Goal: Task Accomplishment & Management: Manage account settings

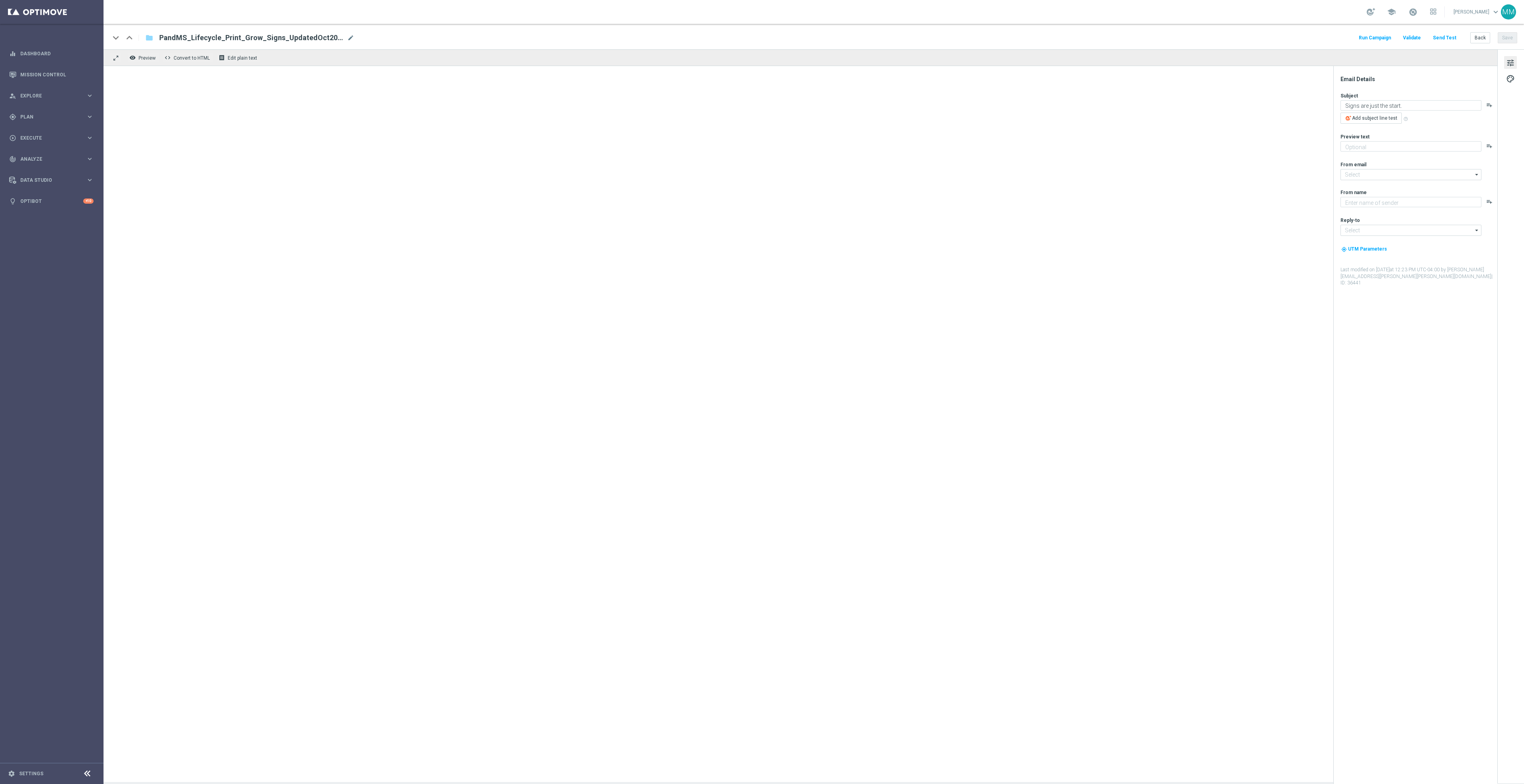
type textarea "Boost your reach with postcards, brochures and more."
type input "[EMAIL_ADDRESS][DOMAIN_NAME]"
type textarea "Staples"
type input "info@staples.com"
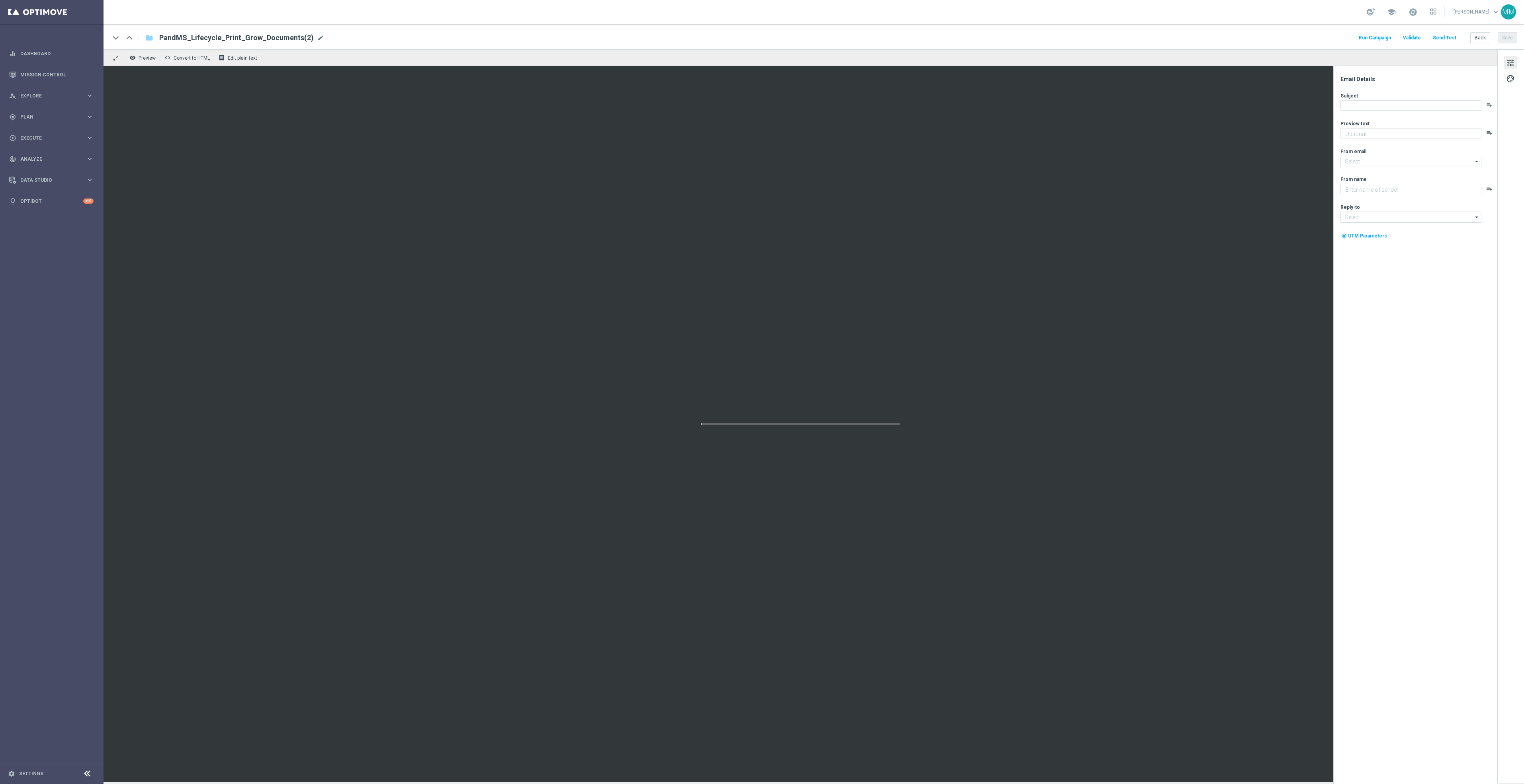
type textarea "Let's create another project."
type input "[EMAIL_ADDRESS][DOMAIN_NAME]"
type textarea "Staples"
type input "[EMAIL_ADDRESS][DOMAIN_NAME]"
click at [306, 36] on div "PandMS_Lifecycle_Print_Grow_Documents(2) mode_edit" at bounding box center [241, 37] width 165 height 10
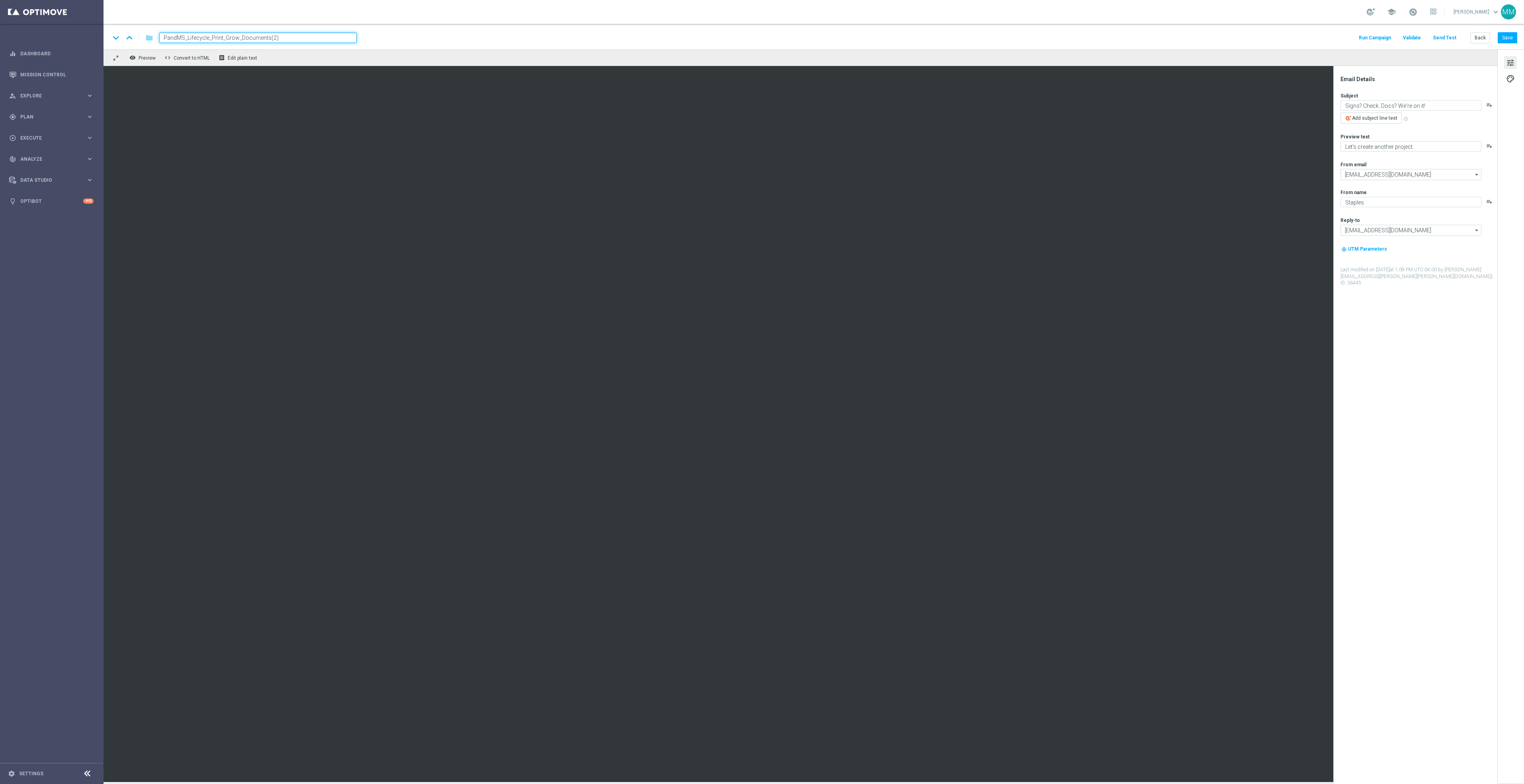
drag, startPoint x: 309, startPoint y: 37, endPoint x: 267, endPoint y: 36, distance: 42.0
click at [267, 36] on input "PandMS_Lifecycle_Print_Grow_Documents(2)" at bounding box center [258, 37] width 198 height 10
type input "PandMS_Lifecycle_Print_Grow_Documents_UpdatedOct2025"
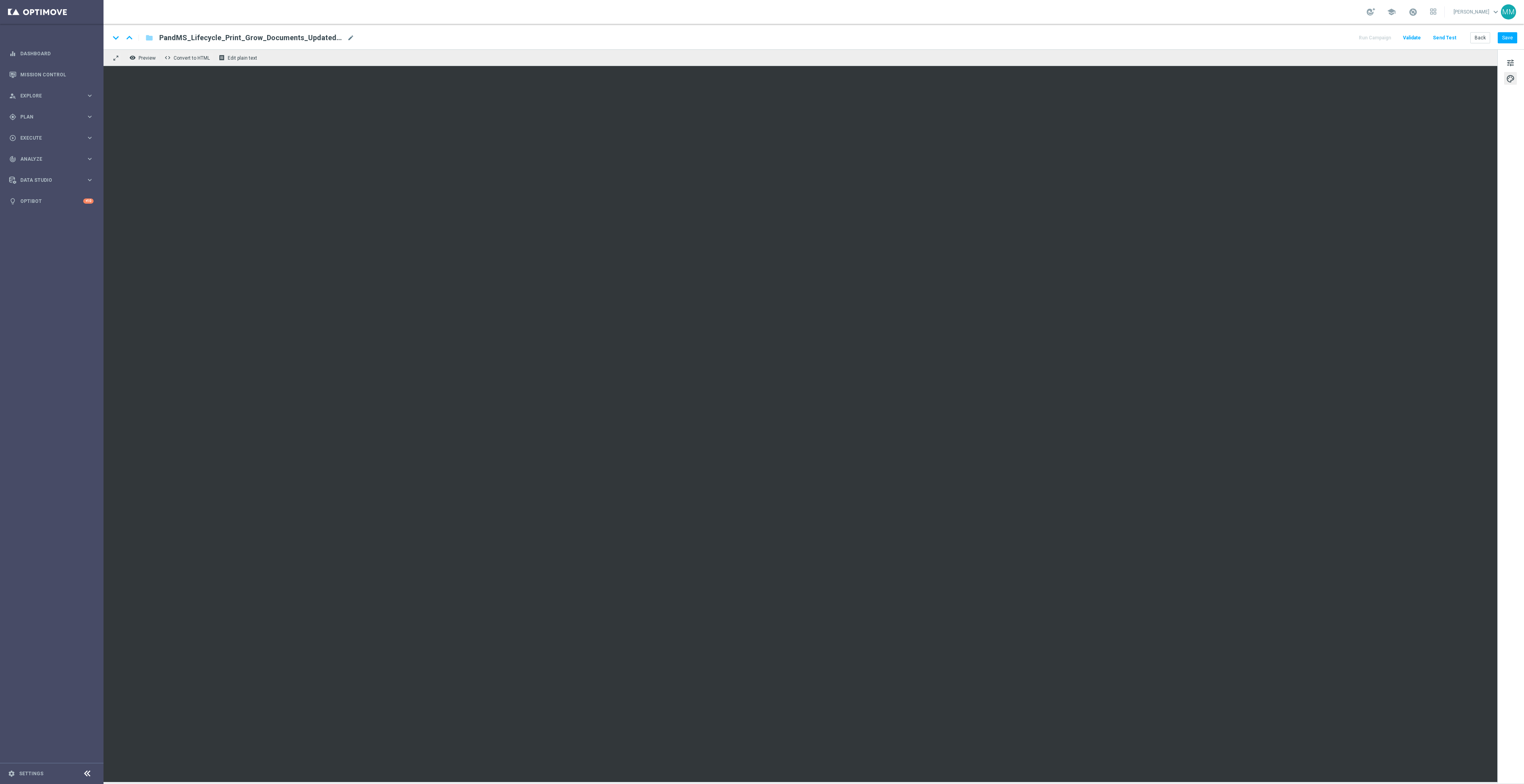
click at [1522, 93] on div "tune palette" at bounding box center [1510, 416] width 27 height 734
click at [1512, 34] on button "Save" at bounding box center [1507, 38] width 20 height 11
click at [1502, 36] on button "Save" at bounding box center [1507, 38] width 20 height 11
click at [1509, 36] on button "Save" at bounding box center [1507, 38] width 20 height 11
click at [1507, 40] on button "Save" at bounding box center [1507, 38] width 20 height 11
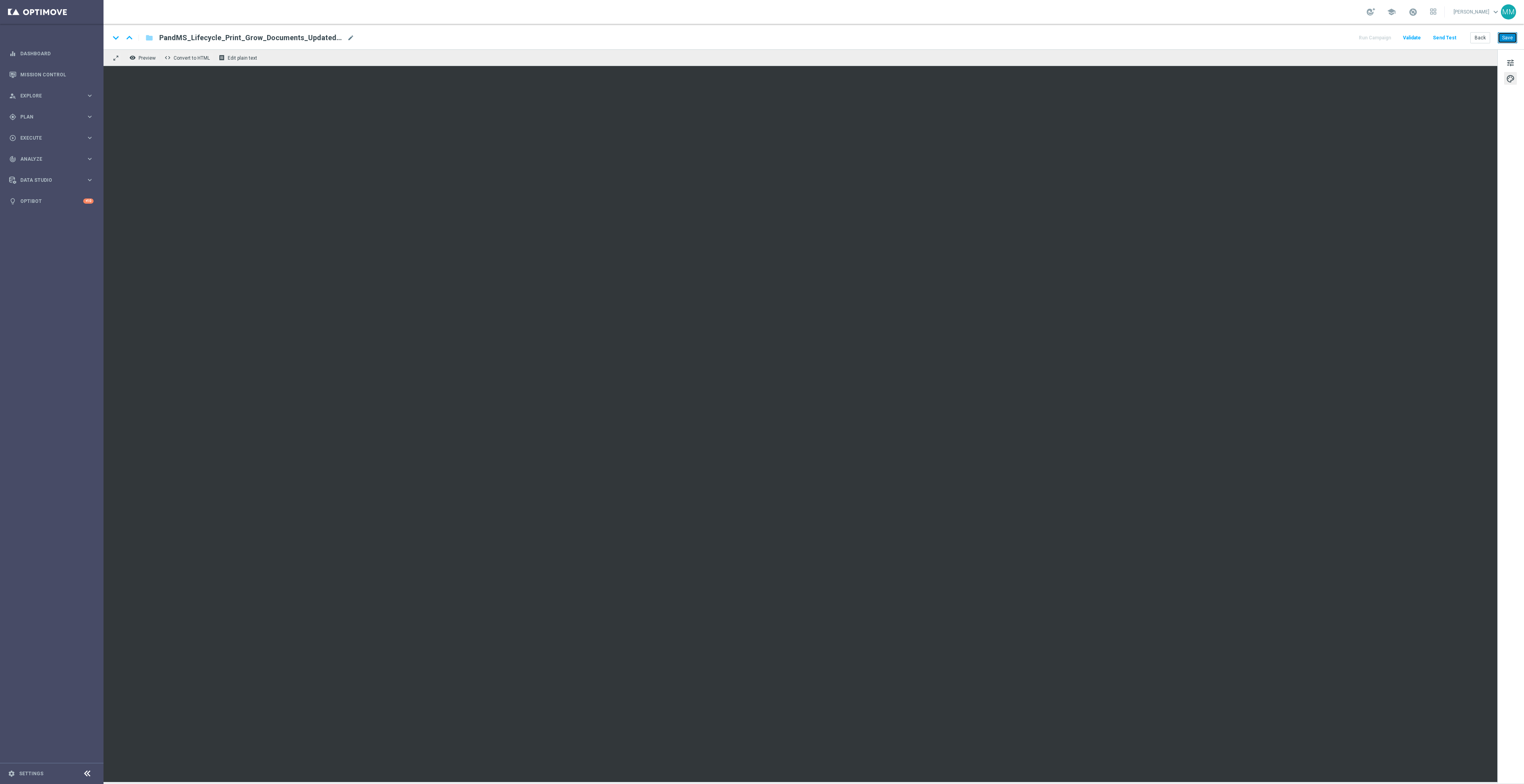
click at [1509, 40] on button "Save" at bounding box center [1507, 38] width 20 height 11
click at [1512, 34] on button "Save" at bounding box center [1507, 38] width 20 height 11
click at [1510, 36] on button "Save" at bounding box center [1507, 38] width 20 height 11
click at [1513, 36] on button "Save" at bounding box center [1507, 38] width 20 height 11
click at [1512, 40] on button "Save" at bounding box center [1507, 38] width 20 height 11
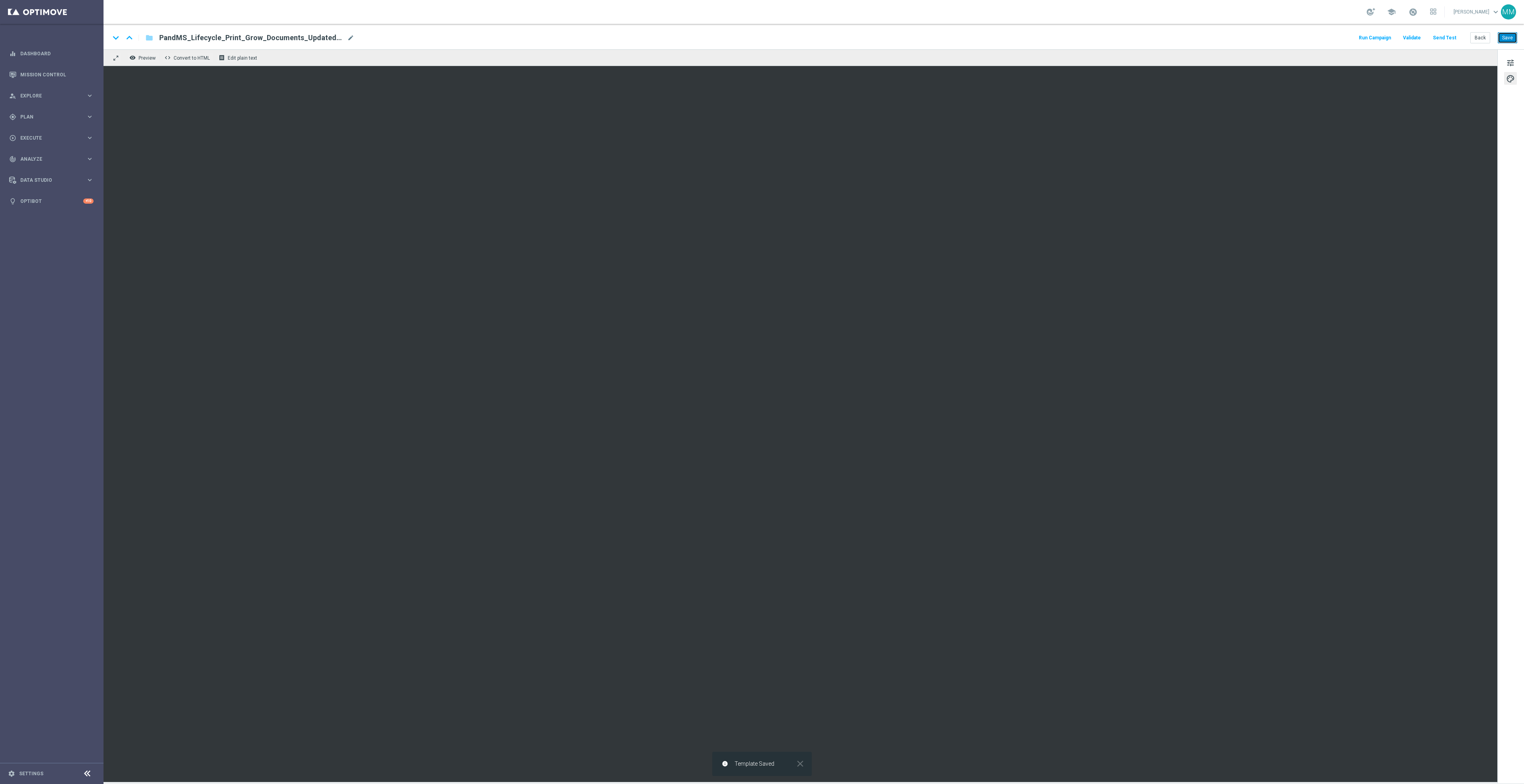
click at [1507, 36] on button "Save" at bounding box center [1507, 38] width 20 height 11
click at [1515, 35] on button "Save" at bounding box center [1507, 38] width 20 height 11
click at [1516, 40] on button "Save" at bounding box center [1507, 38] width 20 height 11
click at [1516, 35] on button "Save" at bounding box center [1507, 38] width 20 height 11
click at [1502, 36] on button "Save" at bounding box center [1507, 38] width 20 height 11
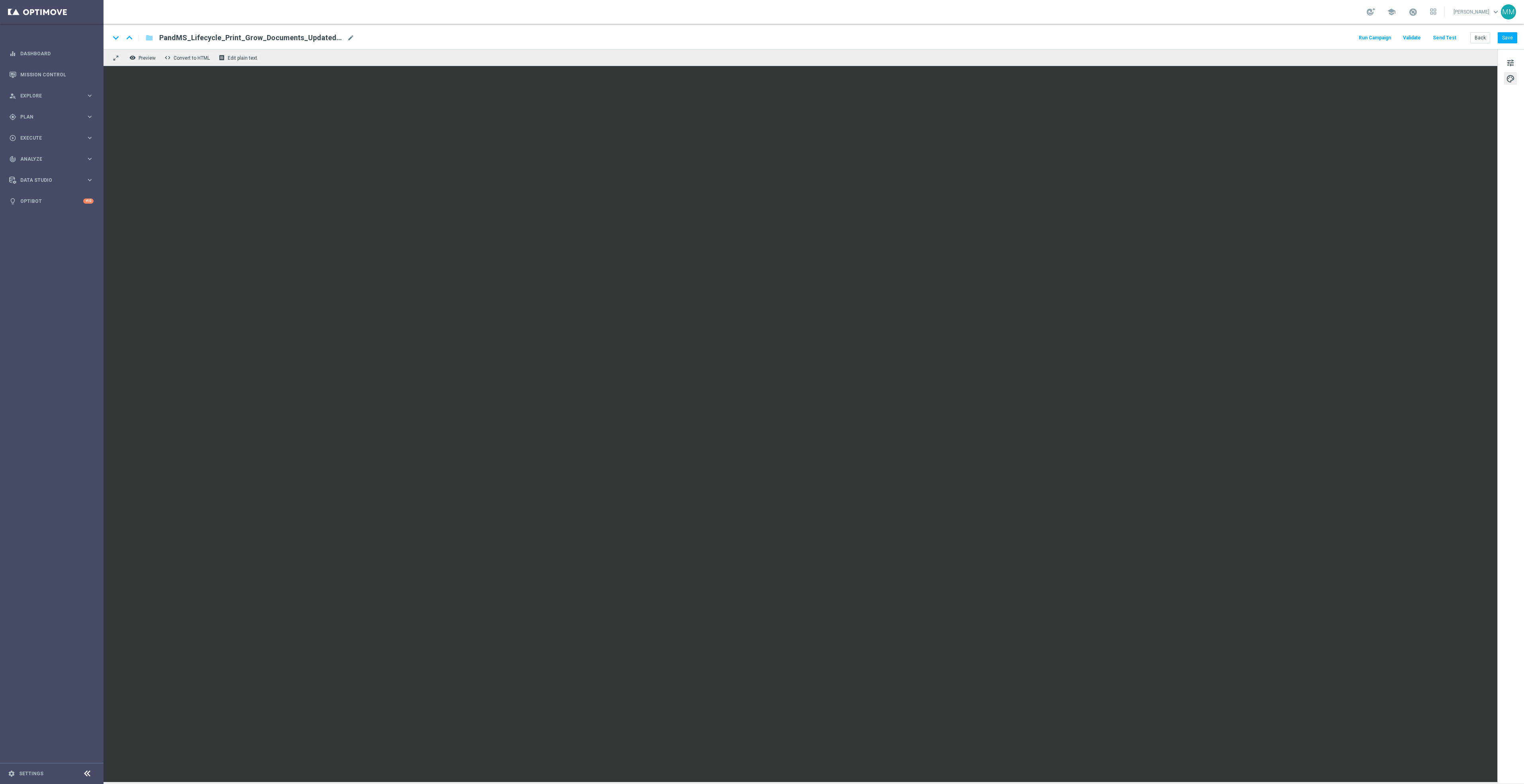
click at [302, 41] on span "PandMS_Lifecycle_Print_Grow_Documents_UpdatedOct2025" at bounding box center [251, 38] width 185 height 9
drag, startPoint x: 319, startPoint y: 36, endPoint x: 109, endPoint y: 36, distance: 210.0
click at [110, 36] on div "keyboard_arrow_down keyboard_arrow_up folder PandMS_Lifecycle_Print_Grow_Docume…" at bounding box center [233, 37] width 247 height 10
click at [1452, 37] on button "Send Test" at bounding box center [1445, 38] width 26 height 11
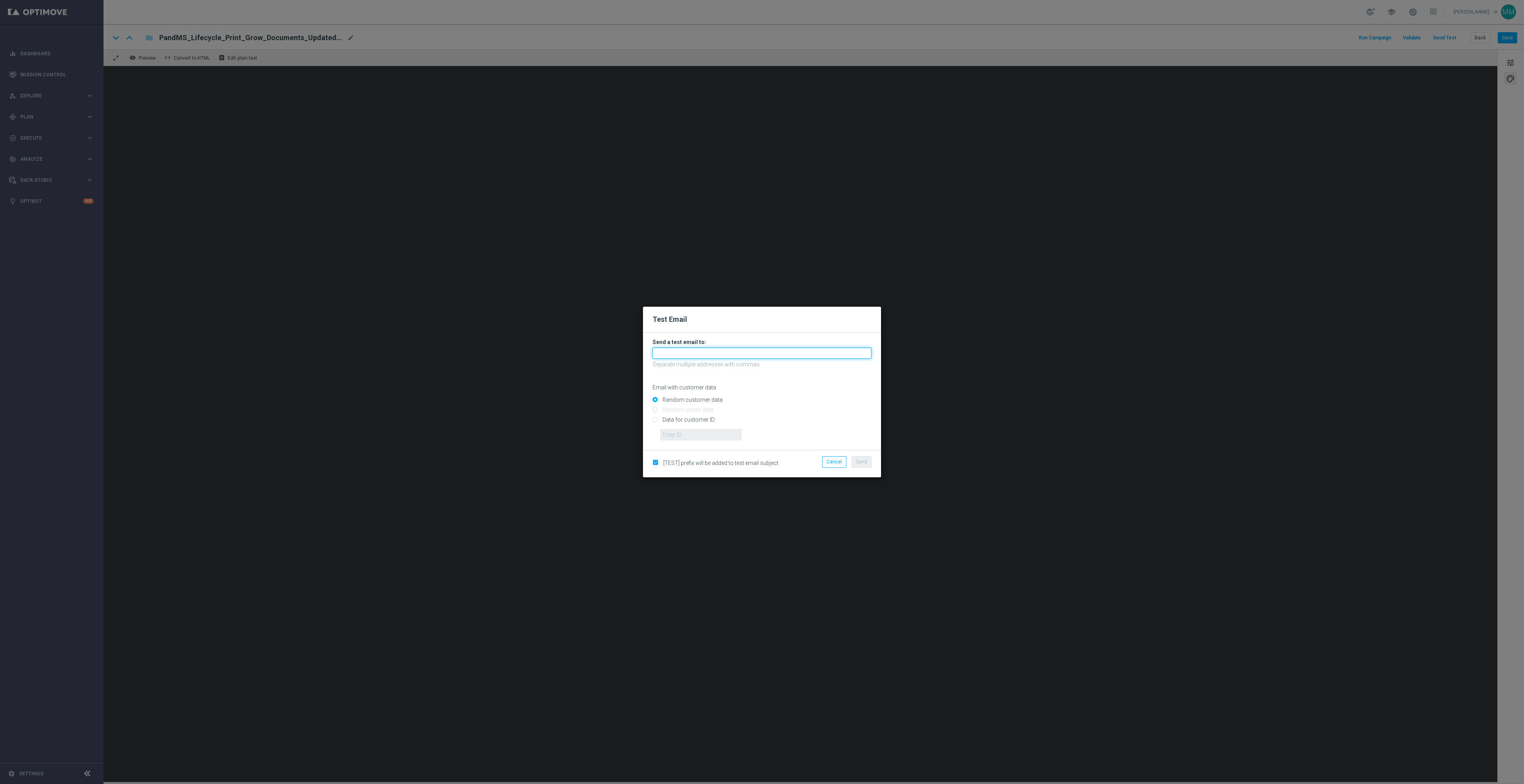
click at [723, 357] on input "text" at bounding box center [762, 353] width 219 height 11
paste input "staples.96a1-bites@litmusemail.com"
type input "staples.96a1-bites@litmusemail.com"
click at [841, 461] on button "Cancel" at bounding box center [834, 462] width 24 height 11
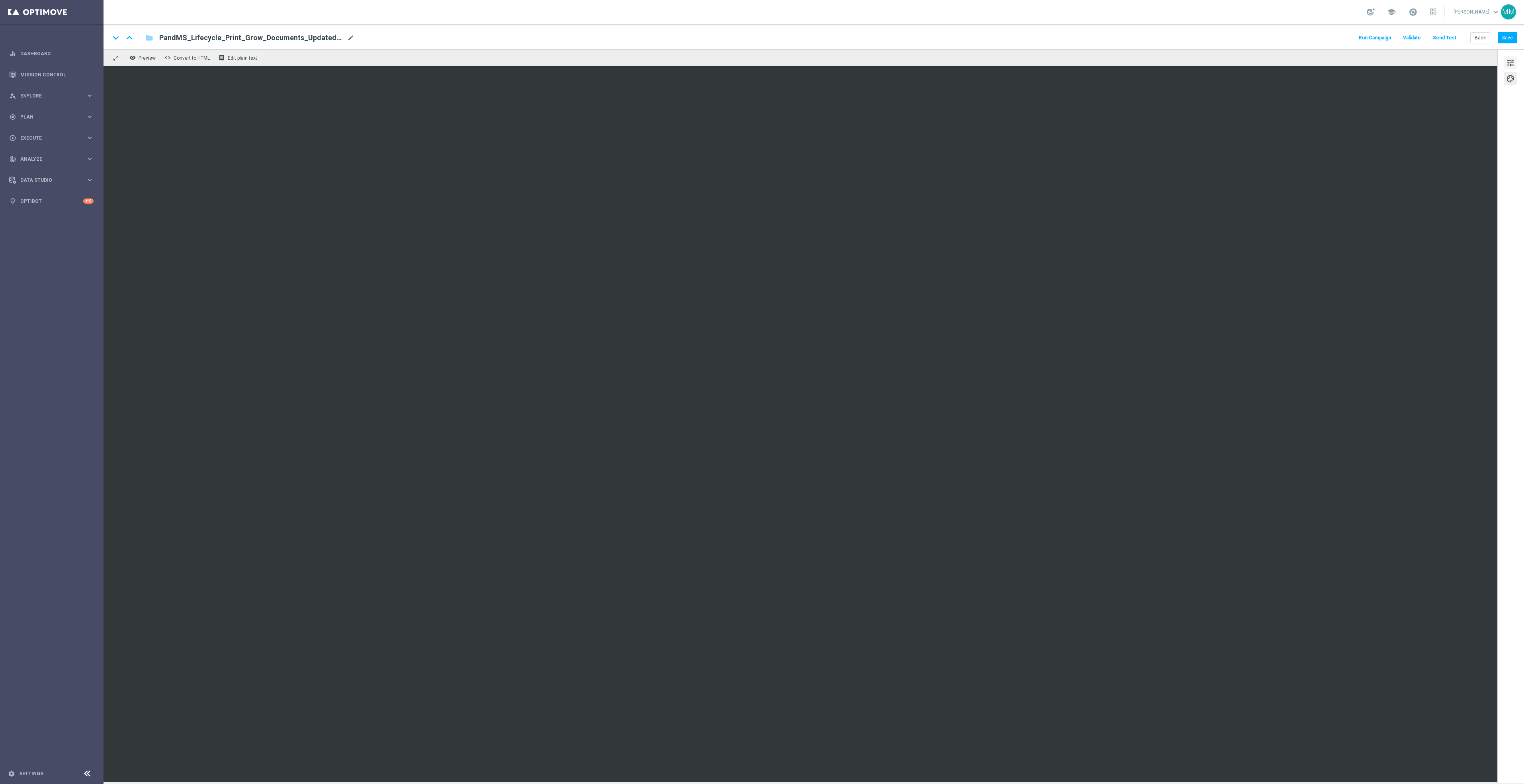
click at [1507, 60] on span "tune" at bounding box center [1510, 63] width 9 height 10
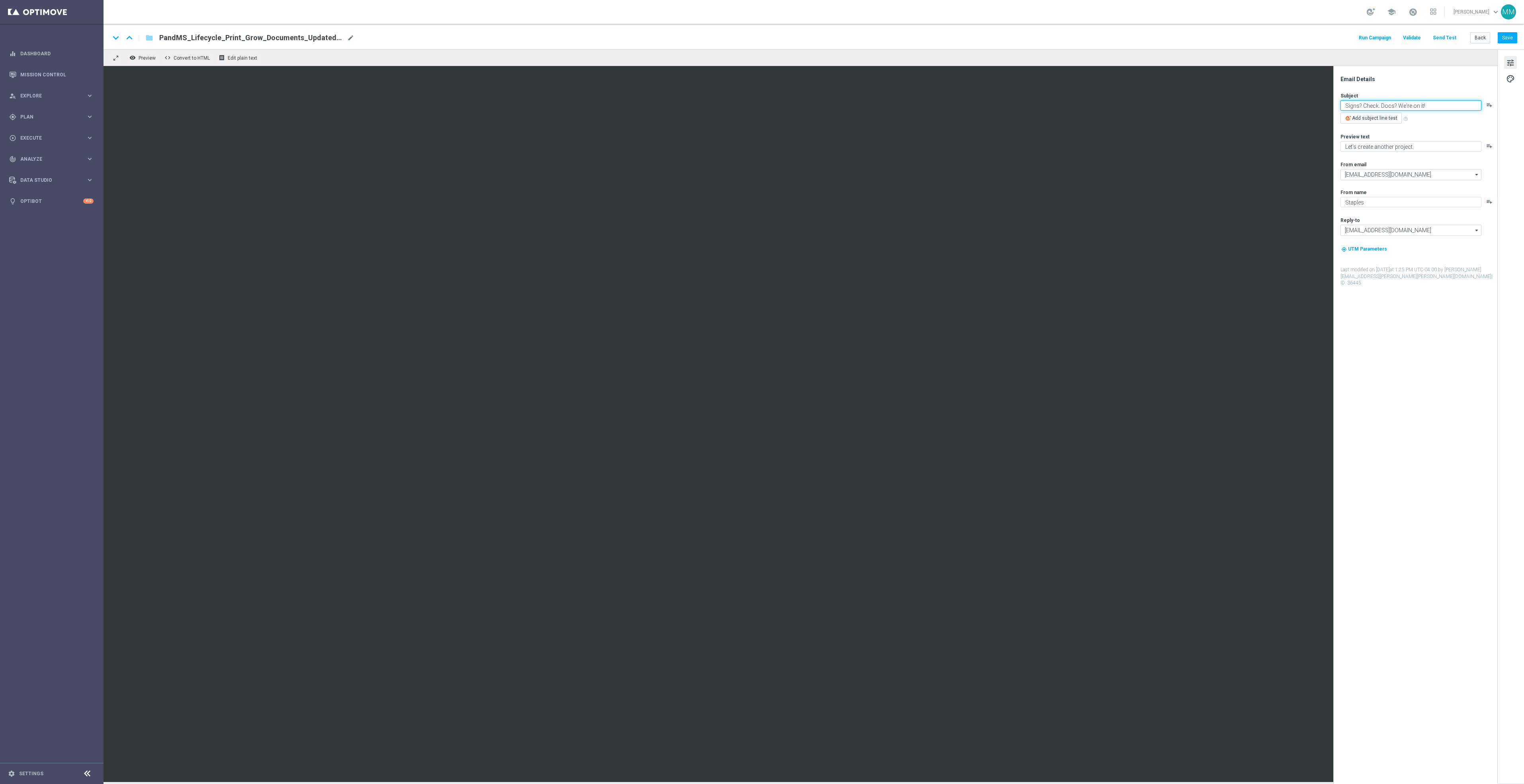
drag, startPoint x: 1437, startPoint y: 108, endPoint x: 1338, endPoint y: 109, distance: 99.0
click at [1338, 109] on div "Email Details Subject Signs? Check. Docs? We're on it! playlist_add Add subject…" at bounding box center [1415, 425] width 164 height 718
type textarea "Documents done. Now it's time to order your signs."
click at [1407, 147] on textarea "Let's create another project." at bounding box center [1411, 146] width 141 height 10
drag, startPoint x: 1390, startPoint y: 147, endPoint x: 1341, endPoint y: 150, distance: 49.1
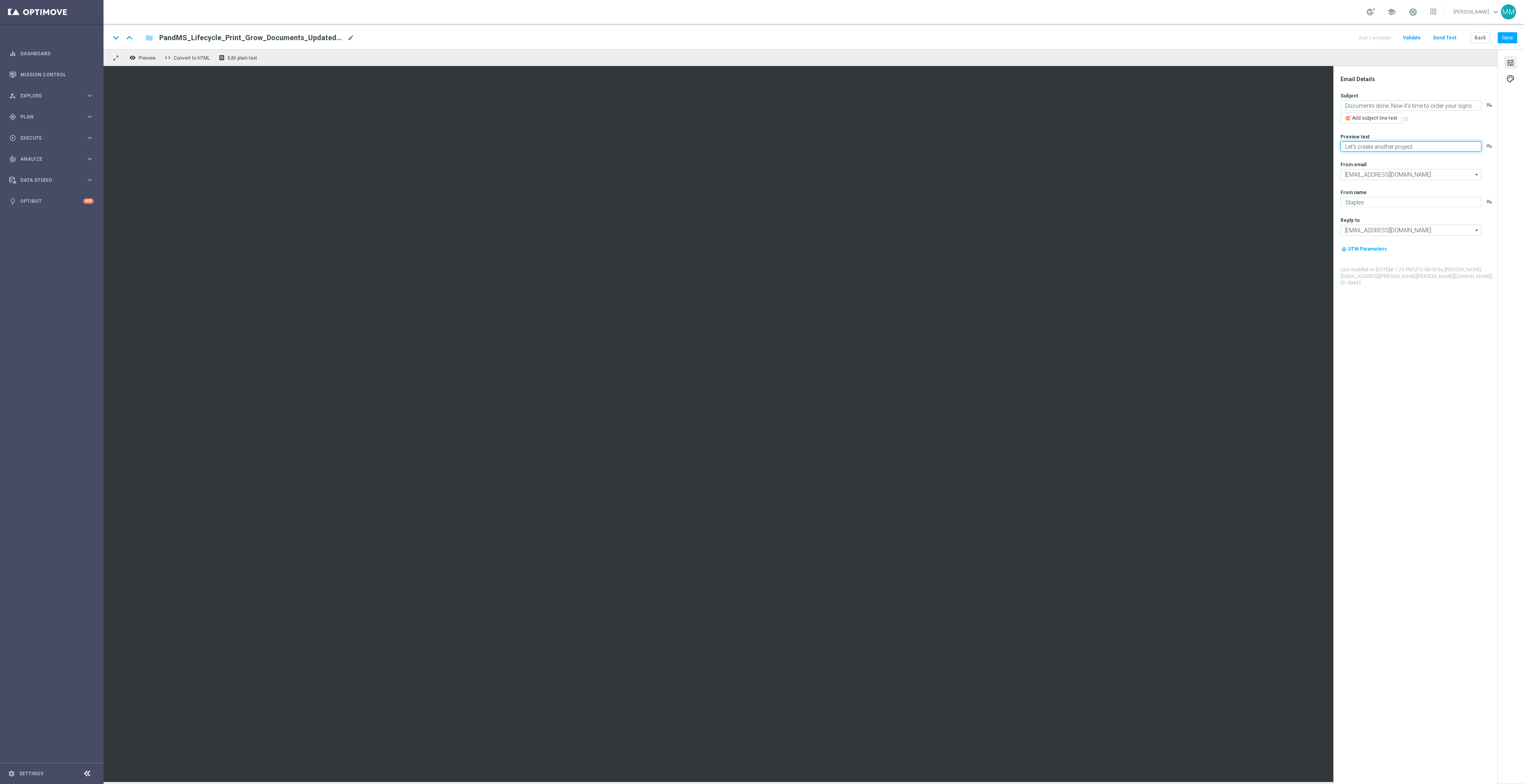
click at [1341, 150] on textarea "Let's create another project." at bounding box center [1411, 146] width 141 height 10
type textarea "Expand your reach with custom signage."
click at [1509, 40] on button "Save" at bounding box center [1507, 38] width 20 height 11
click at [1453, 36] on button "Send Test" at bounding box center [1445, 38] width 26 height 11
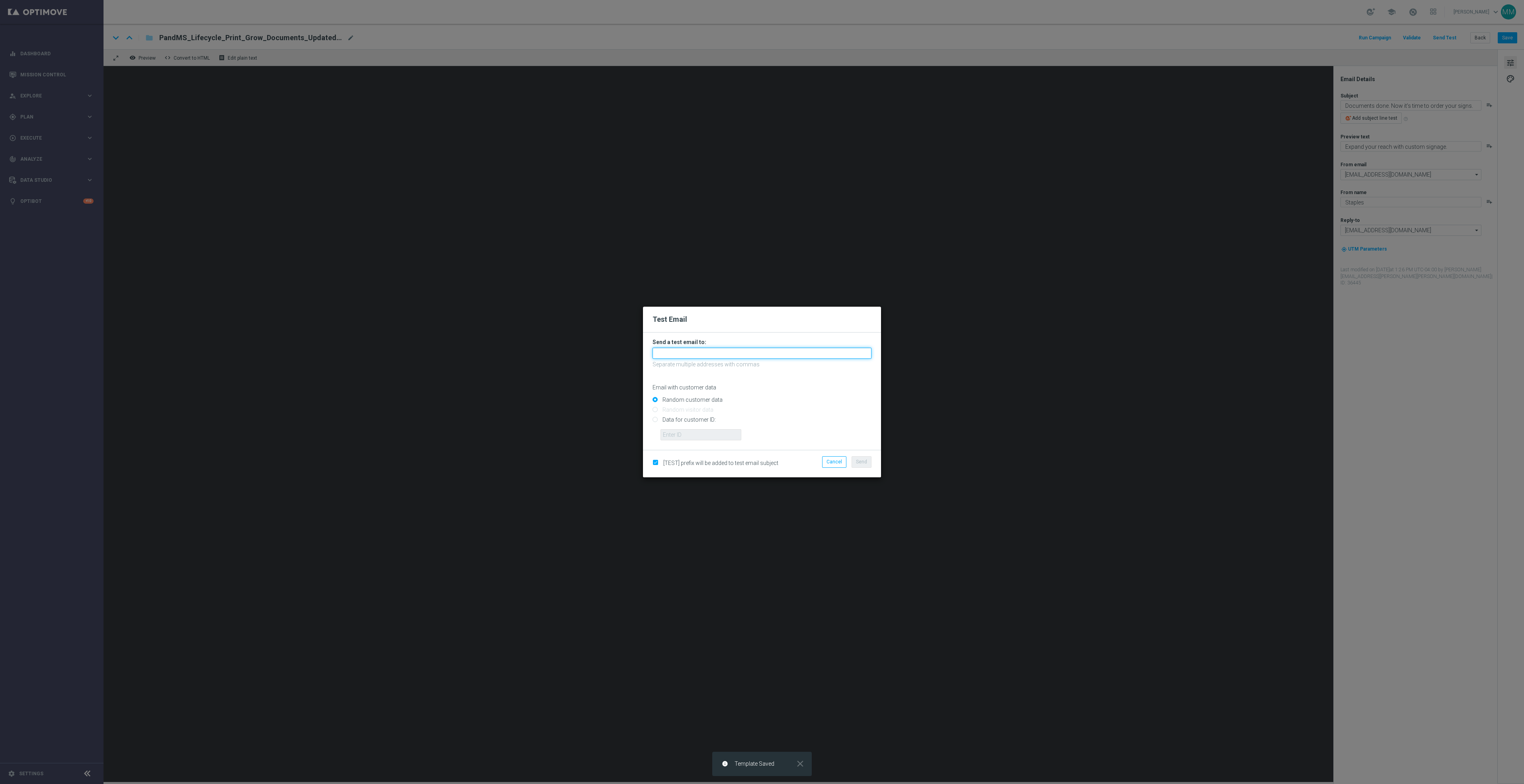
click at [823, 356] on input "text" at bounding box center [762, 353] width 219 height 11
paste input "staples.96a1-bites@litmusemail.com"
type input "staples.96a1-bites@litmusemail.com"
click at [866, 457] on button "Send" at bounding box center [861, 462] width 20 height 11
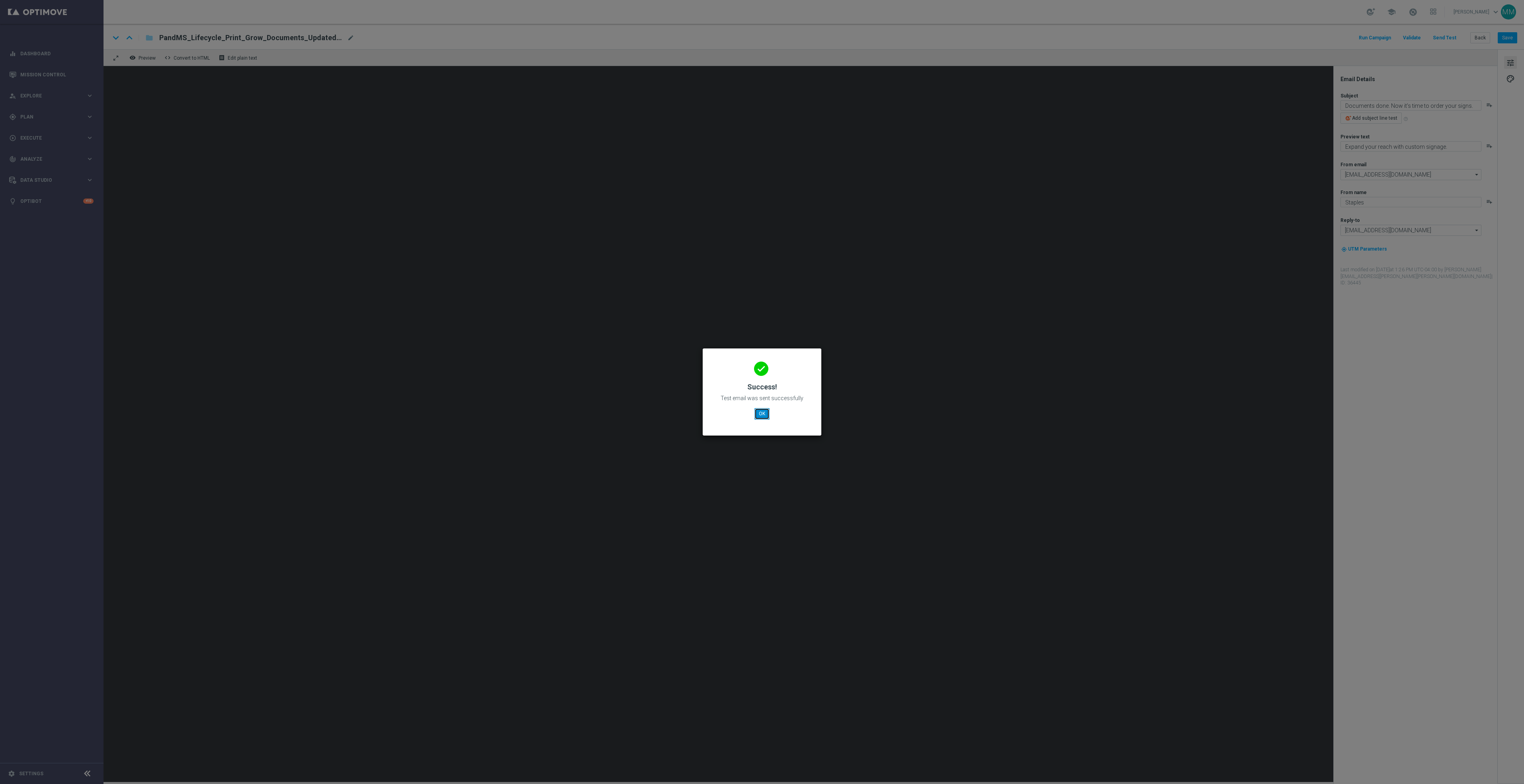
click at [759, 416] on button "OK" at bounding box center [762, 413] width 15 height 11
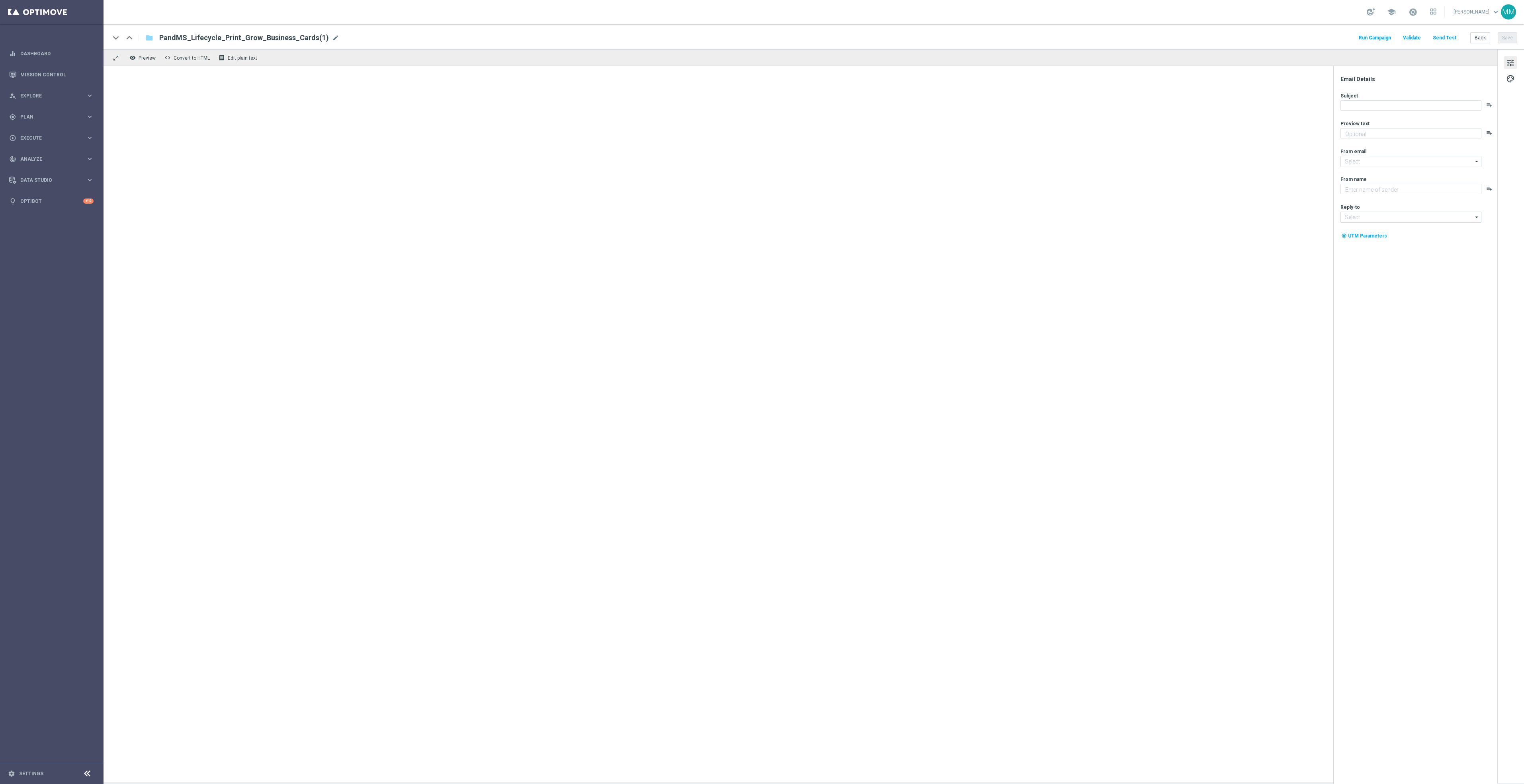
type textarea "Let's create another project."
type input "[EMAIL_ADDRESS][DOMAIN_NAME]"
type textarea "Staples"
type input "[EMAIL_ADDRESS][DOMAIN_NAME]"
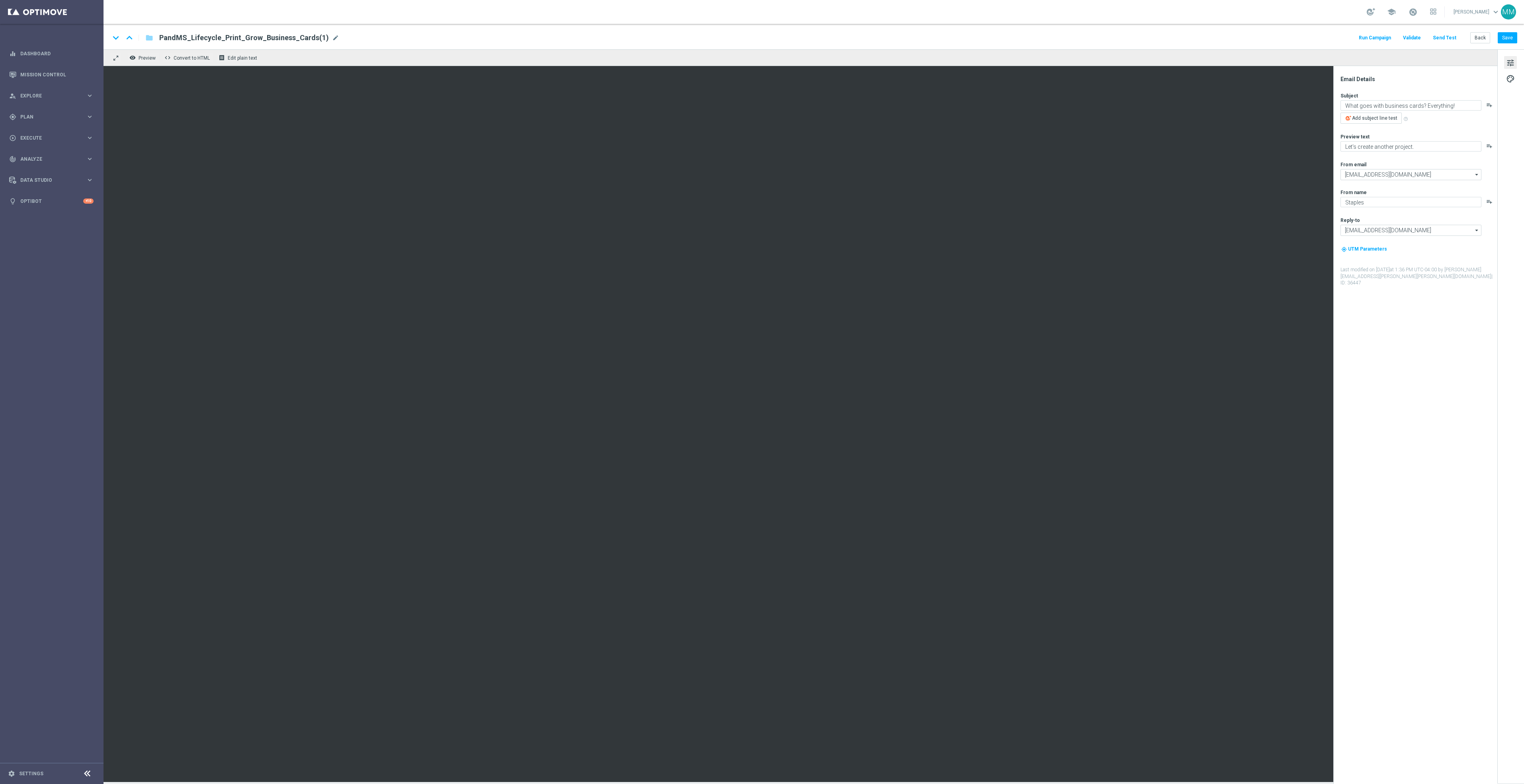
click at [318, 37] on span "PandMS_Lifecycle_Print_Grow_Business_Cards(1)" at bounding box center [244, 38] width 170 height 9
type input "PandMS_Lifecycle_Print_Grow_Business_Cards_UpdatedOct2025"
click at [1345, 108] on textarea "What goes with business cards? Everything!" at bounding box center [1411, 105] width 141 height 10
click at [1487, 104] on icon "playlist_add" at bounding box center [1489, 105] width 7 height 7
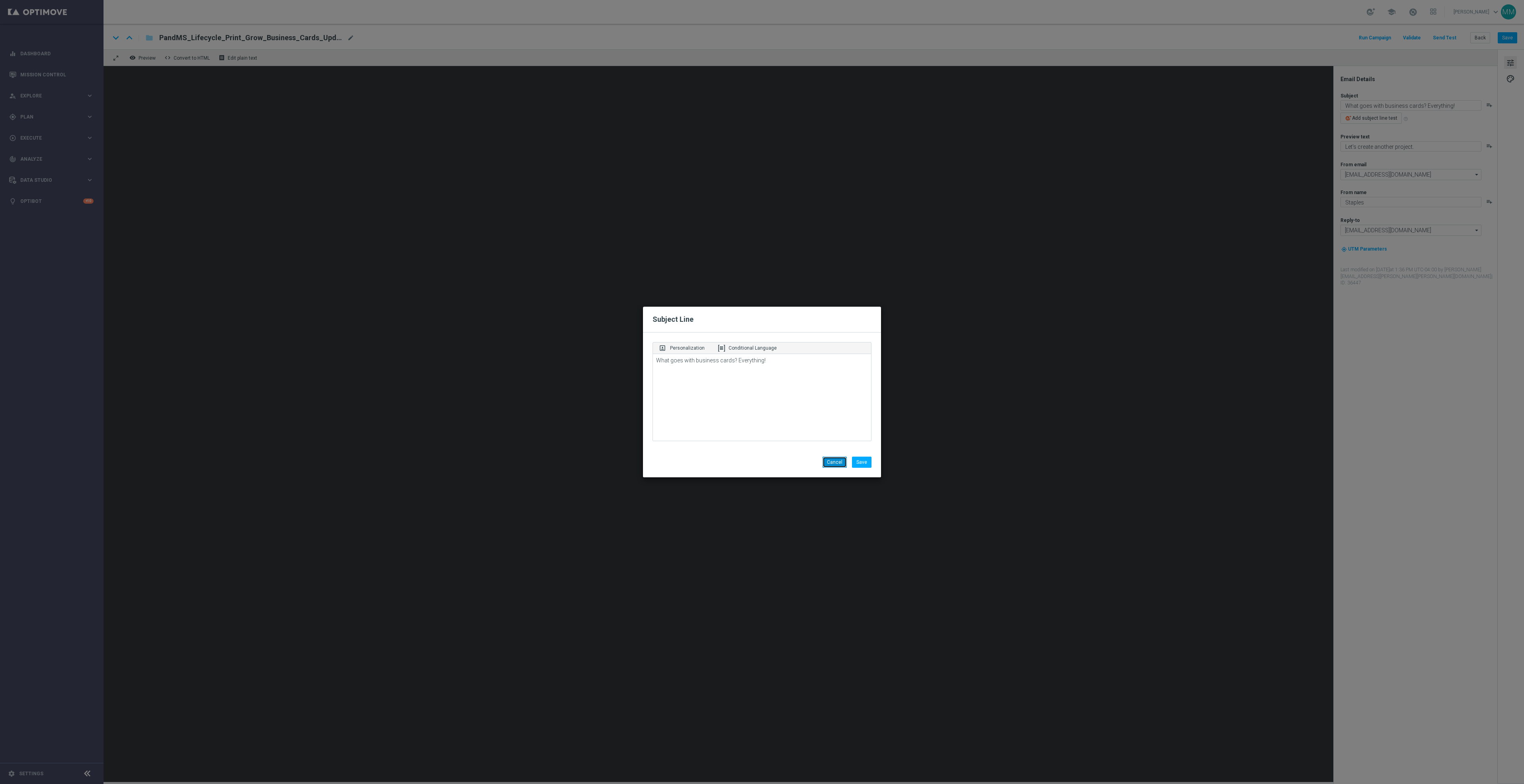
click at [835, 459] on button "Cancel" at bounding box center [834, 462] width 24 height 11
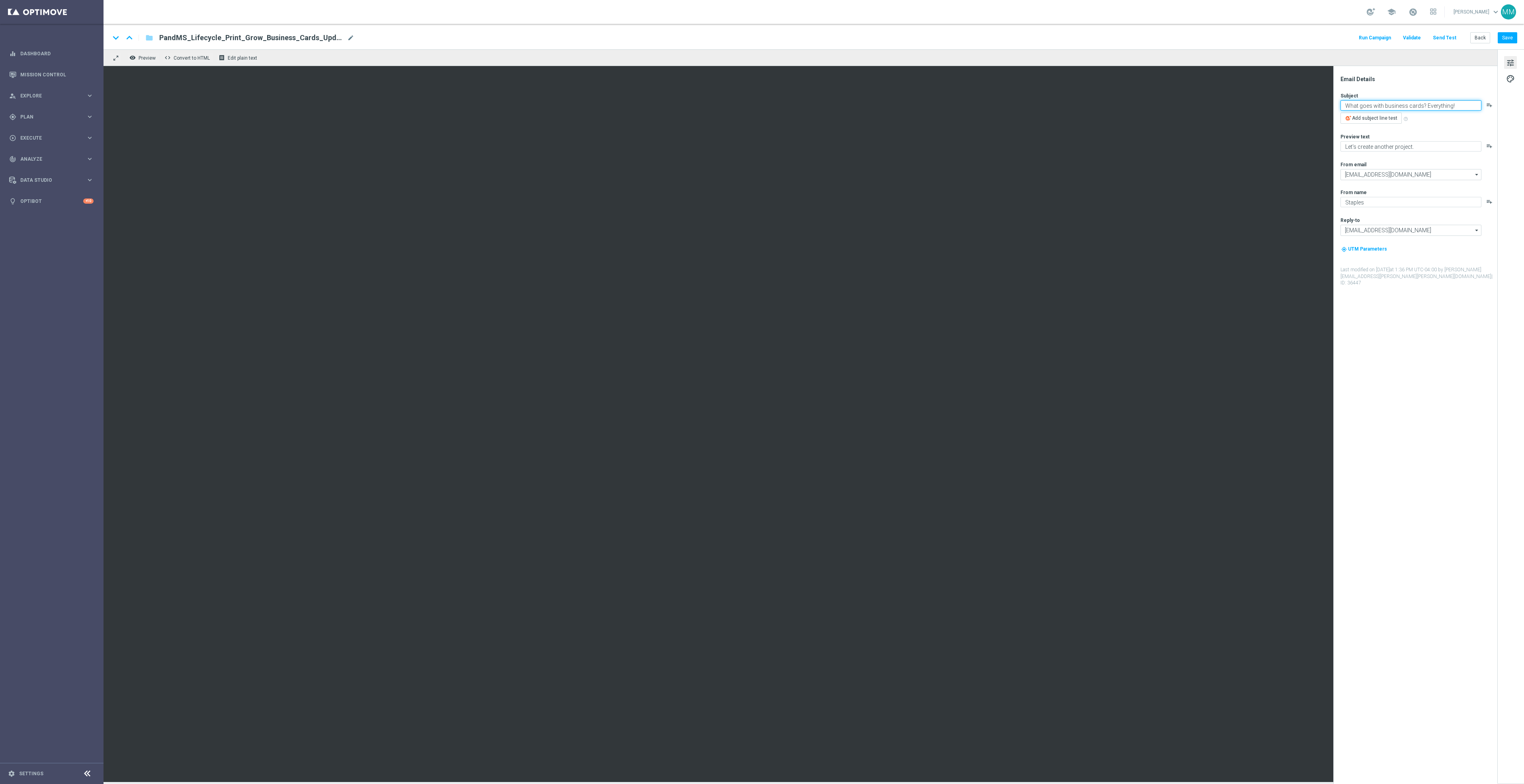
paste textarea
click at [1365, 106] on textarea at bounding box center [1411, 105] width 141 height 10
paste textarea "🙂"
click at [1388, 103] on textarea "🙂" at bounding box center [1411, 105] width 141 height 10
type textarea "🙂 We can do a lot more than business cardfs..."
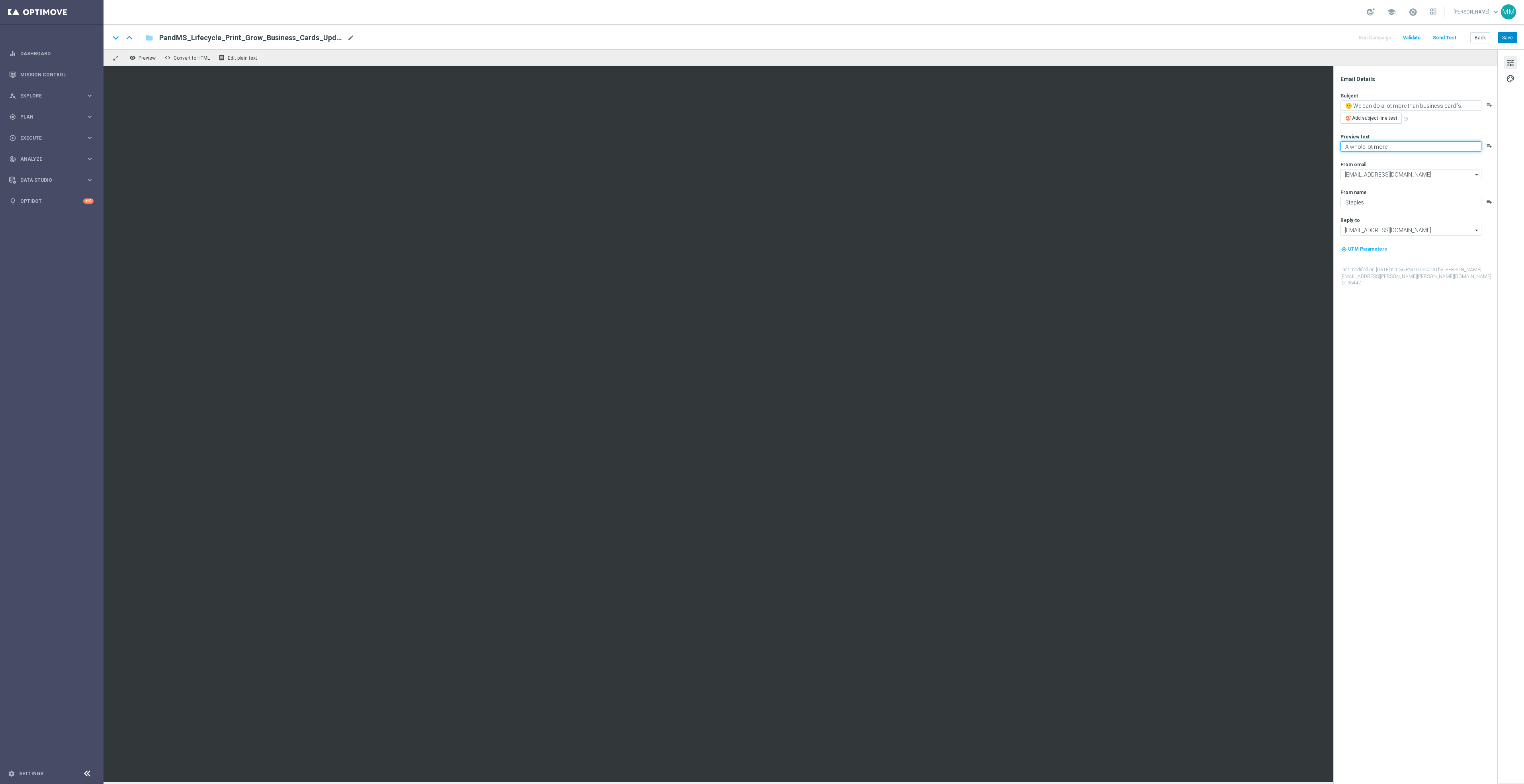
type textarea "A whole lot more!"
click at [1510, 37] on button "Save" at bounding box center [1507, 38] width 20 height 11
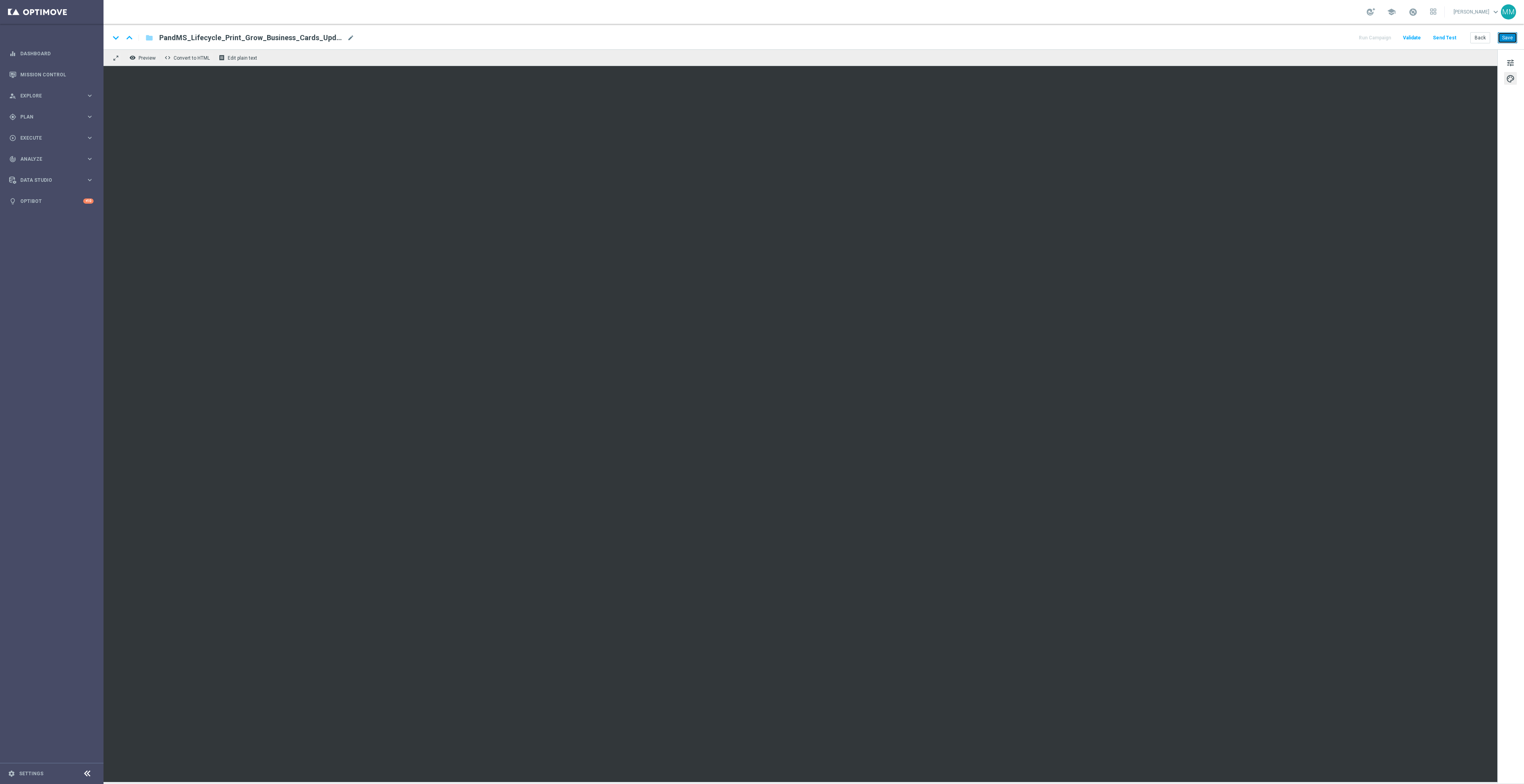
click at [1507, 37] on button "Save" at bounding box center [1507, 38] width 20 height 11
click at [1509, 38] on button "Save" at bounding box center [1507, 38] width 20 height 11
click at [1504, 40] on button "Save" at bounding box center [1507, 38] width 20 height 11
click at [1506, 41] on button "Save" at bounding box center [1507, 38] width 20 height 11
click at [1507, 35] on button "Save" at bounding box center [1507, 38] width 20 height 11
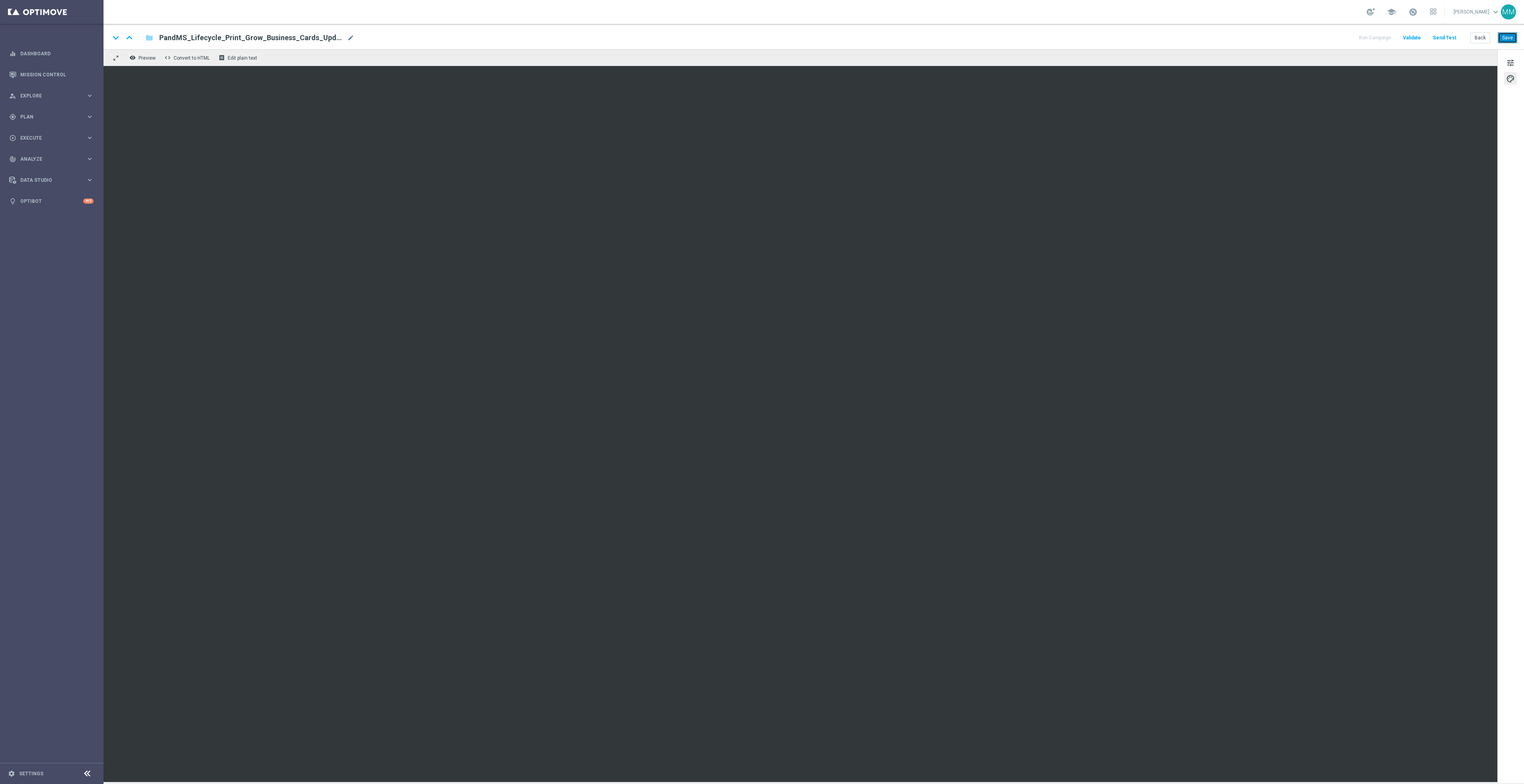
click at [1506, 38] on button "Save" at bounding box center [1507, 38] width 20 height 11
click at [1510, 35] on button "Save" at bounding box center [1507, 38] width 20 height 11
click at [1506, 38] on button "Save" at bounding box center [1507, 38] width 20 height 11
click at [1504, 37] on button "Save" at bounding box center [1507, 38] width 20 height 11
click at [1506, 38] on button "Save" at bounding box center [1507, 38] width 20 height 11
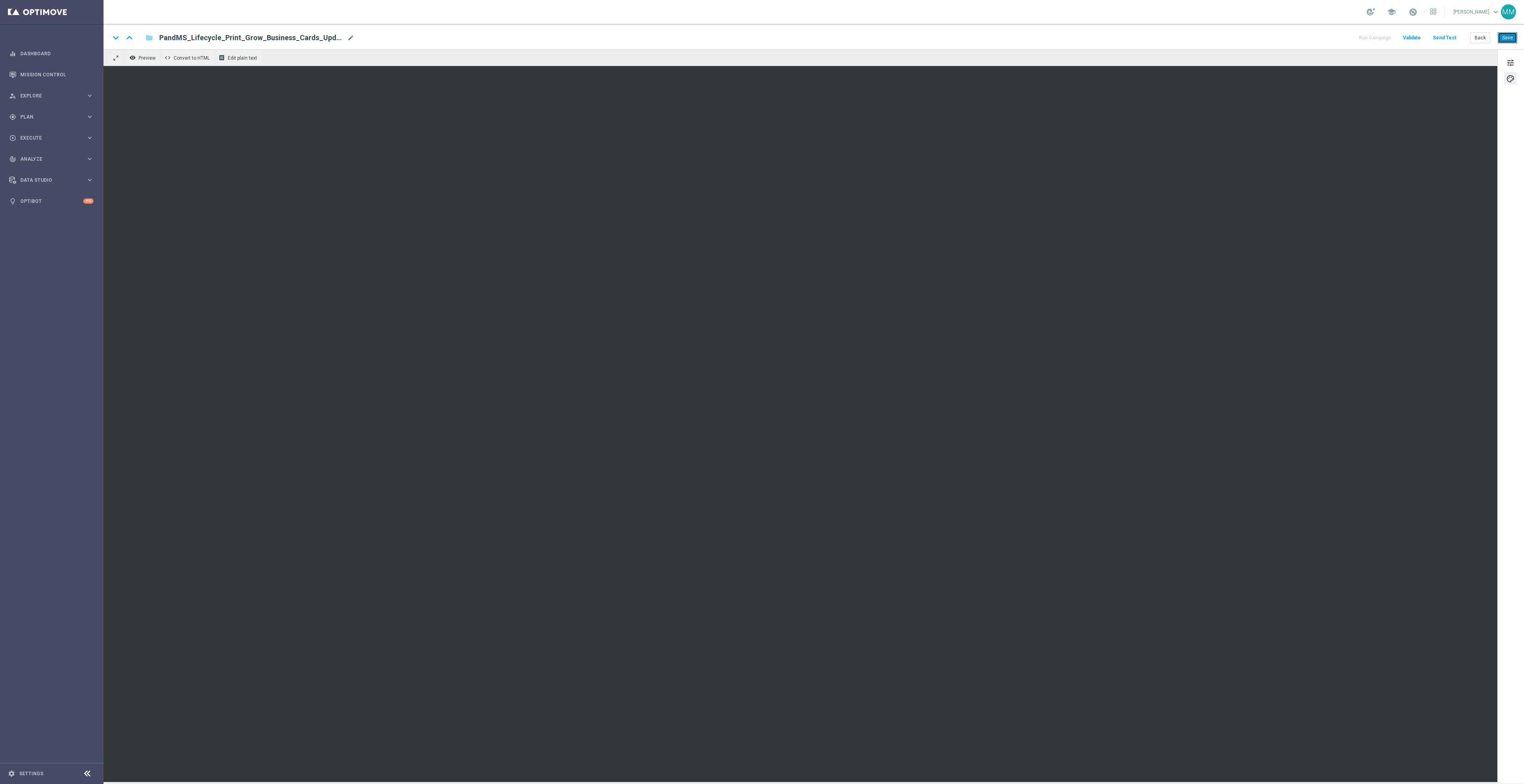
click at [1503, 43] on button "Save" at bounding box center [1507, 38] width 20 height 11
click at [1511, 36] on button "Save" at bounding box center [1507, 38] width 20 height 11
click at [1511, 40] on button "Save" at bounding box center [1507, 38] width 20 height 11
click at [310, 42] on span "PandMS_Lifecycle_Print_Grow_Business_Cards_UpdatedOct2025" at bounding box center [251, 38] width 185 height 9
drag, startPoint x: 338, startPoint y: 40, endPoint x: 153, endPoint y: 36, distance: 185.0
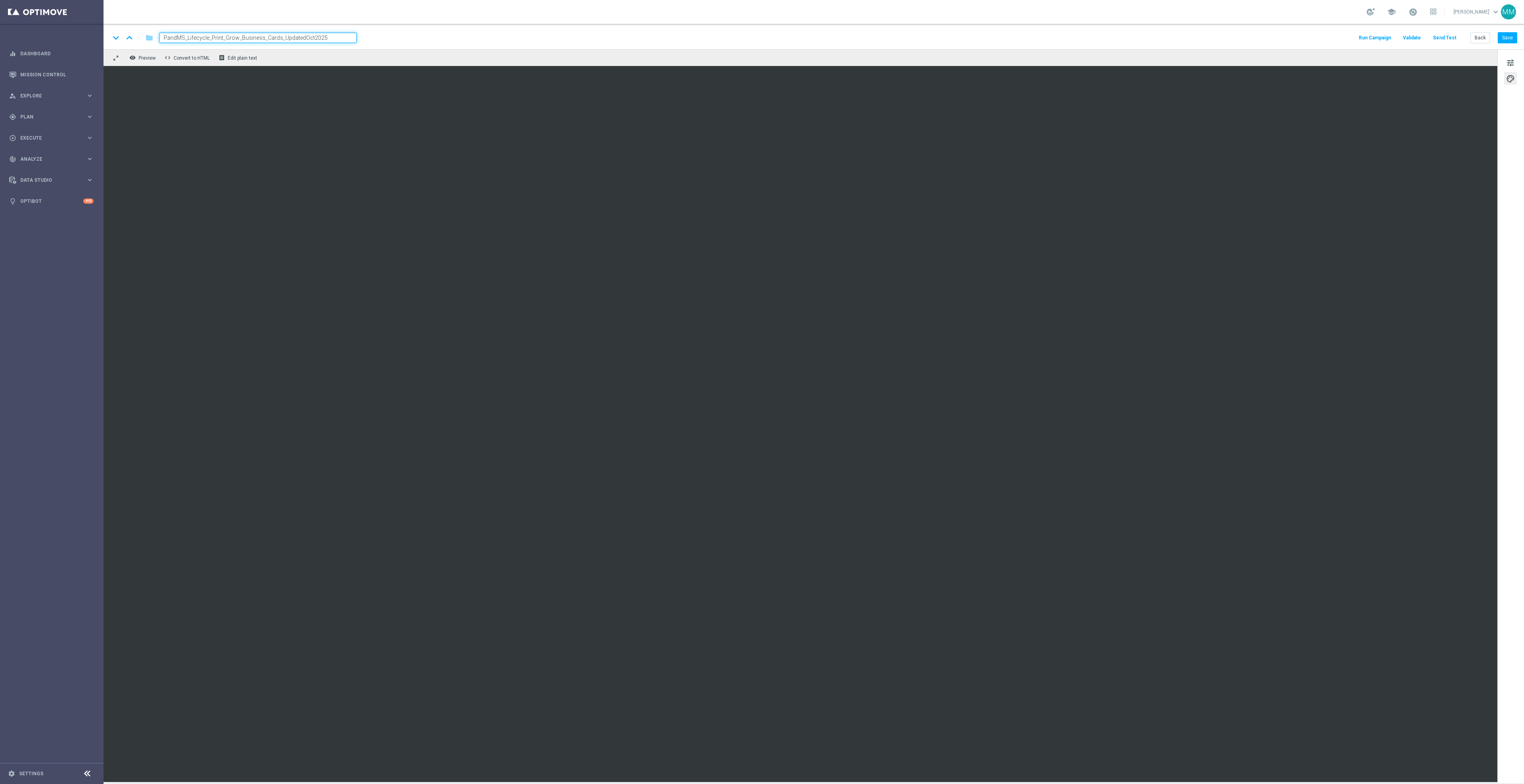
click at [153, 36] on div "PandMS_Lifecycle_Print_Grow_Business_Cards_UpdatedOct2025" at bounding box center [254, 37] width 204 height 10
click at [1438, 42] on button "Send Test" at bounding box center [1445, 38] width 26 height 11
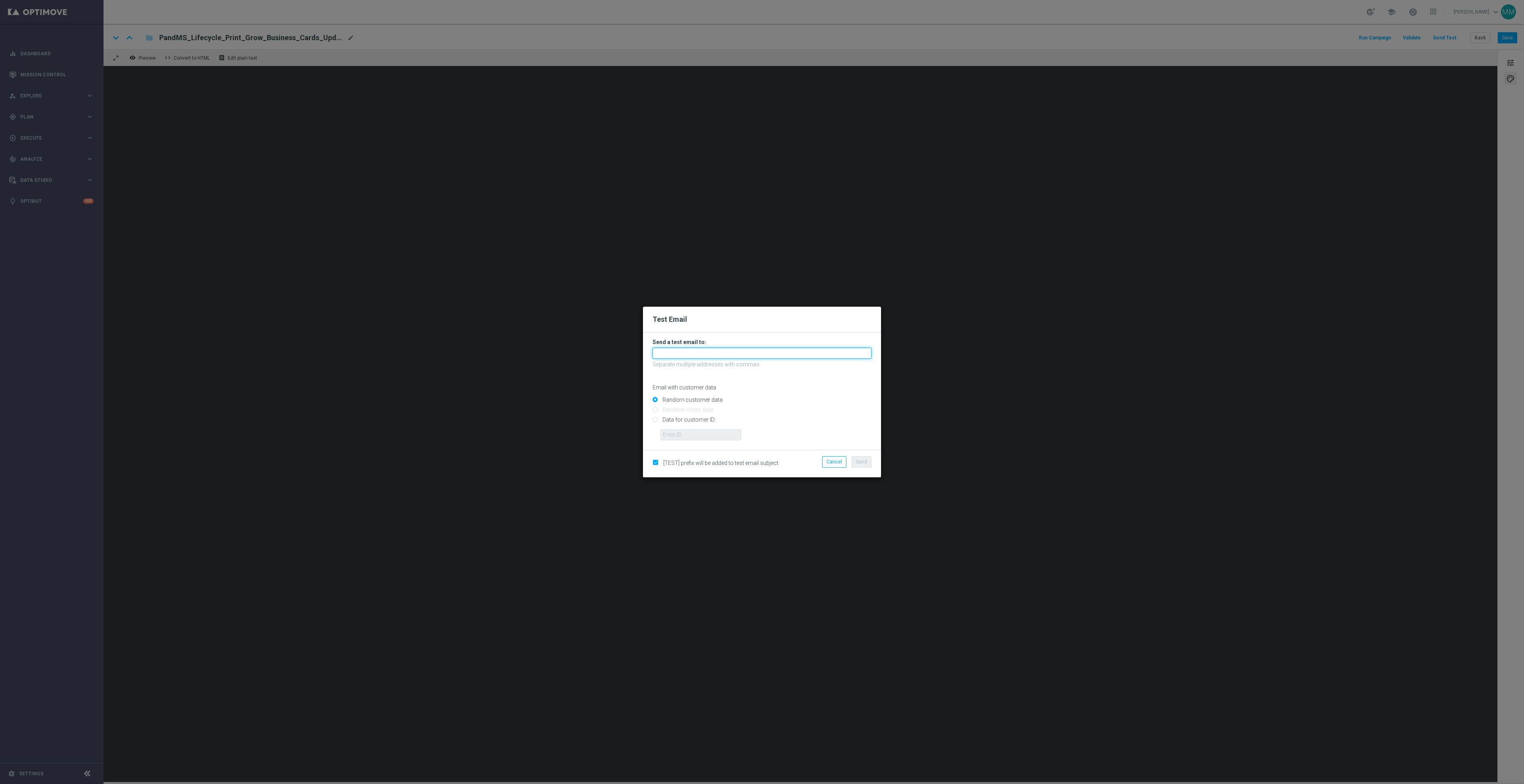
click at [776, 356] on input "text" at bounding box center [762, 353] width 219 height 11
paste input "[EMAIL_ADDRESS][DOMAIN_NAME]"
type input "[EMAIL_ADDRESS][DOMAIN_NAME]"
click at [859, 466] on button "Send" at bounding box center [861, 462] width 20 height 11
click at [870, 462] on button "Send" at bounding box center [861, 462] width 20 height 11
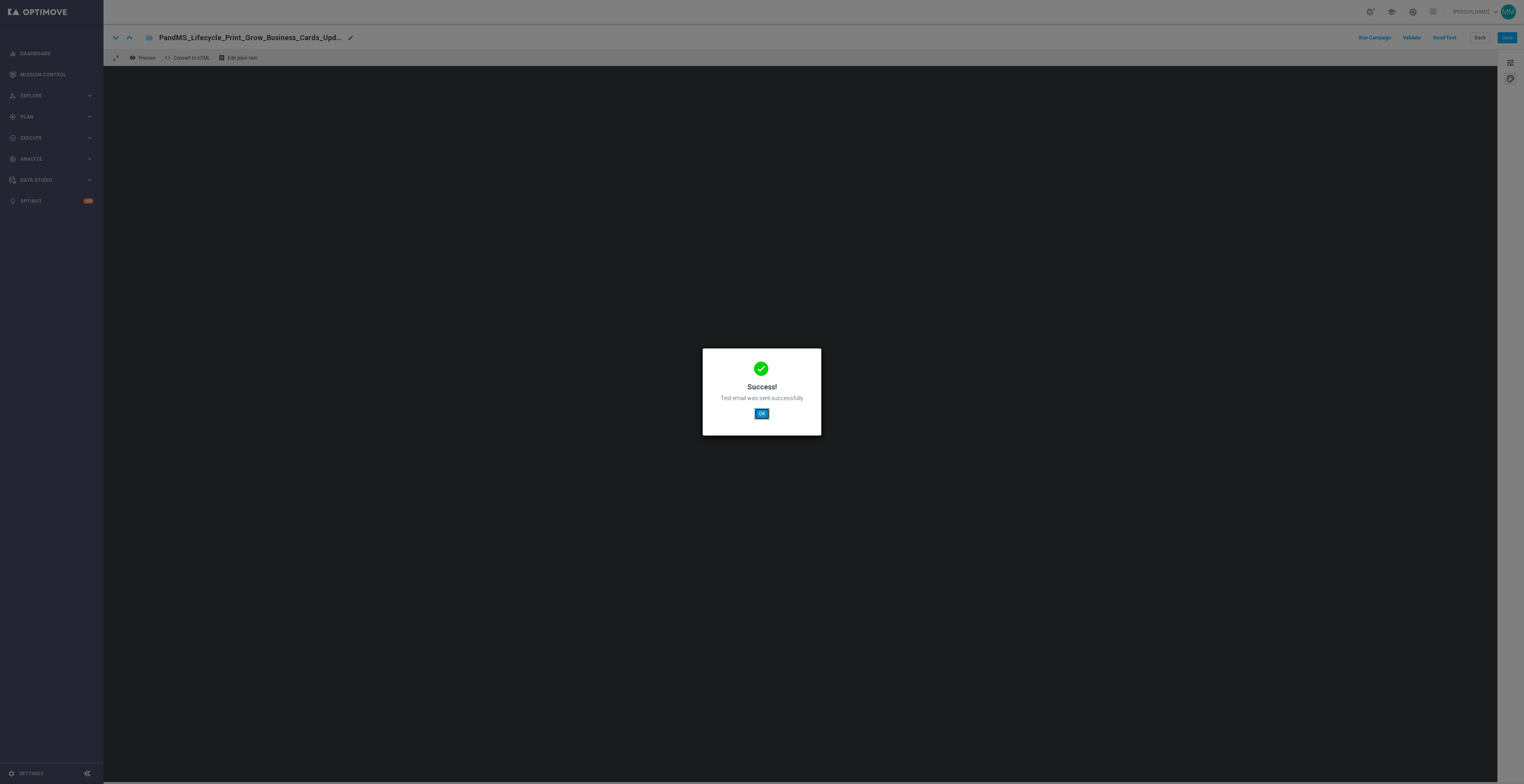
click at [760, 417] on button "OK" at bounding box center [762, 413] width 15 height 11
click at [767, 414] on button "OK" at bounding box center [762, 413] width 15 height 11
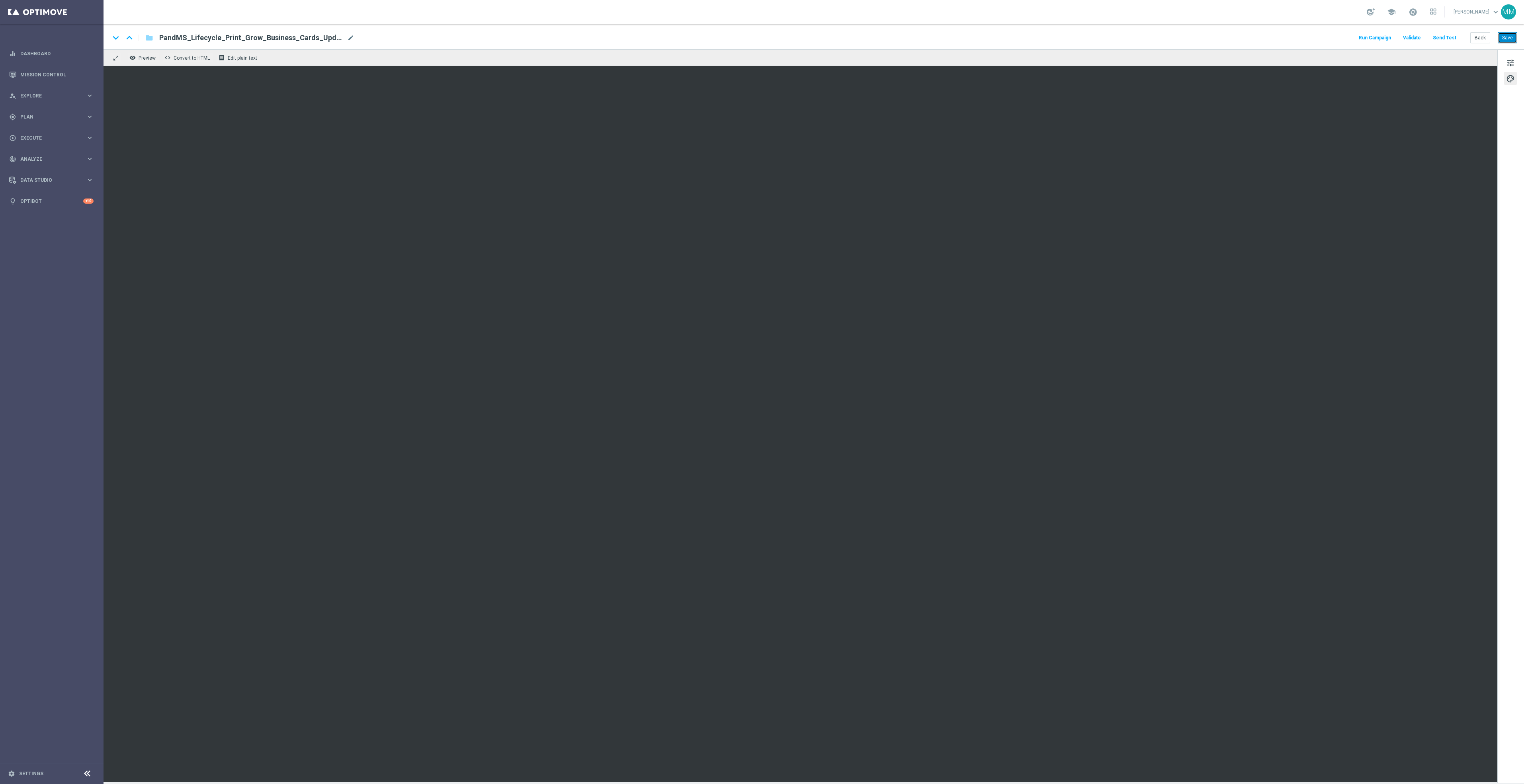
drag, startPoint x: 1510, startPoint y: 37, endPoint x: 1255, endPoint y: 40, distance: 255.0
click at [1510, 37] on button "Save" at bounding box center [1507, 38] width 20 height 11
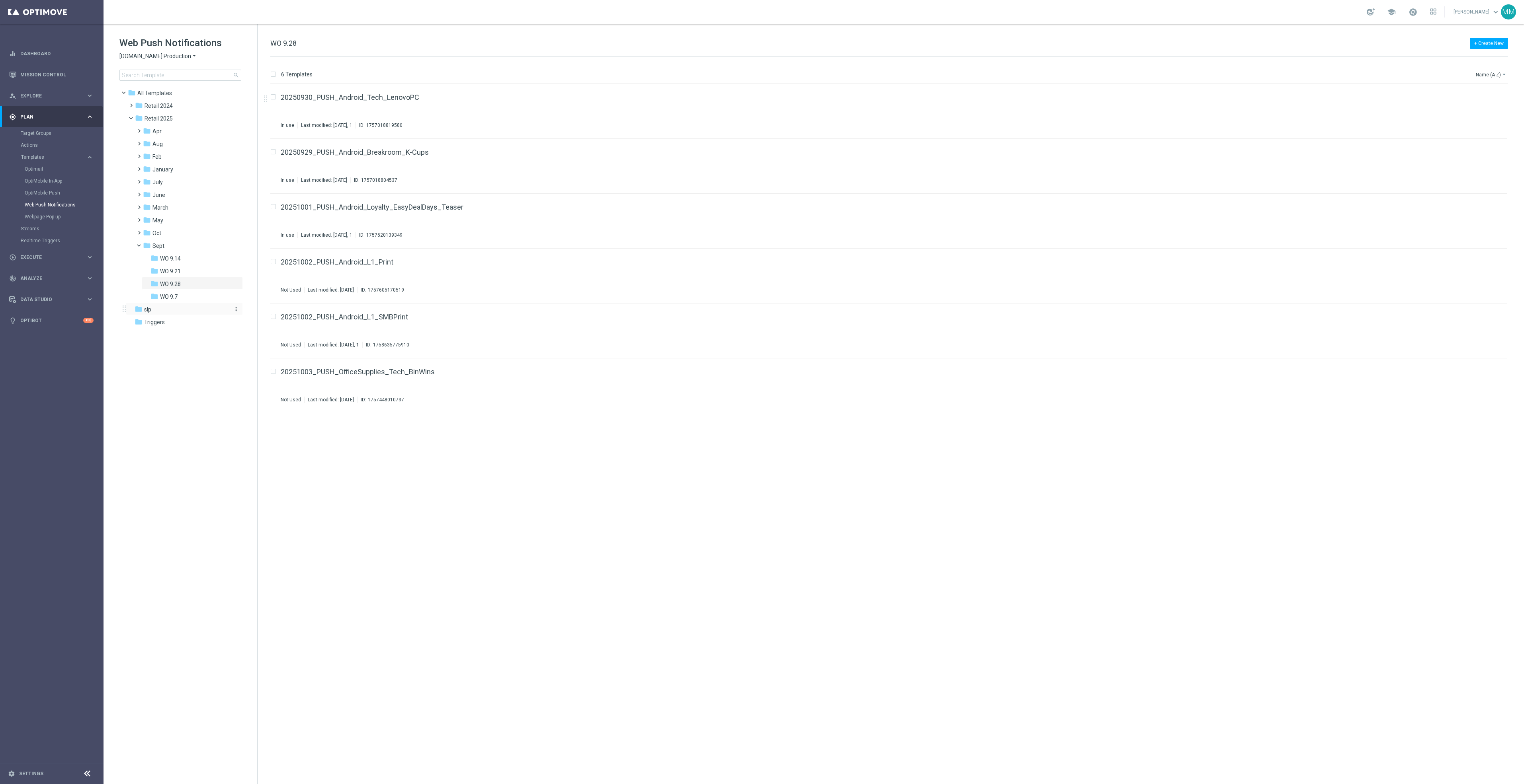
click at [165, 313] on div "folder slp" at bounding box center [180, 309] width 92 height 9
click at [189, 89] on div "folder All Templates" at bounding box center [176, 93] width 98 height 9
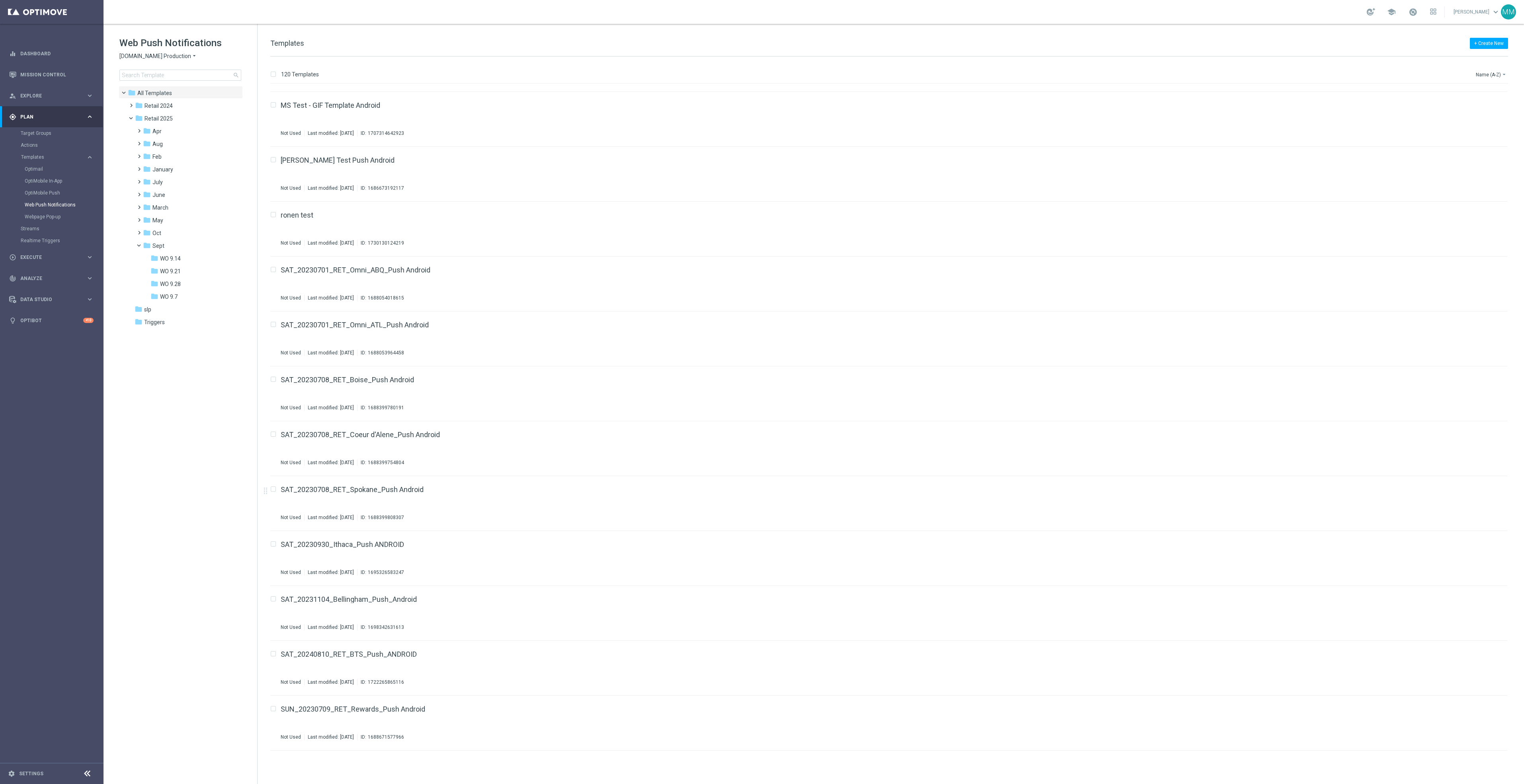
scroll to position [2649, 0]
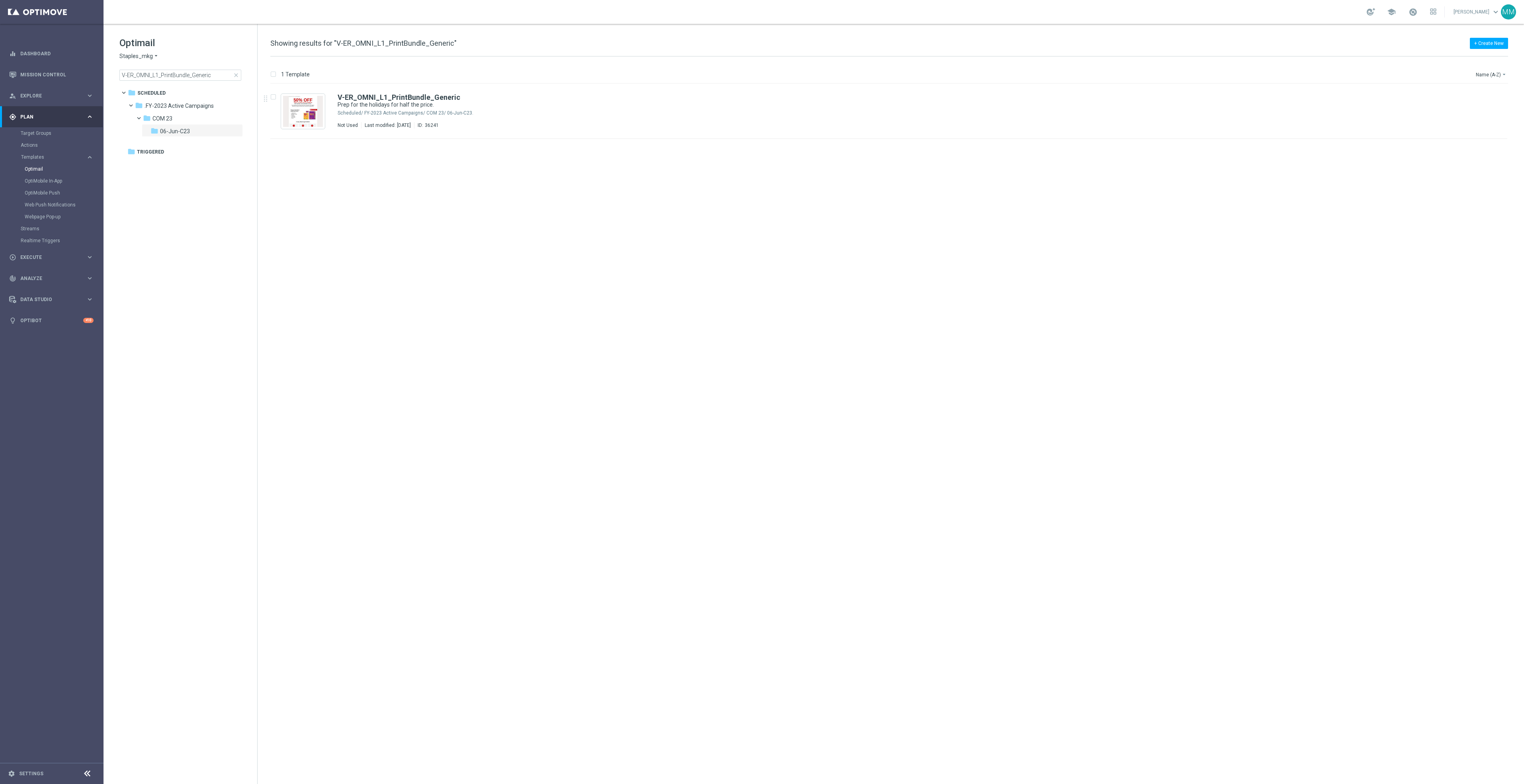
click at [232, 74] on input "V-ER_OMNI_L1_PrintBundle_Generic" at bounding box center [180, 75] width 122 height 11
click at [234, 76] on span "close" at bounding box center [236, 75] width 7 height 7
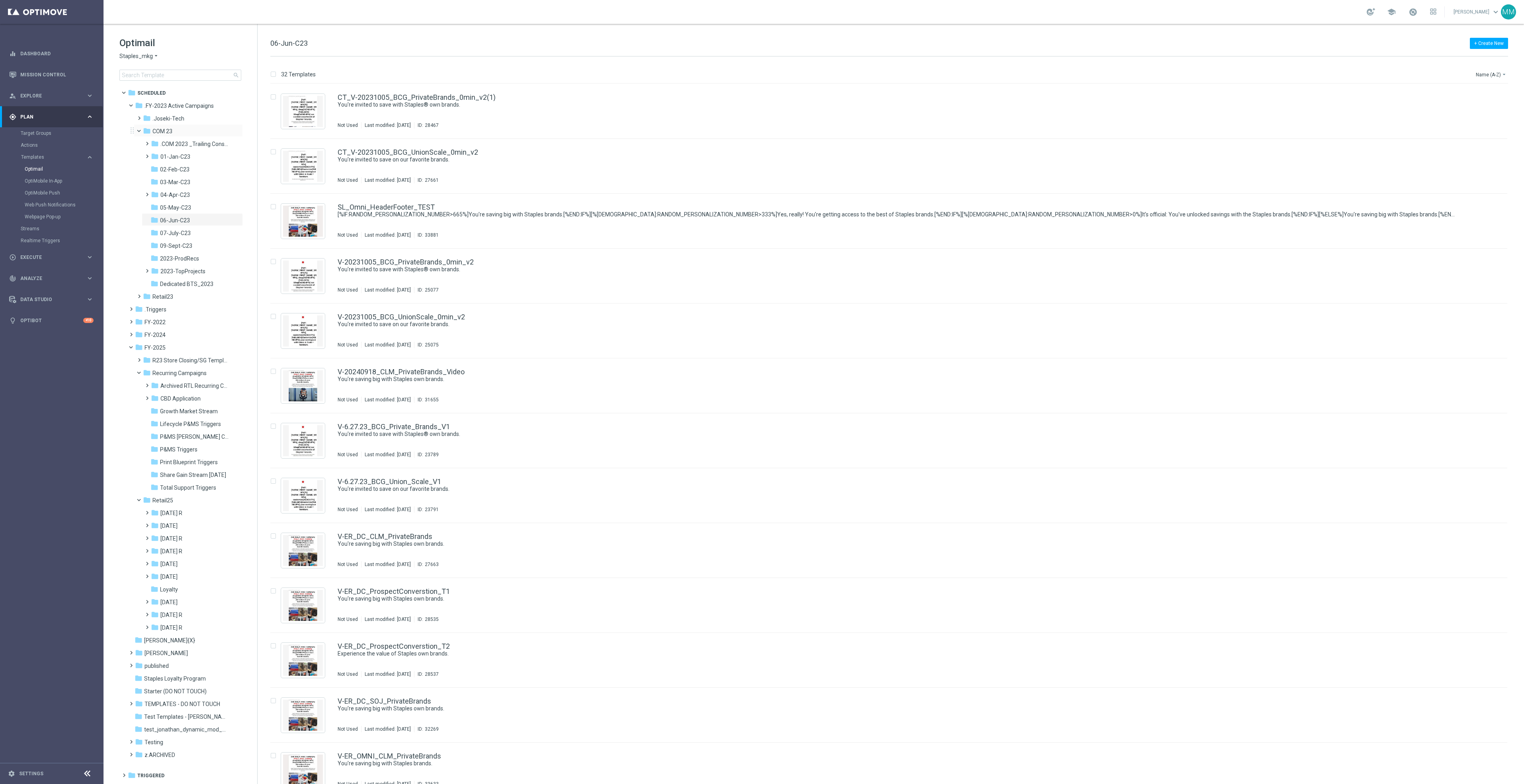
click at [141, 131] on span at bounding box center [142, 129] width 3 height 4
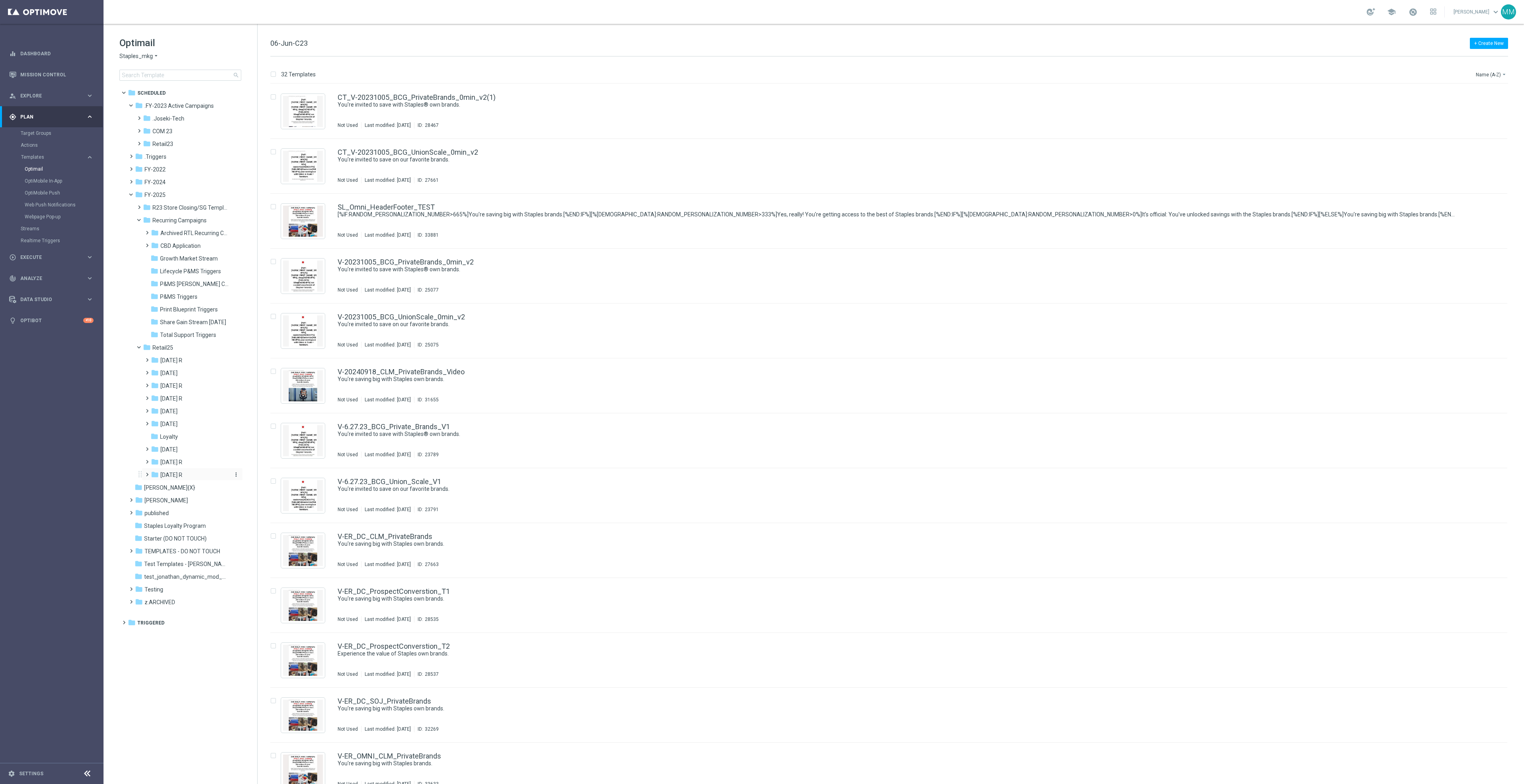
click at [179, 474] on span "Sept 25 R" at bounding box center [171, 475] width 22 height 7
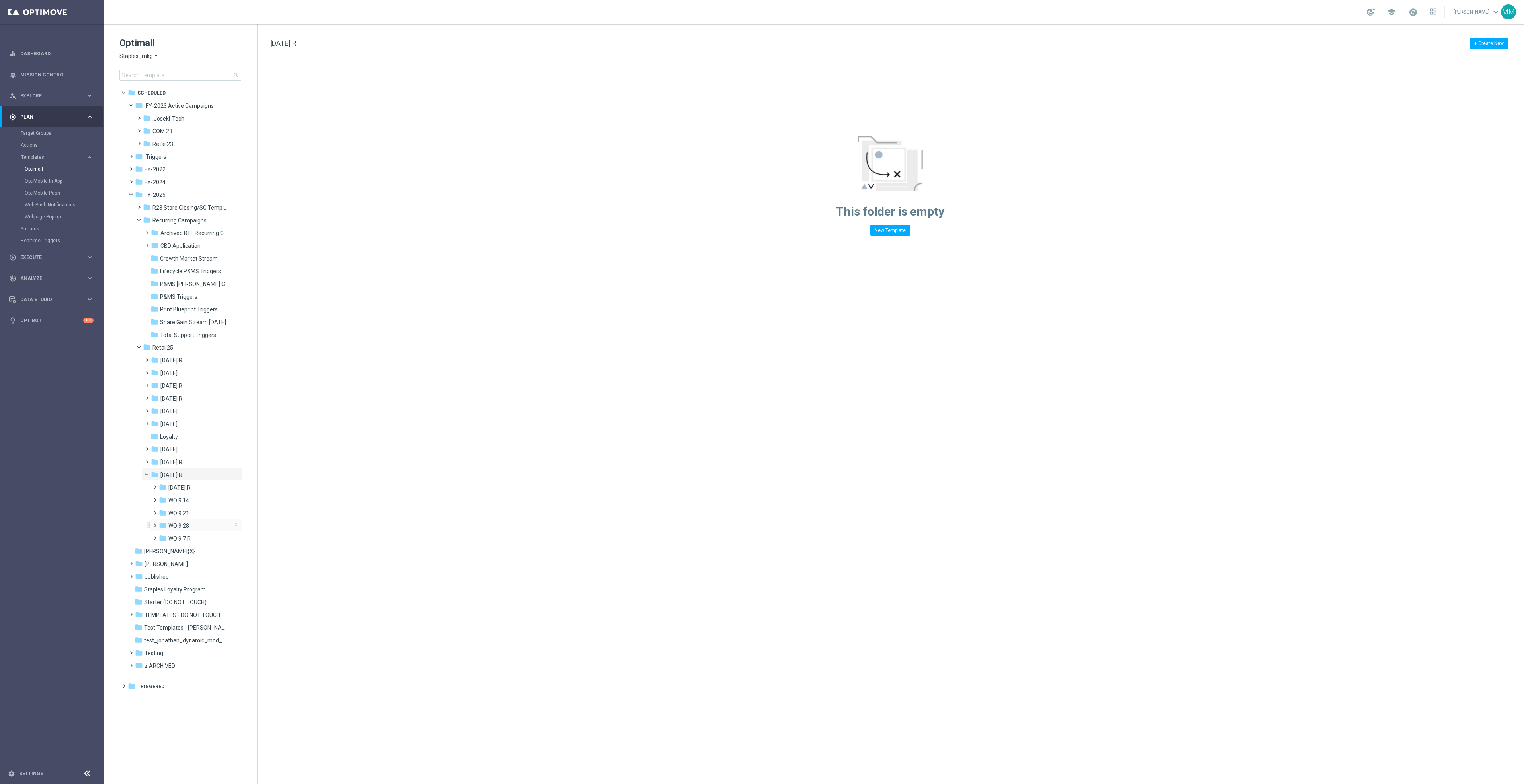
click at [193, 527] on div "folder WO 9.28" at bounding box center [195, 526] width 71 height 9
click at [198, 540] on span "Tues 9.30" at bounding box center [188, 539] width 24 height 7
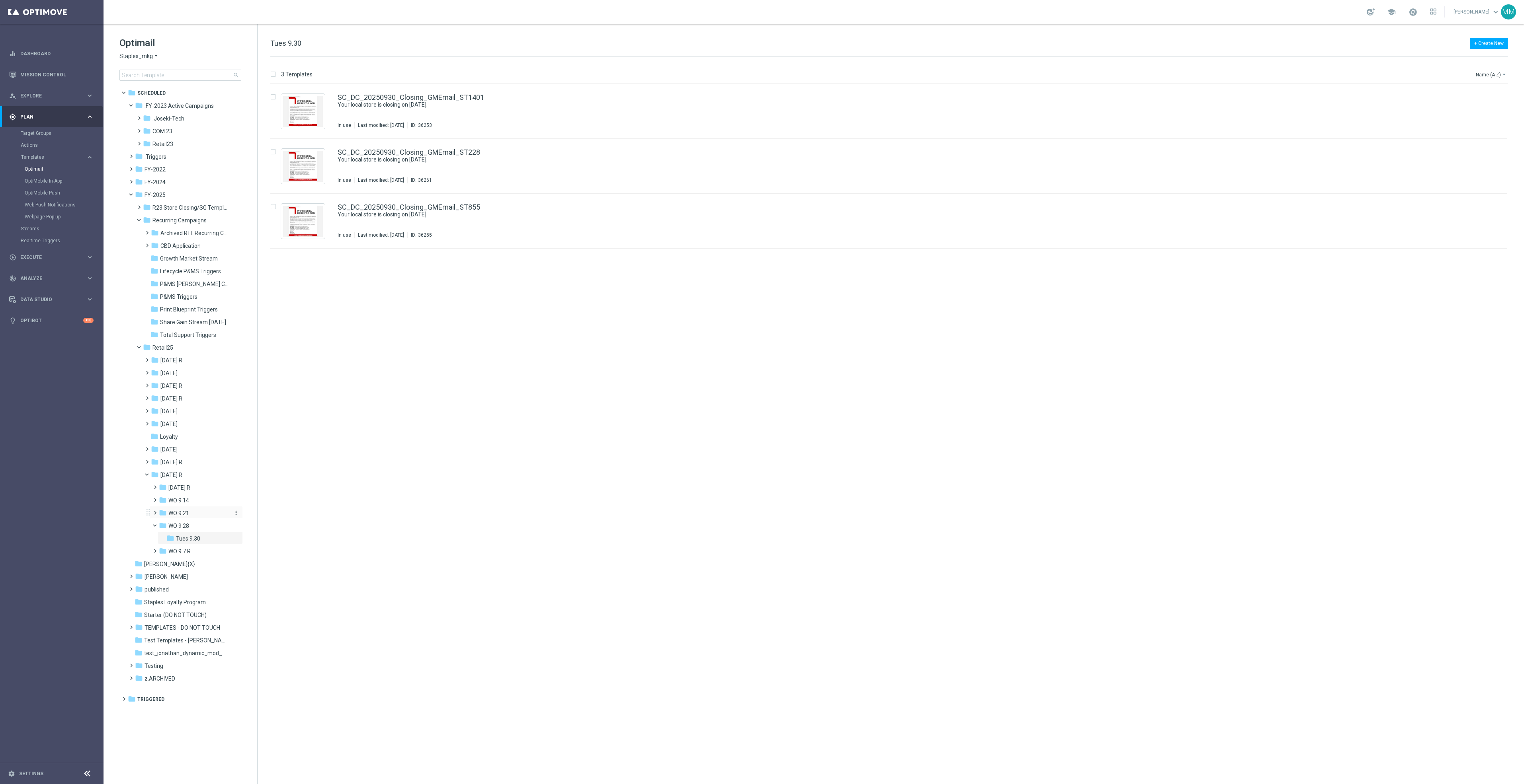
click at [202, 517] on div "folder WO 9.21" at bounding box center [195, 513] width 71 height 9
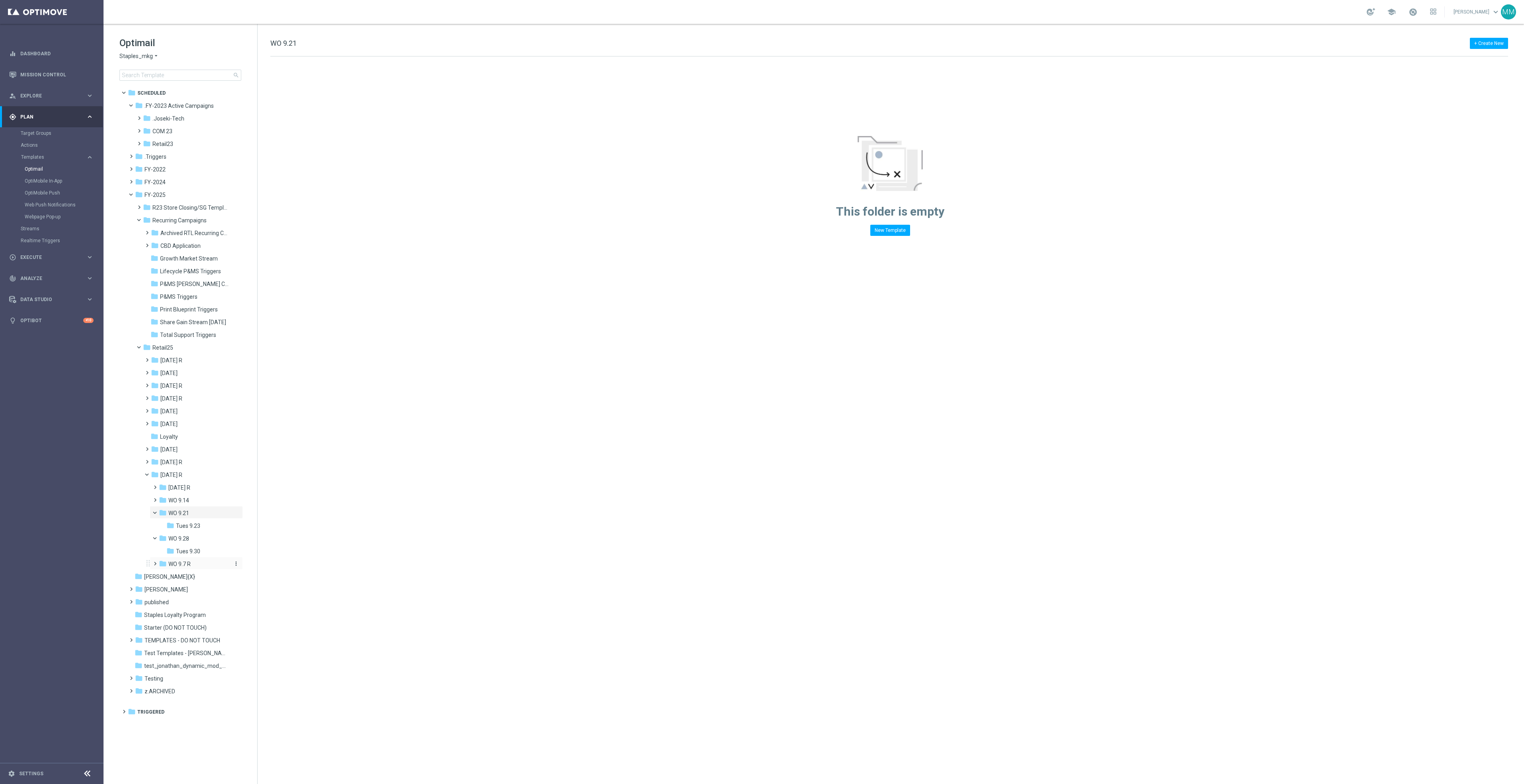
click at [198, 565] on div "folder WO 9.7 R" at bounding box center [195, 564] width 71 height 9
click at [200, 591] on span "Tues 9.9 R" at bounding box center [189, 589] width 26 height 7
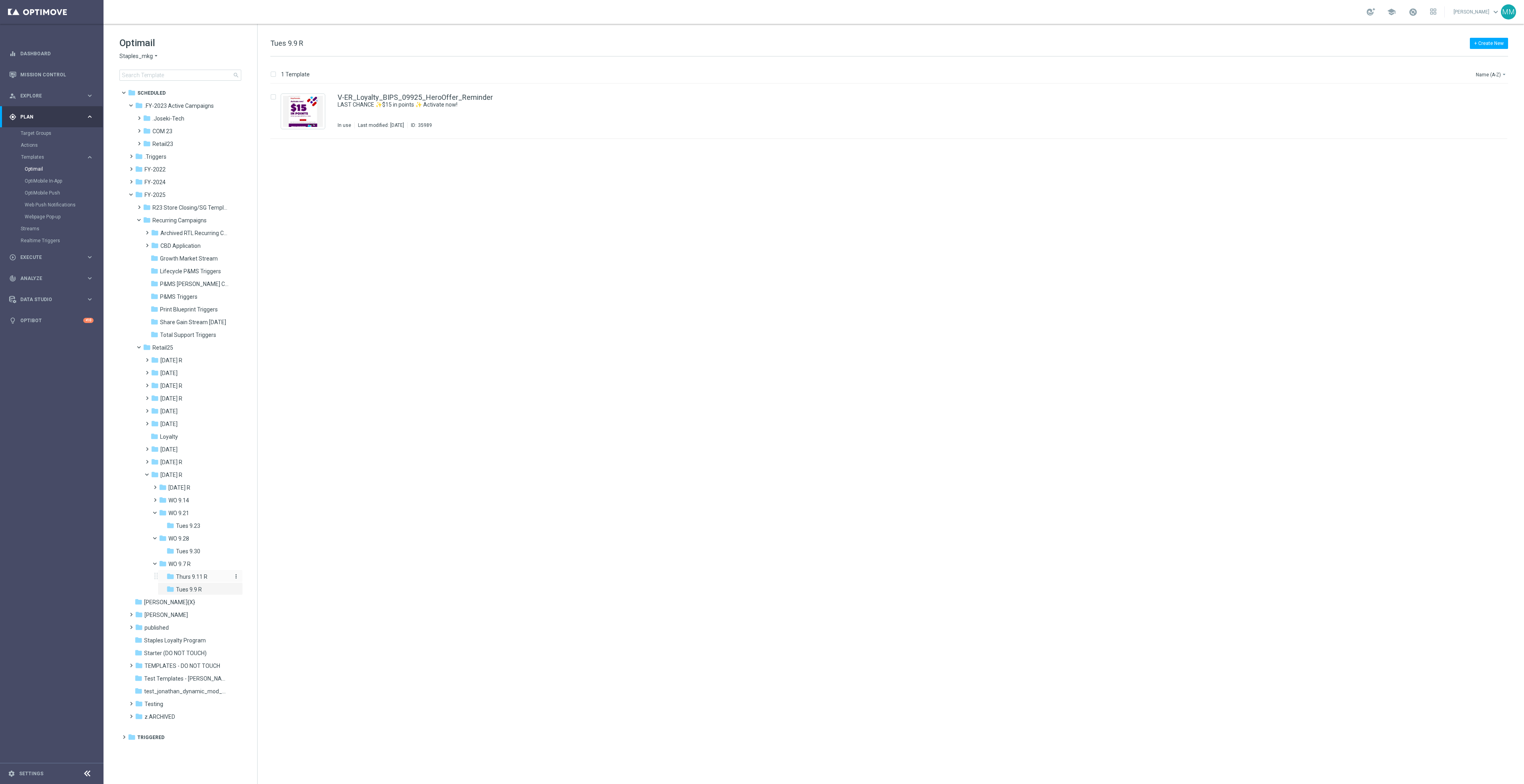
click at [207, 578] on span "Thurs 9.11 R" at bounding box center [191, 577] width 31 height 7
click at [196, 498] on div "folder WO 9.14" at bounding box center [195, 500] width 71 height 9
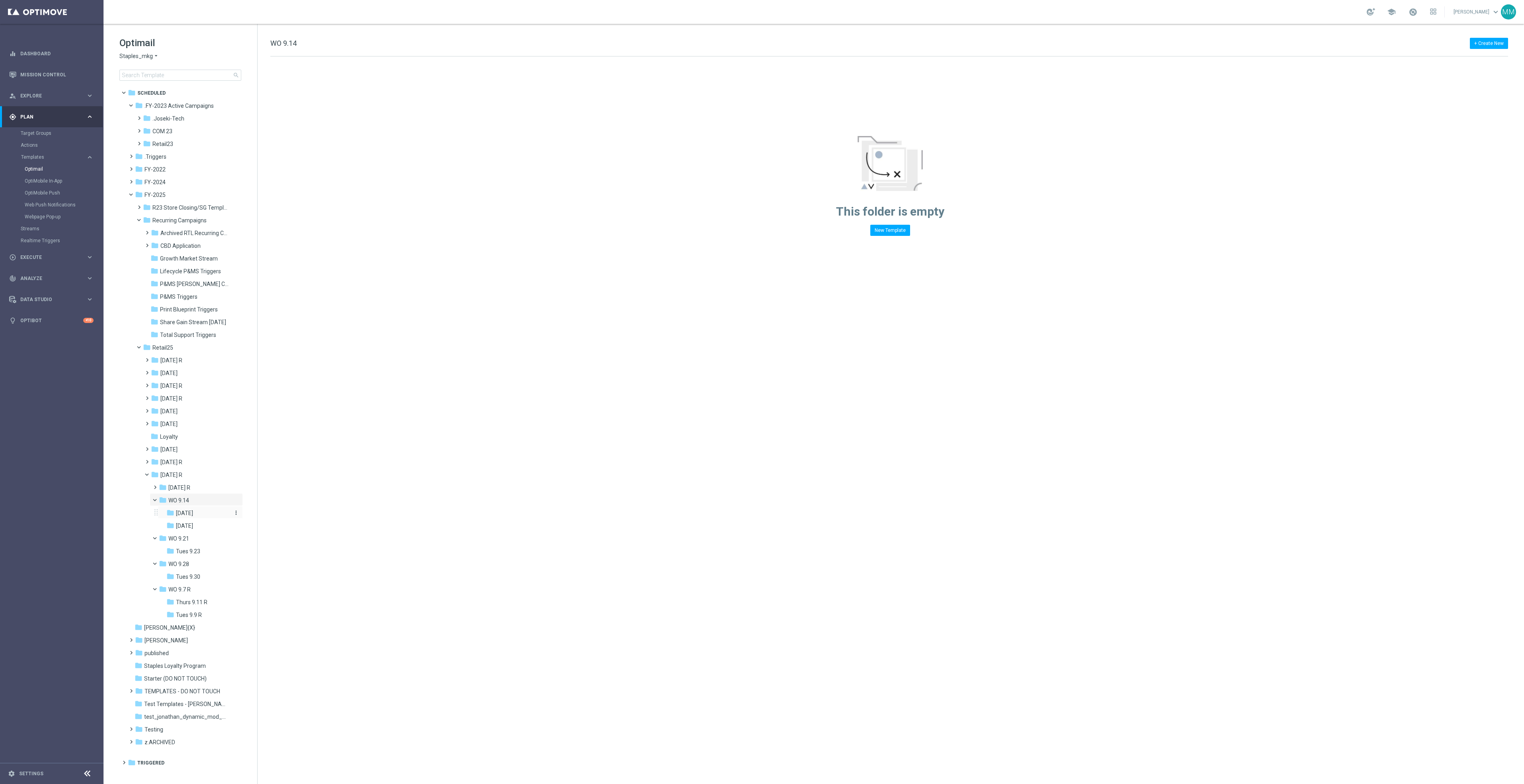
click at [208, 511] on div "folder Fri 9/19" at bounding box center [199, 513] width 65 height 9
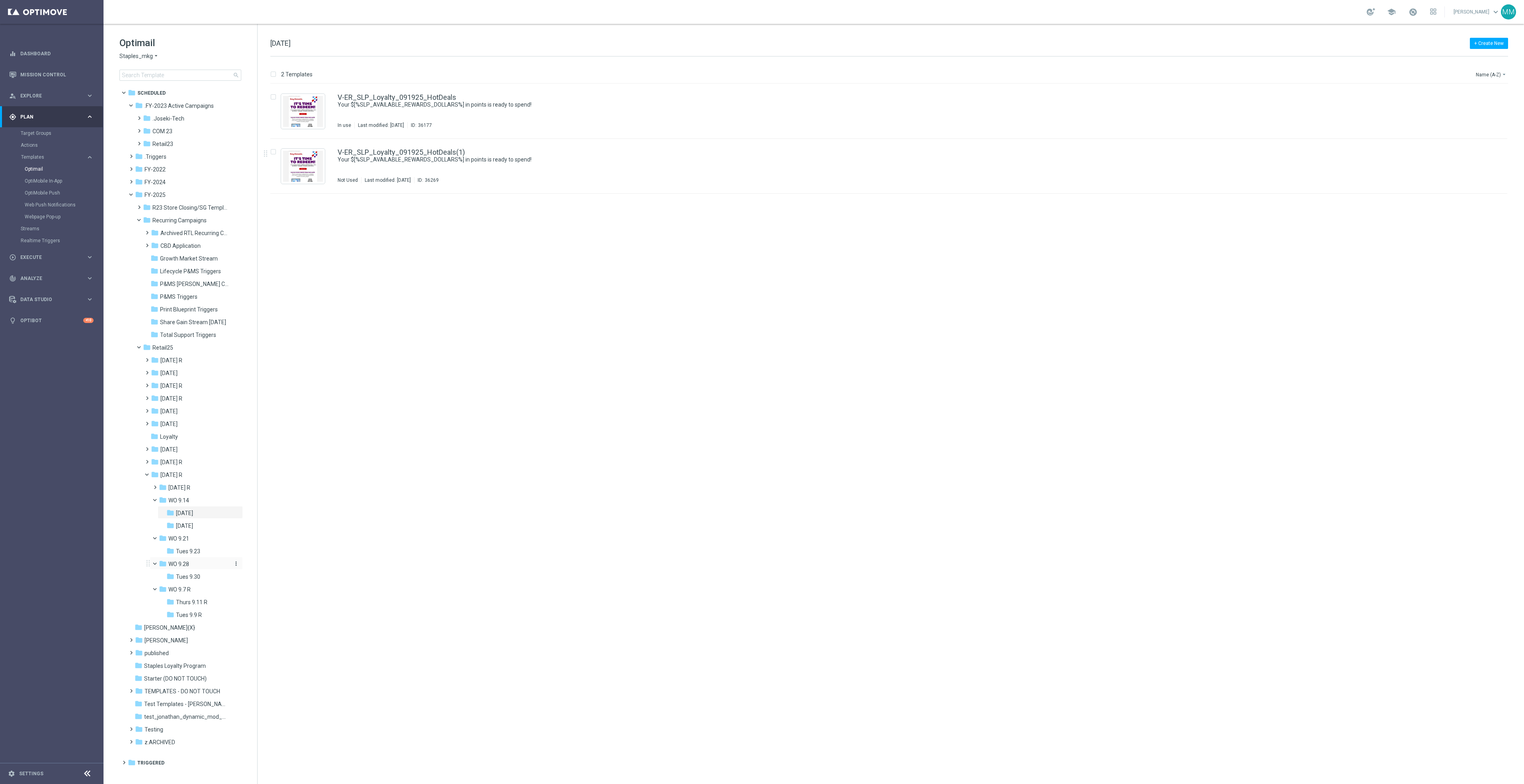
click at [235, 564] on icon "more_vert" at bounding box center [236, 563] width 7 height 7
click at [270, 567] on span "New Folder" at bounding box center [269, 565] width 24 height 7
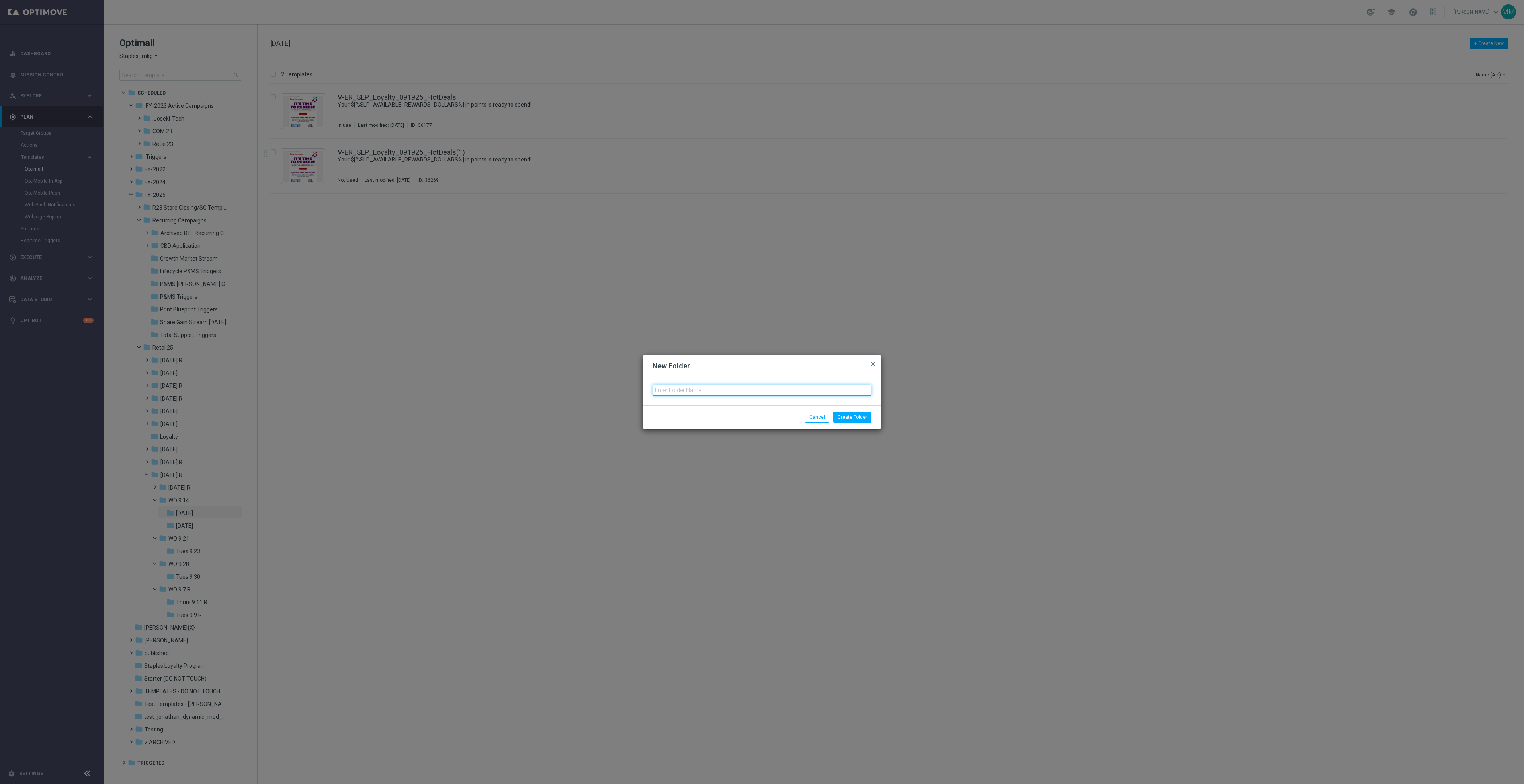
click at [701, 391] on input "text" at bounding box center [762, 390] width 219 height 11
click at [806, 394] on input "Fri 10.3" at bounding box center [762, 390] width 219 height 11
type input "Fri 10.3"
click at [860, 418] on button "Create Folder" at bounding box center [852, 417] width 38 height 11
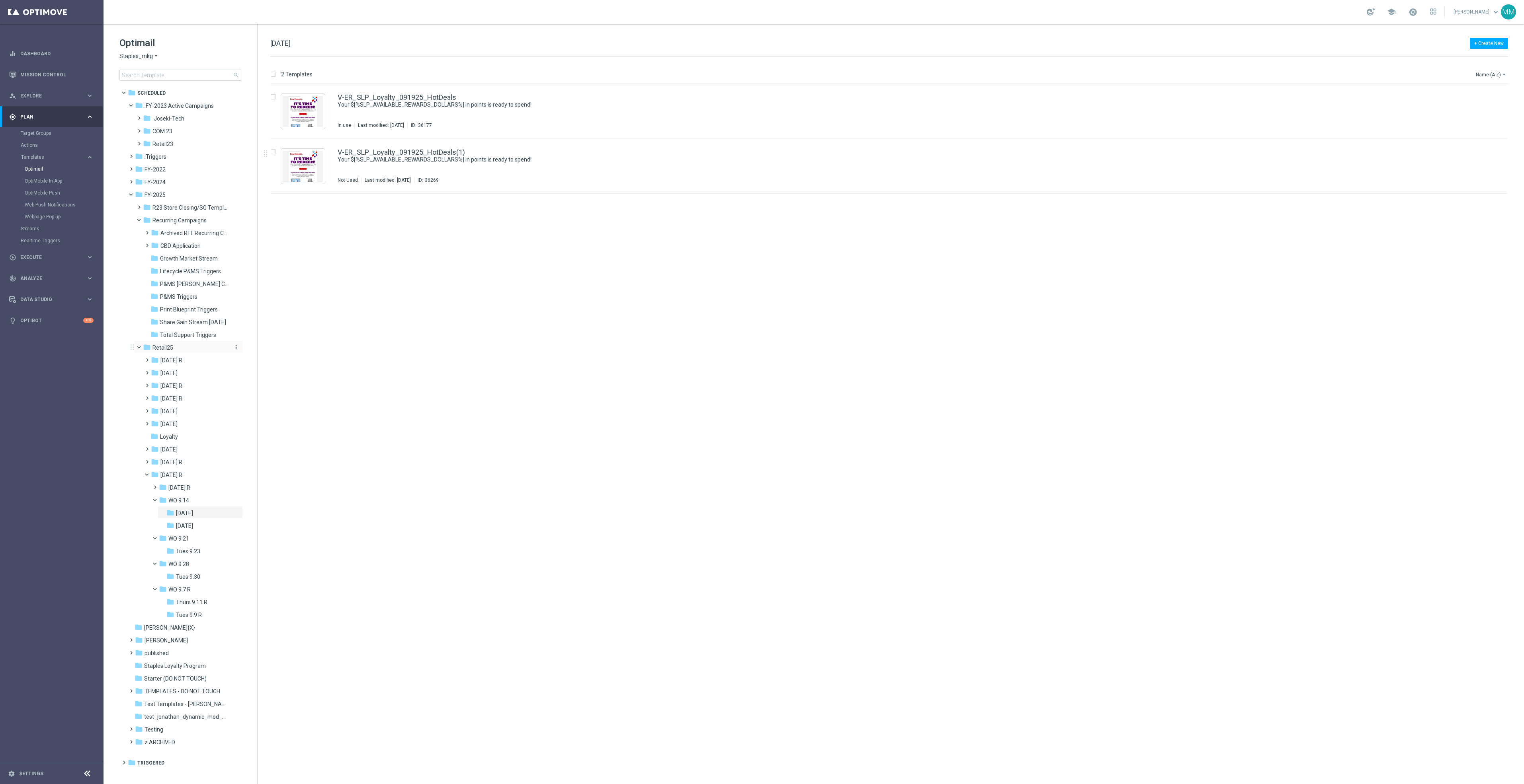
click at [237, 348] on icon "more_vert" at bounding box center [236, 347] width 7 height 7
click at [277, 350] on span "New Folder" at bounding box center [269, 349] width 24 height 7
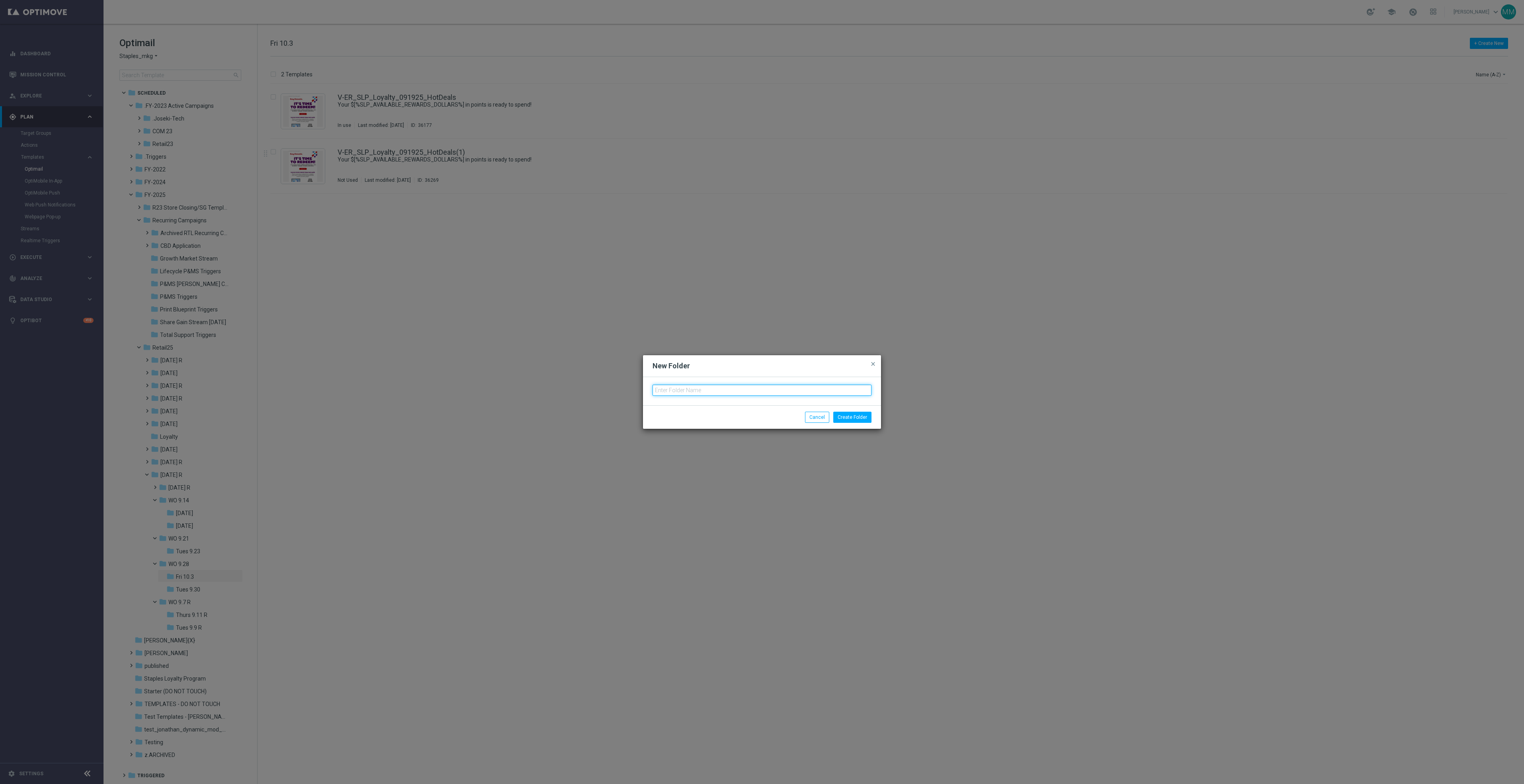
click at [684, 393] on input "text" at bounding box center [762, 390] width 219 height 11
type input "OCT 25"
click at [845, 416] on button "Create Folder" at bounding box center [852, 417] width 38 height 11
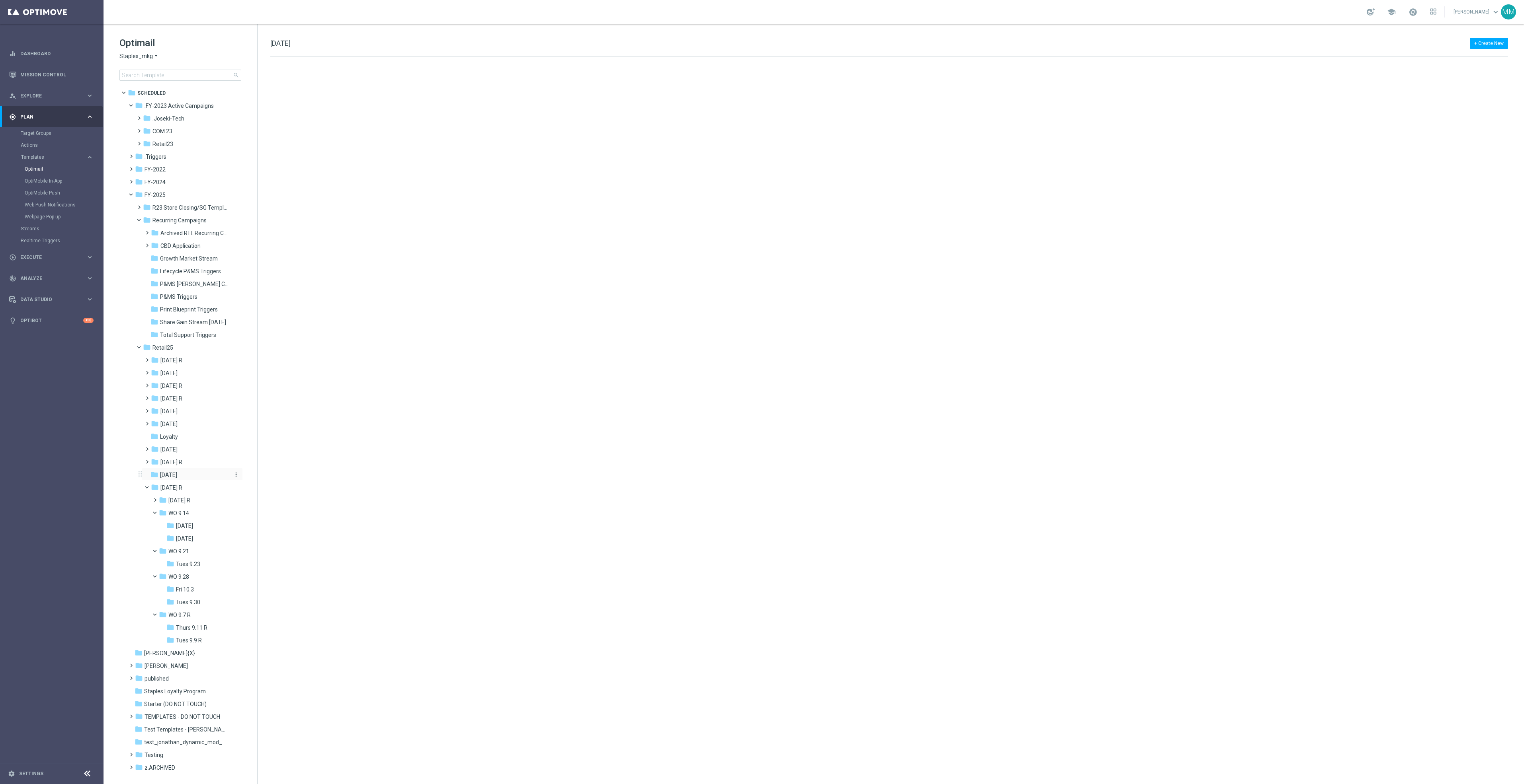
click at [235, 475] on icon "more_vert" at bounding box center [236, 474] width 7 height 7
click at [288, 486] on button "mode_edit Rename" at bounding box center [268, 486] width 51 height 9
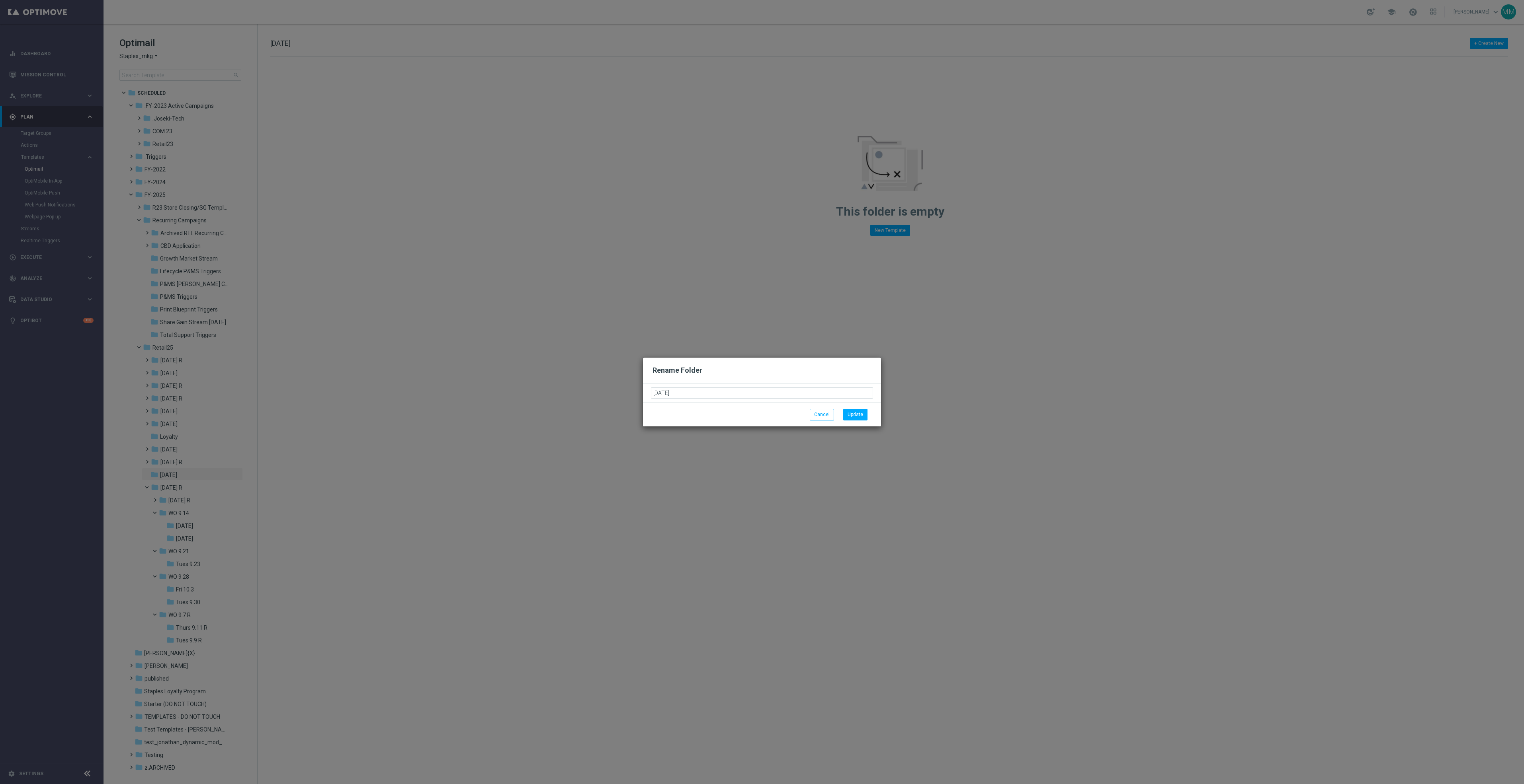
drag, startPoint x: 658, startPoint y: 392, endPoint x: 663, endPoint y: 391, distance: 5.1
click at [663, 391] on input "OCT 25" at bounding box center [761, 393] width 222 height 11
type input "Oct 25"
click at [847, 410] on button "Update" at bounding box center [855, 414] width 24 height 11
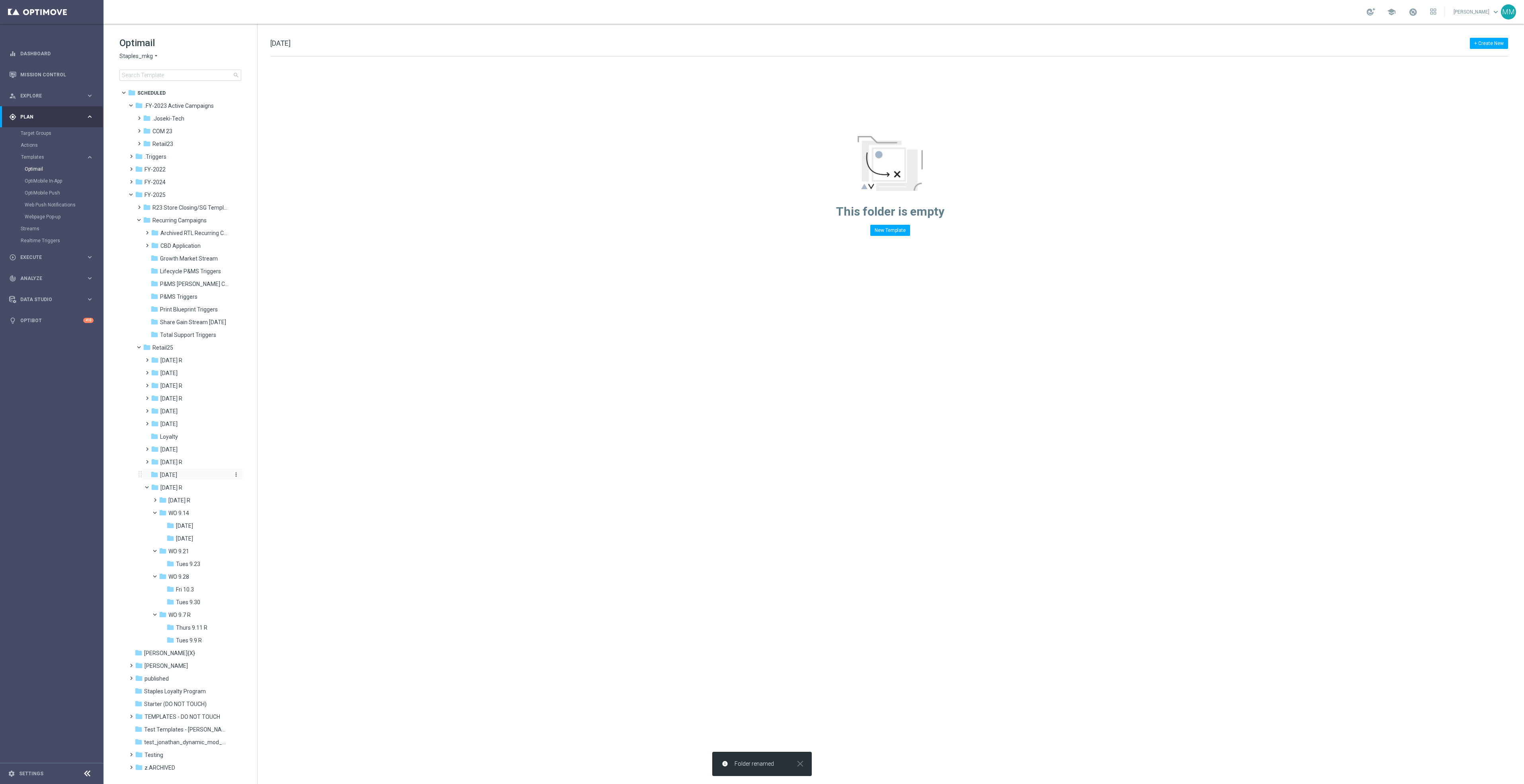
click at [235, 473] on icon "more_vert" at bounding box center [236, 474] width 7 height 7
click at [287, 477] on button "create_new_folder New Folder" at bounding box center [268, 476] width 51 height 9
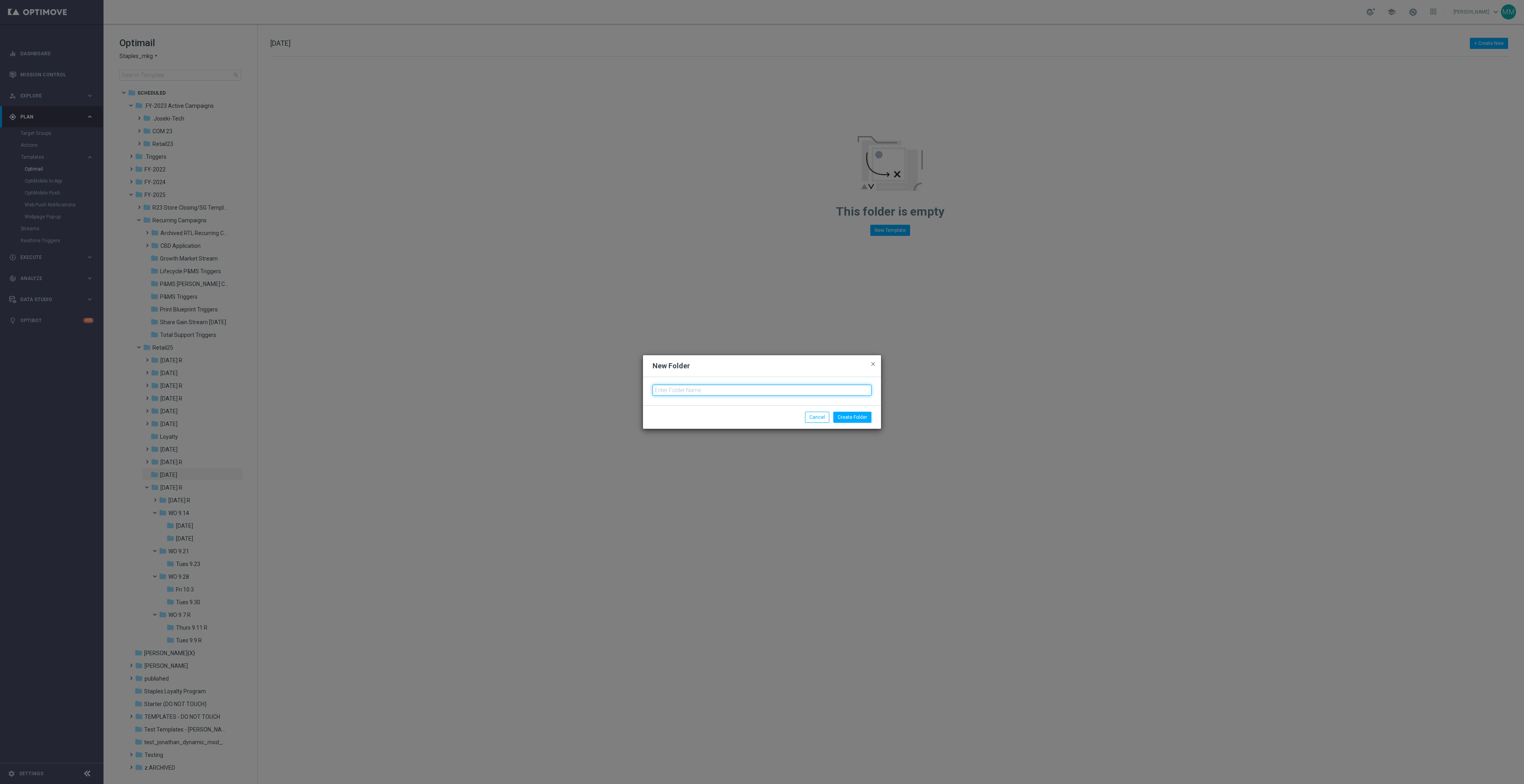
click at [850, 388] on input "text" at bounding box center [762, 390] width 219 height 11
click at [711, 388] on input "WO" at bounding box center [762, 390] width 219 height 11
type input "WO 10.5"
click at [854, 418] on button "Create Folder" at bounding box center [852, 417] width 38 height 11
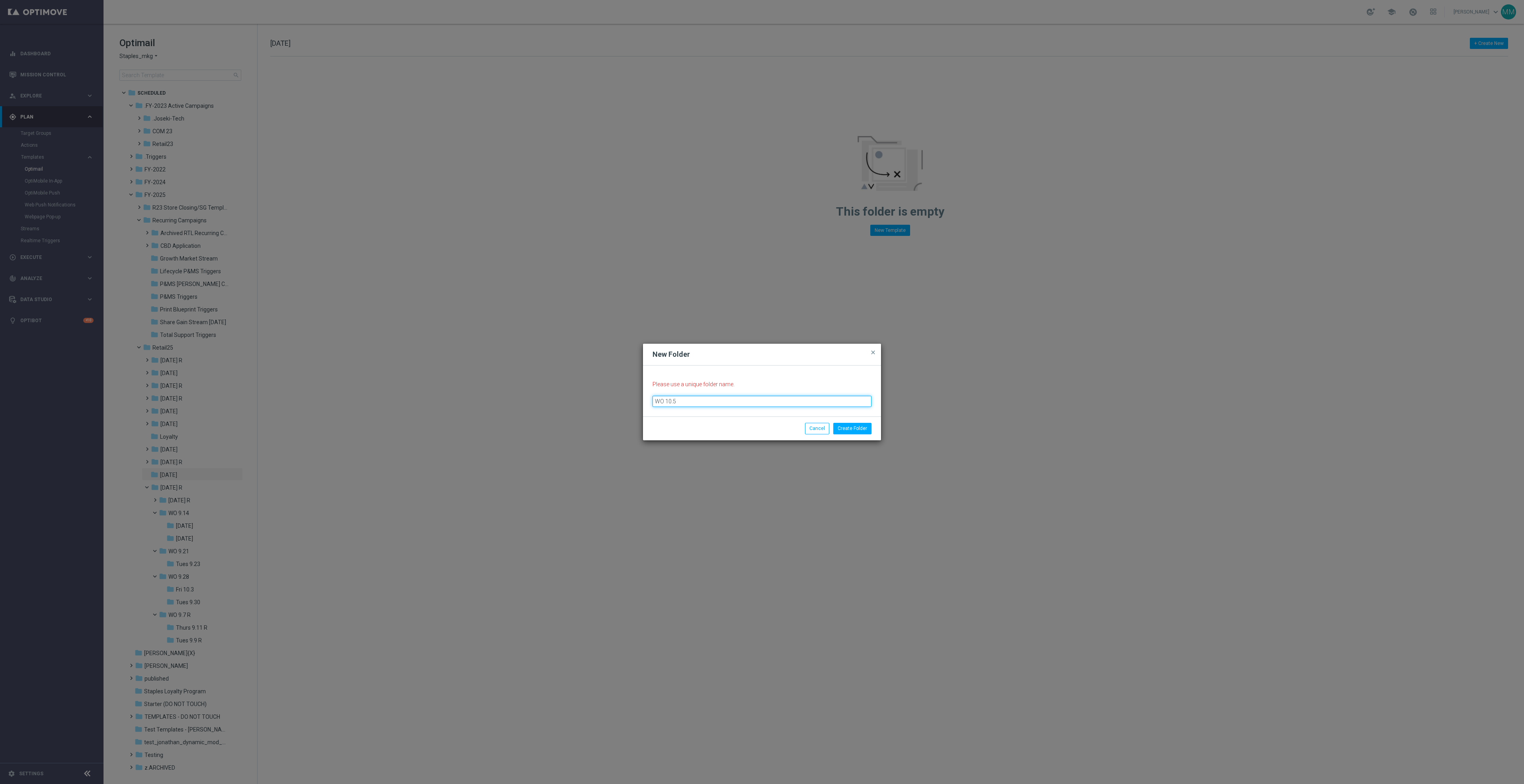
click at [724, 402] on input "WO 10.5" at bounding box center [762, 401] width 219 height 11
click at [850, 427] on button "Create Folder" at bounding box center [852, 428] width 38 height 11
click at [872, 352] on span "close" at bounding box center [873, 352] width 7 height 7
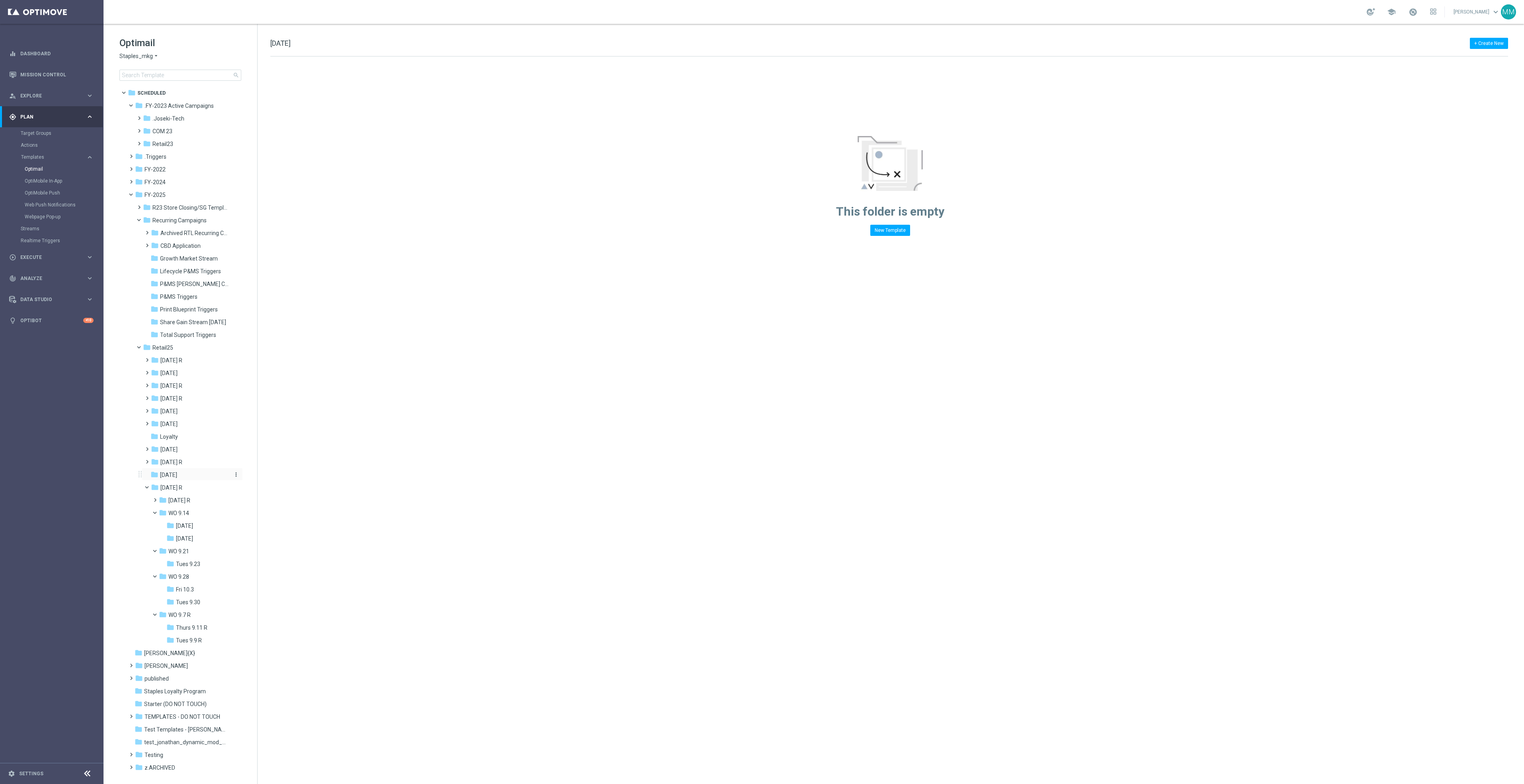
click at [233, 473] on icon "more_vert" at bounding box center [236, 474] width 7 height 7
click at [210, 500] on div "folder Oct 25 R" at bounding box center [195, 500] width 71 height 9
click at [208, 500] on div "folder Oct 25 R" at bounding box center [195, 500] width 71 height 9
drag, startPoint x: 175, startPoint y: 499, endPoint x: 140, endPoint y: 498, distance: 35.0
click at [140, 498] on div "folder Oct 25 R more_vert folder WO 9.14 more_vert" at bounding box center [189, 569] width 108 height 153
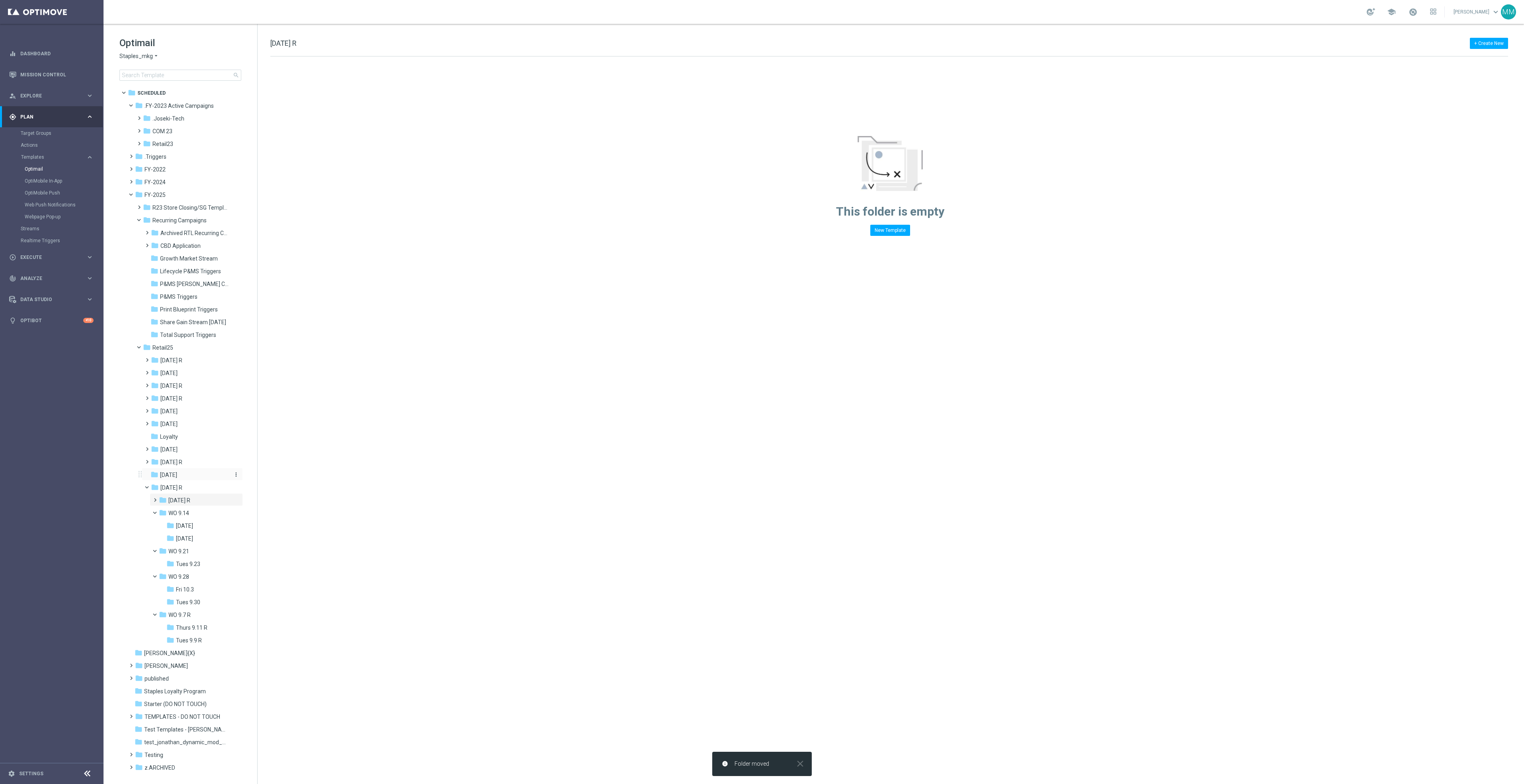
click at [234, 473] on icon "more_vert" at bounding box center [236, 474] width 7 height 7
click at [185, 475] on div "folder OCT 25" at bounding box center [189, 475] width 79 height 9
click at [199, 589] on span "Tues 9.30" at bounding box center [188, 589] width 24 height 7
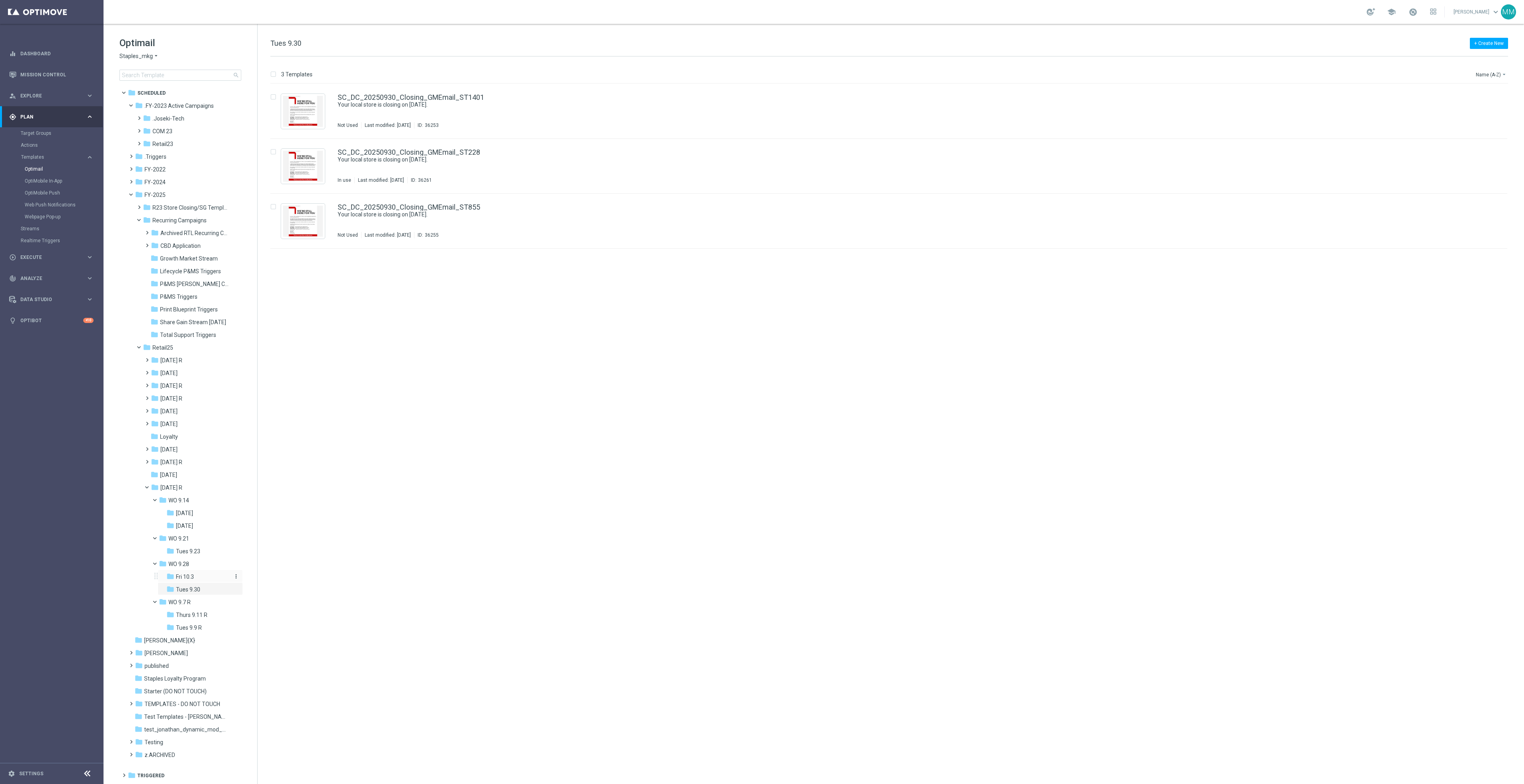
click at [198, 574] on div "folder Fri 10.3" at bounding box center [199, 576] width 65 height 9
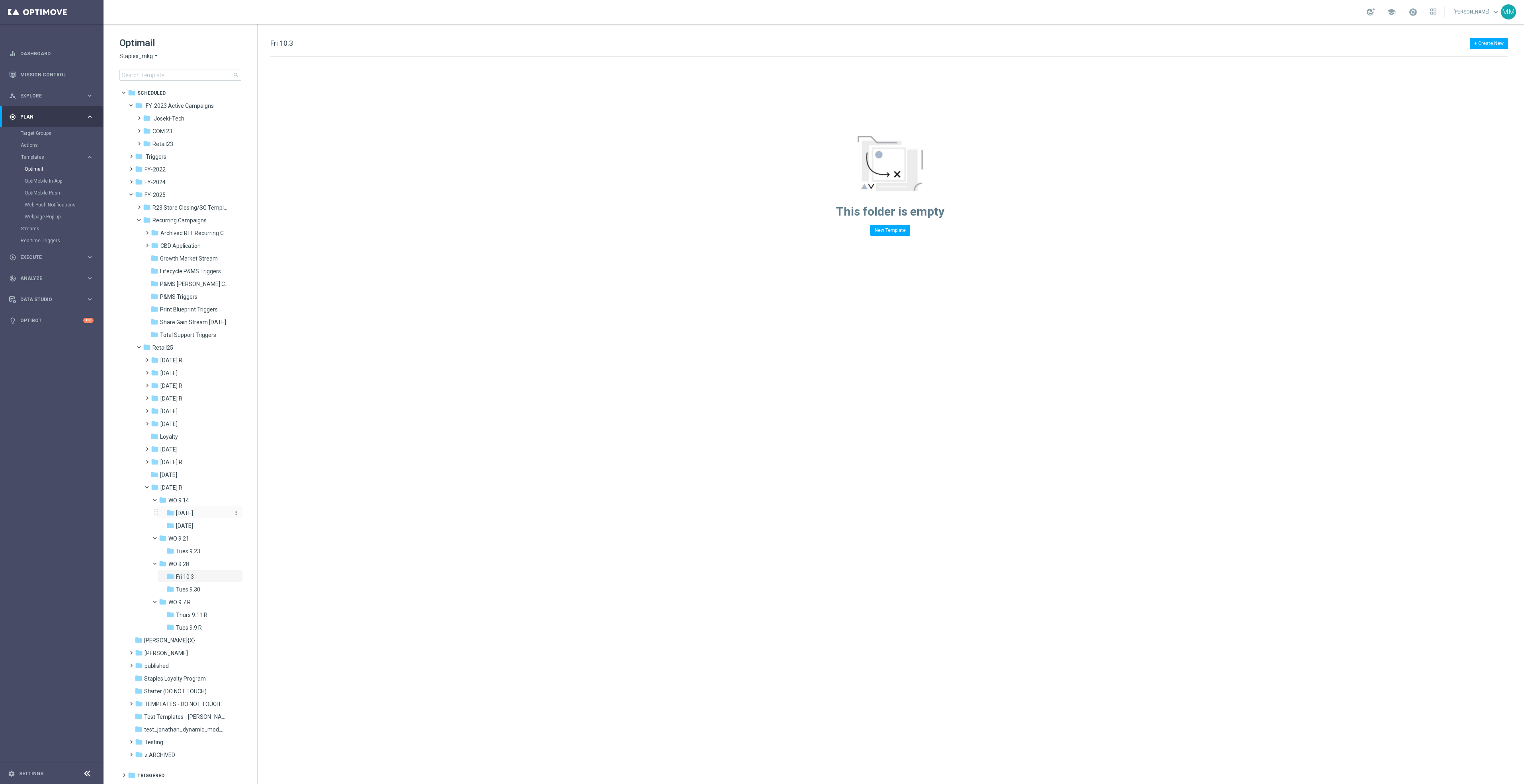
click at [199, 516] on div "folder Fri 9/19" at bounding box center [199, 513] width 65 height 9
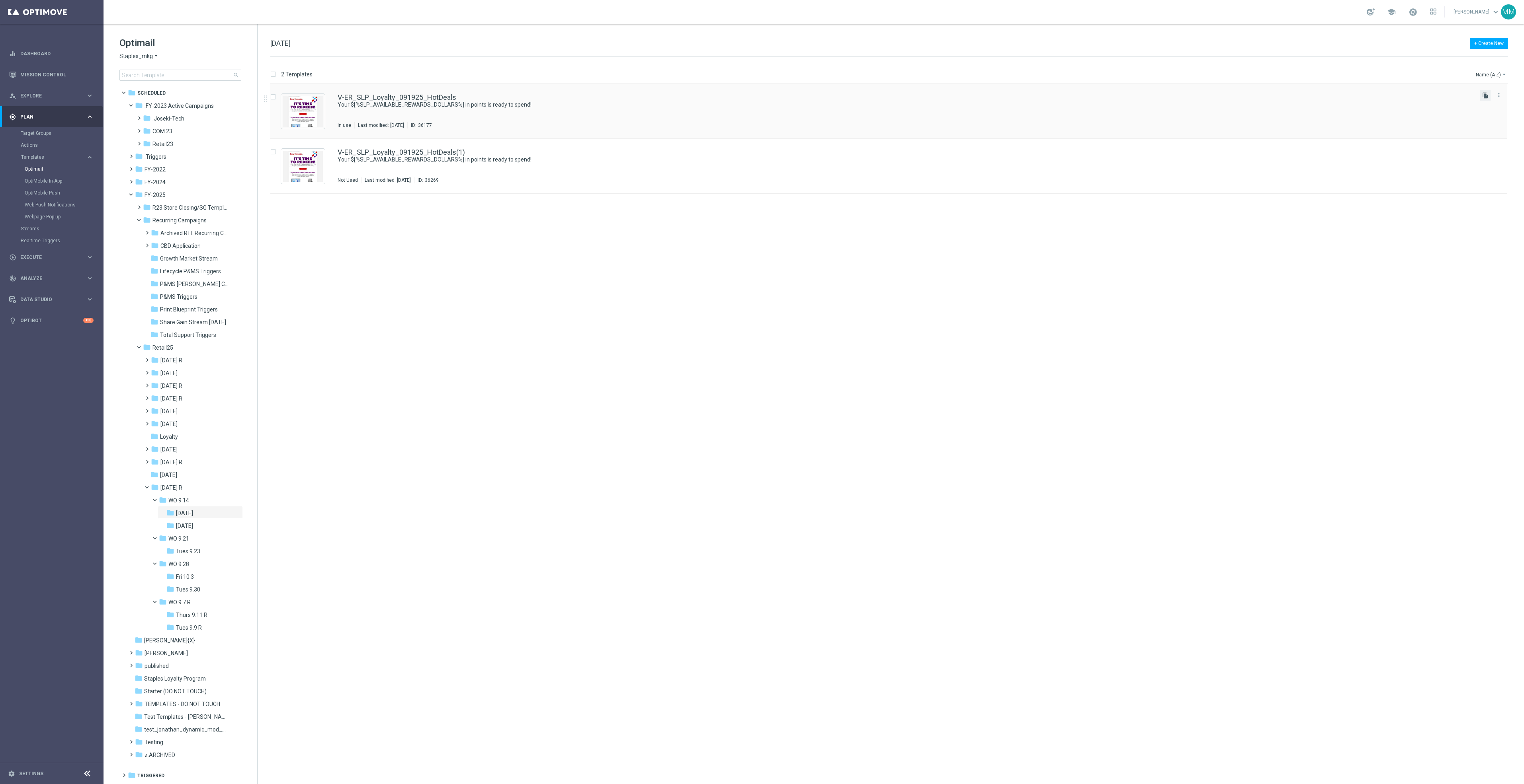
click at [1484, 96] on icon "file_copy" at bounding box center [1485, 95] width 7 height 7
click at [1497, 206] on icon "more_vert" at bounding box center [1499, 205] width 7 height 7
click at [1465, 212] on div "Move" at bounding box center [1467, 213] width 48 height 5
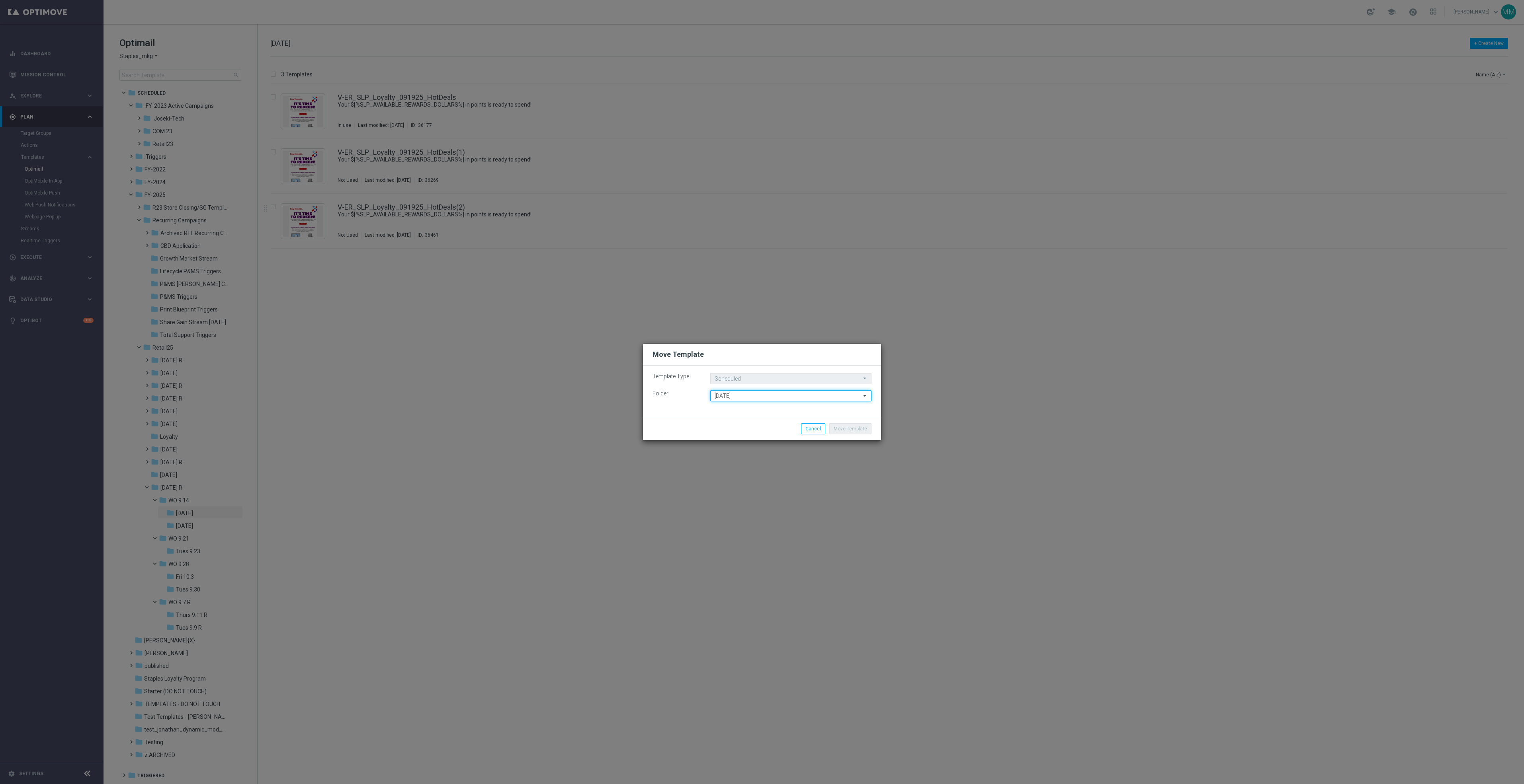
click at [755, 401] on input "Fri 9/19" at bounding box center [791, 396] width 162 height 11
click at [758, 398] on input at bounding box center [791, 396] width 162 height 11
type input "f"
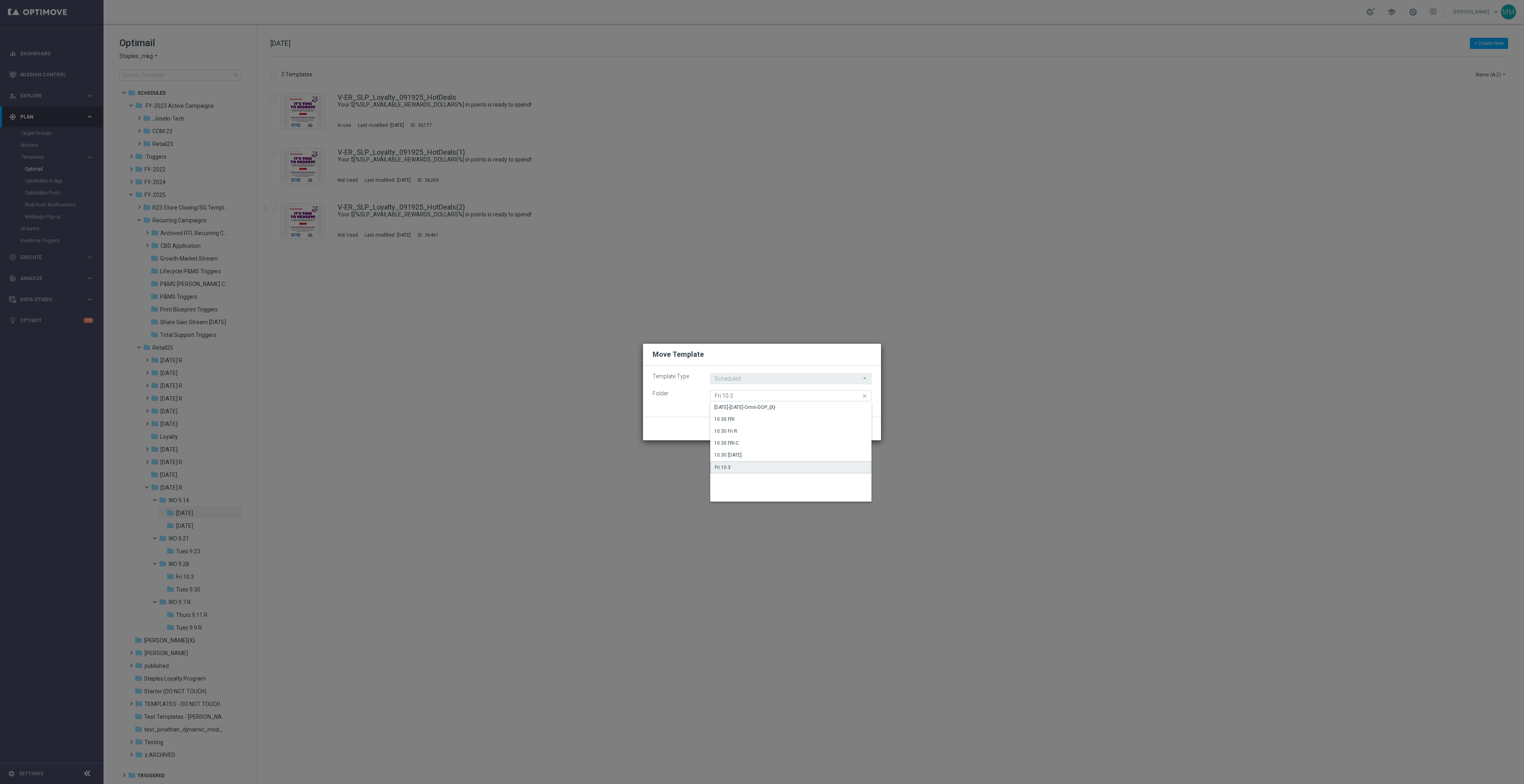
click at [745, 465] on div "Fri 10.3" at bounding box center [791, 468] width 161 height 12
type input "Fri 10.3"
click at [867, 429] on button "Move Template" at bounding box center [850, 429] width 42 height 11
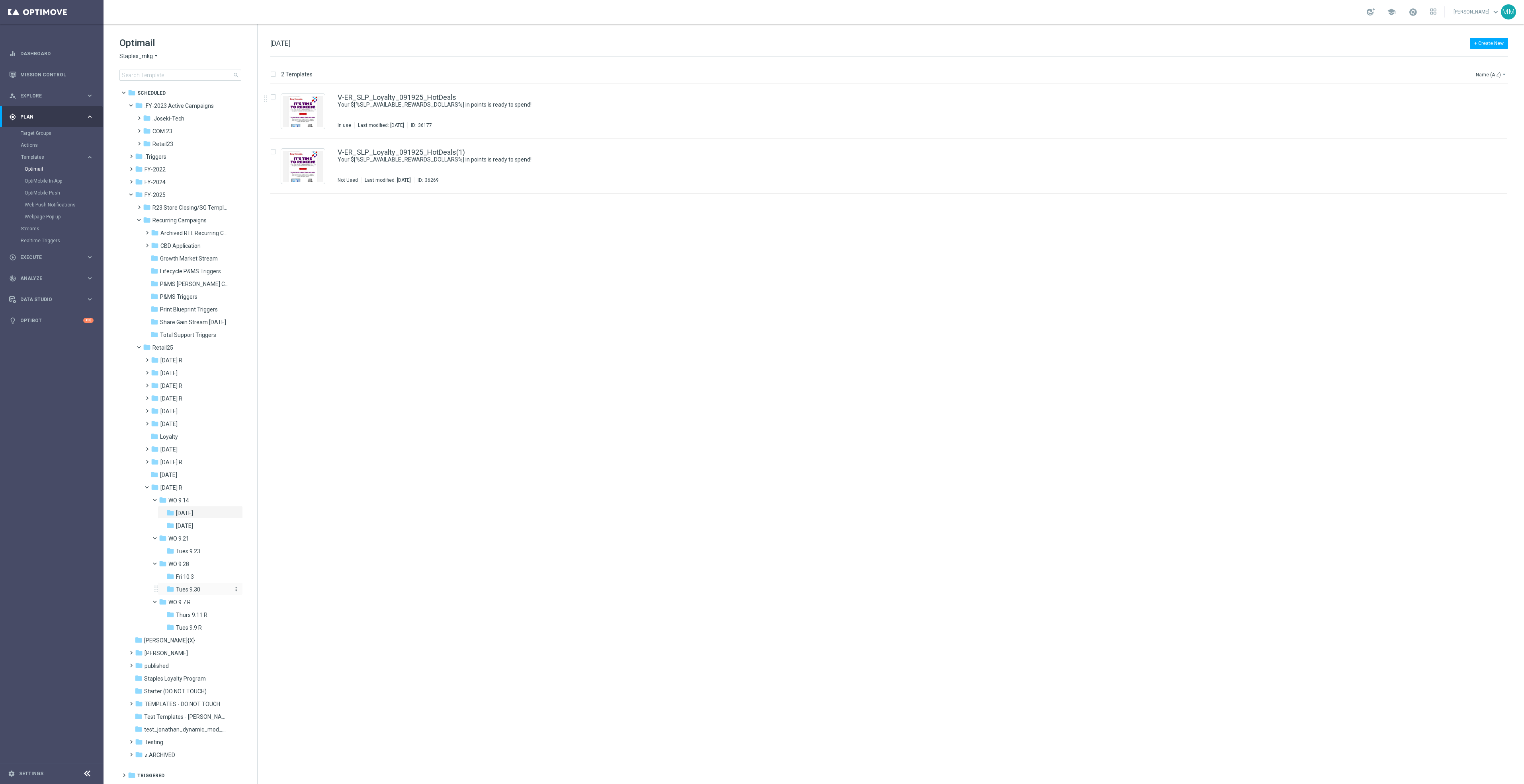
click at [202, 589] on div "folder Tues 9.30" at bounding box center [199, 589] width 65 height 9
click at [205, 578] on div "folder Fri 10.3" at bounding box center [199, 576] width 65 height 9
click at [1485, 97] on icon "file_copy" at bounding box center [1485, 95] width 7 height 7
click at [1496, 151] on icon "more_vert" at bounding box center [1499, 150] width 7 height 7
click at [1473, 181] on div "Delete" at bounding box center [1467, 181] width 48 height 5
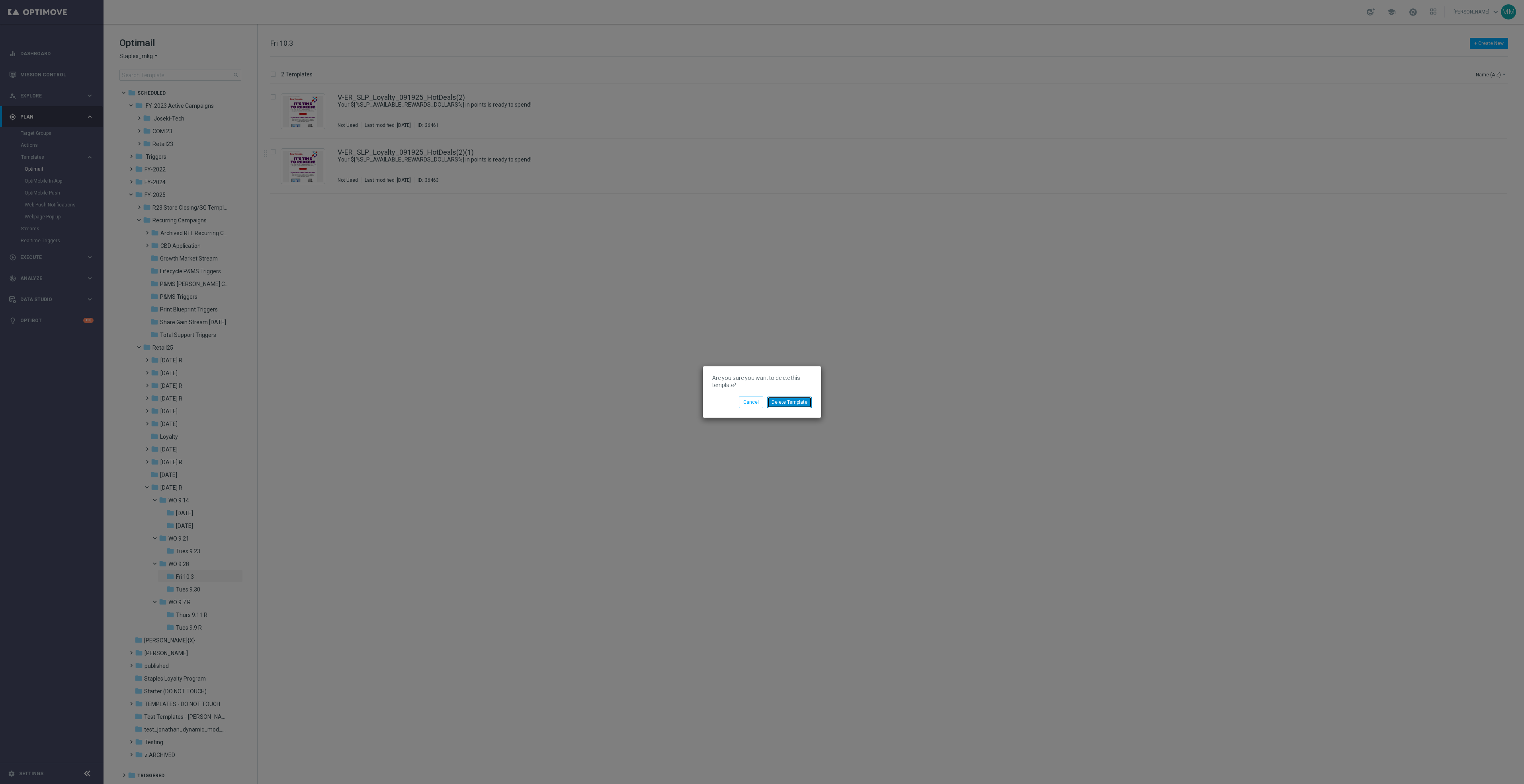
click at [784, 400] on button "Delete Template" at bounding box center [789, 402] width 44 height 11
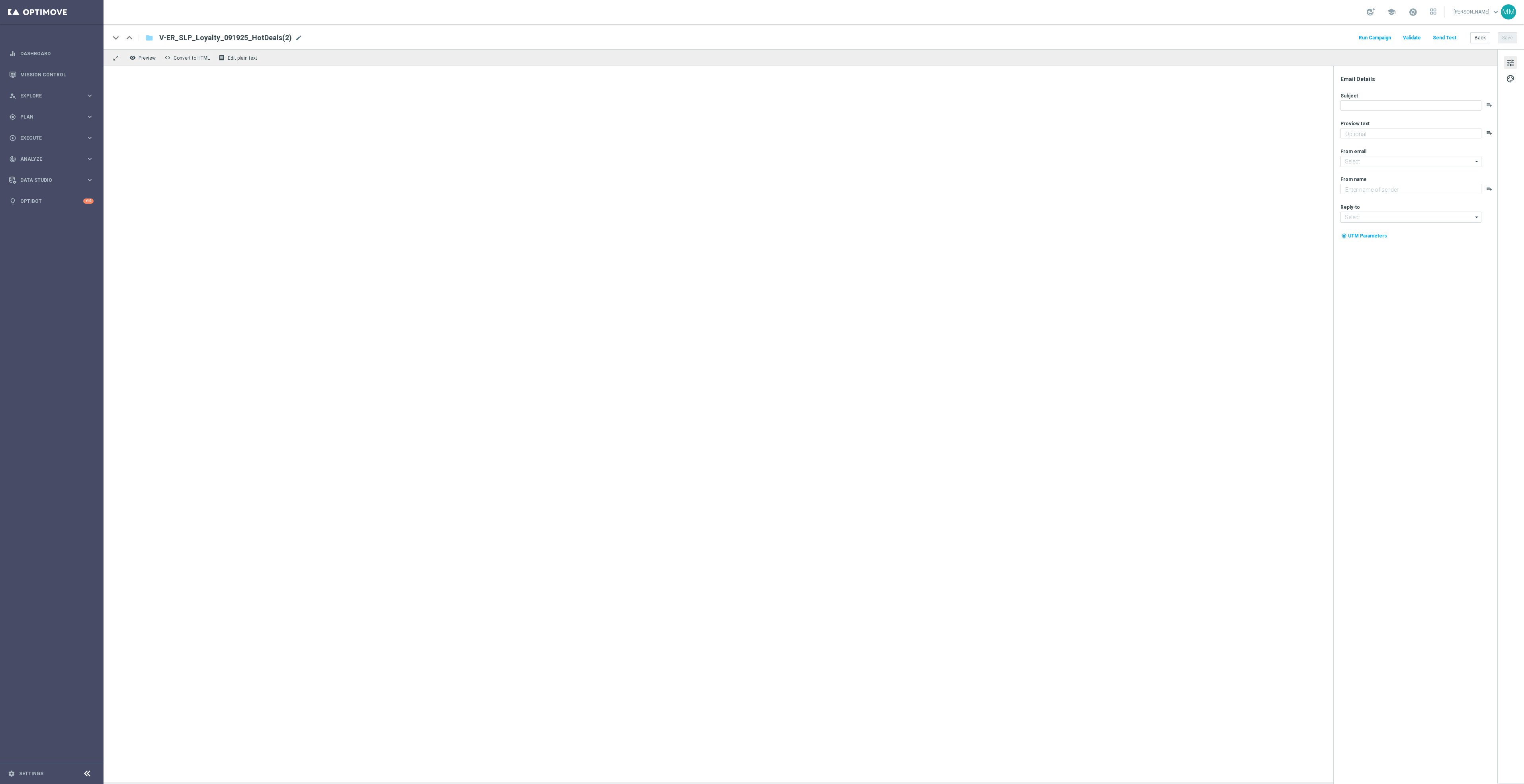
type textarea "Redeem now and save on these top deals."
type textarea "Staples"
type input "[EMAIL_ADDRESS][DOMAIN_NAME]"
type input "info@staples.com"
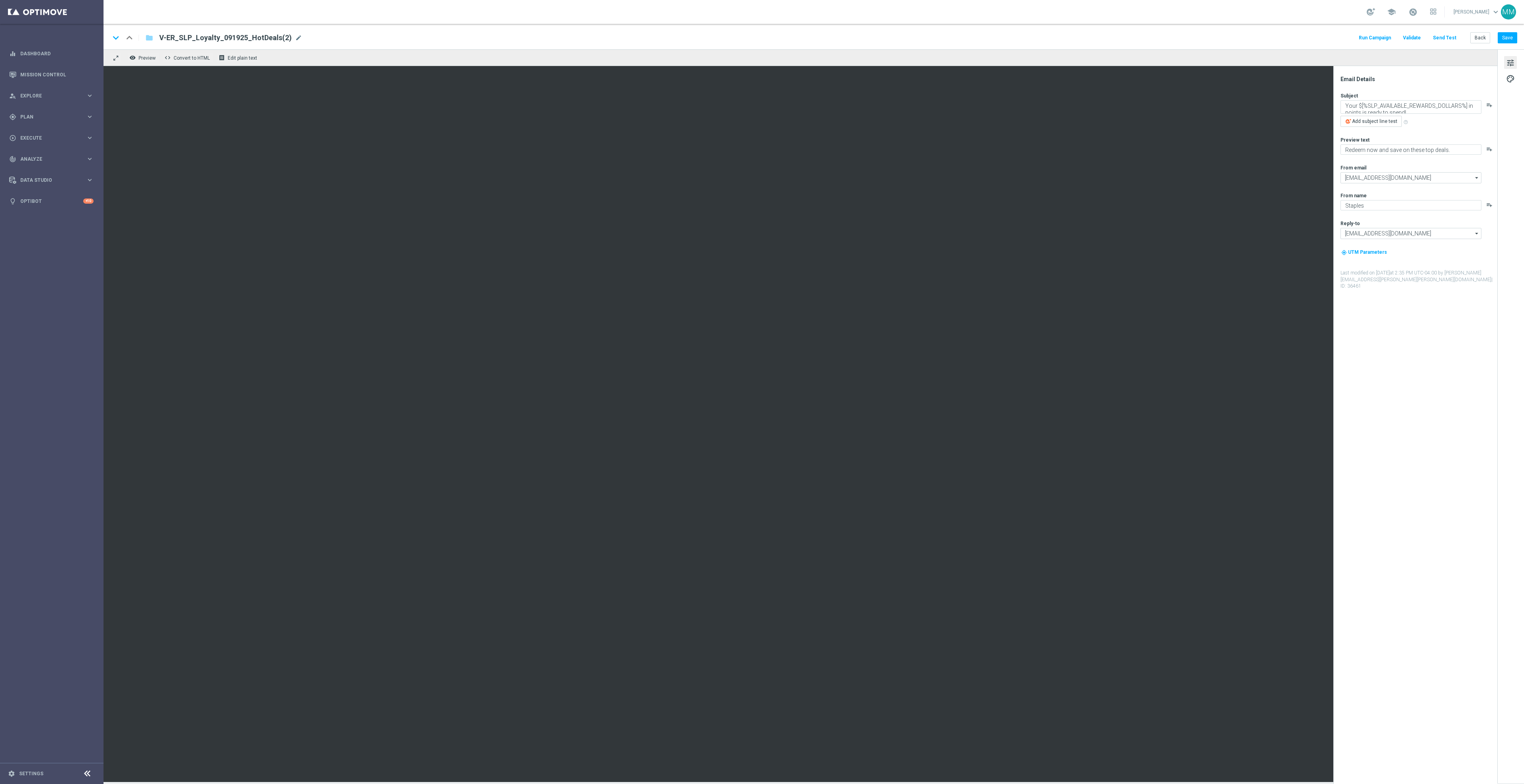
click at [298, 36] on div "keyboard_arrow_down keyboard_arrow_up folder V-ER_SLP_Loyalty_091925_HotDeals(2…" at bounding box center [813, 37] width 1407 height 10
click at [289, 41] on div "V-ER_SLP_Loyalty_091925_HotDeals(2) mode_edit" at bounding box center [231, 37] width 143 height 10
drag, startPoint x: 227, startPoint y: 37, endPoint x: 210, endPoint y: 36, distance: 17.0
click at [210, 36] on input "V-ER_SLP_Loyalty_091925_HotDeals" at bounding box center [258, 37] width 198 height 10
click at [221, 36] on input "V-ER_SLP_Loyalty_091925_HotDeals" at bounding box center [258, 37] width 198 height 10
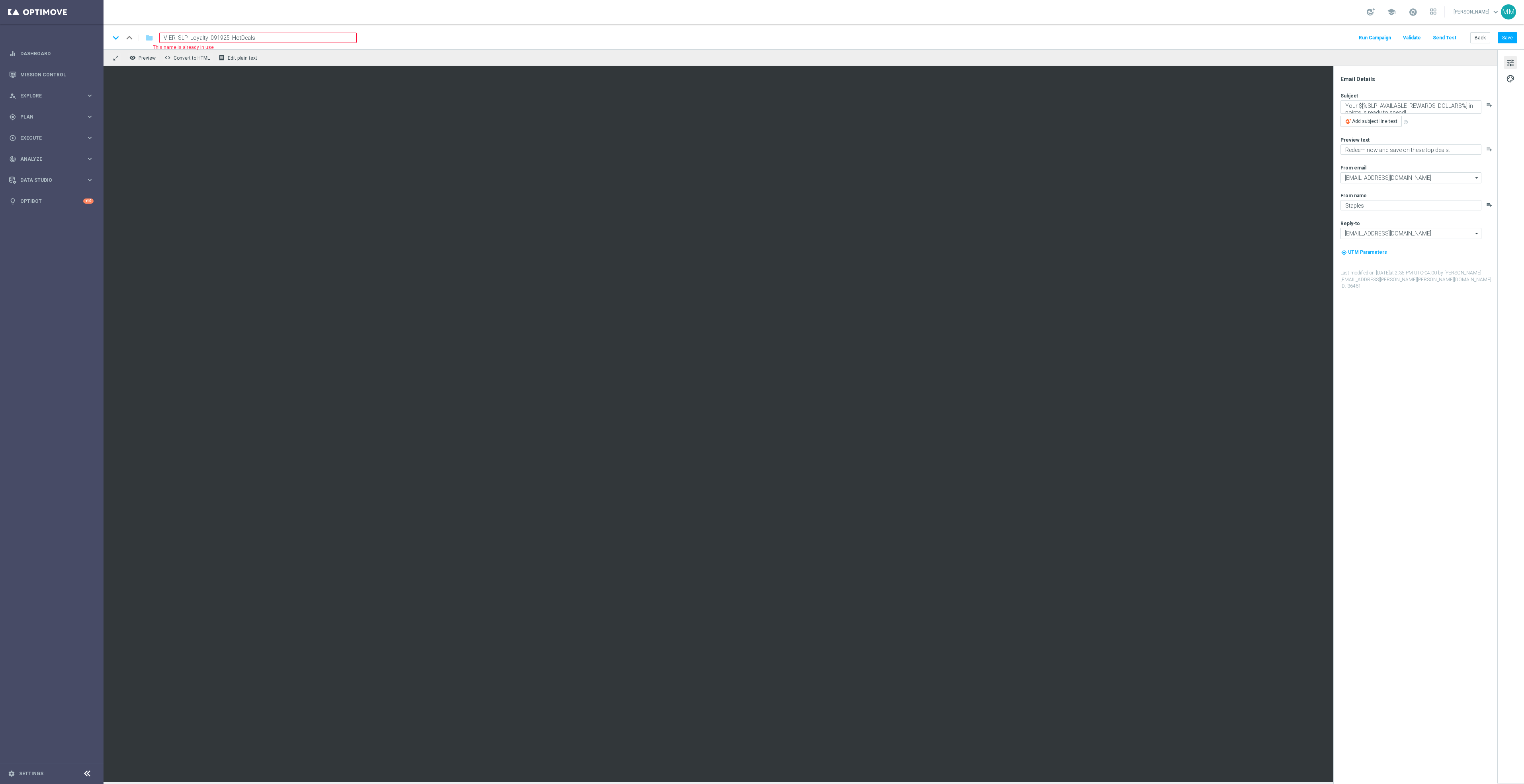
drag, startPoint x: 221, startPoint y: 36, endPoint x: 209, endPoint y: 36, distance: 12.0
click at [209, 36] on input "V-ER_SLP_Loyalty_091925_HotDeals" at bounding box center [258, 37] width 198 height 10
type input "V-ER_SLP_Loyalty_100325_HotDeals"
click at [437, 19] on div "school Mary Musialowski keyboard_arrow_down MM" at bounding box center [813, 12] width 1420 height 24
click at [1511, 38] on button "Save" at bounding box center [1507, 38] width 20 height 11
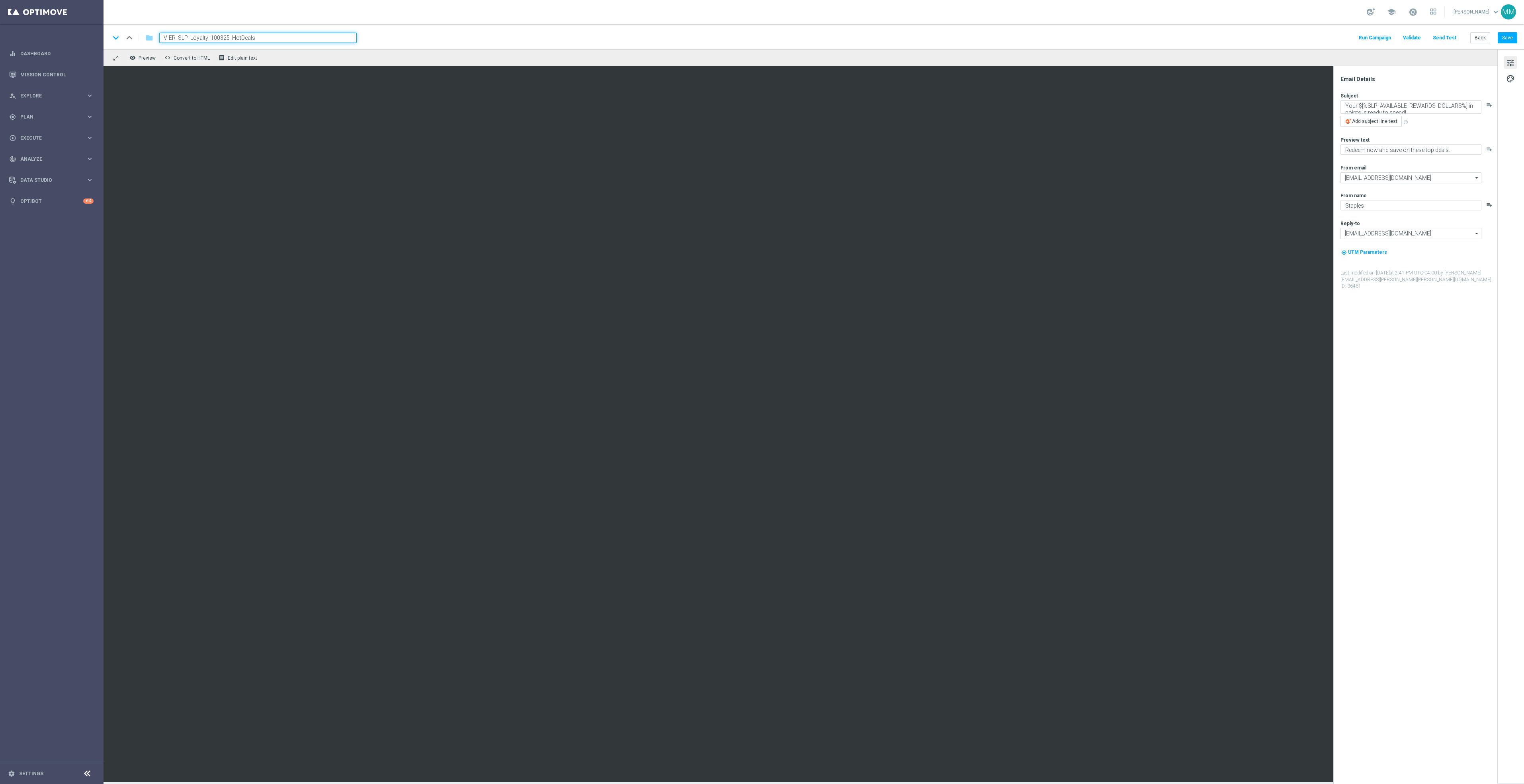
click at [262, 36] on input "V-ER_SLP_Loyalty_100325_HotDeals" at bounding box center [258, 37] width 198 height 10
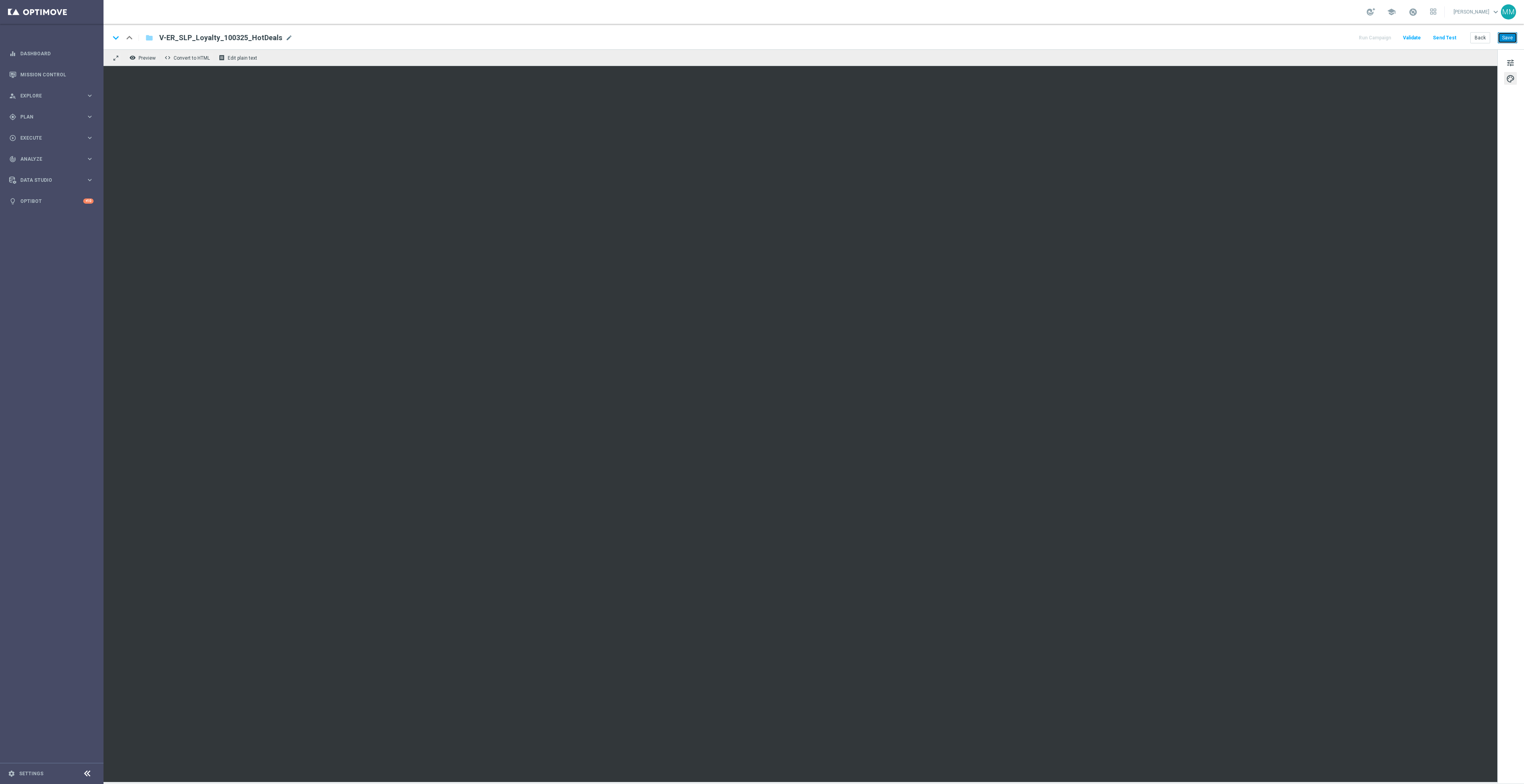
click at [1511, 41] on button "Save" at bounding box center [1507, 38] width 20 height 11
click at [1506, 37] on button "Save" at bounding box center [1507, 38] width 20 height 11
click at [1503, 42] on button "Save" at bounding box center [1507, 38] width 20 height 11
click at [1511, 33] on button "Save" at bounding box center [1507, 38] width 20 height 11
click at [1510, 33] on button "Save" at bounding box center [1507, 38] width 20 height 11
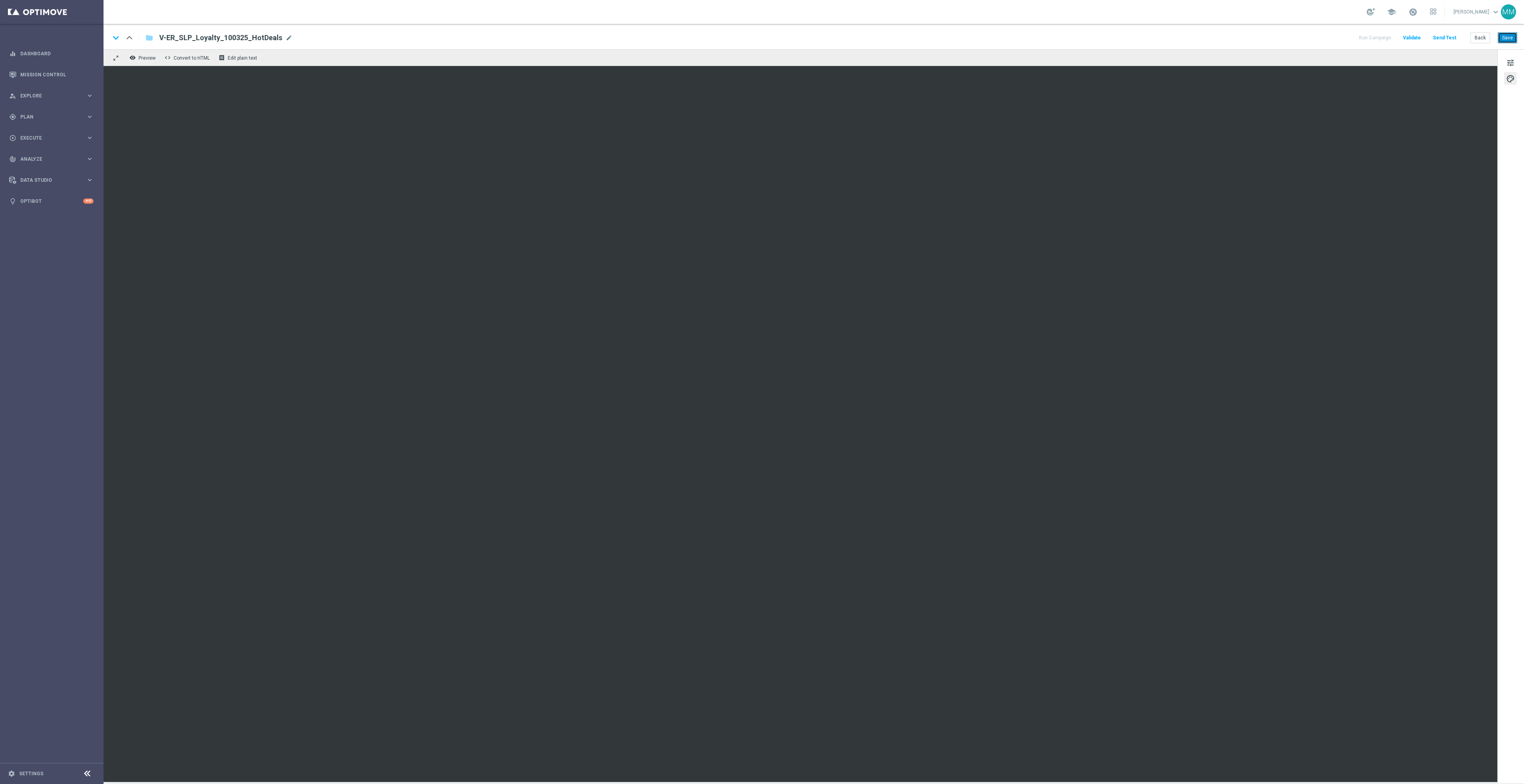
click at [1504, 36] on button "Save" at bounding box center [1507, 38] width 20 height 11
click at [1515, 38] on button "Save" at bounding box center [1507, 38] width 20 height 11
click at [1502, 38] on button "Save" at bounding box center [1507, 38] width 20 height 11
click at [1477, 42] on button "Back" at bounding box center [1480, 38] width 20 height 11
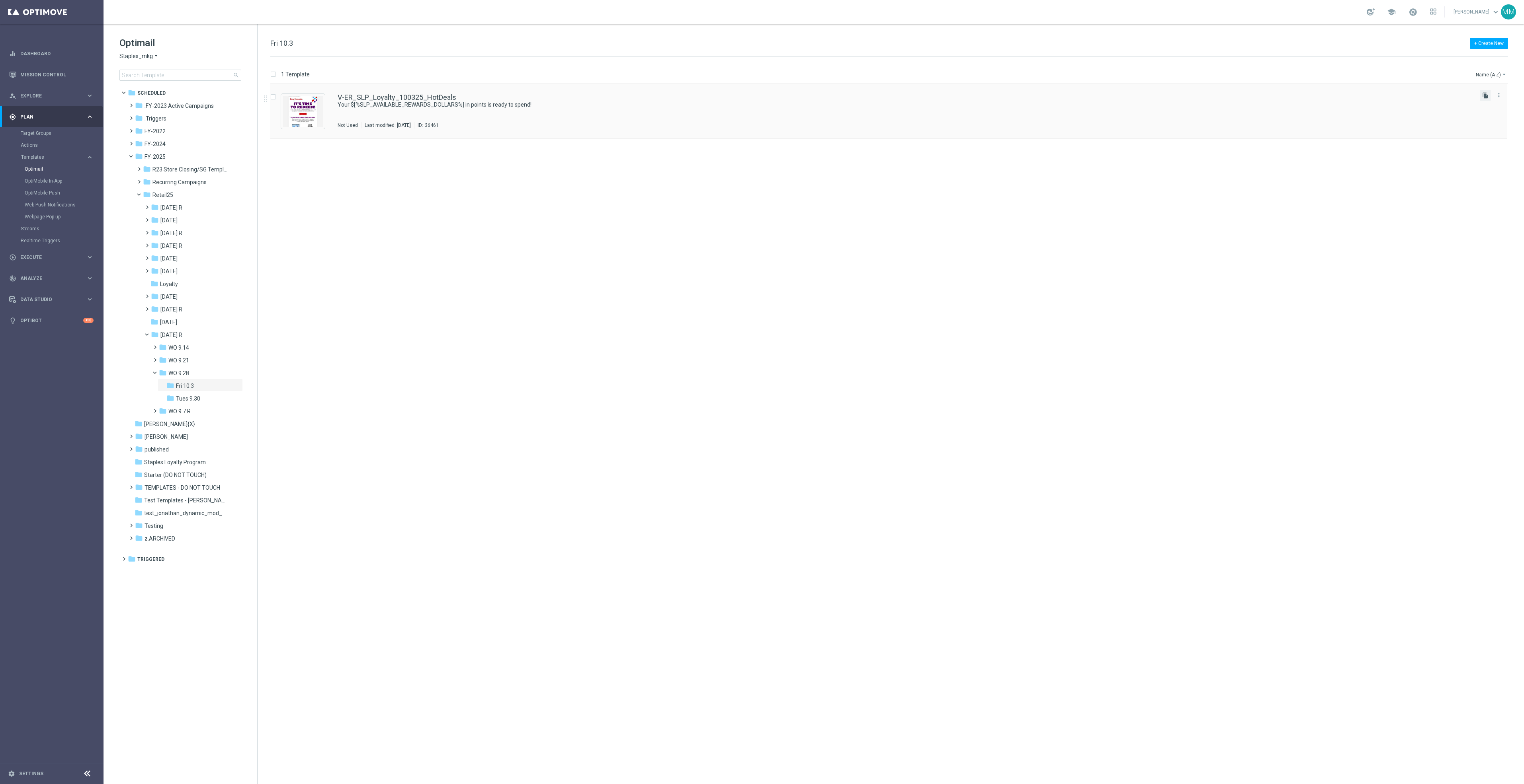
click at [1483, 93] on icon "file_copy" at bounding box center [1485, 95] width 7 height 7
click at [293, 111] on img "Press SPACE to select this row." at bounding box center [302, 111] width 40 height 31
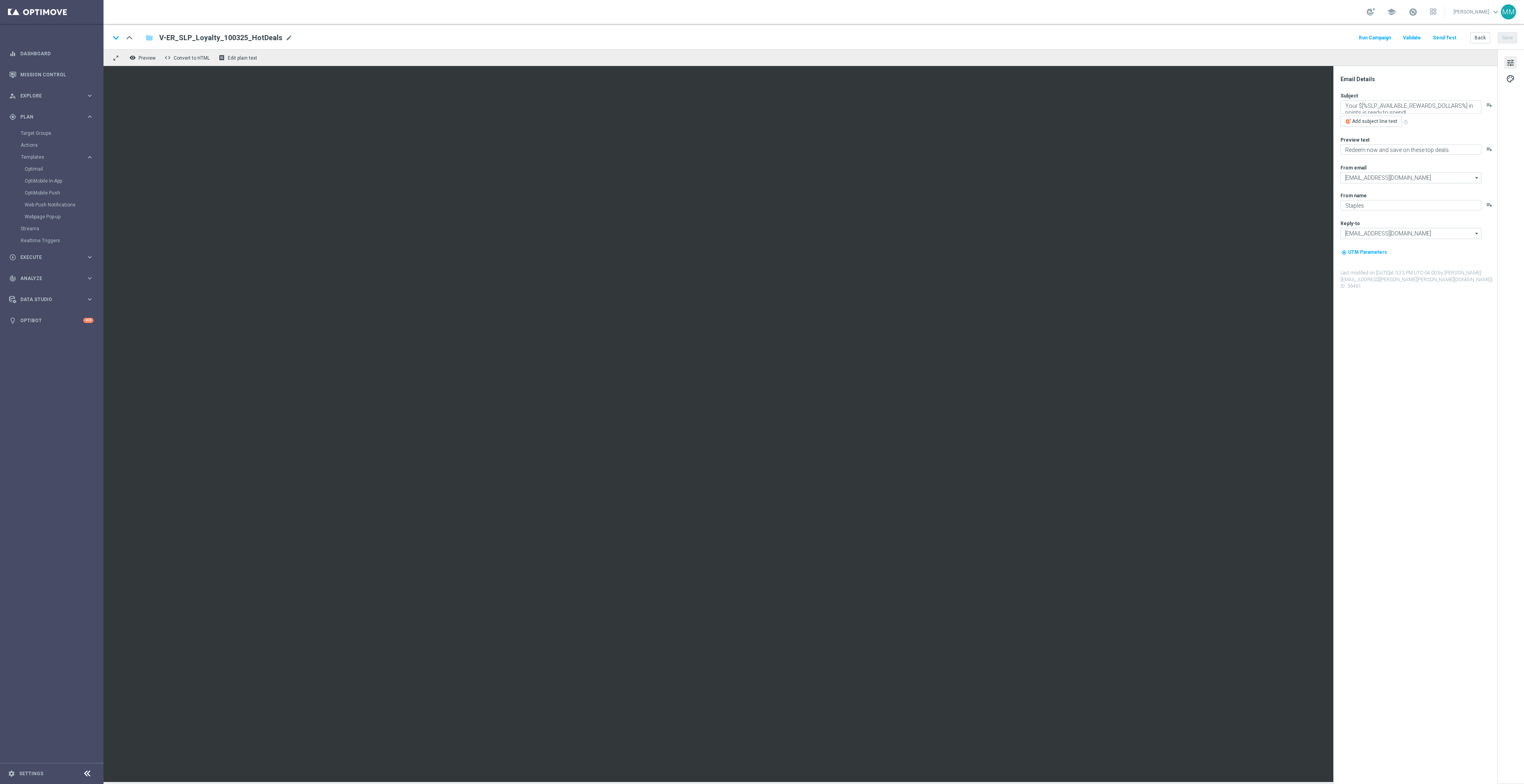
click at [225, 38] on span "V-ER_SLP_Loyalty_100325_HotDeals" at bounding box center [221, 38] width 123 height 9
drag, startPoint x: 275, startPoint y: 34, endPoint x: 116, endPoint y: 41, distance: 159.2
click at [116, 41] on div "keyboard_arrow_down keyboard_arrow_up folder V-ER_SLP_Loyalty_100325_HotDeals" at bounding box center [233, 37] width 247 height 10
click at [1444, 37] on button "Send Test" at bounding box center [1445, 38] width 26 height 11
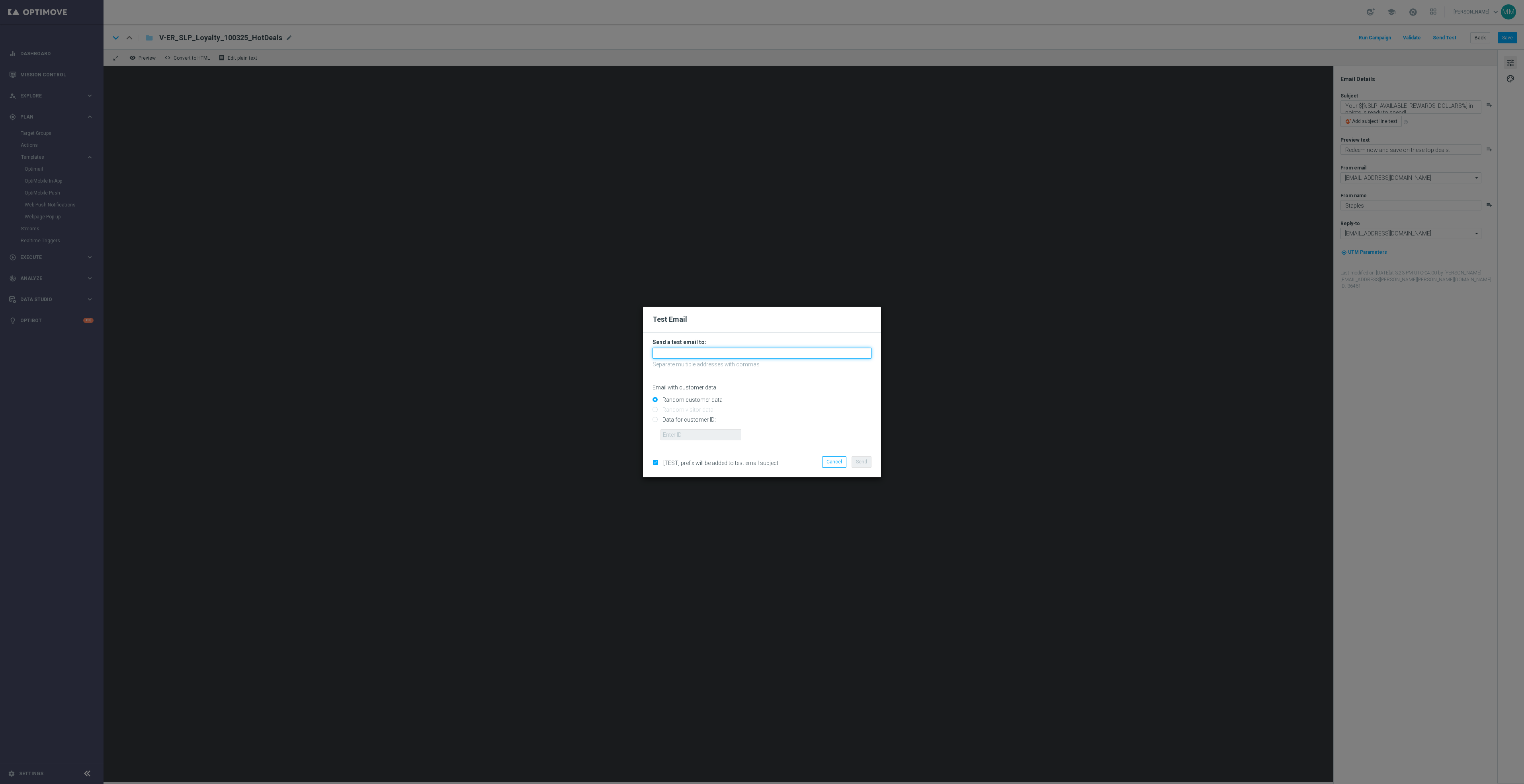
click at [815, 348] on input "text" at bounding box center [762, 353] width 219 height 11
paste input "staples.96a1-biusc@litmusemail.com"
type input "staples.96a1-biusc@litmusemail.com"
click at [867, 459] on button "Send" at bounding box center [861, 462] width 20 height 11
click at [864, 462] on span "Send" at bounding box center [861, 462] width 11 height 5
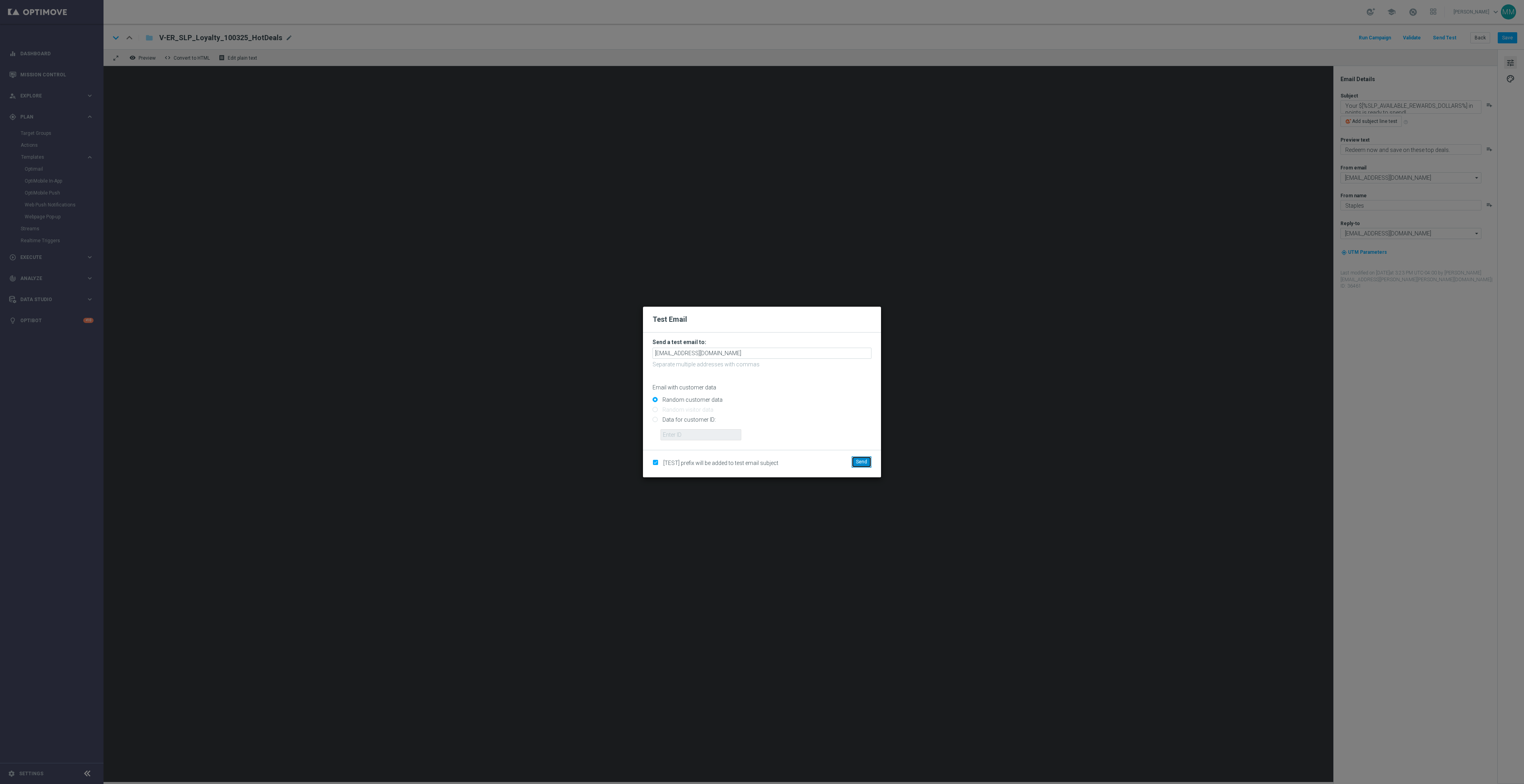
click at [867, 463] on button "Send" at bounding box center [861, 462] width 20 height 11
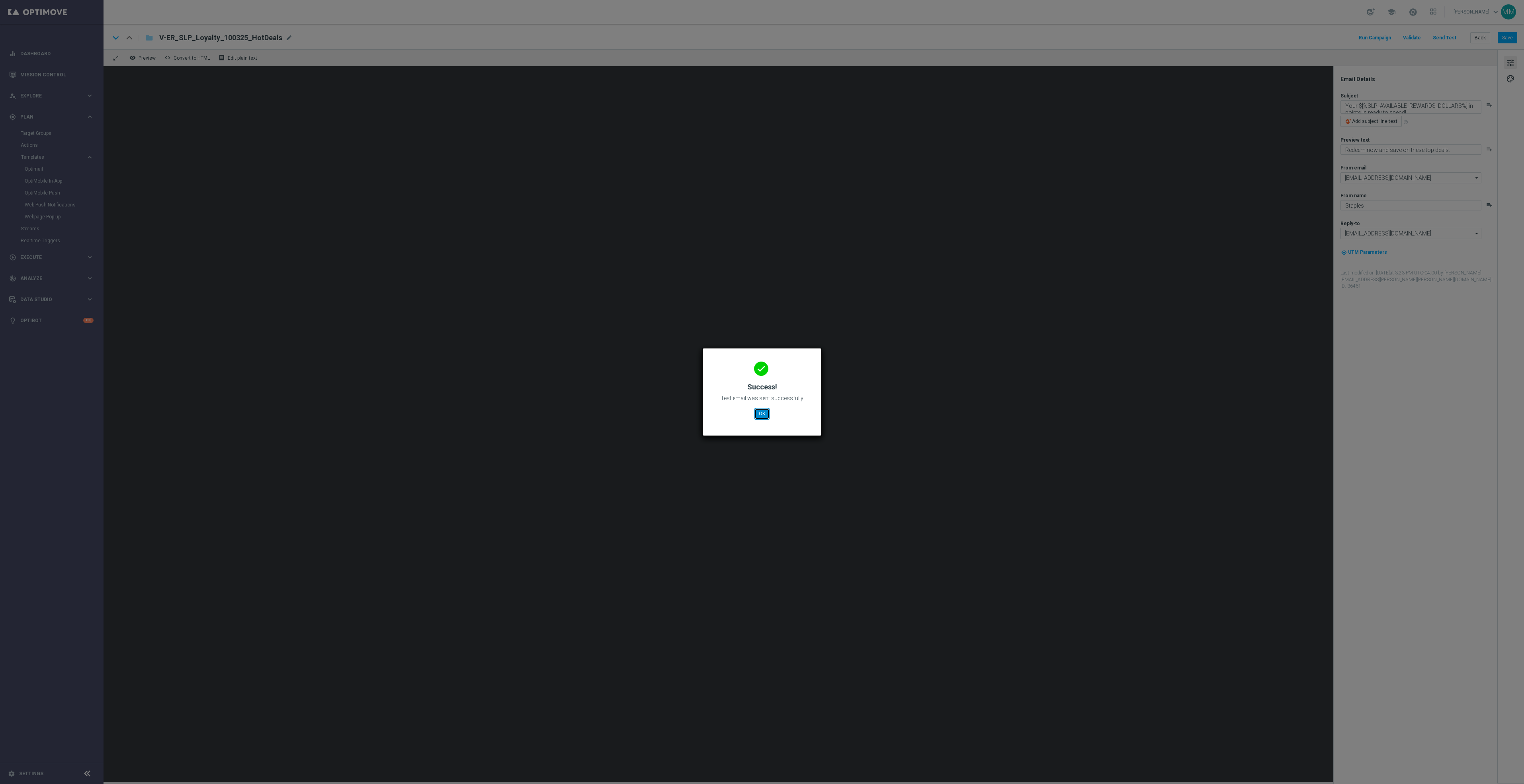
drag, startPoint x: 758, startPoint y: 410, endPoint x: 750, endPoint y: 418, distance: 11.3
click at [758, 410] on button "OK" at bounding box center [762, 413] width 15 height 11
click at [758, 412] on button "OK" at bounding box center [762, 413] width 15 height 11
click at [760, 416] on button "OK" at bounding box center [762, 413] width 15 height 11
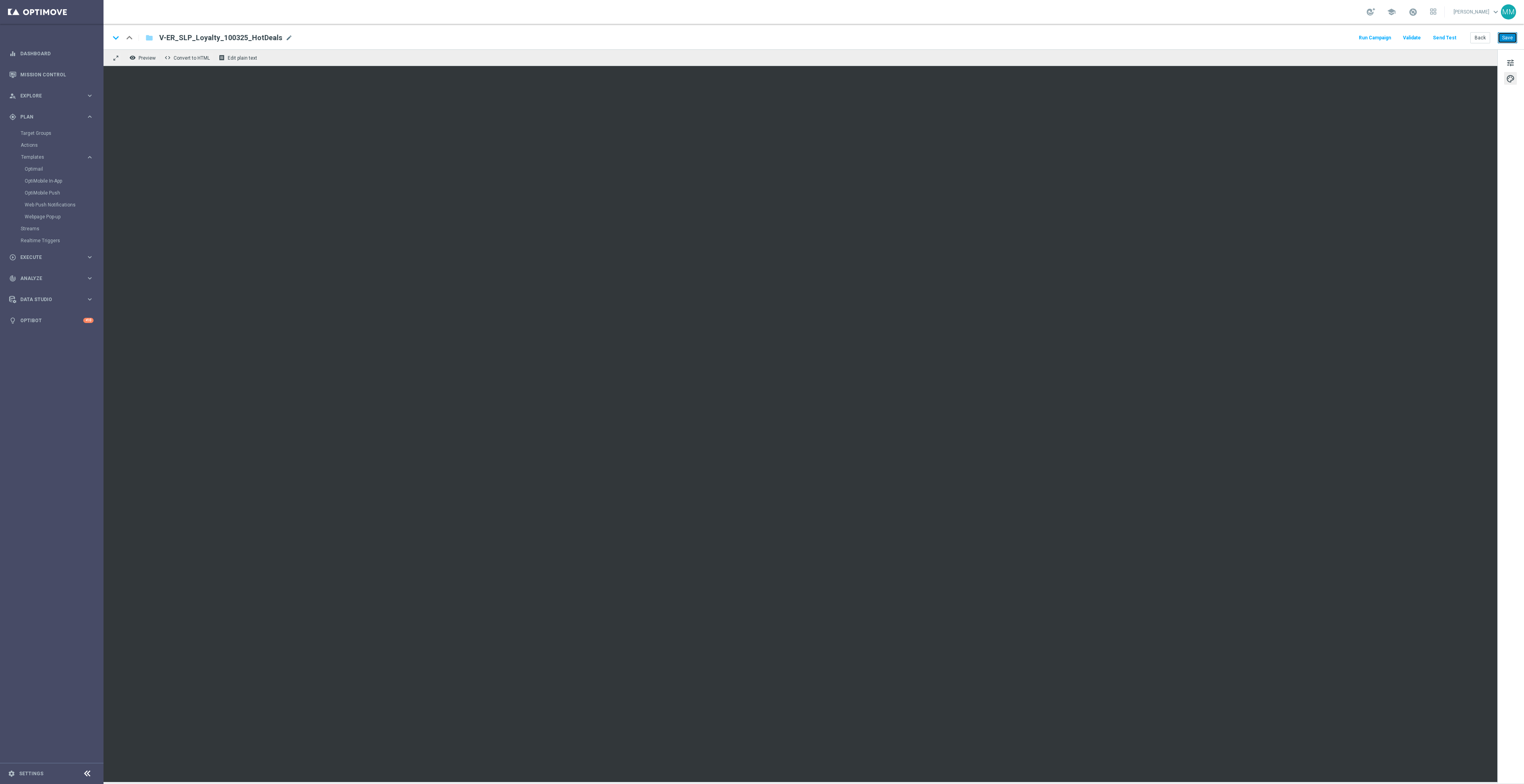
click at [1512, 36] on button "Save" at bounding box center [1507, 38] width 20 height 11
click at [1452, 37] on button "Send Test" at bounding box center [1445, 38] width 26 height 11
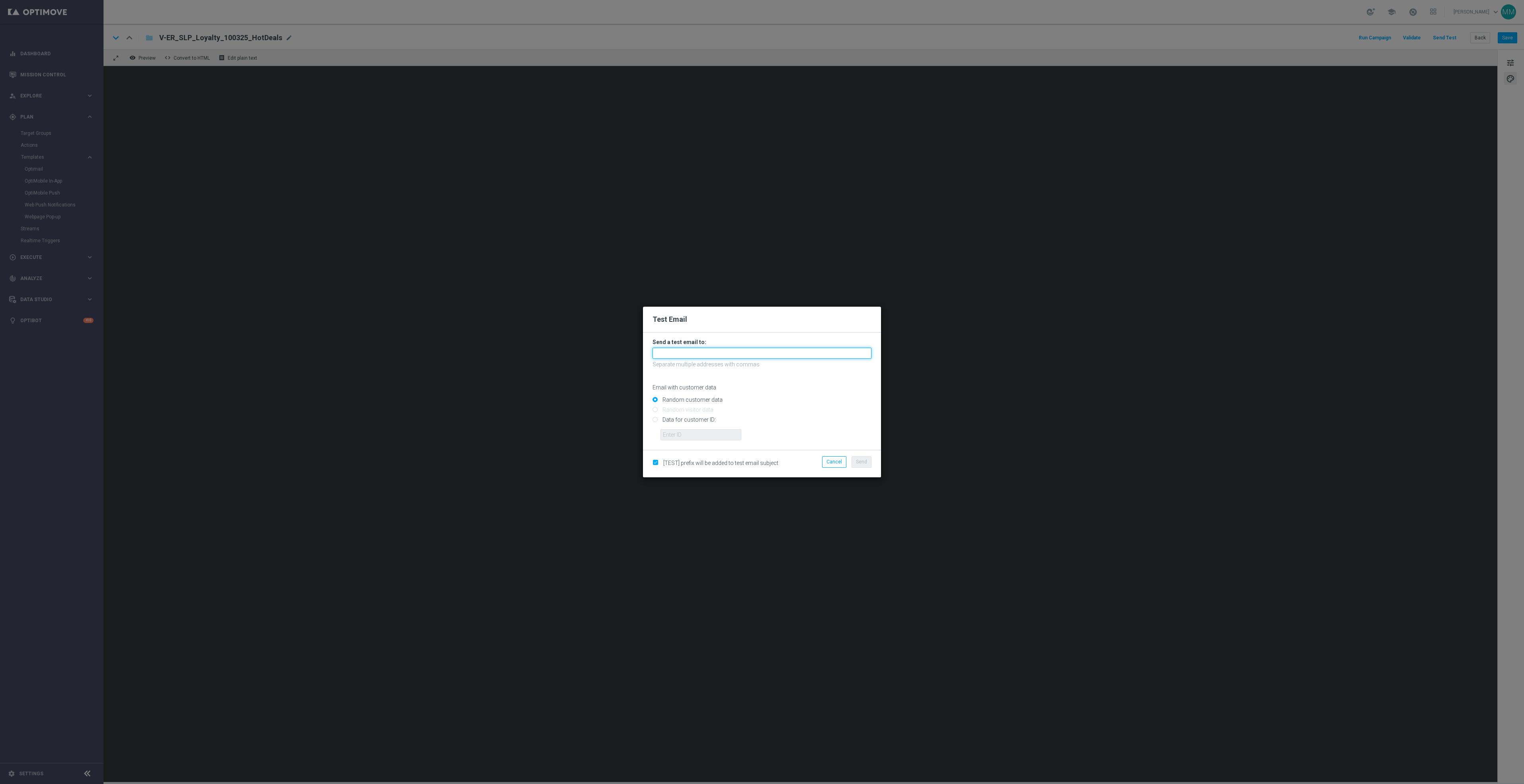
click at [743, 354] on input "text" at bounding box center [762, 353] width 219 height 11
paste input "staples.96a1-biusc@litmusemail.com"
type input "staples.96a1-biusc@litmusemail.com"
click at [700, 426] on input "Data for customer ID:" at bounding box center [762, 423] width 219 height 11
radio input "true"
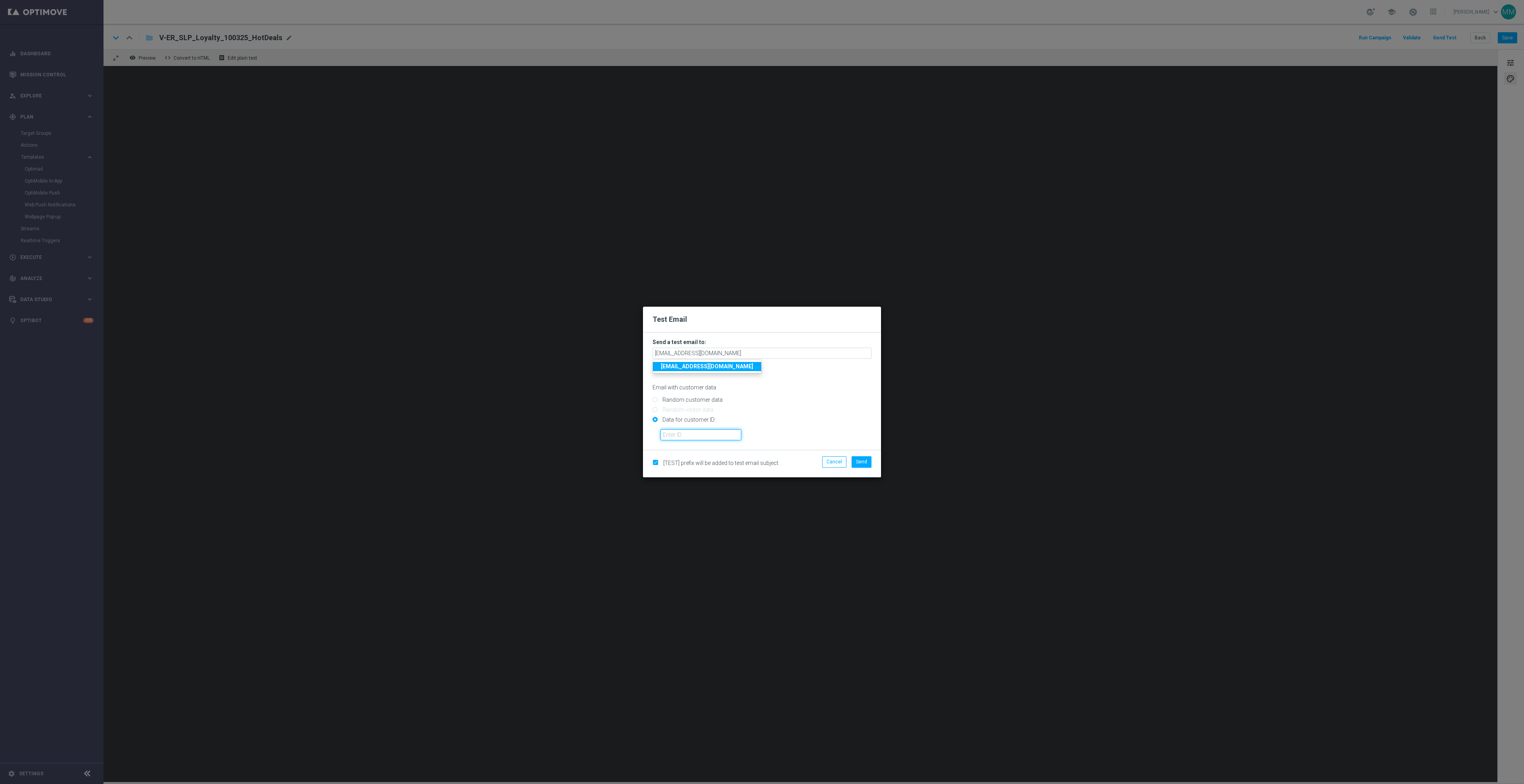
click at [691, 437] on input "text" at bounding box center [700, 435] width 81 height 11
paste input "10000006208"
type input "10000006208"
click at [865, 464] on span "Send" at bounding box center [861, 462] width 11 height 5
click at [858, 465] on span "Send" at bounding box center [861, 462] width 11 height 5
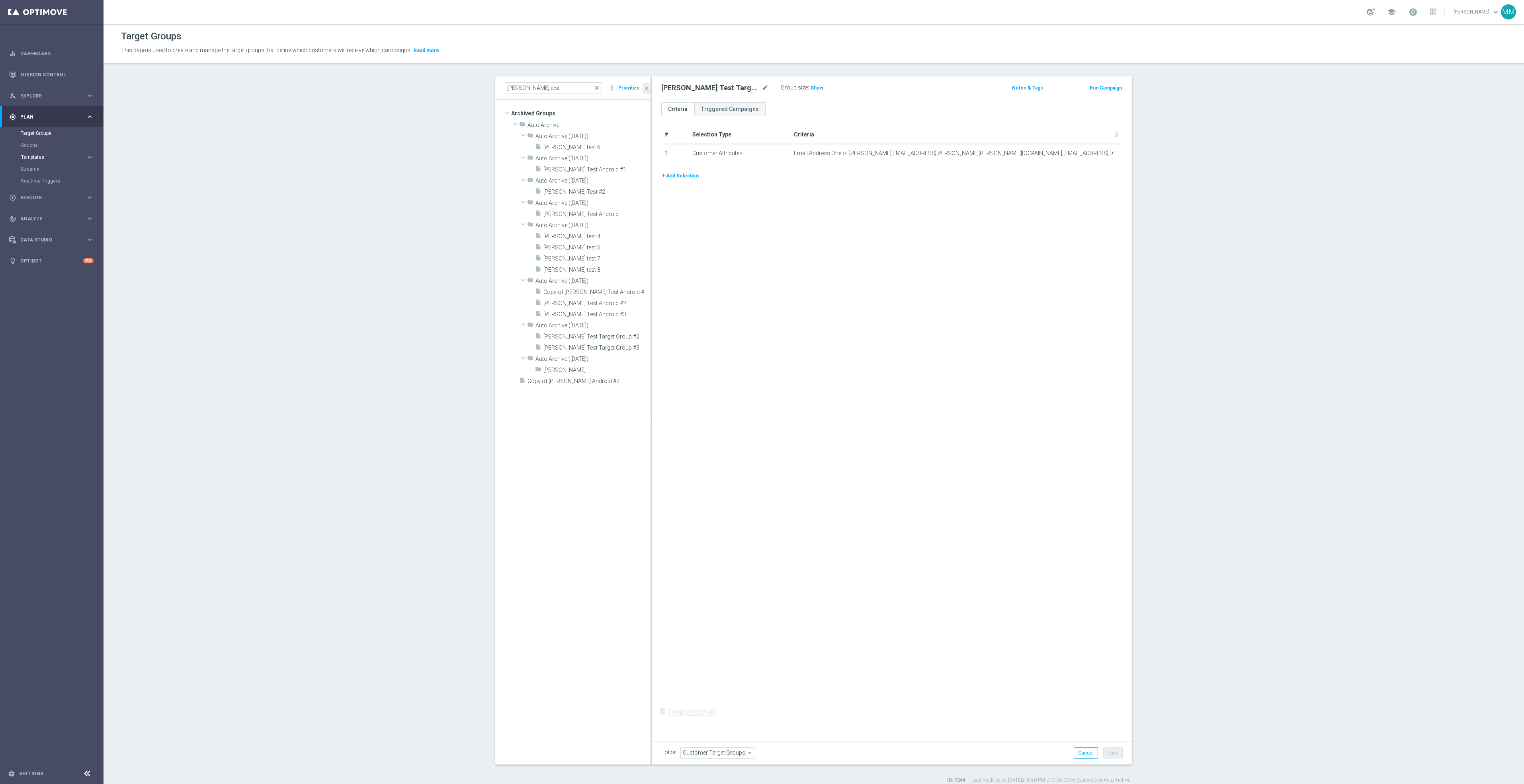
click at [43, 156] on span "Templates" at bounding box center [50, 157] width 57 height 5
click at [49, 195] on link "OptiMobile Push" at bounding box center [54, 193] width 58 height 7
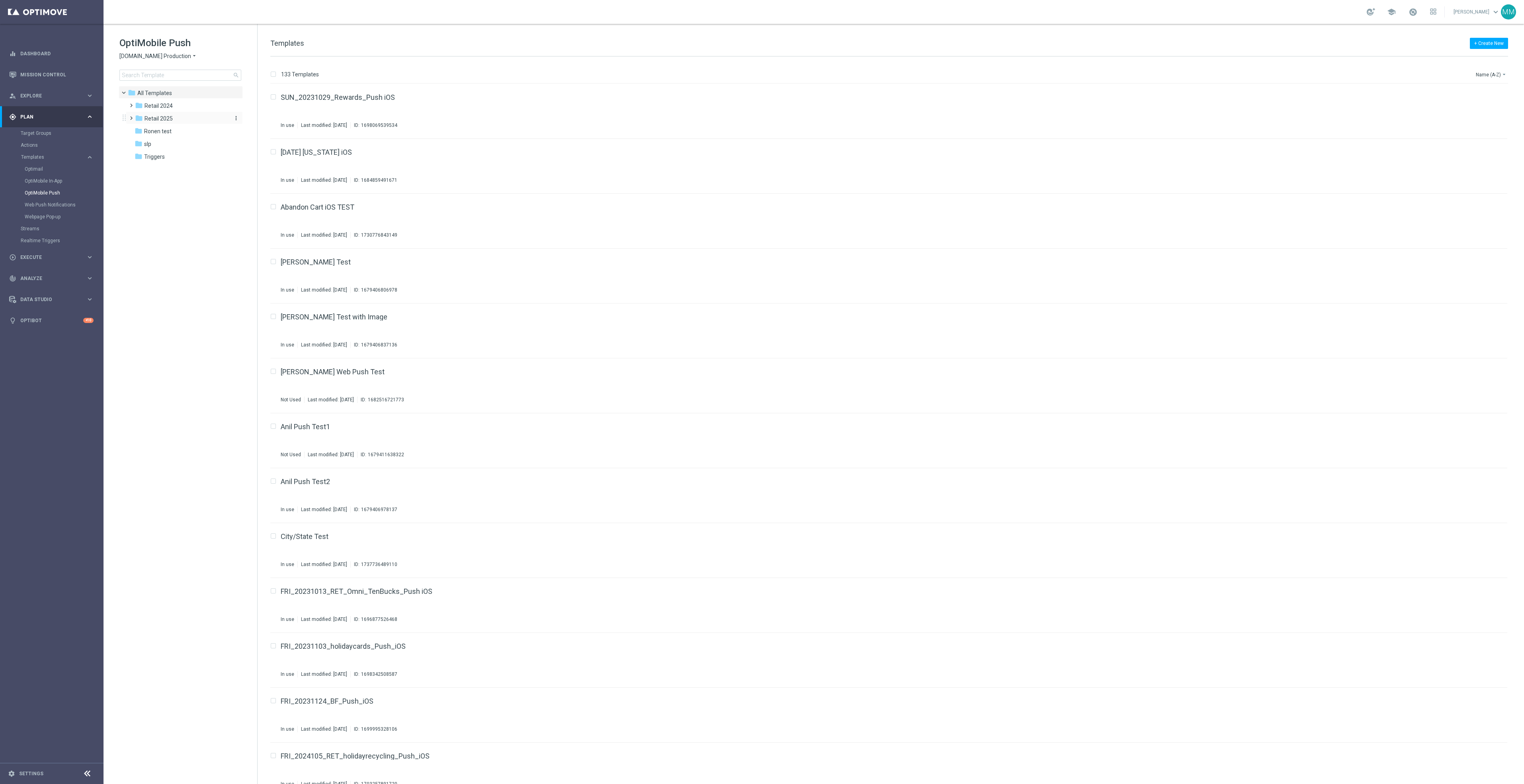
click at [171, 118] on span "Retail 2025" at bounding box center [159, 118] width 28 height 7
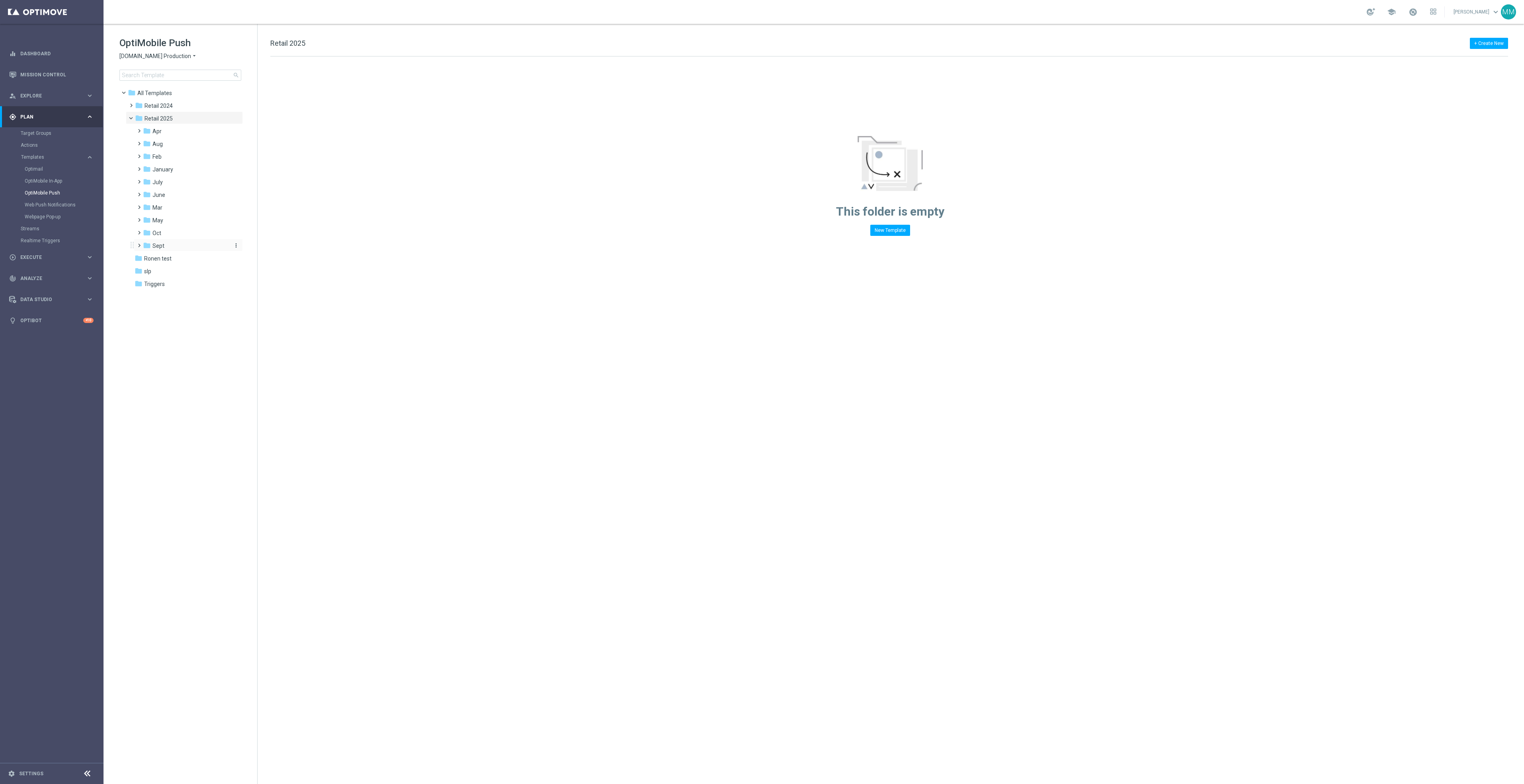
click at [182, 246] on div "folder Sept" at bounding box center [185, 245] width 85 height 9
click at [187, 285] on div "folder WO 9.28" at bounding box center [189, 284] width 79 height 9
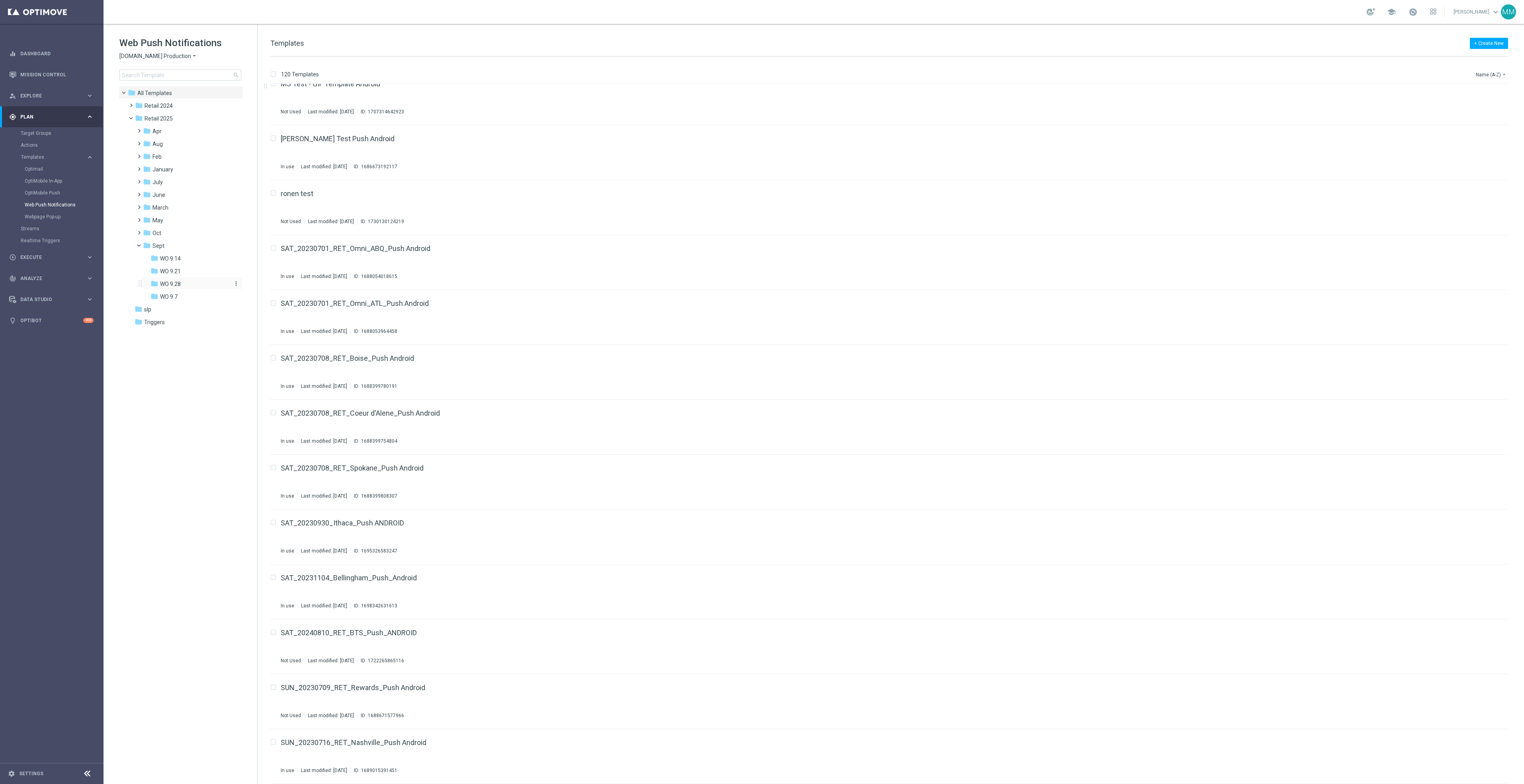
click at [178, 287] on span "WO 9.28" at bounding box center [170, 284] width 21 height 7
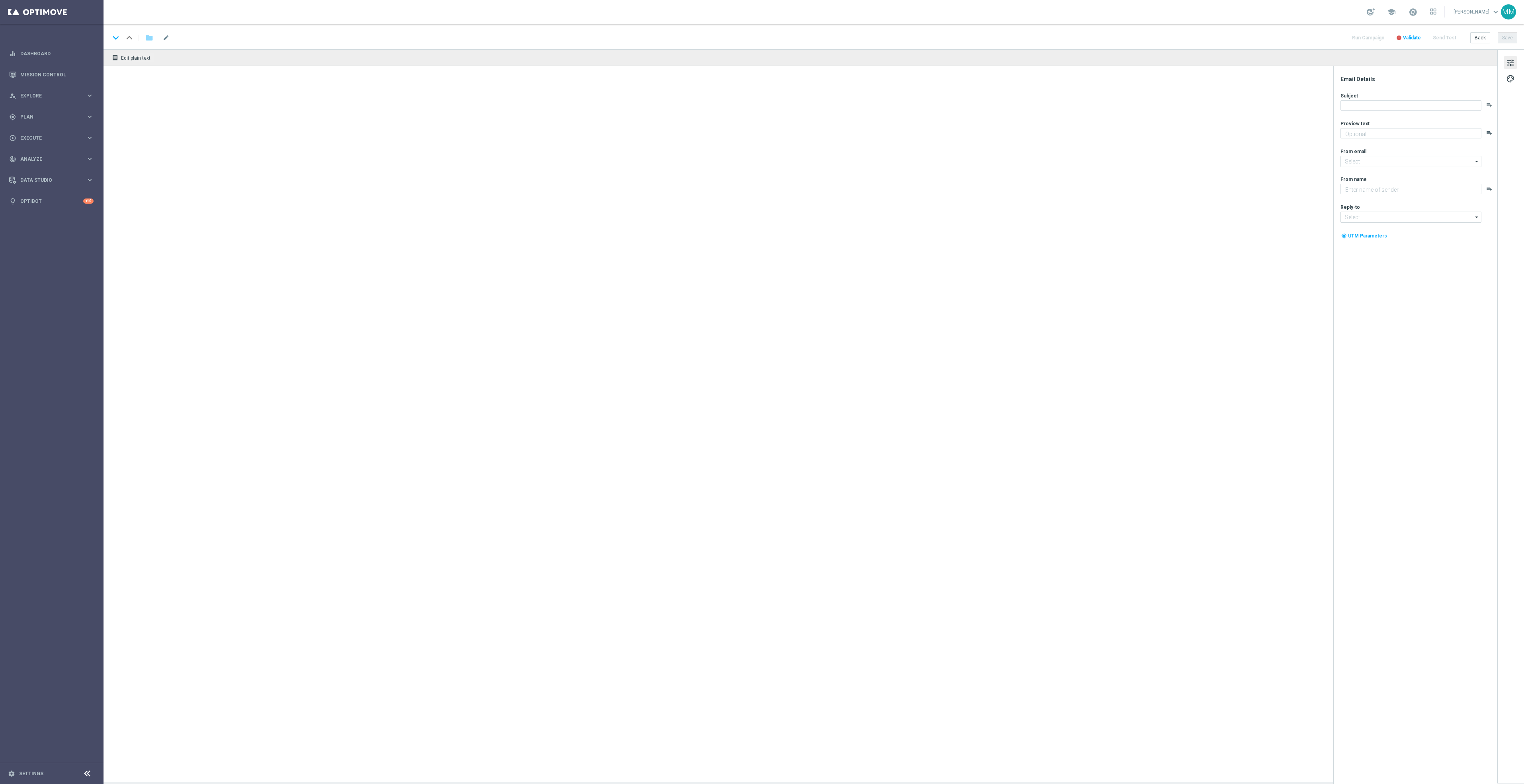
type textarea "Redeem now and save on these top deals."
type input "[EMAIL_ADDRESS][DOMAIN_NAME]"
type textarea "Staples"
type input "[EMAIL_ADDRESS][DOMAIN_NAME]"
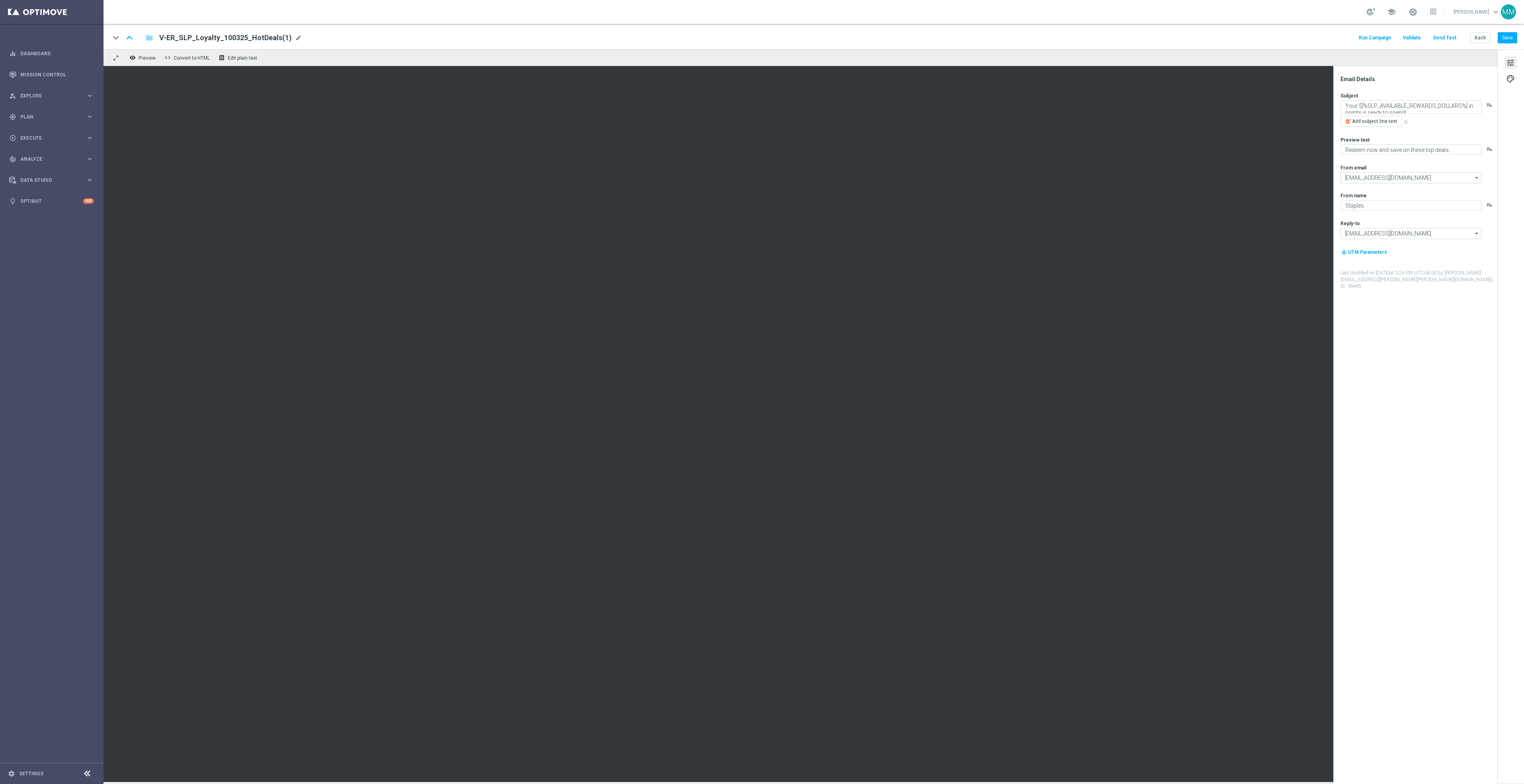
drag, startPoint x: 247, startPoint y: 36, endPoint x: 264, endPoint y: 37, distance: 17.0
click at [247, 36] on span "V-ER_SLP_Loyalty_100325_HotDeals(1)" at bounding box center [225, 38] width 133 height 9
drag, startPoint x: 287, startPoint y: 37, endPoint x: 254, endPoint y: 36, distance: 33.0
click at [254, 36] on input "V-ER_SLP_Loyalty_100325_HotDeals(1)" at bounding box center [258, 37] width 198 height 10
type input "V-ER_SLP_Loyalty_100325_HotDeals_EasyDealDays"
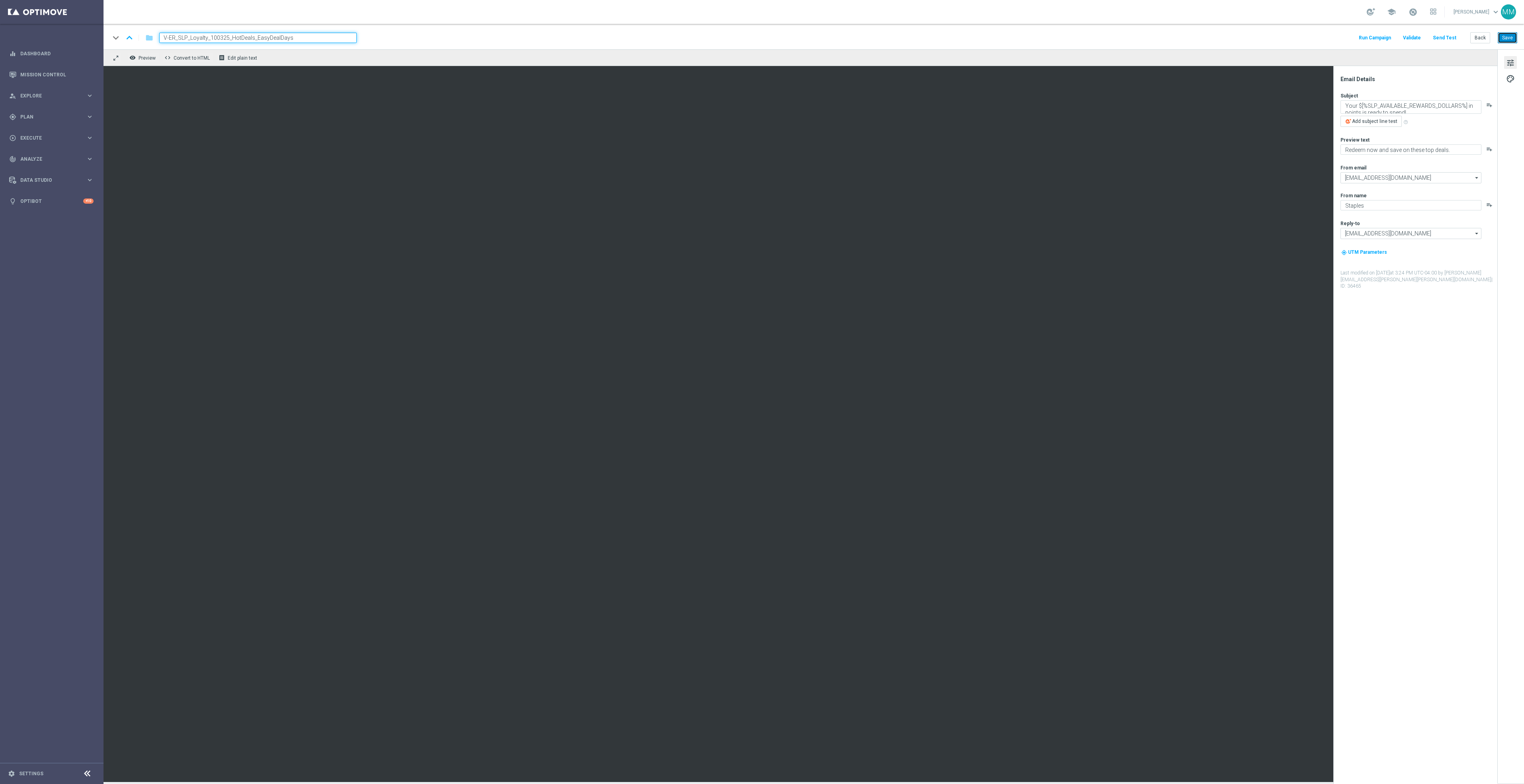
click at [1505, 36] on button "Save" at bounding box center [1507, 38] width 20 height 11
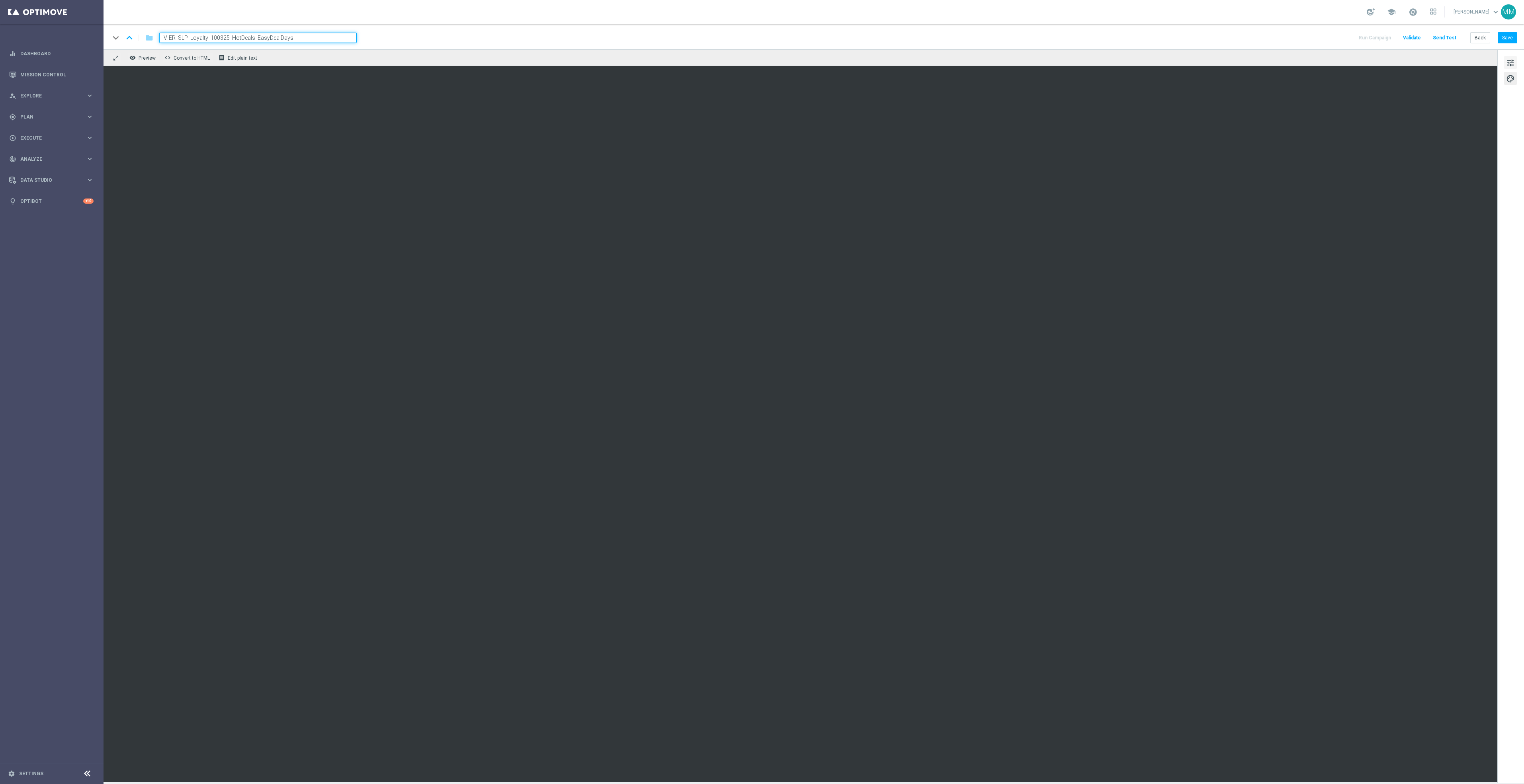
click at [1512, 65] on span "tune" at bounding box center [1510, 63] width 9 height 10
click at [1471, 64] on div "remove_red_eye Preview code Convert to HTML receipt Edit plain text" at bounding box center [800, 57] width 1394 height 17
click at [1513, 35] on button "Save" at bounding box center [1507, 38] width 20 height 11
drag, startPoint x: 311, startPoint y: 40, endPoint x: 118, endPoint y: 38, distance: 193.0
click at [118, 38] on div "keyboard_arrow_down keyboard_arrow_up folder V-ER_SLP_Loyalty_100325_HotDeals_E…" at bounding box center [233, 37] width 247 height 10
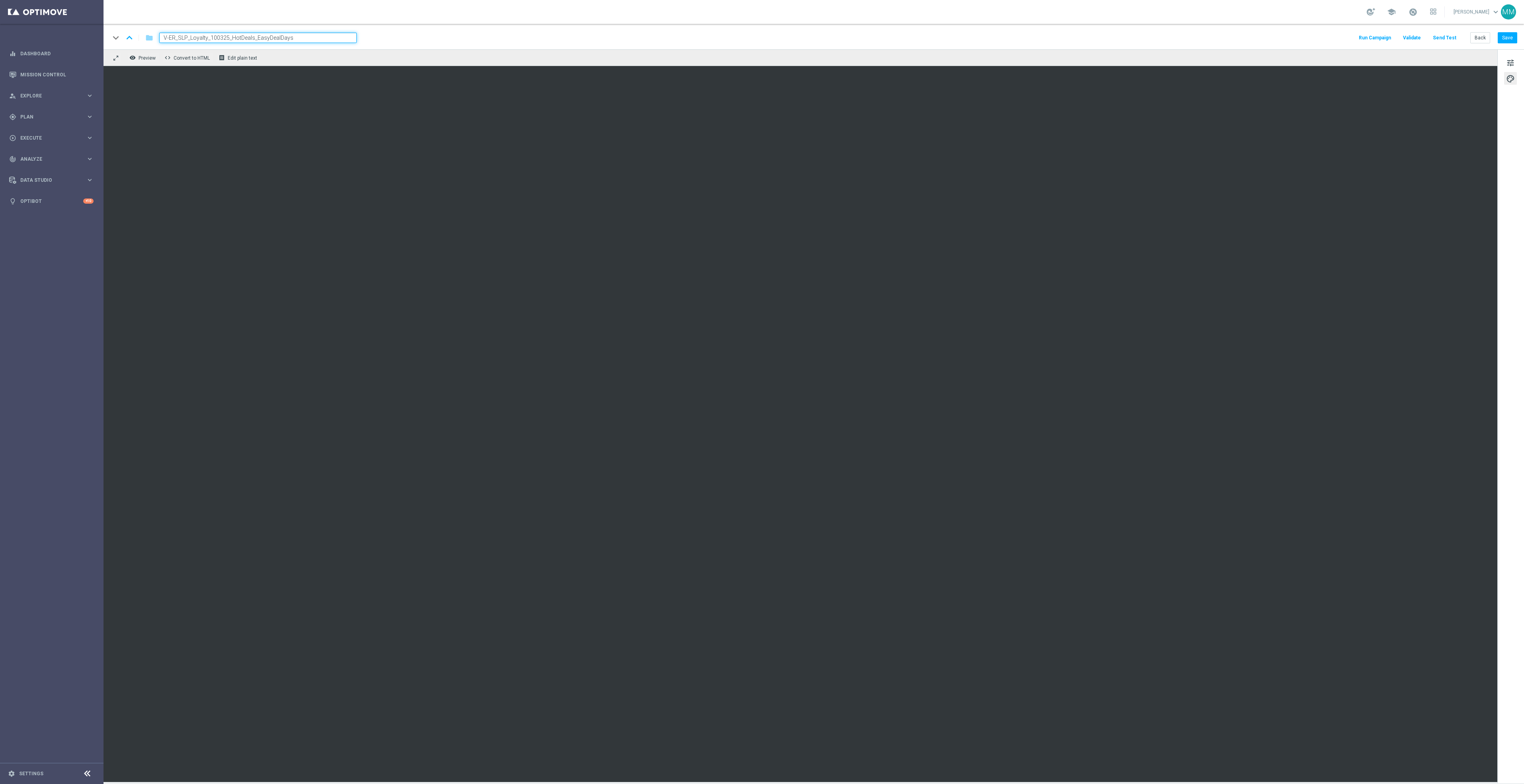
click at [1444, 38] on button "Send Test" at bounding box center [1445, 38] width 26 height 11
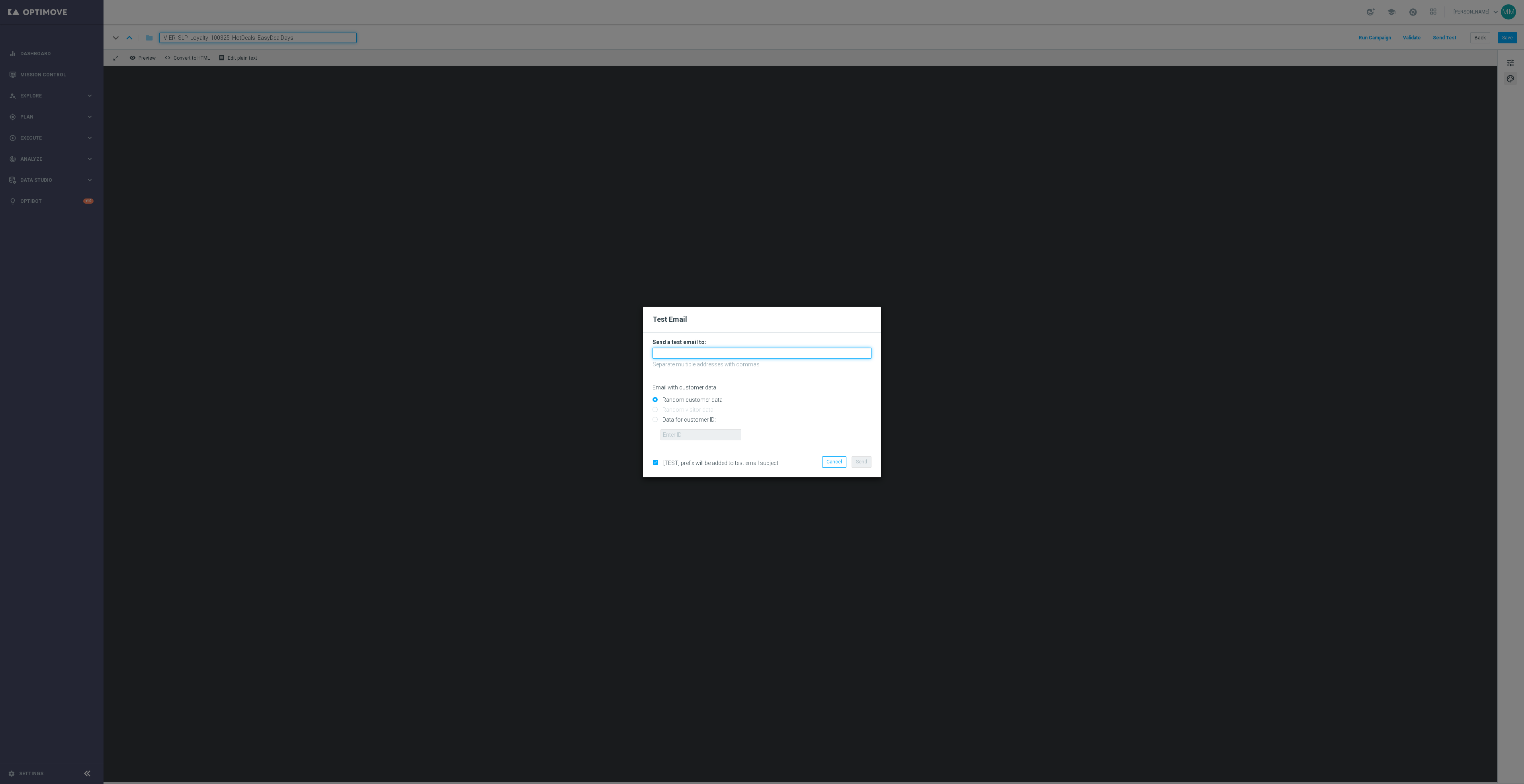
click at [788, 357] on input "text" at bounding box center [762, 353] width 219 height 11
paste input "[EMAIL_ADDRESS][DOMAIN_NAME]"
type input "[EMAIL_ADDRESS][DOMAIN_NAME]"
click at [868, 464] on button "Send" at bounding box center [861, 462] width 20 height 11
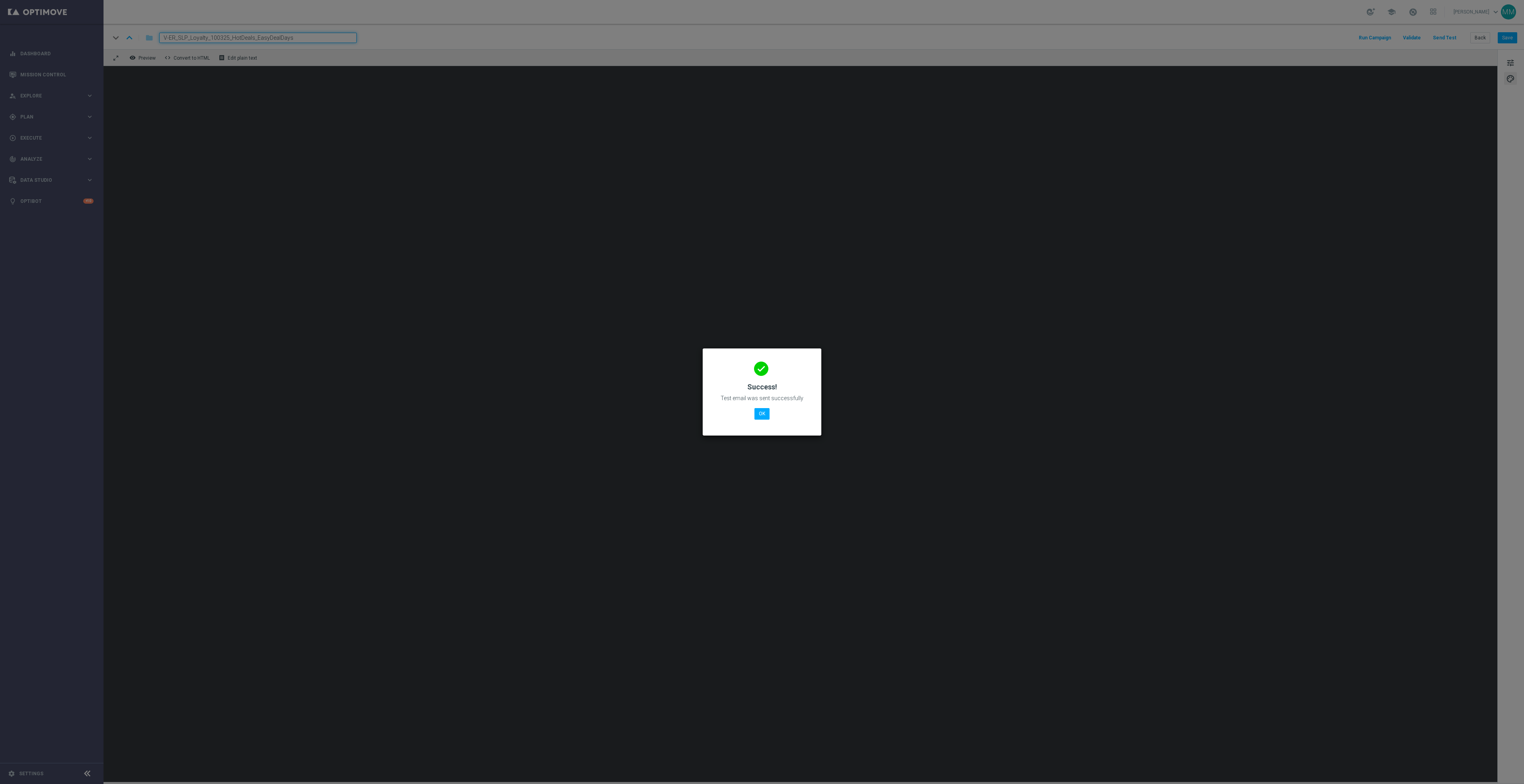
click at [904, 394] on modal-container "done Success! Test email was sent successfully OK" at bounding box center [762, 392] width 1524 height 784
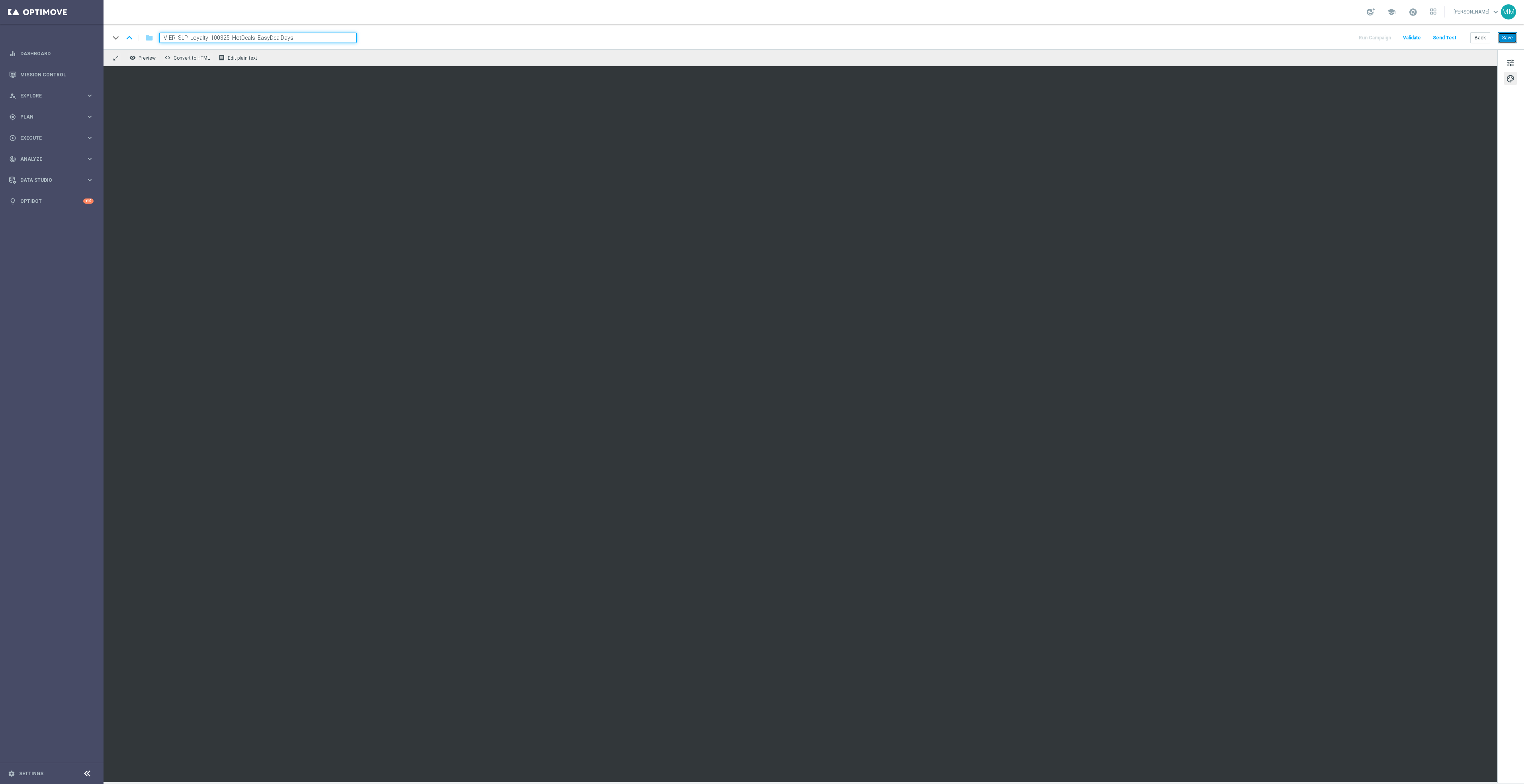
click at [1502, 38] on button "Save" at bounding box center [1507, 38] width 20 height 11
click at [1505, 37] on button "Save" at bounding box center [1507, 38] width 20 height 11
click at [1446, 36] on button "Send Test" at bounding box center [1445, 38] width 26 height 11
click at [1455, 38] on button "Send Test" at bounding box center [1445, 38] width 26 height 11
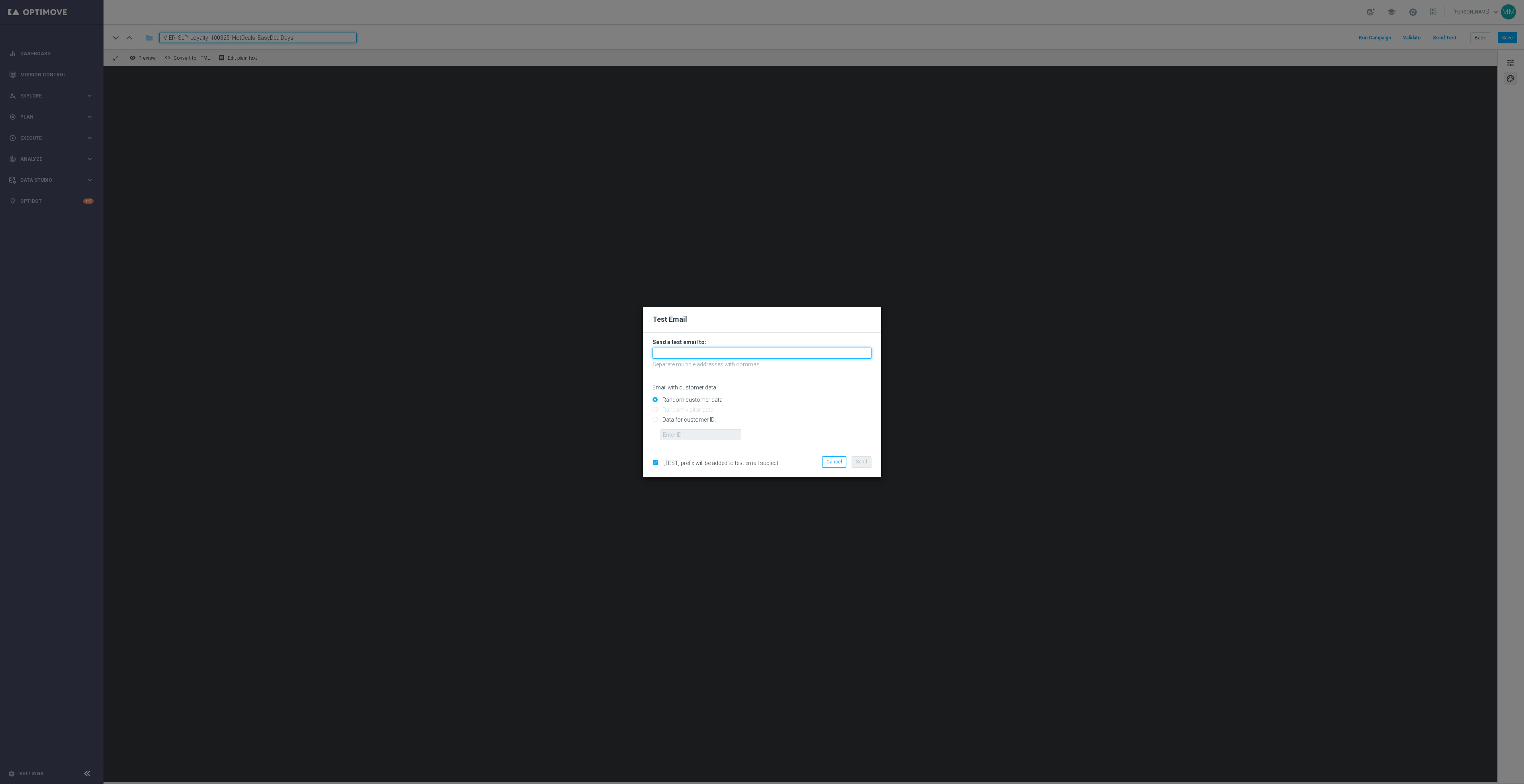
click at [806, 356] on input "text" at bounding box center [762, 353] width 219 height 11
paste input "staples.96a1-bius9@litmusemail.com"
type input "staples.96a1-bius9@litmusemail.com"
click at [871, 462] on button "Send" at bounding box center [861, 462] width 20 height 11
click at [859, 460] on span "Send" at bounding box center [861, 462] width 11 height 5
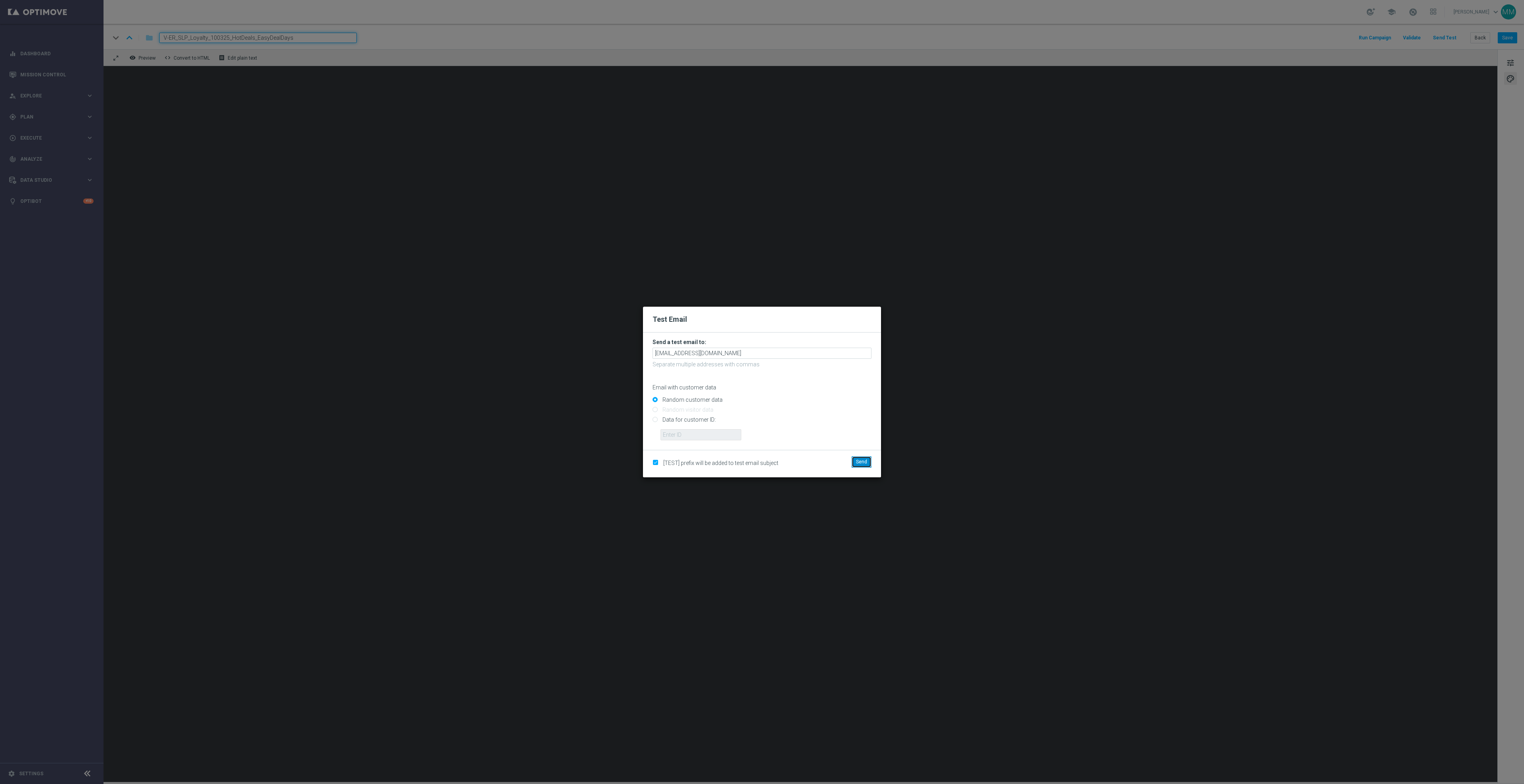
click at [859, 460] on span "Send" at bounding box center [861, 462] width 11 height 5
click at [866, 471] on div "Send" at bounding box center [839, 464] width 77 height 15
click at [860, 457] on button "Send" at bounding box center [861, 462] width 20 height 11
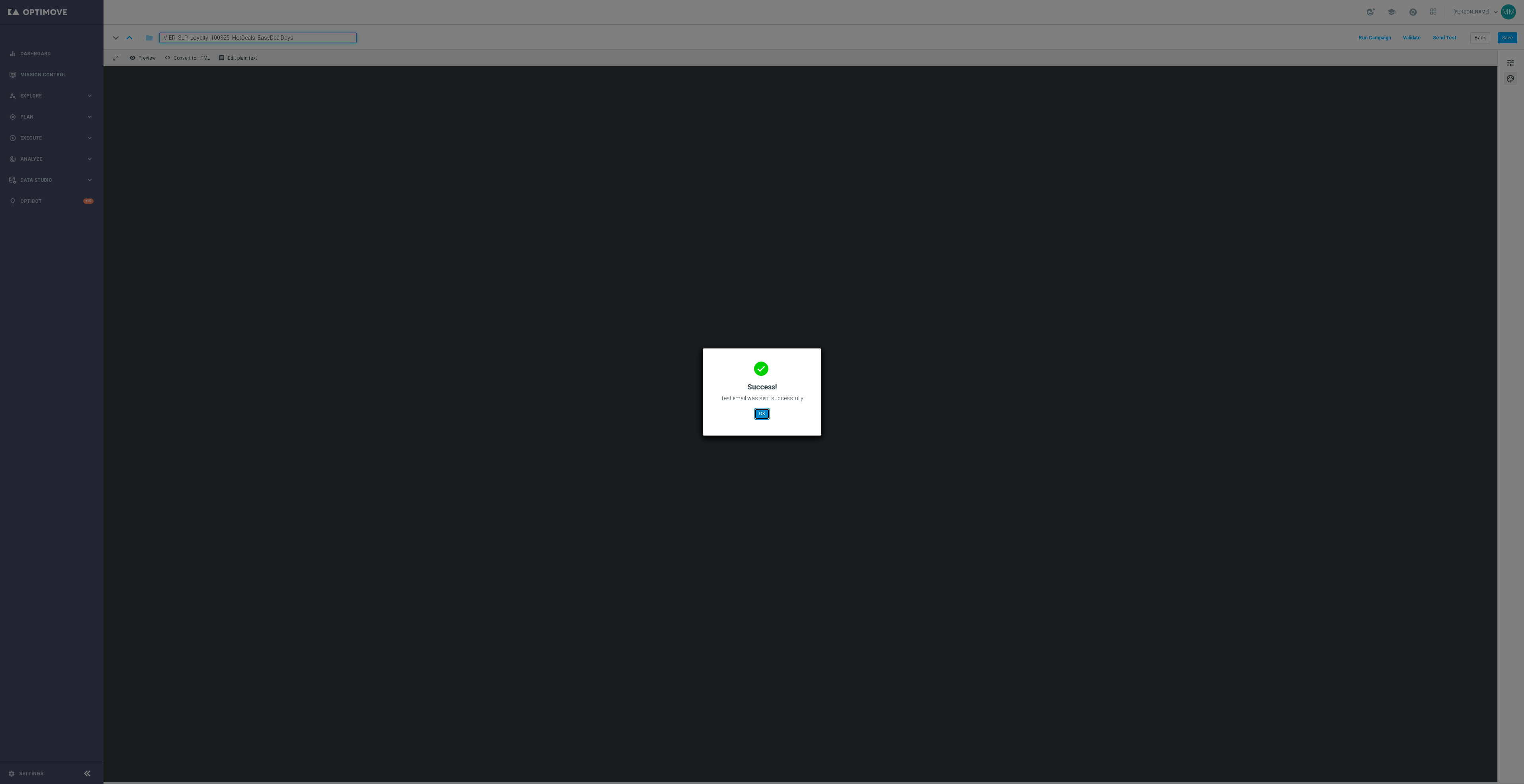
click at [763, 412] on button "OK" at bounding box center [762, 413] width 15 height 11
click at [763, 416] on button "OK" at bounding box center [762, 413] width 15 height 11
click at [764, 412] on button "OK" at bounding box center [762, 413] width 15 height 11
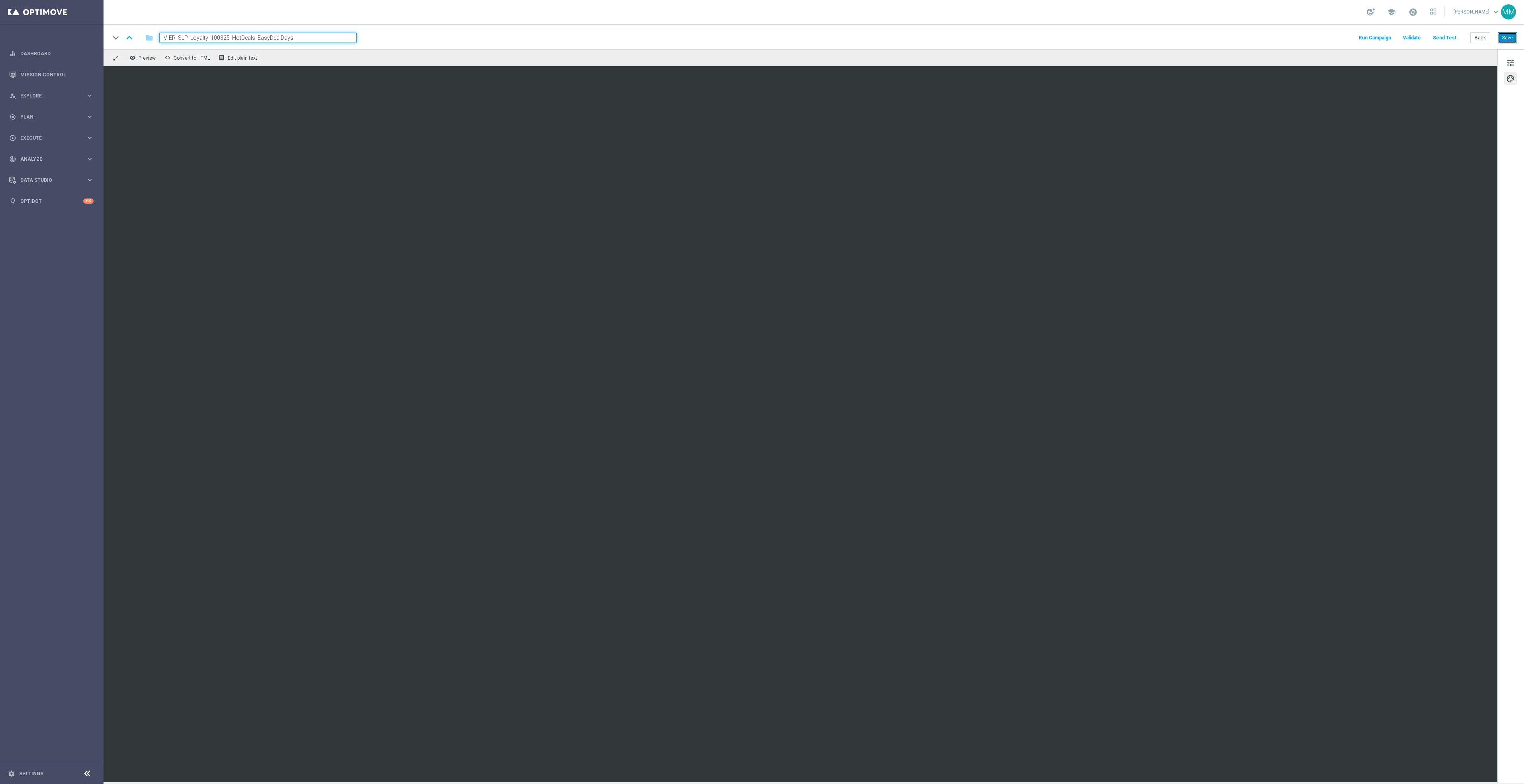
click at [1504, 40] on button "Save" at bounding box center [1507, 38] width 20 height 11
click at [1449, 38] on button "Send Test" at bounding box center [1445, 38] width 26 height 11
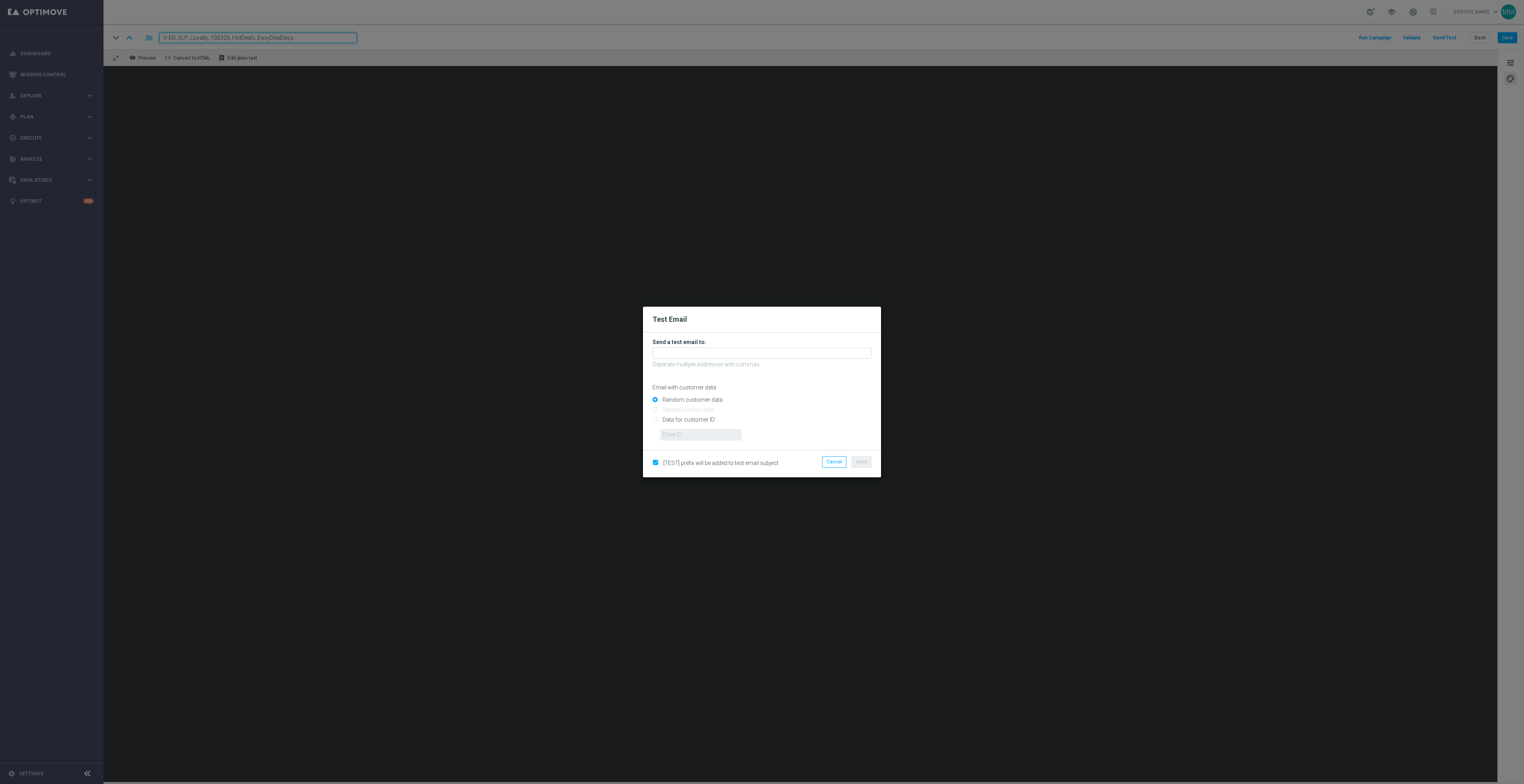
click at [699, 422] on input "Data for customer ID:" at bounding box center [762, 423] width 219 height 11
radio input "true"
click at [710, 436] on input "text" at bounding box center [700, 435] width 81 height 11
paste input "10000006208"
type input "10000006208"
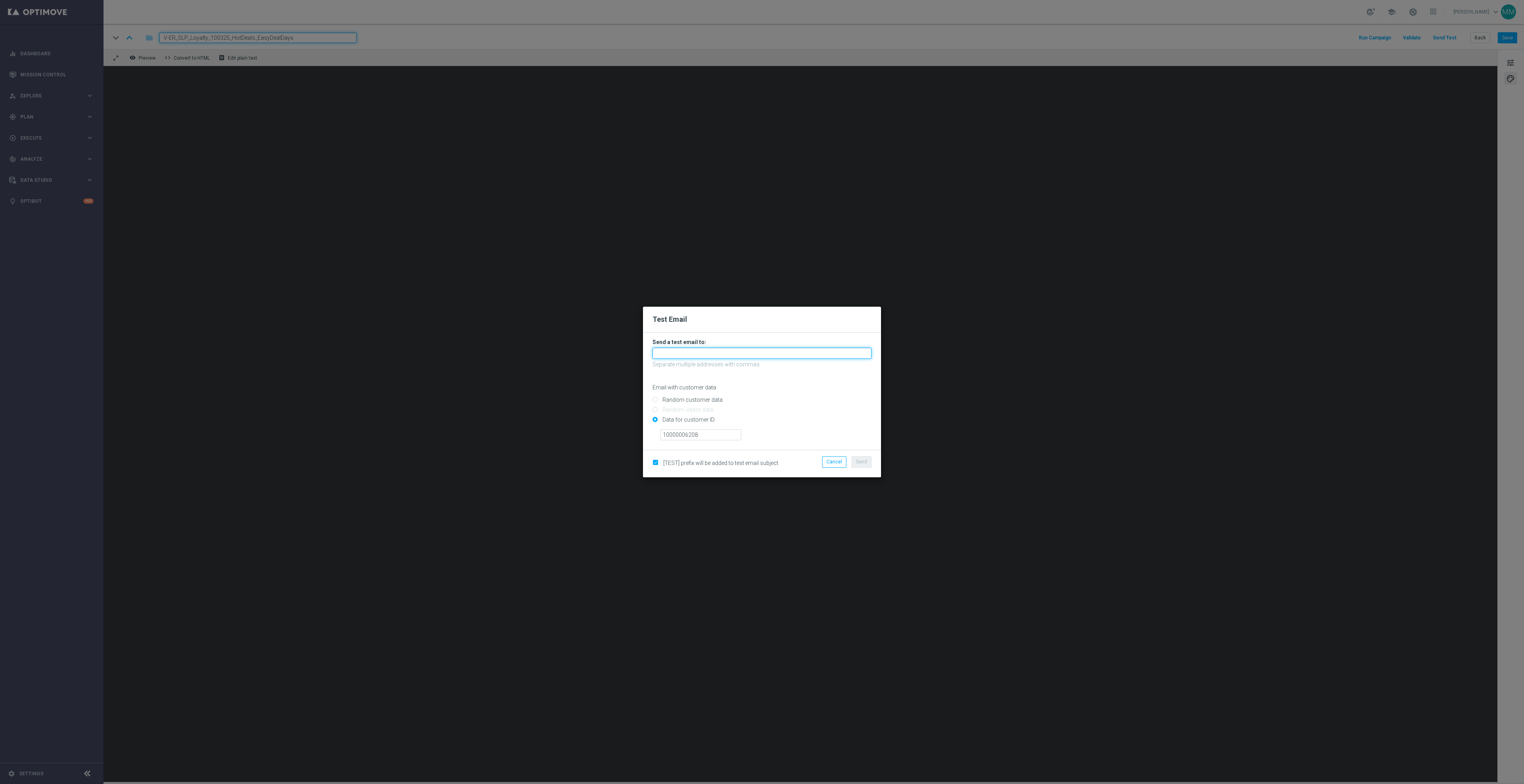
click at [806, 352] on input "text" at bounding box center [762, 353] width 219 height 11
paste input "staples.96a1-bius9@litmusemail.com"
type input "staples.96a1-bius9@litmusemail.com"
click at [851, 462] on button "Send" at bounding box center [861, 462] width 20 height 11
click at [859, 465] on span "Send" at bounding box center [861, 462] width 11 height 5
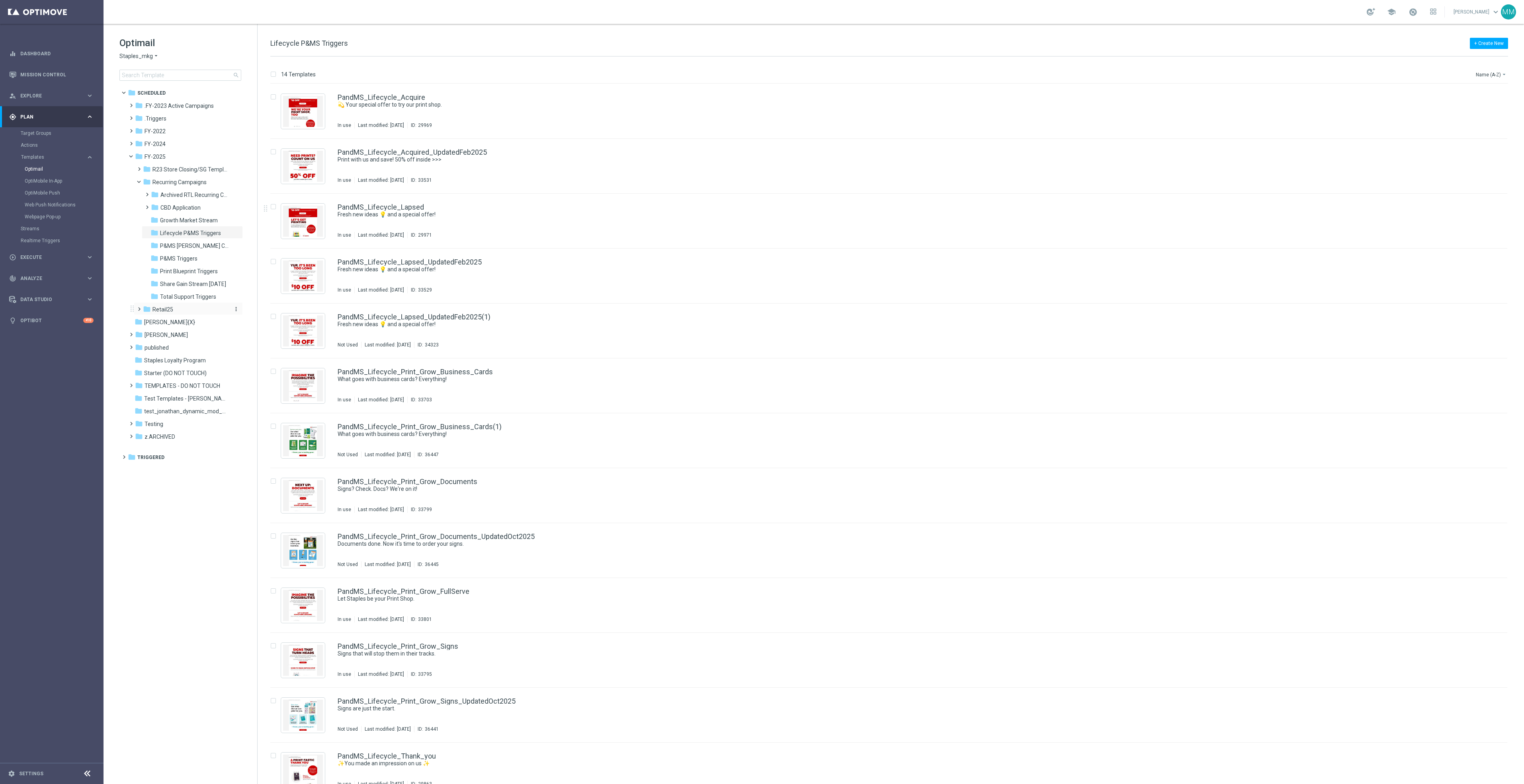
click at [173, 306] on div "folder Retail25" at bounding box center [185, 309] width 85 height 9
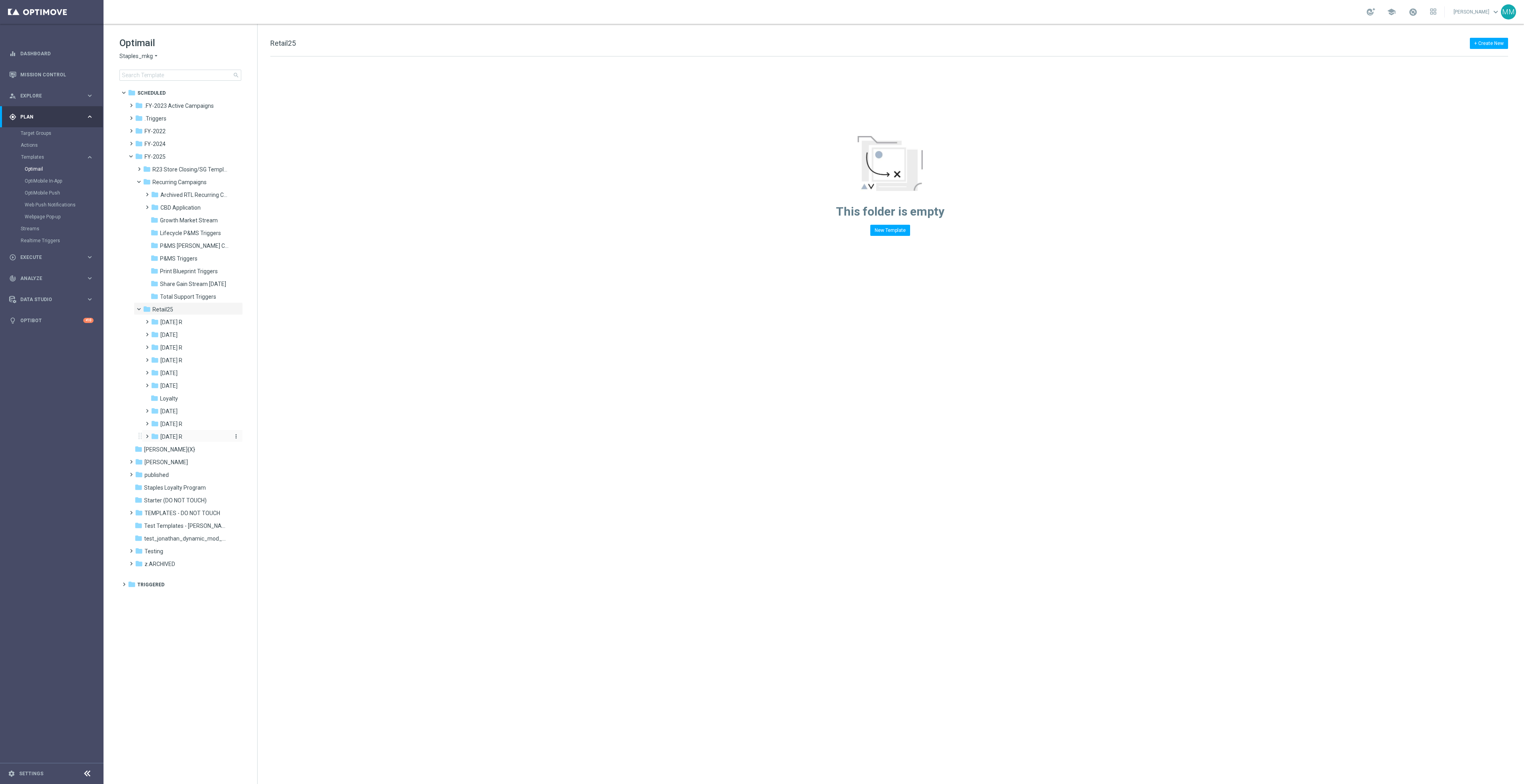
click at [176, 436] on span "[DATE] R" at bounding box center [171, 437] width 22 height 7
click at [235, 449] on icon "more_vert" at bounding box center [236, 449] width 7 height 7
click at [264, 468] on span "Move" at bounding box center [263, 469] width 12 height 7
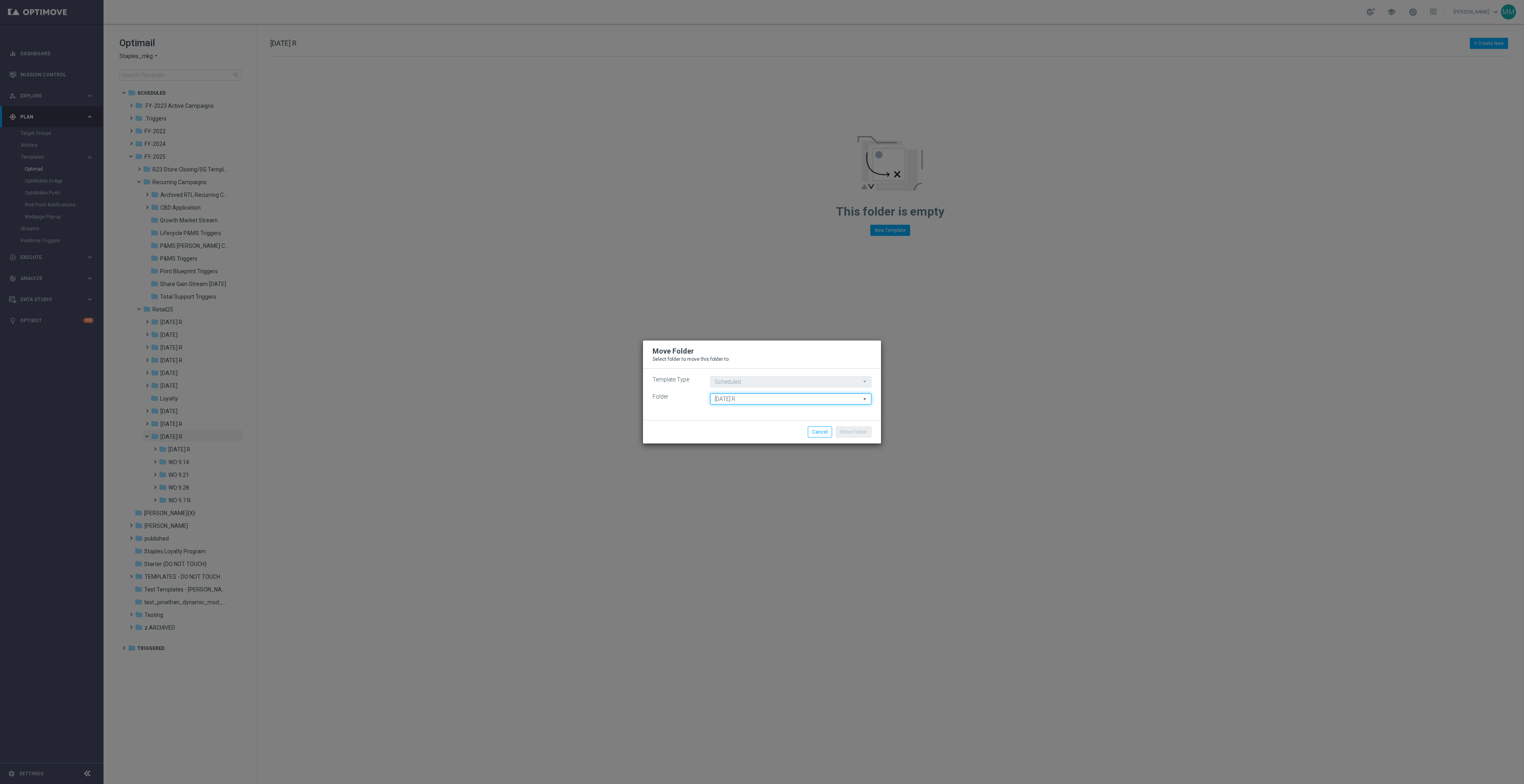
click at [785, 400] on input "[DATE] R" at bounding box center [791, 399] width 162 height 11
click at [765, 399] on input at bounding box center [791, 399] width 162 height 11
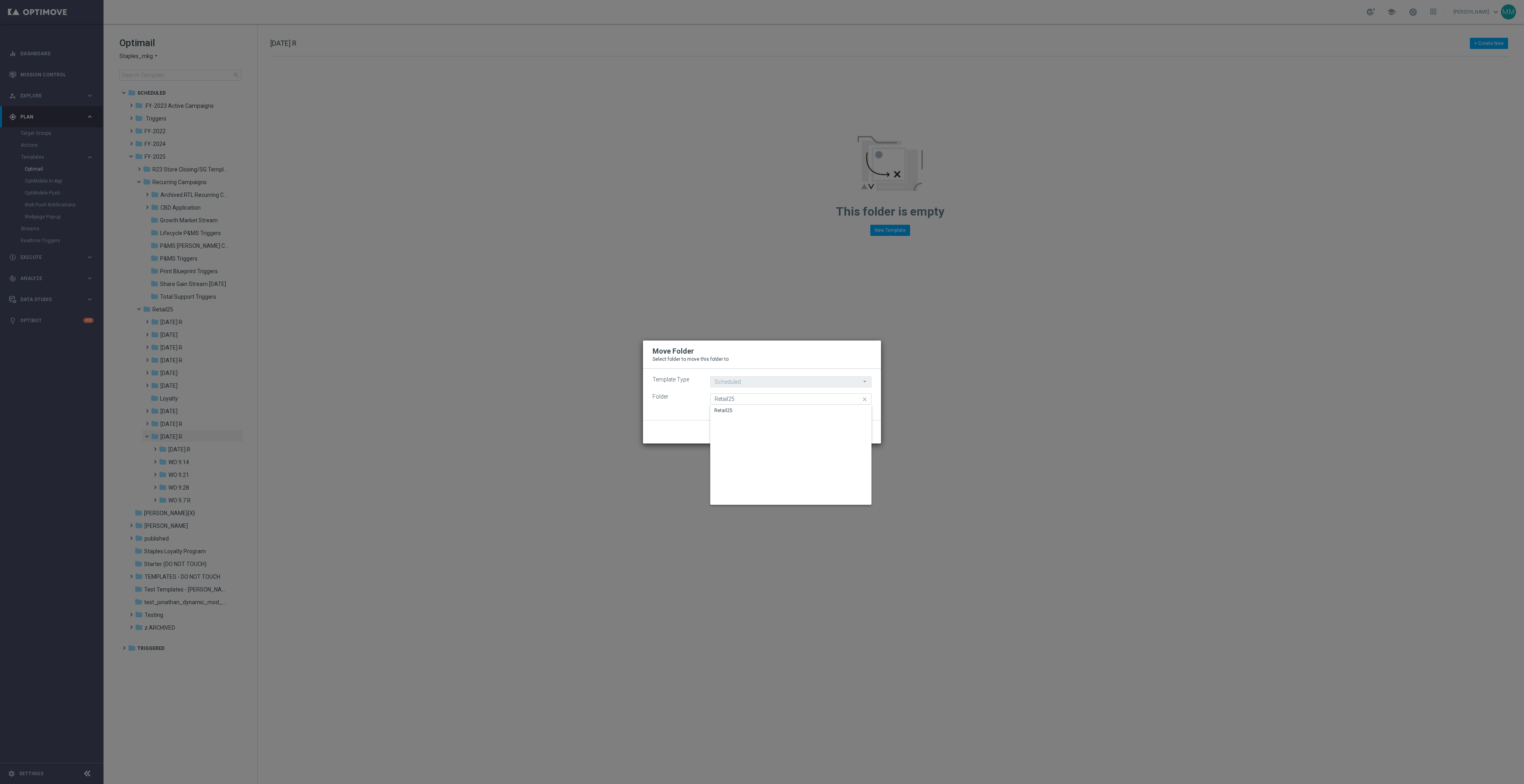
click at [768, 409] on div "Retail25" at bounding box center [791, 410] width 161 height 11
type input "Retail25"
click at [857, 430] on button "Move Folder" at bounding box center [854, 432] width 35 height 11
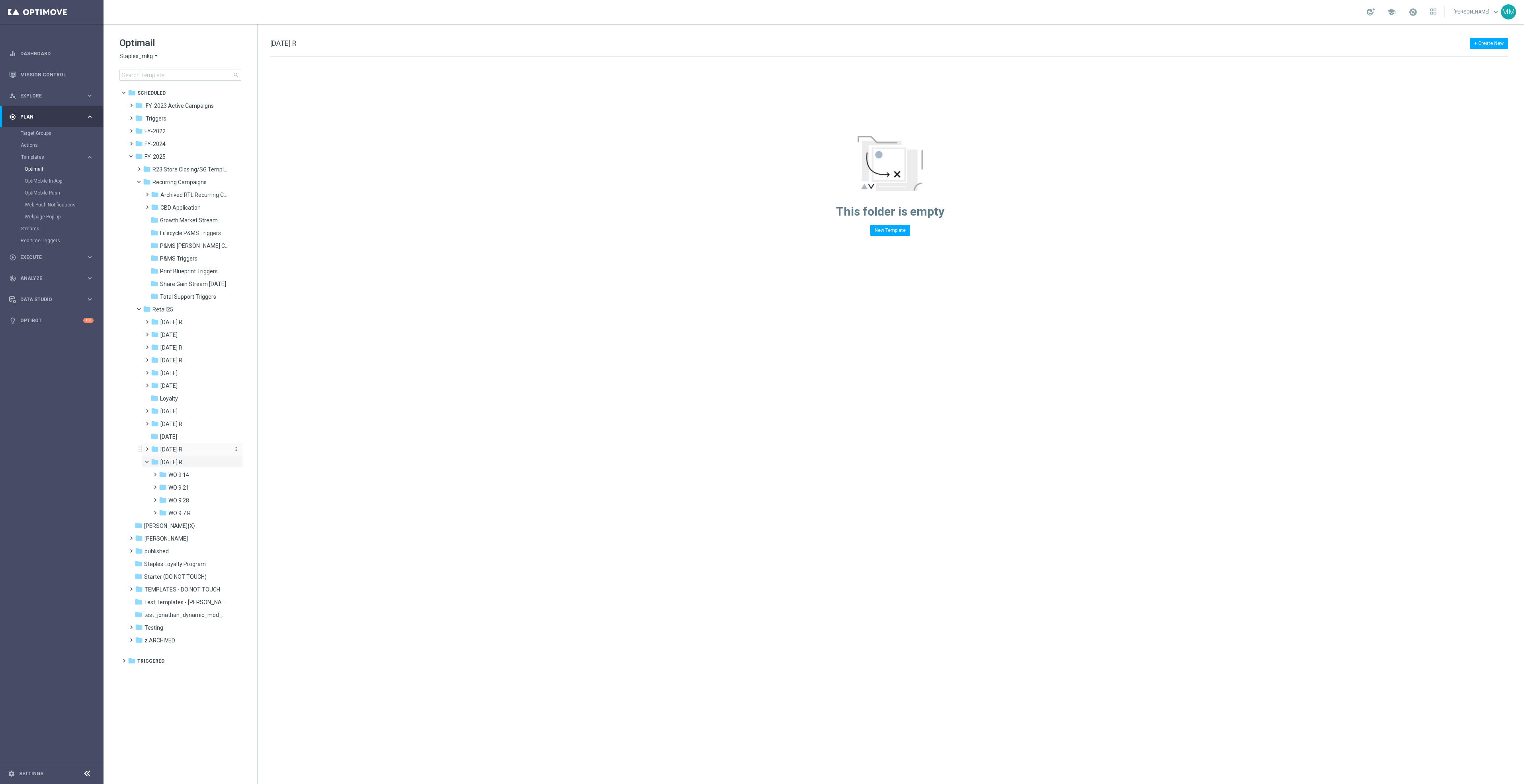
click at [203, 447] on div "folder [DATE] R" at bounding box center [190, 449] width 78 height 9
click at [190, 436] on div "folder [DATE]" at bounding box center [189, 436] width 79 height 9
click at [234, 435] on icon "more_vert" at bounding box center [236, 436] width 7 height 7
click at [261, 468] on span "Delete" at bounding box center [264, 466] width 14 height 7
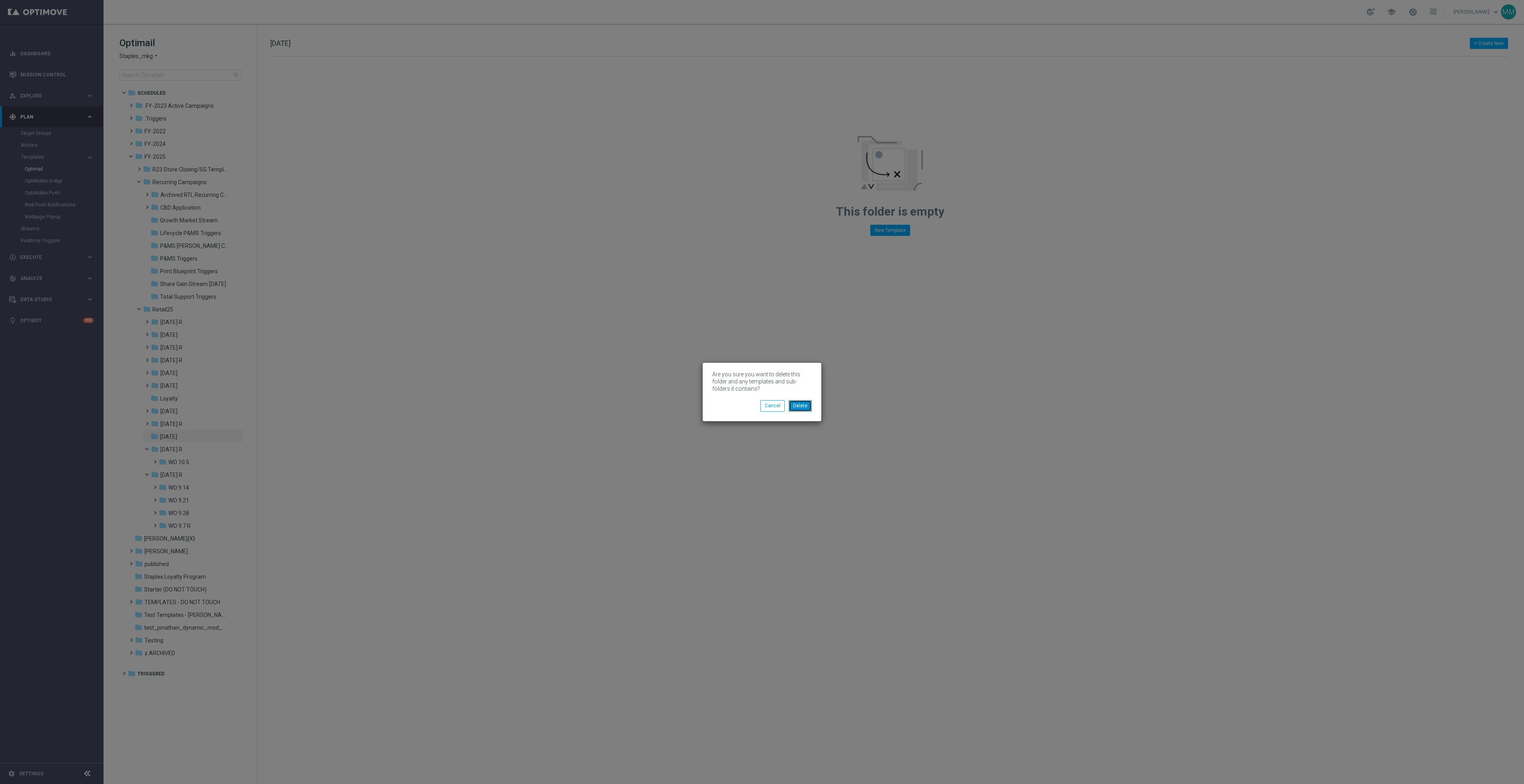
click at [804, 403] on button "Delete" at bounding box center [800, 406] width 23 height 11
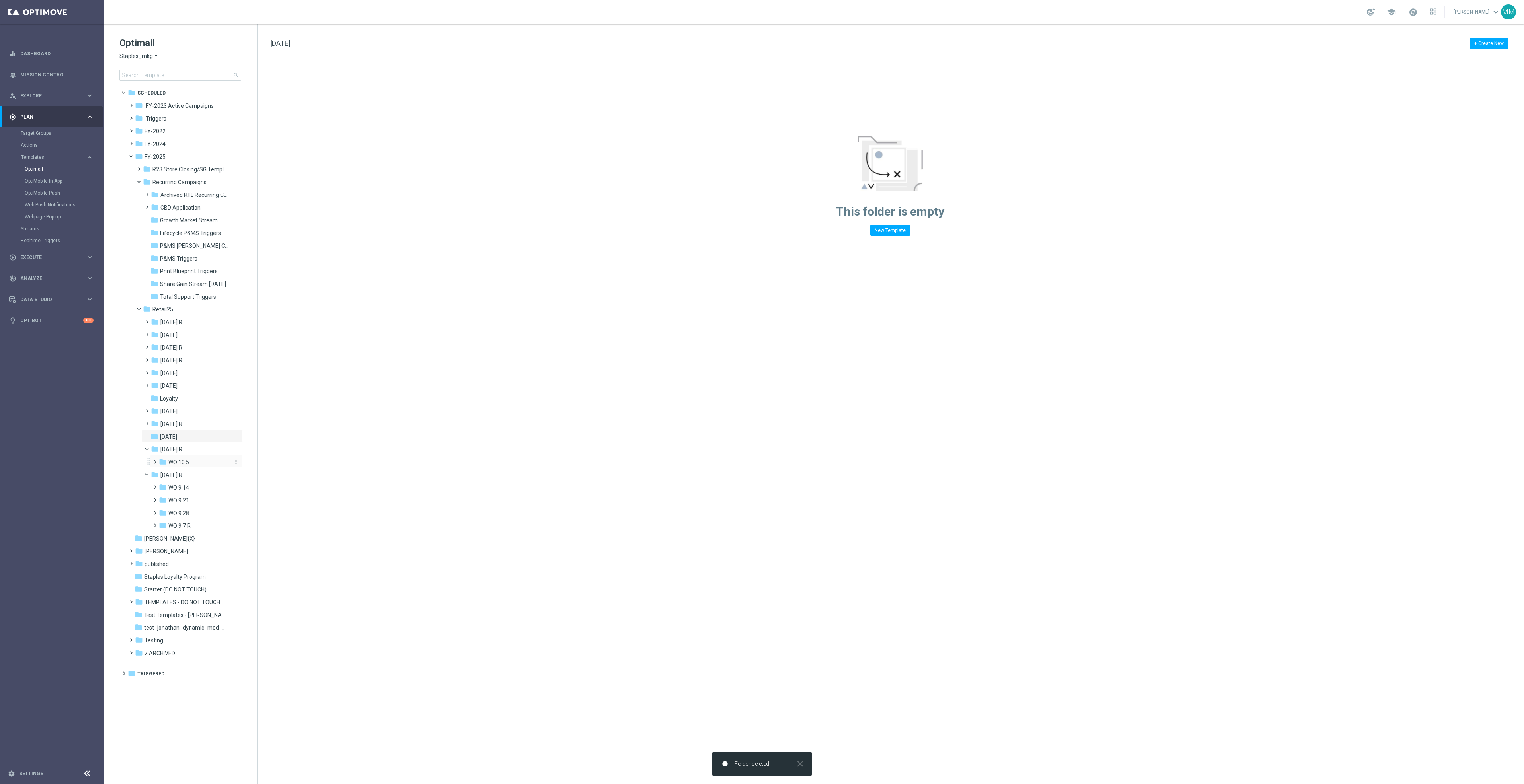
click at [192, 461] on div "folder WO 10.5" at bounding box center [195, 462] width 71 height 9
click at [235, 462] on icon "more_vert" at bounding box center [236, 462] width 7 height 7
click at [281, 463] on button "create_new_folder New Folder" at bounding box center [270, 464] width 51 height 9
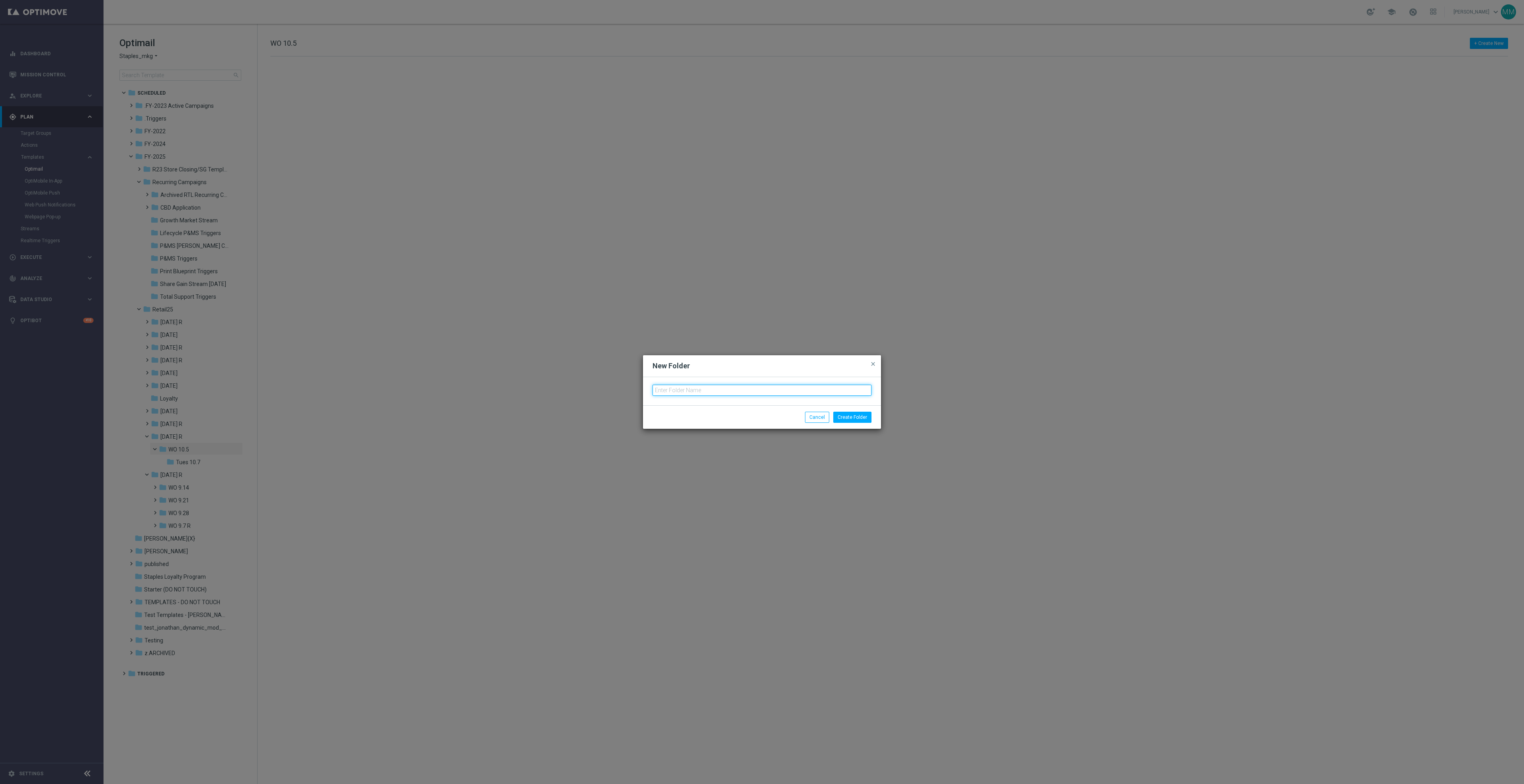
click at [691, 385] on input "text" at bounding box center [762, 390] width 219 height 11
type input "Mon 10.6"
click at [857, 416] on button "Create Folder" at bounding box center [852, 417] width 38 height 11
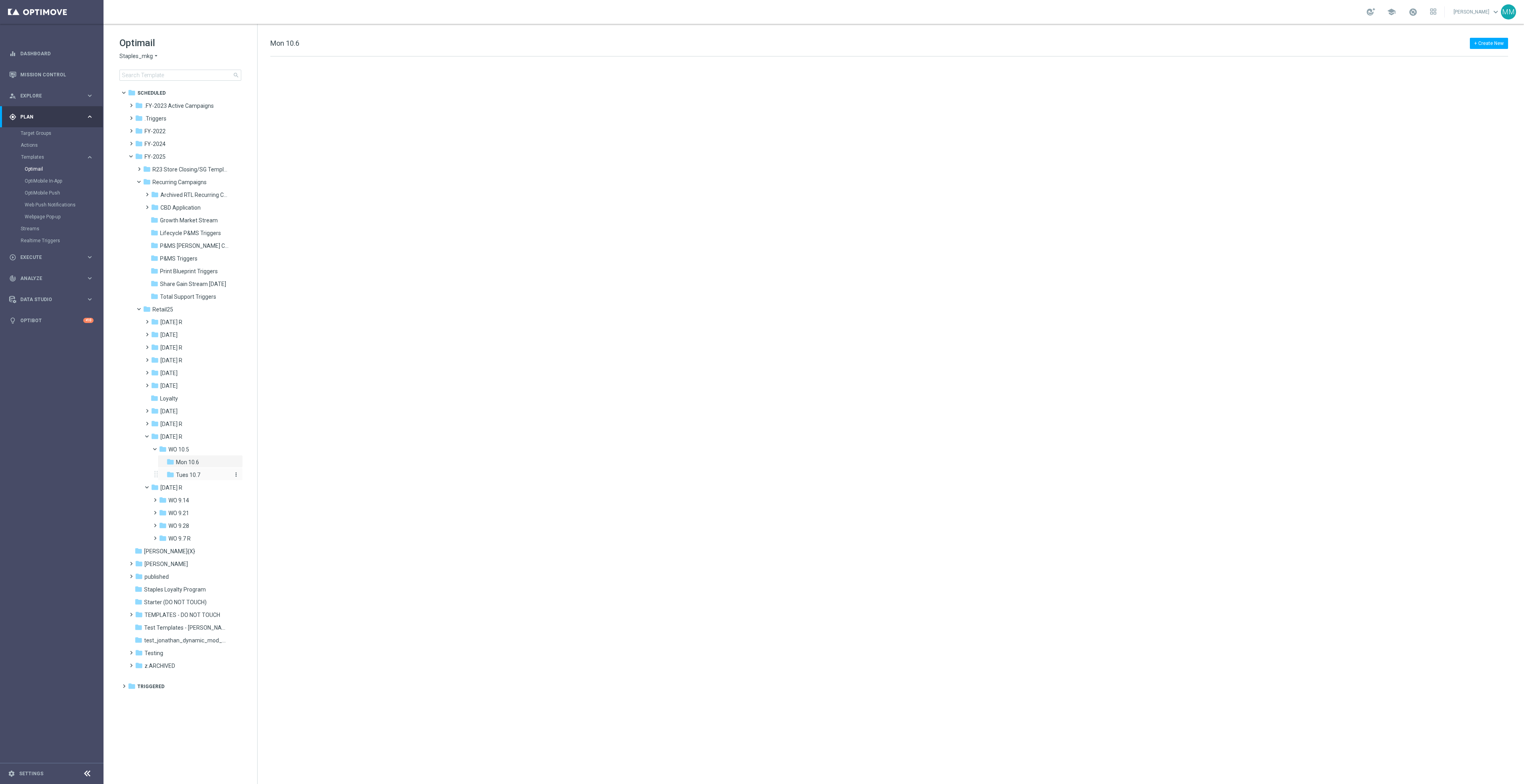
click at [213, 471] on div "folder Tues 10.7" at bounding box center [199, 475] width 65 height 9
click at [201, 527] on div "folder WO 9.28" at bounding box center [195, 526] width 71 height 9
click at [215, 536] on div "folder Fri 10.3" at bounding box center [199, 539] width 65 height 9
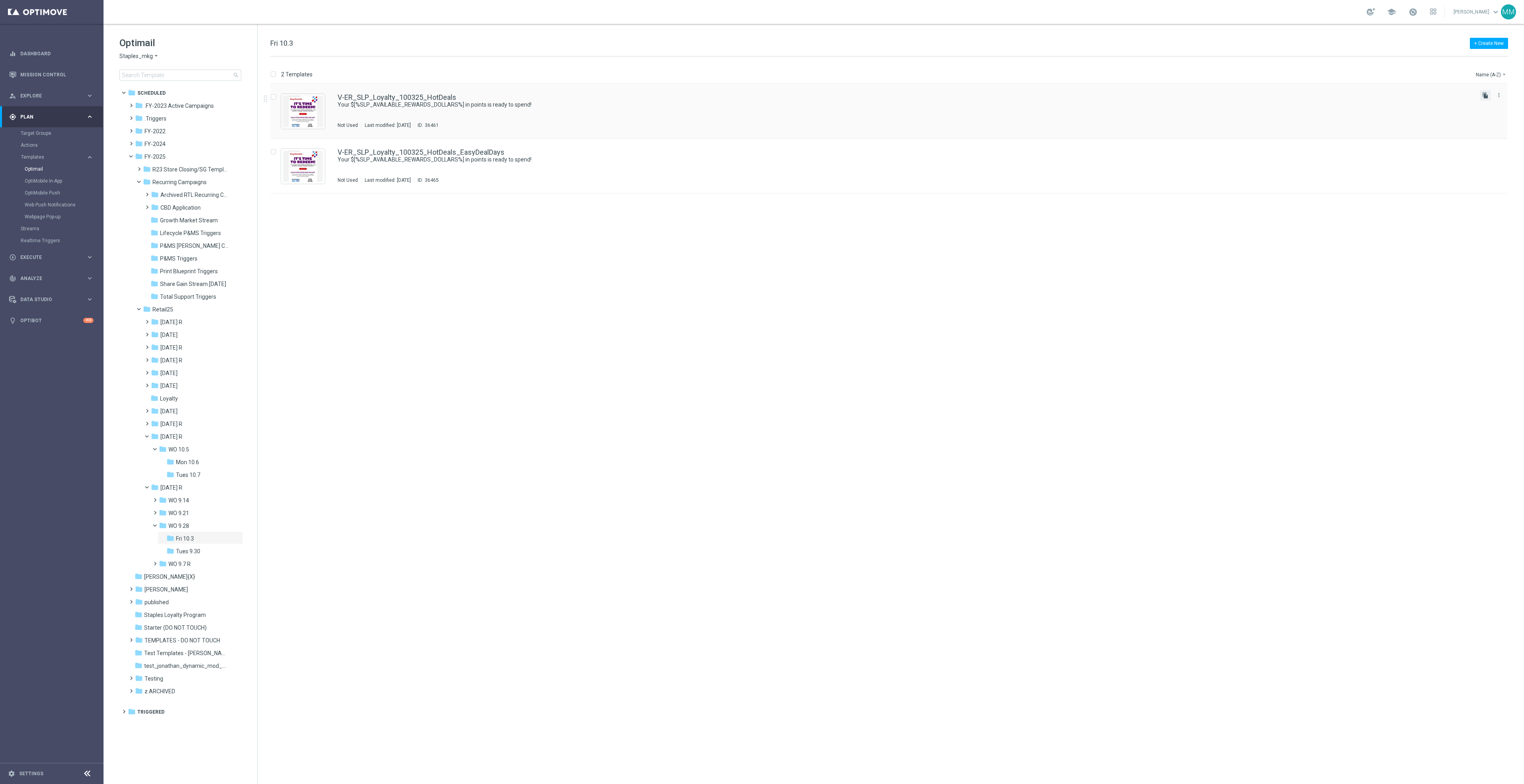
click at [1483, 95] on icon "file_copy" at bounding box center [1485, 95] width 7 height 7
click at [1500, 153] on icon "more_vert" at bounding box center [1499, 150] width 7 height 7
click at [1480, 161] on div "Move" at bounding box center [1467, 158] width 48 height 5
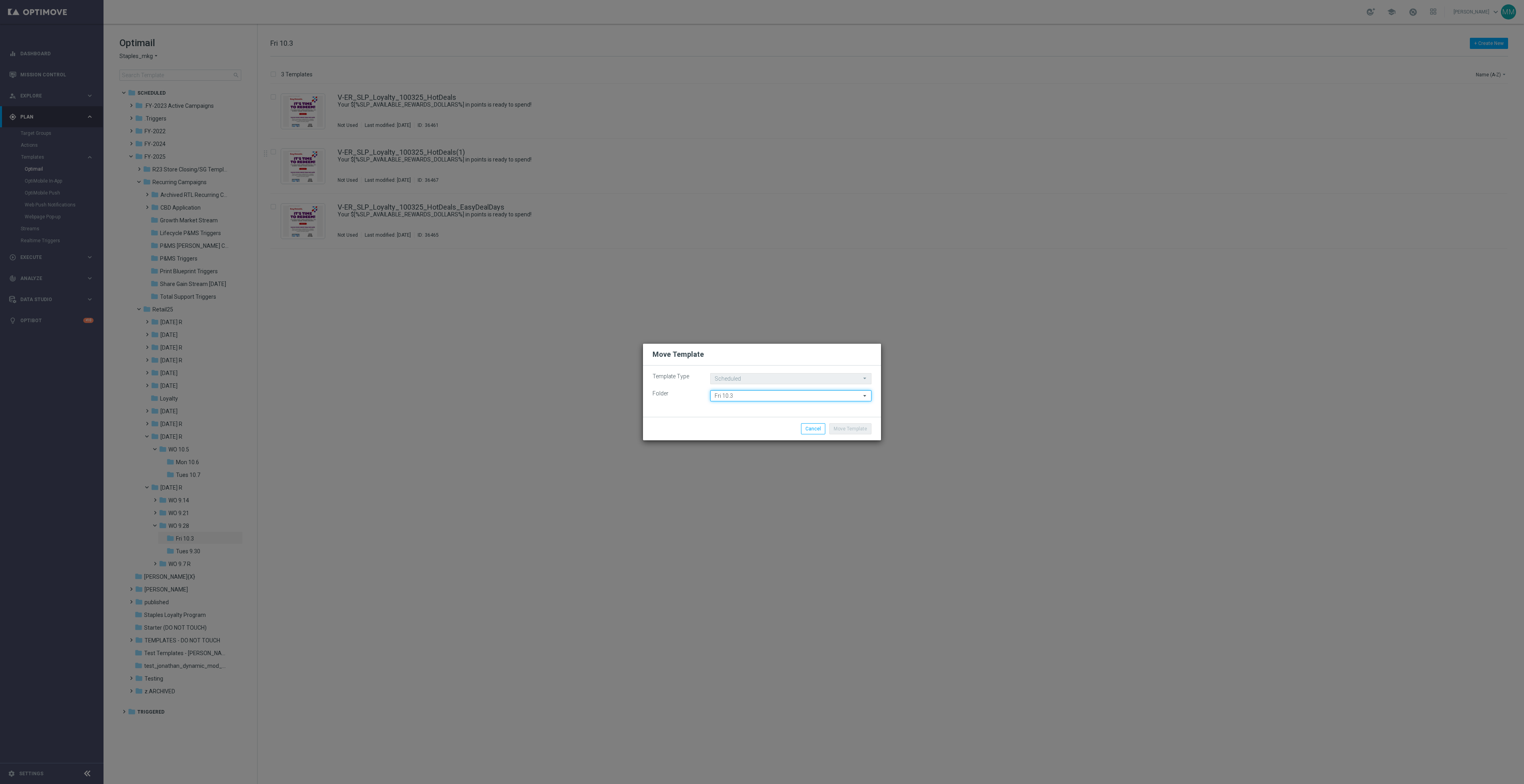
click at [757, 394] on input "Fri 10.3" at bounding box center [791, 396] width 162 height 11
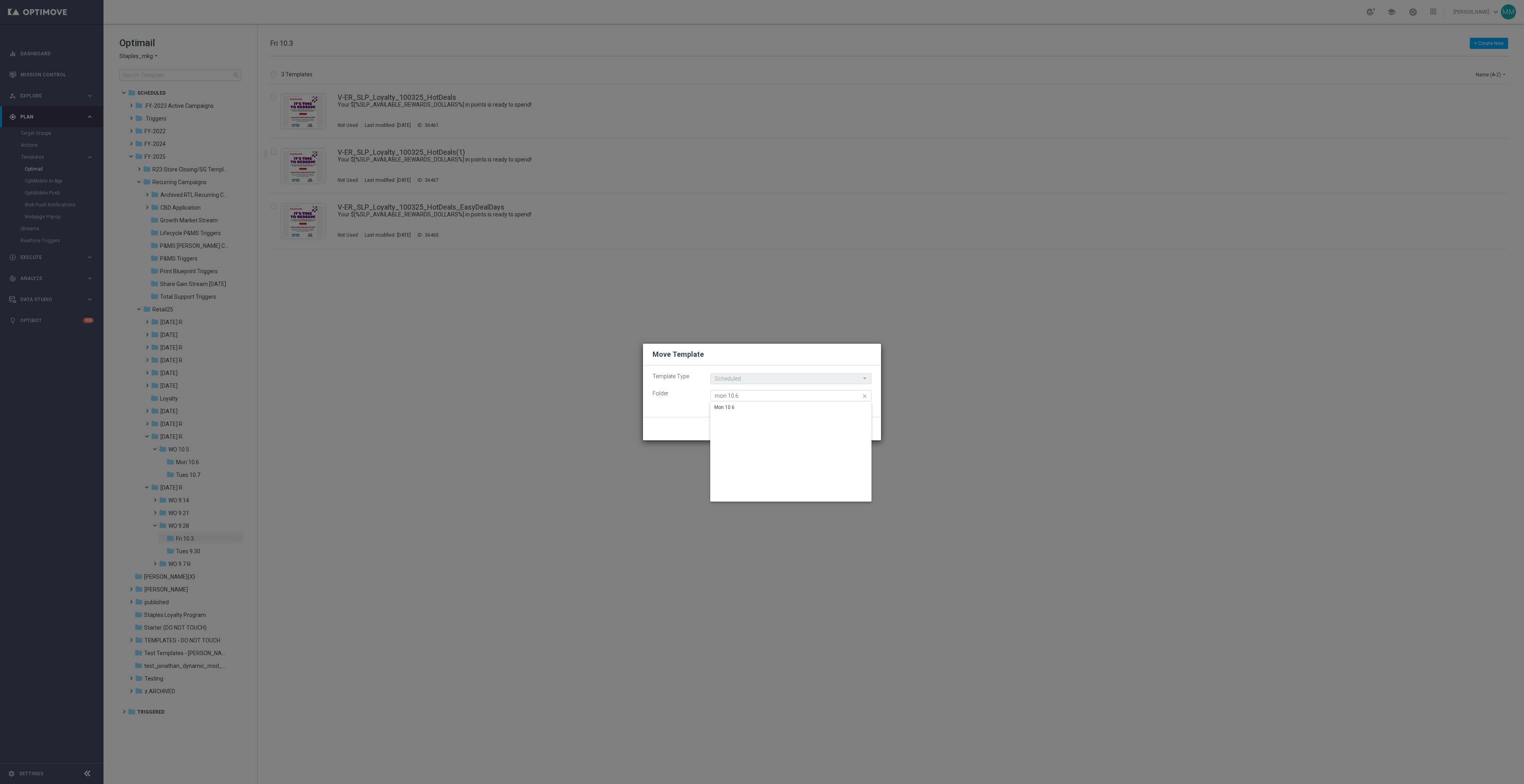
click at [743, 407] on div "Mon 10.6" at bounding box center [791, 407] width 161 height 11
type input "Mon 10.6"
click at [849, 429] on button "Move Template" at bounding box center [850, 429] width 42 height 11
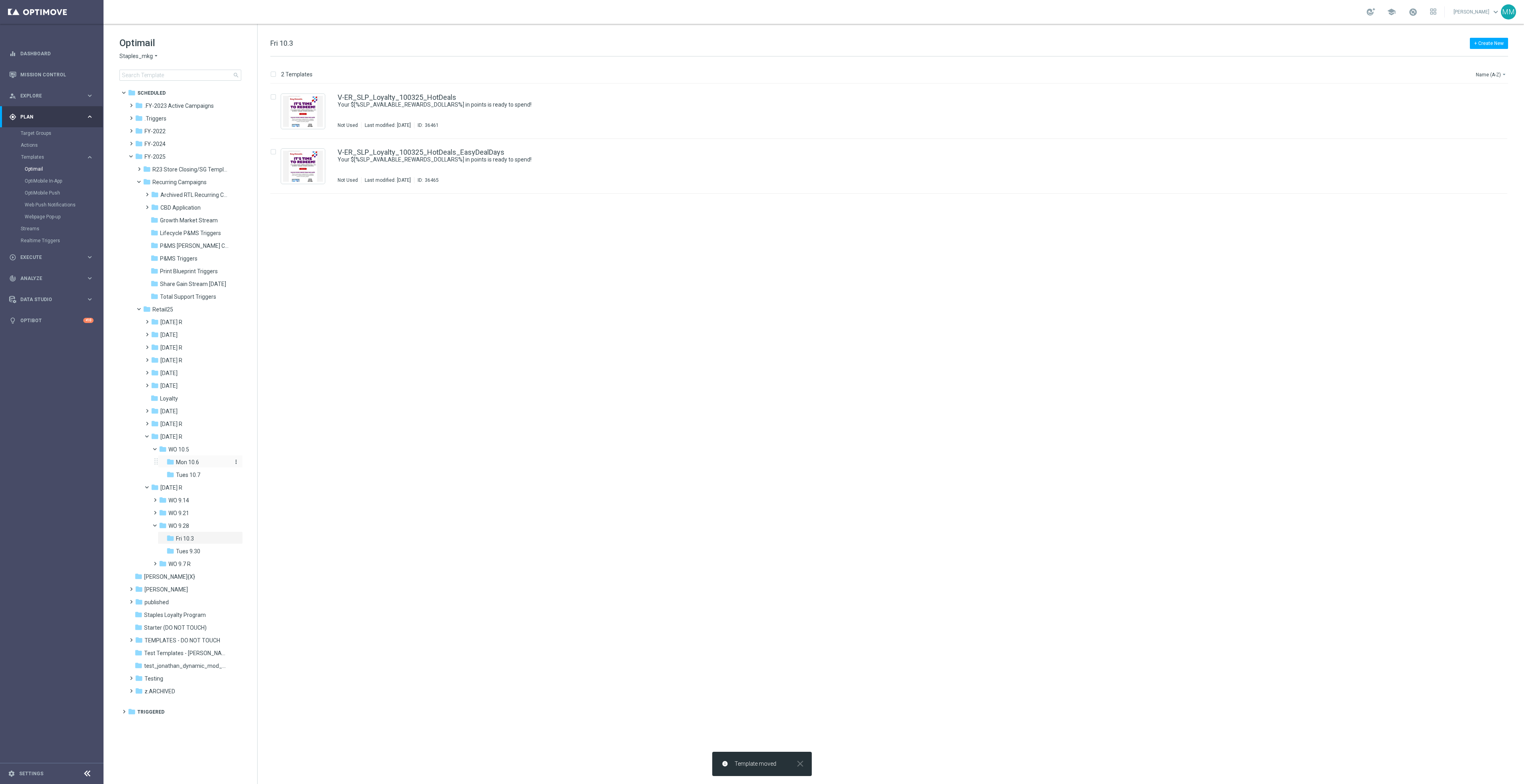
click at [200, 458] on div "folder Mon 10.6" at bounding box center [199, 462] width 65 height 9
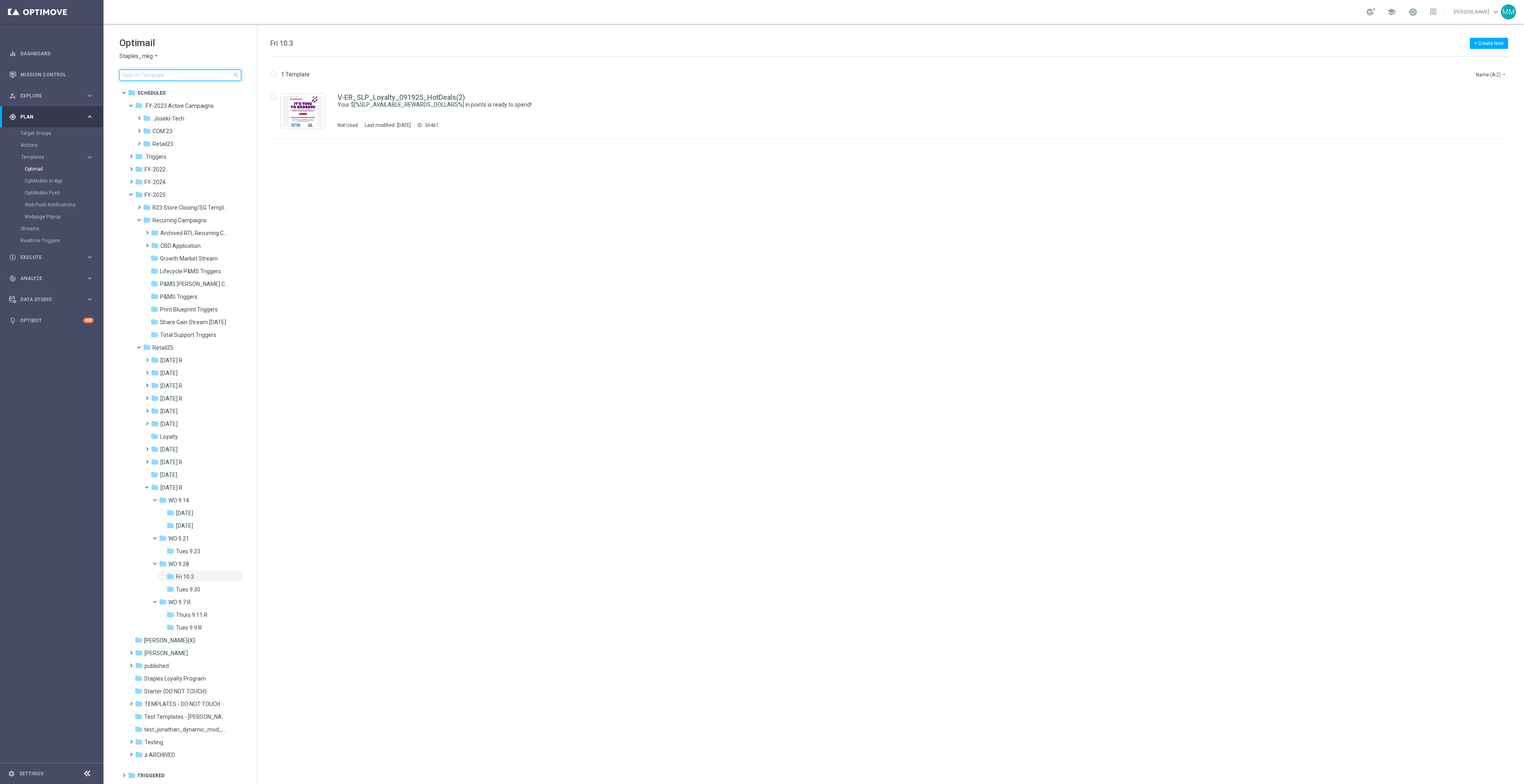
click at [179, 73] on input at bounding box center [180, 75] width 122 height 11
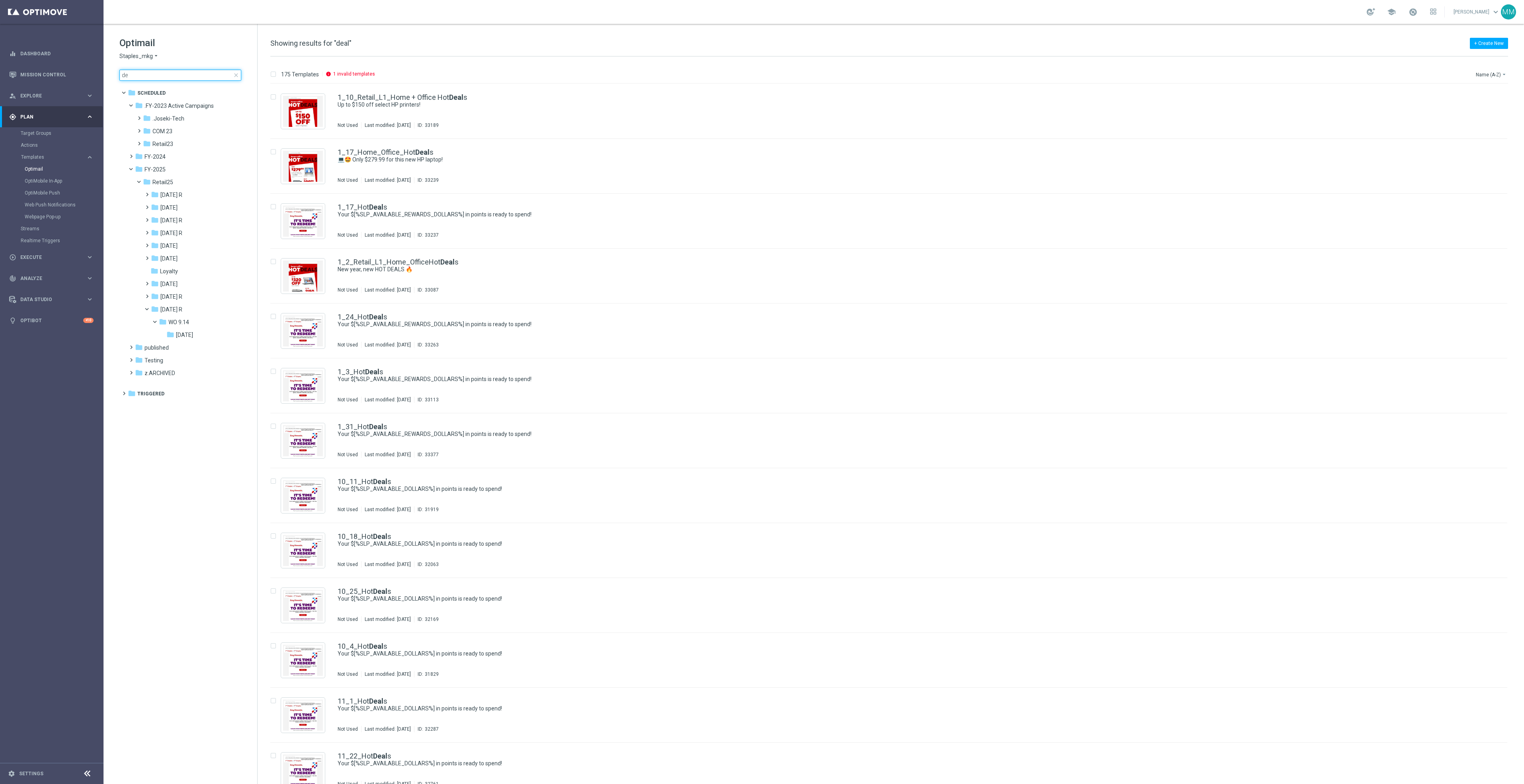
type input "d"
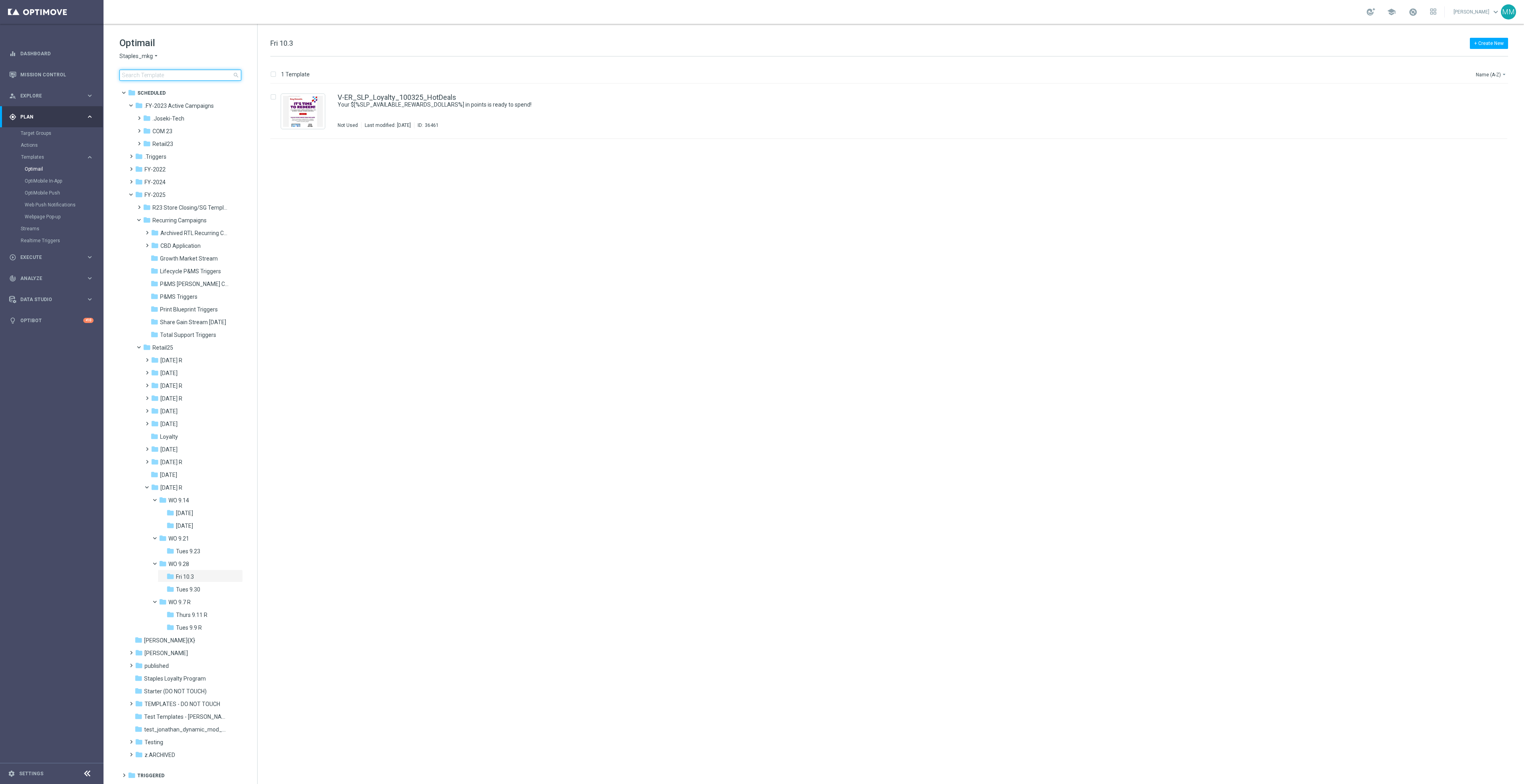
click at [160, 72] on input at bounding box center [180, 75] width 122 height 11
type input "V-ER_DC_Missed_Replenishment_ReorderLP_DealDays"
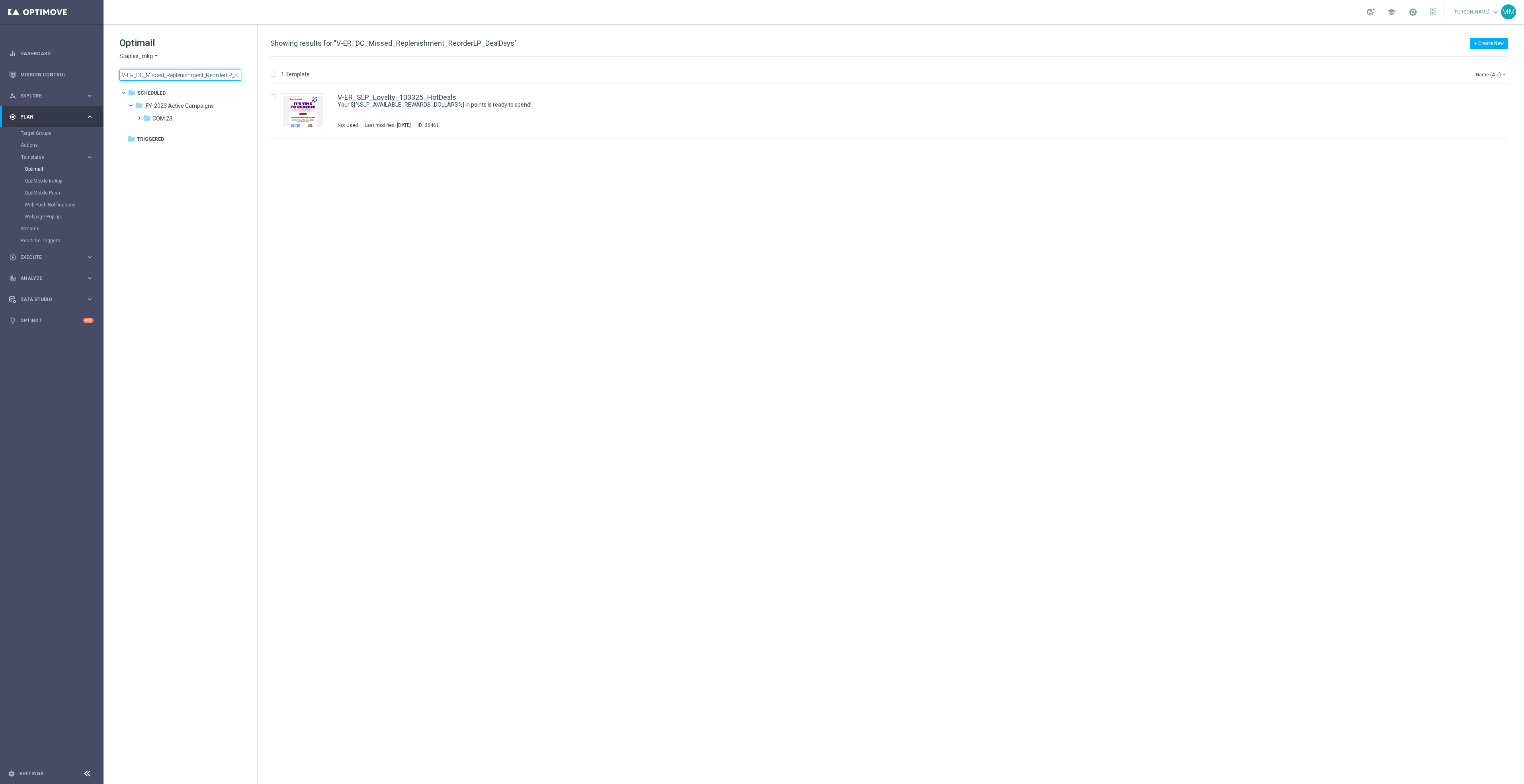
scroll to position [0, 21]
click at [309, 110] on img "Press SPACE to select this row." at bounding box center [302, 111] width 40 height 31
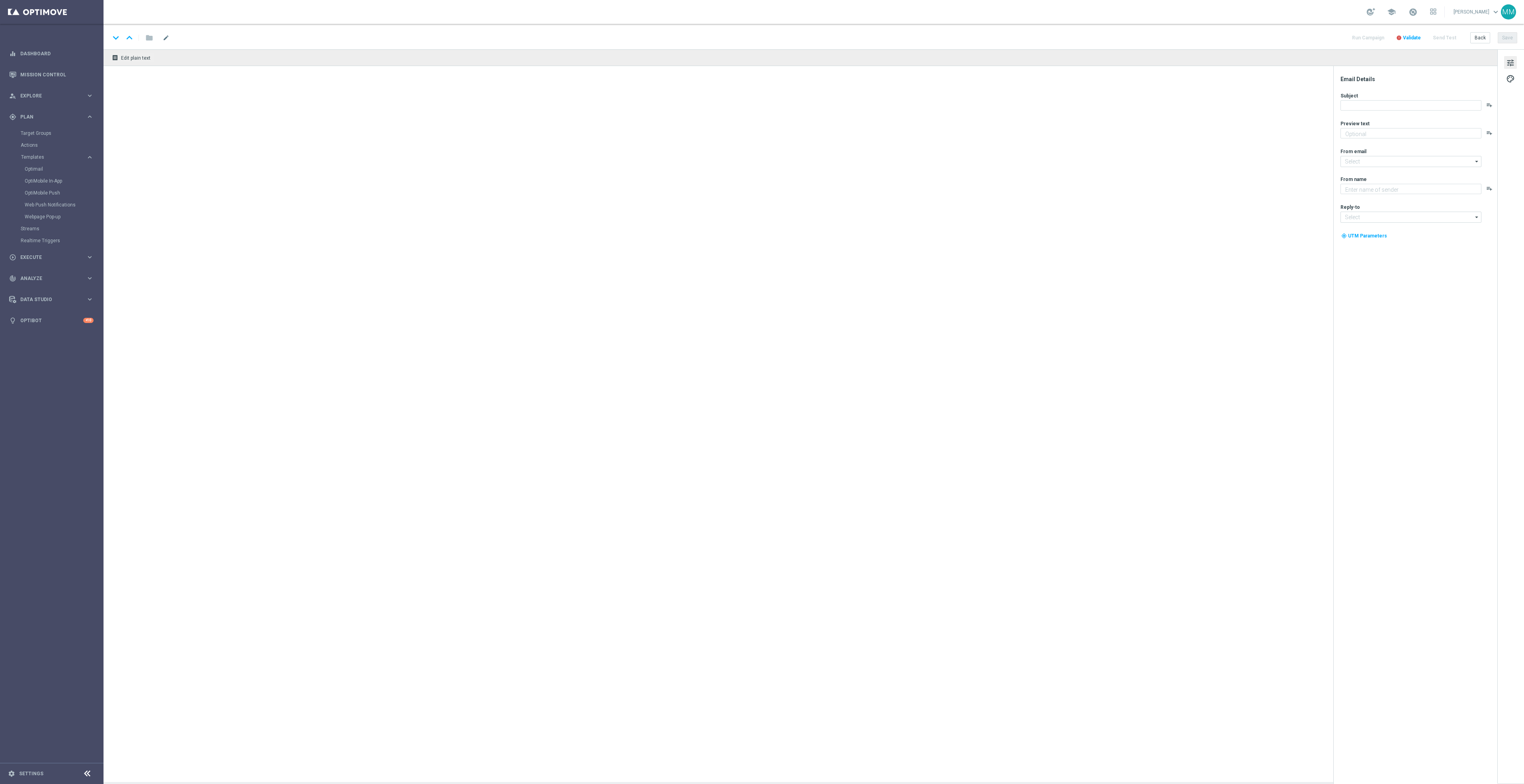
type textarea "You're in luck — save big on your next order."
type textarea "Staples"
type input "[EMAIL_ADDRESS][DOMAIN_NAME]"
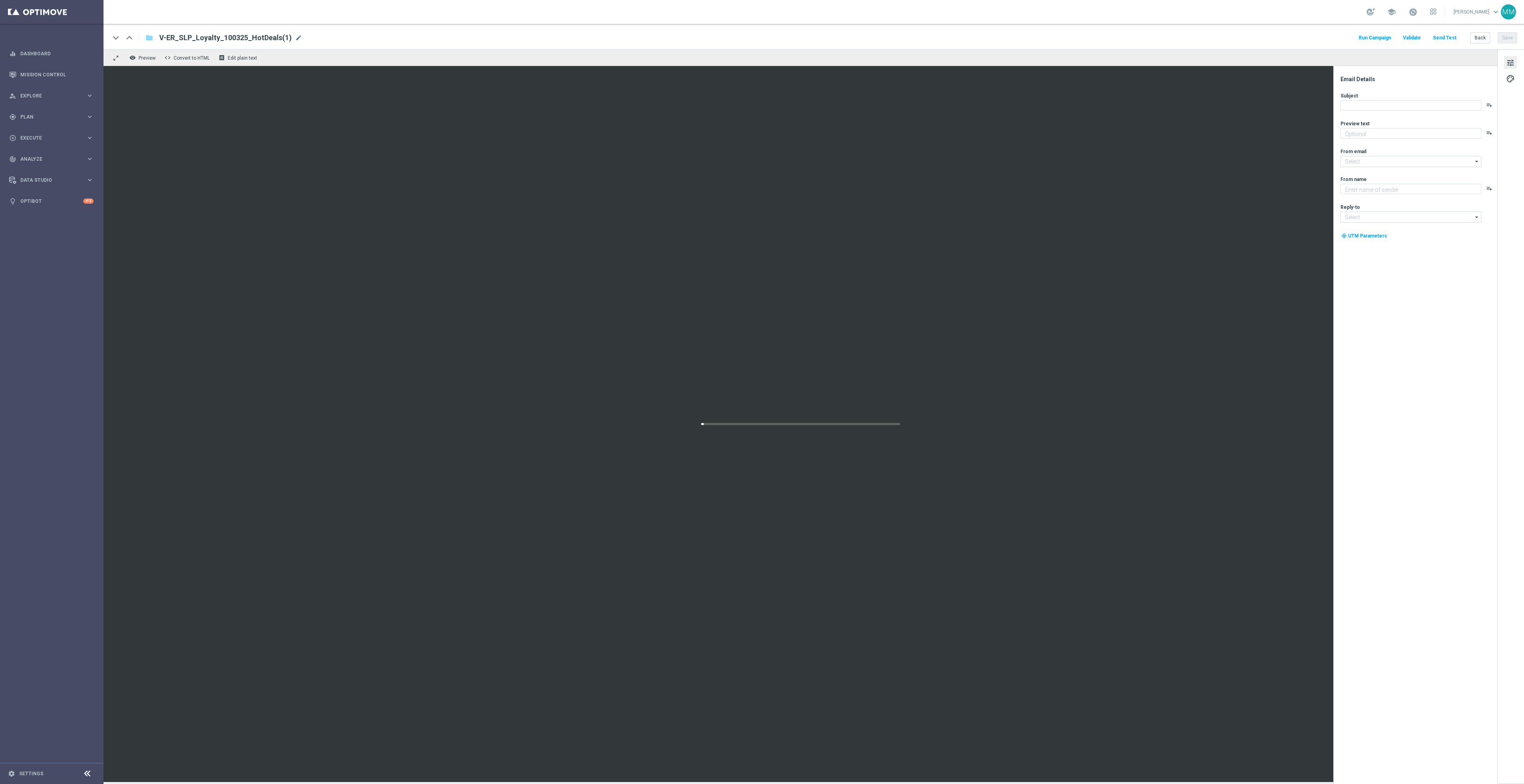
type textarea "Redeem now and save on these top deals."
type input "staples@connected.staples.com"
type textarea "Staples"
type input "info@staples.com"
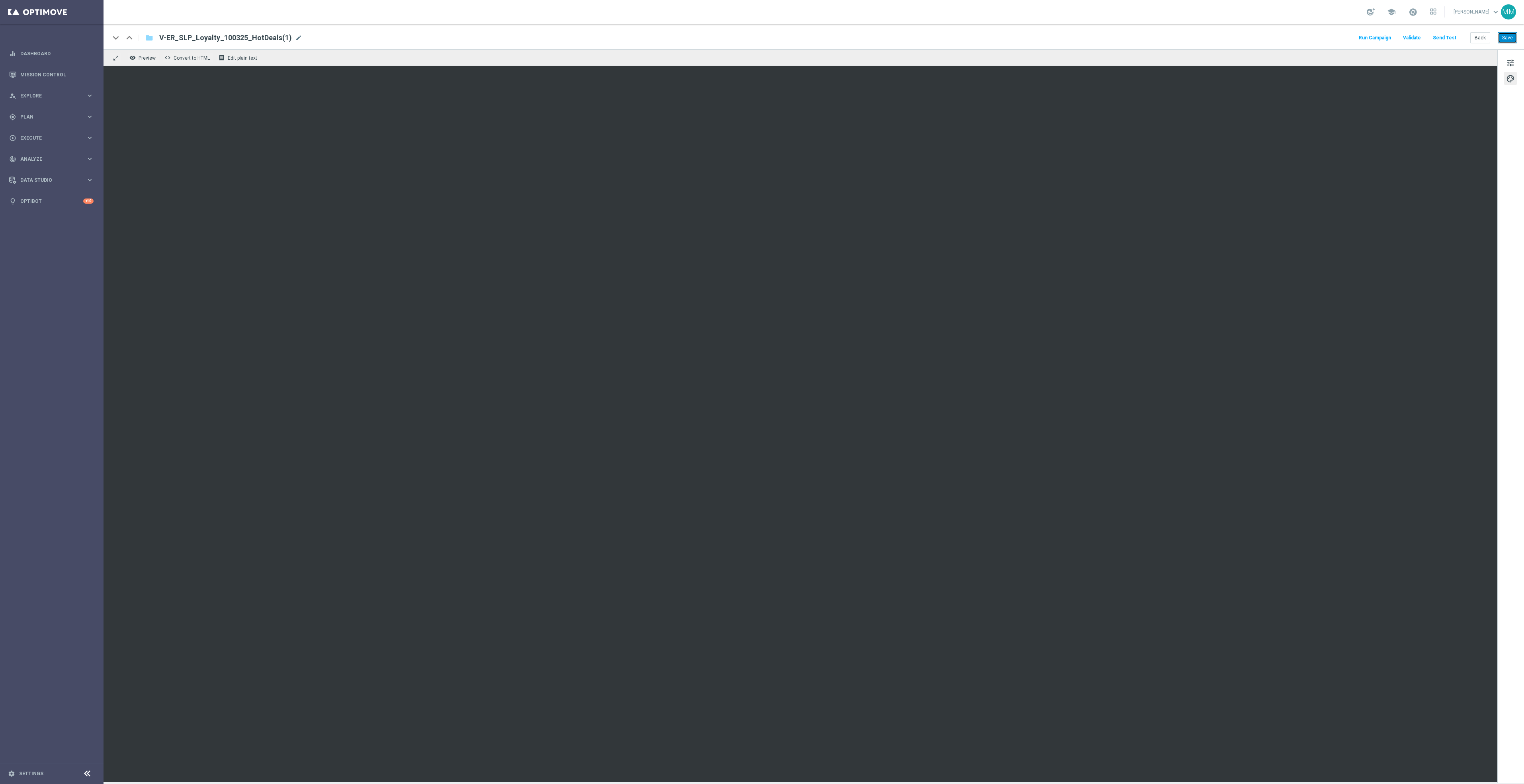
click at [1510, 38] on button "Save" at bounding box center [1507, 38] width 20 height 11
click at [1448, 36] on button "Send Test" at bounding box center [1445, 38] width 26 height 11
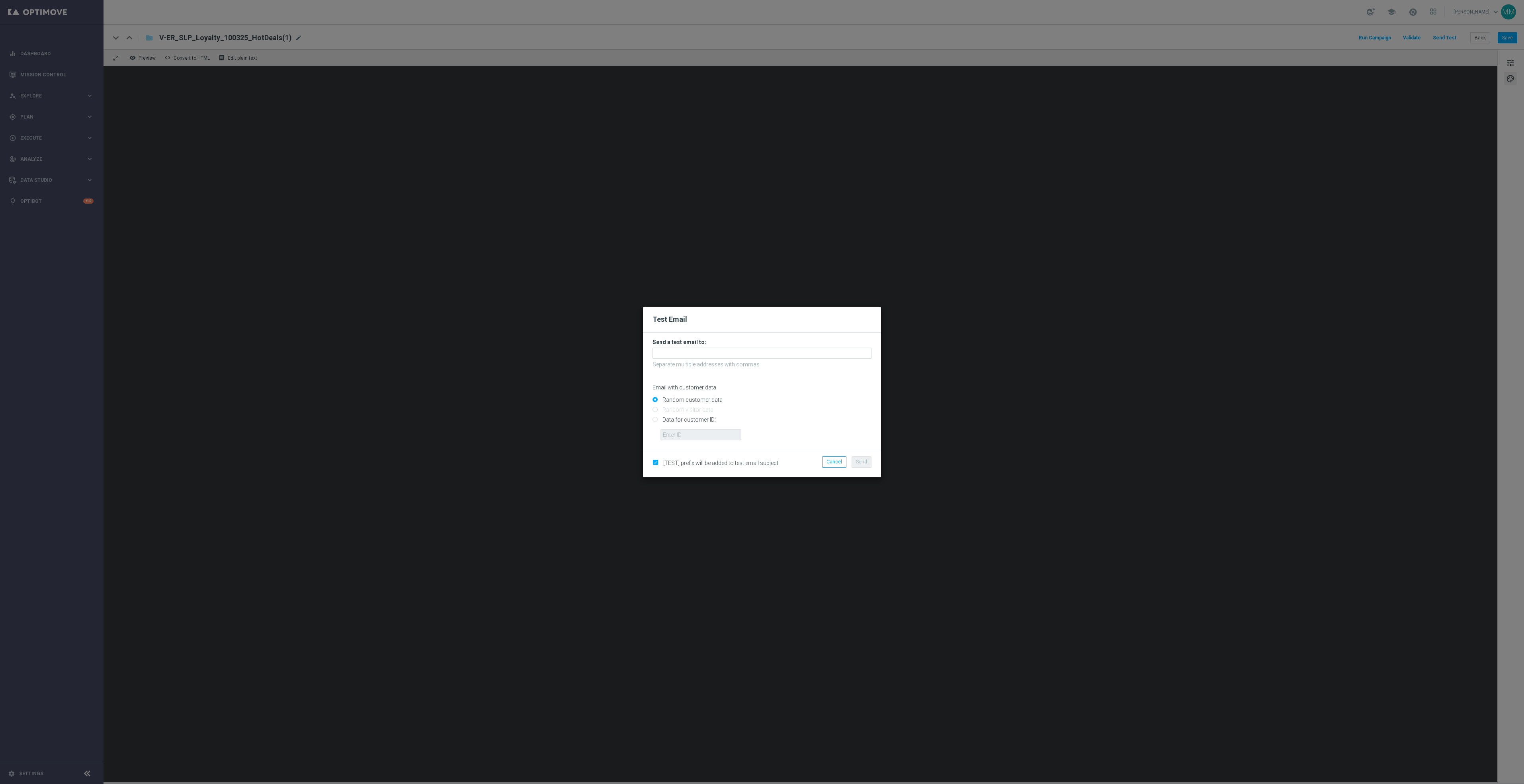
click at [705, 424] on input "Data for customer ID:" at bounding box center [762, 423] width 219 height 11
radio input "true"
click at [705, 433] on input "text" at bounding box center [700, 435] width 81 height 11
paste input "10000006208"
type input "10000006208"
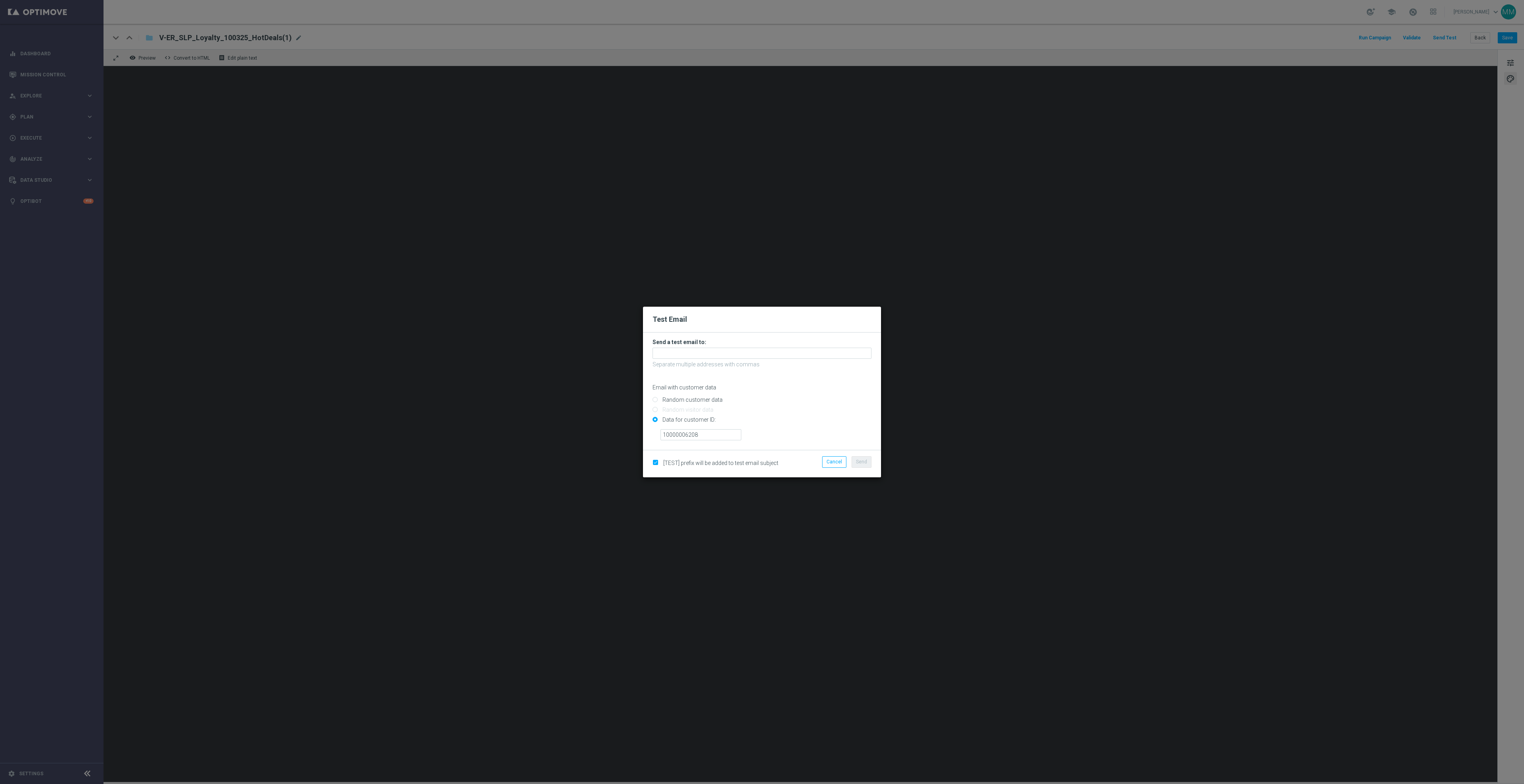
click at [1042, 246] on modal-container "Test Email Send a test email to: Separate multiple addresses with commas Email …" at bounding box center [762, 392] width 1524 height 784
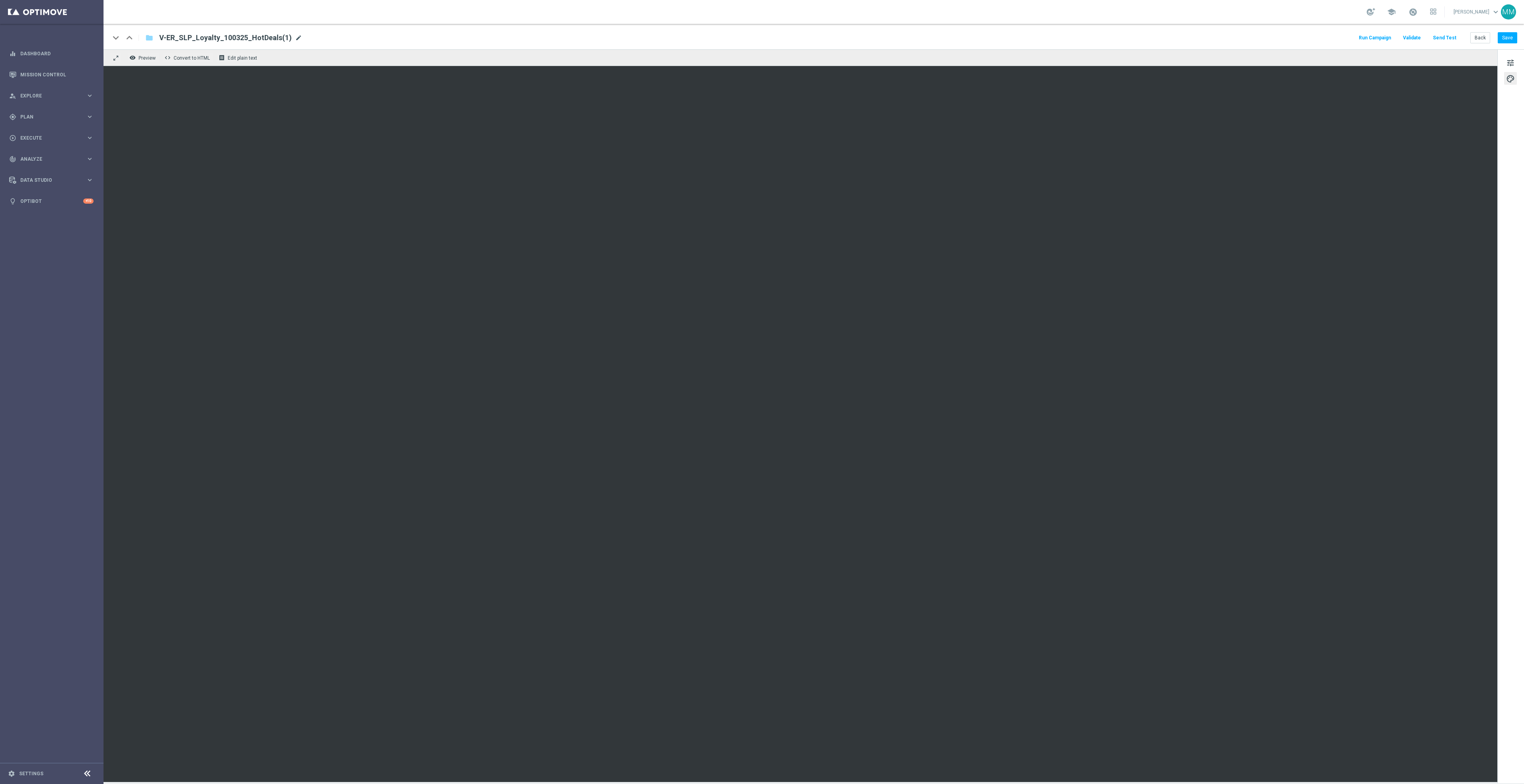
click at [295, 38] on span "mode_edit" at bounding box center [299, 38] width 7 height 7
drag, startPoint x: 286, startPoint y: 38, endPoint x: 73, endPoint y: 37, distance: 213.0
click at [73, 37] on main "equalizer Dashboard Mission Control" at bounding box center [762, 392] width 1524 height 784
paste input "D_DC_Loyalty_10062025_EasyDealDays"
type input "V-ED_DC_Loyalty_10062025_EasyDealDays"
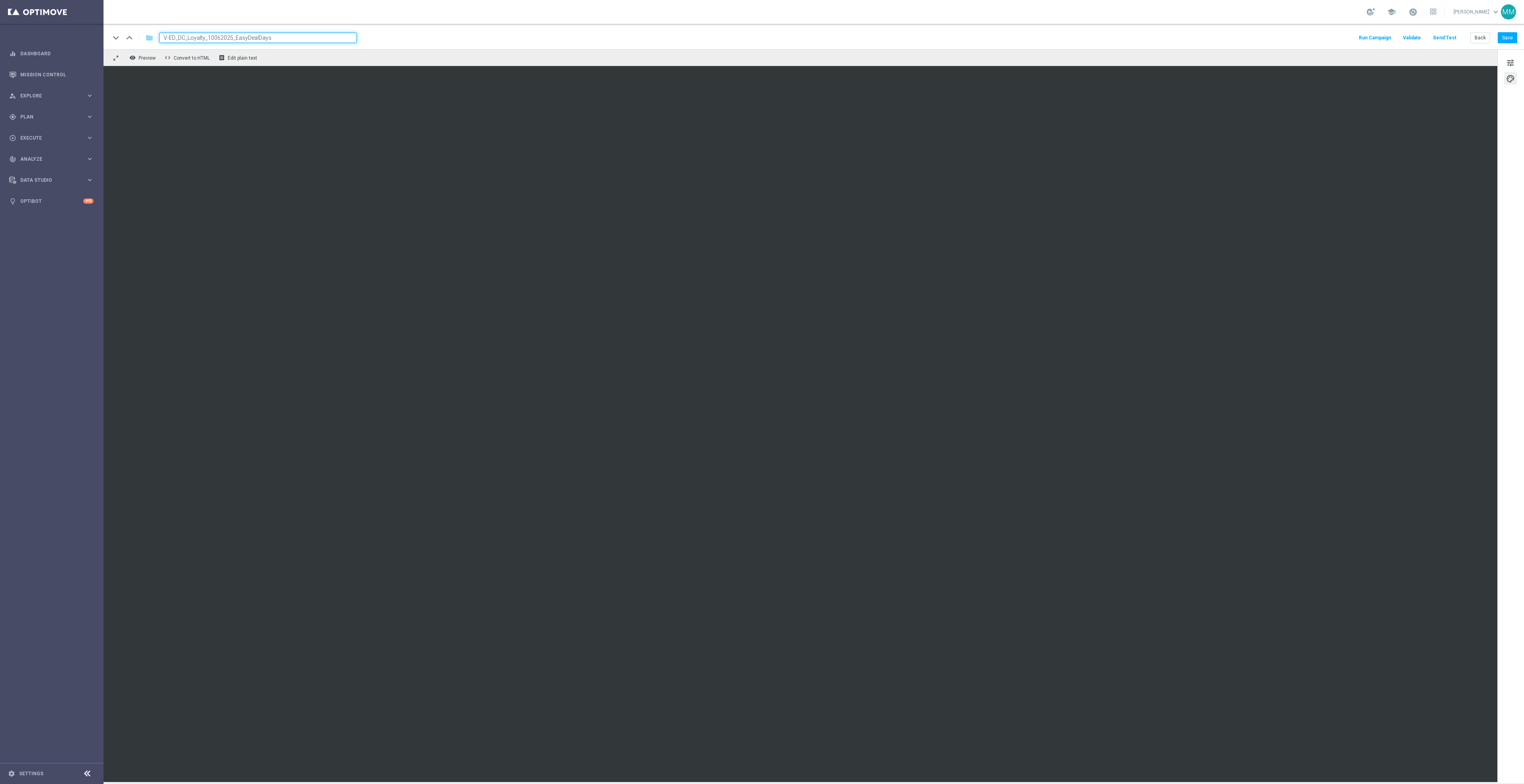
click at [450, 31] on div "keyboard_arrow_down keyboard_arrow_up folder V-ED_DC_Loyalty_10062025_EasyDealD…" at bounding box center [813, 36] width 1420 height 25
click at [1512, 37] on button "Save" at bounding box center [1507, 38] width 20 height 11
click at [1505, 66] on button "tune" at bounding box center [1510, 63] width 13 height 13
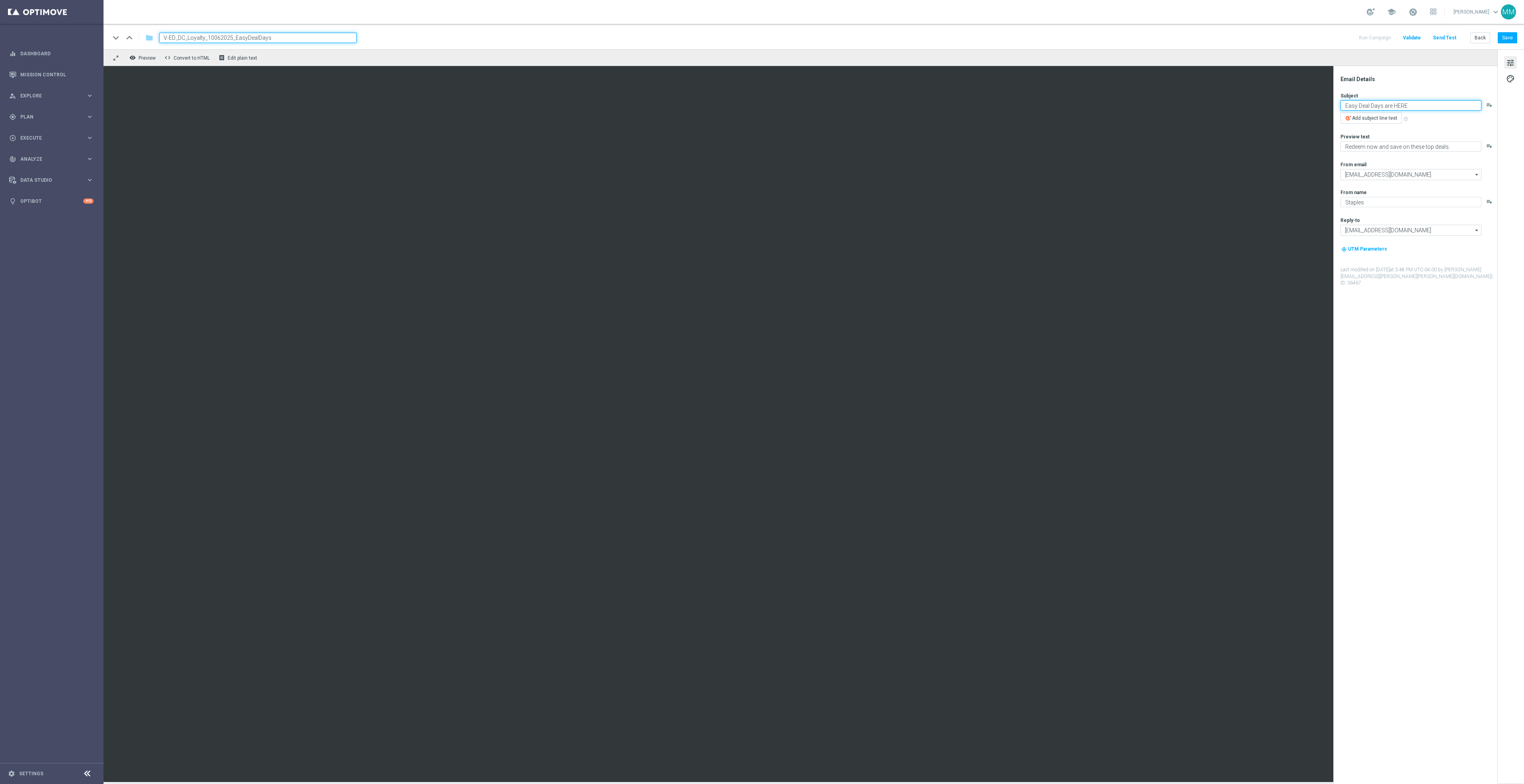
type textarea "Easy Deal Days are HERE"
click at [1490, 105] on icon "playlist_add" at bounding box center [1489, 105] width 7 height 7
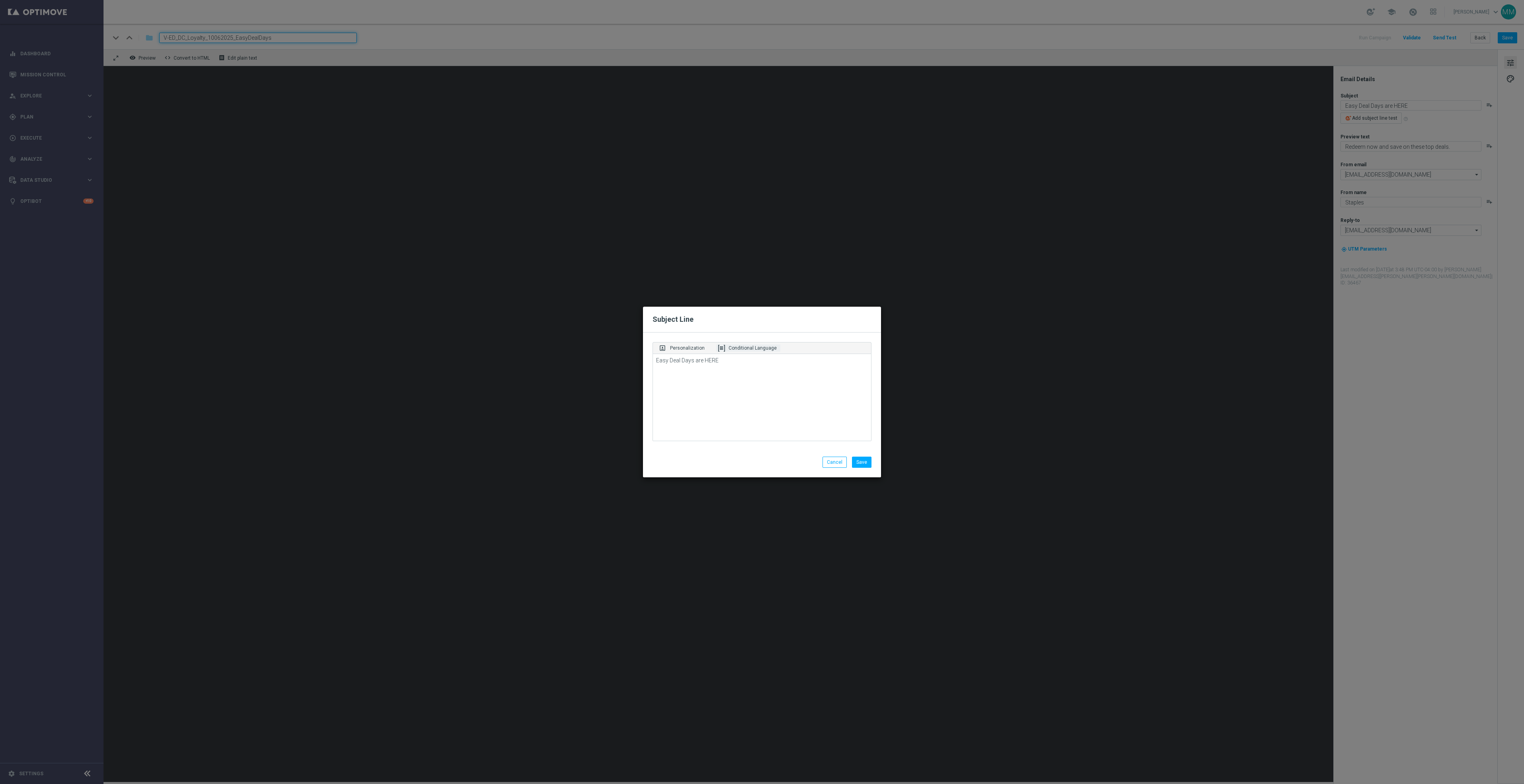
click at [760, 345] on p "Conditional Language" at bounding box center [752, 348] width 48 height 7
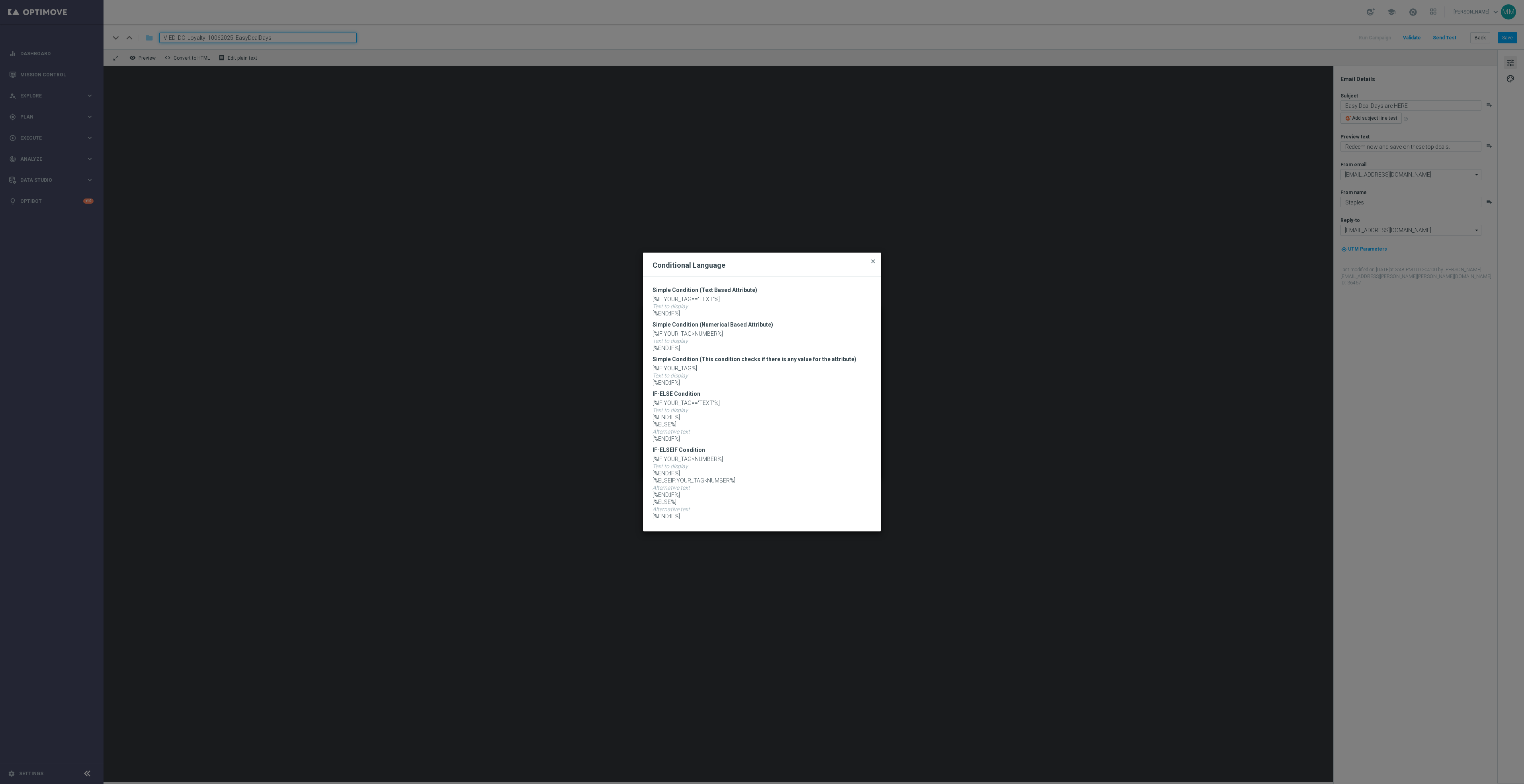
click at [872, 261] on span "close" at bounding box center [873, 261] width 7 height 7
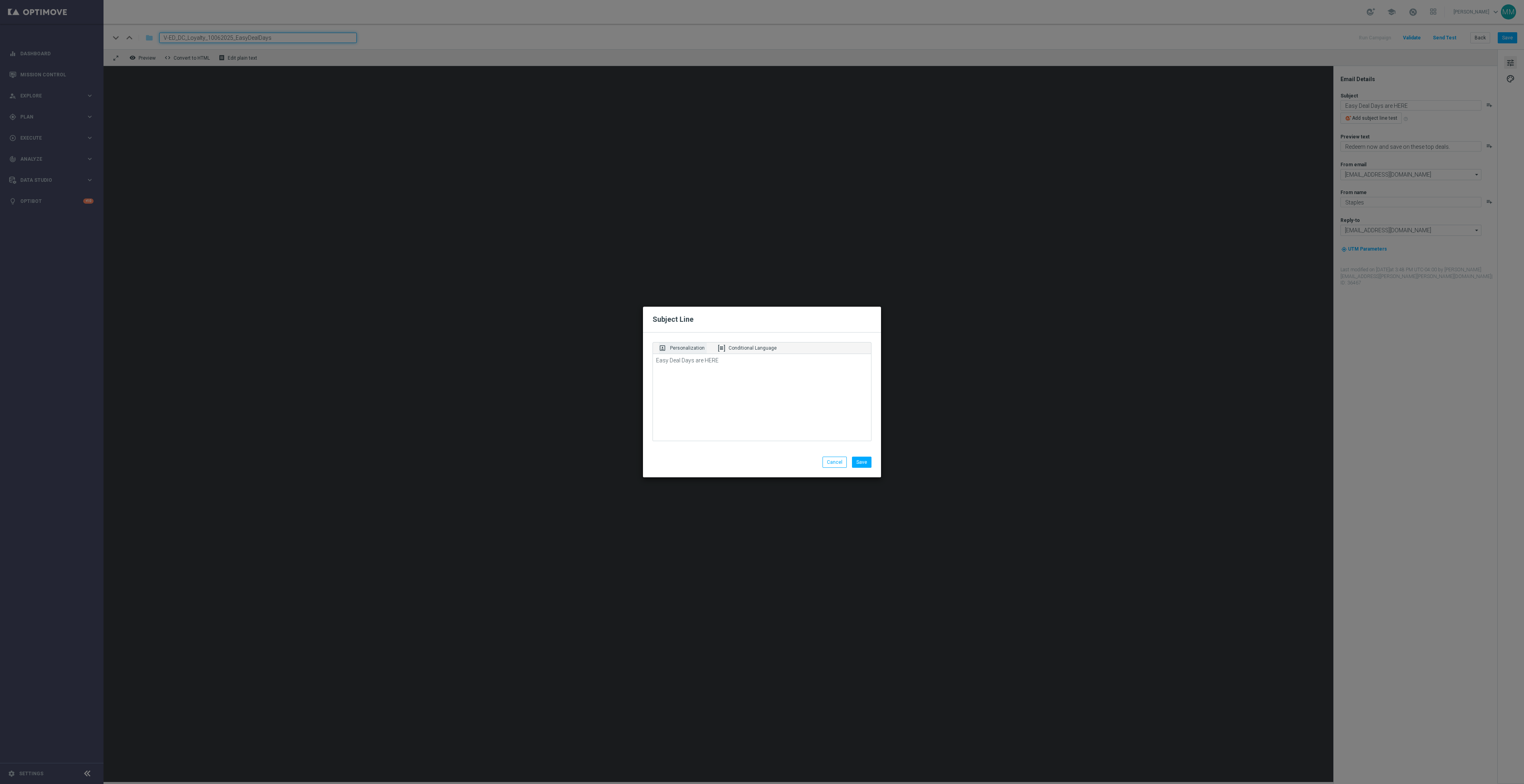
click at [682, 345] on p "Personalization" at bounding box center [687, 348] width 35 height 7
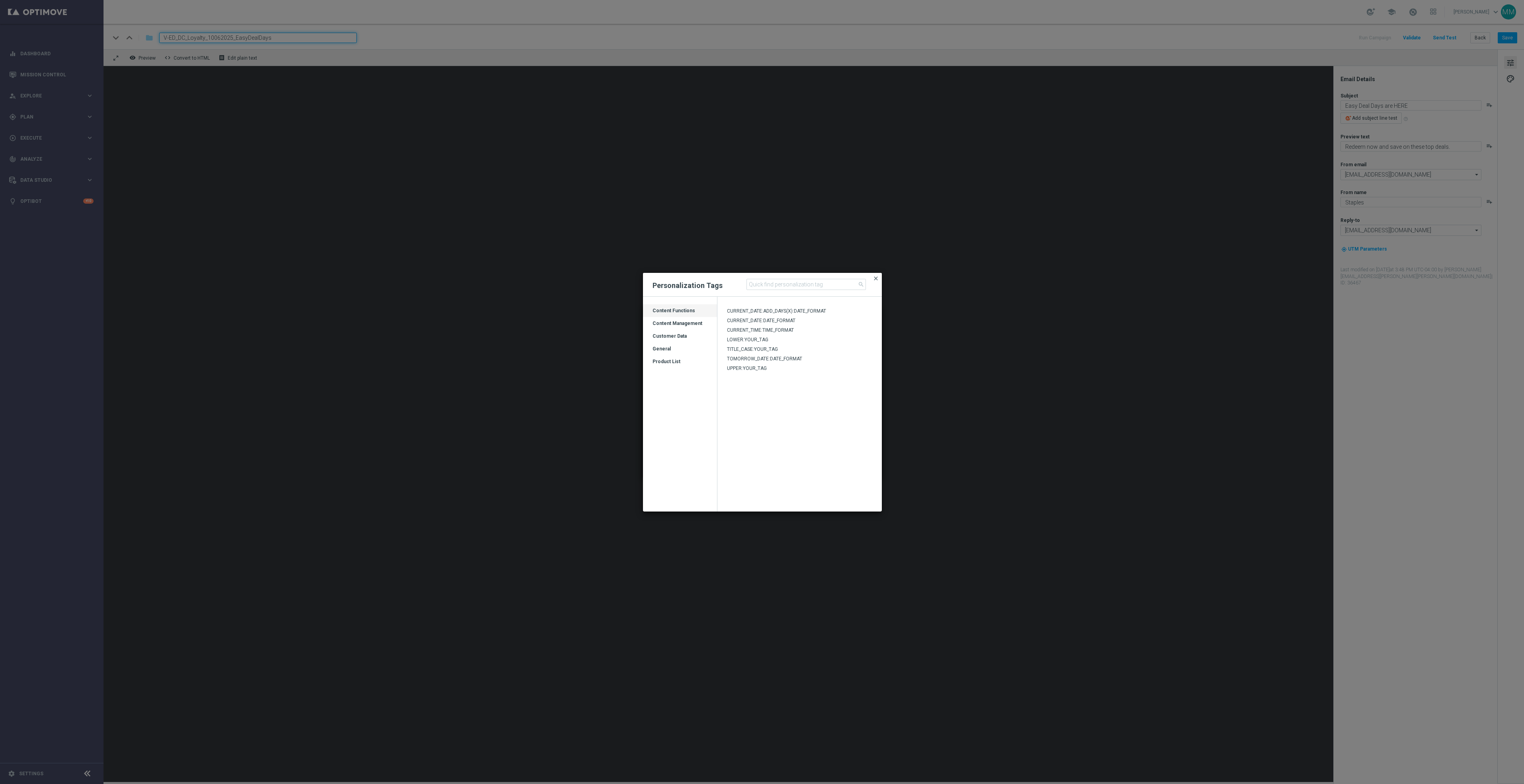
click at [876, 276] on span "close" at bounding box center [876, 278] width 7 height 7
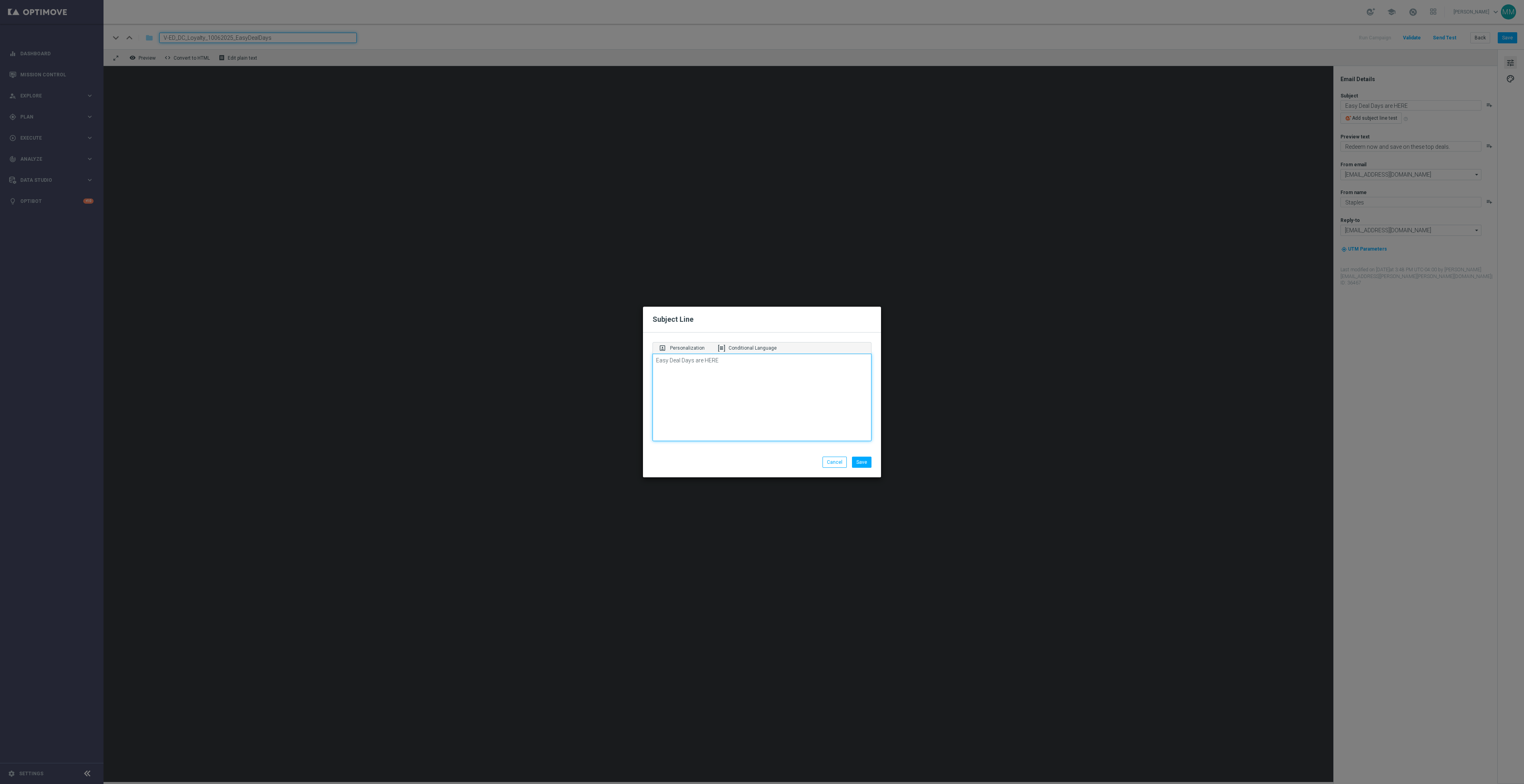
click at [727, 359] on textarea "Easy Deal Days are HERE" at bounding box center [762, 397] width 219 height 88
click at [750, 371] on textarea "Easy Deal Days are HERE" at bounding box center [762, 397] width 219 height 88
paste textarea "🎈🎉"
type textarea "Easy Deal Days are HERE🎈🎉"
click at [858, 463] on button "Save" at bounding box center [861, 462] width 20 height 11
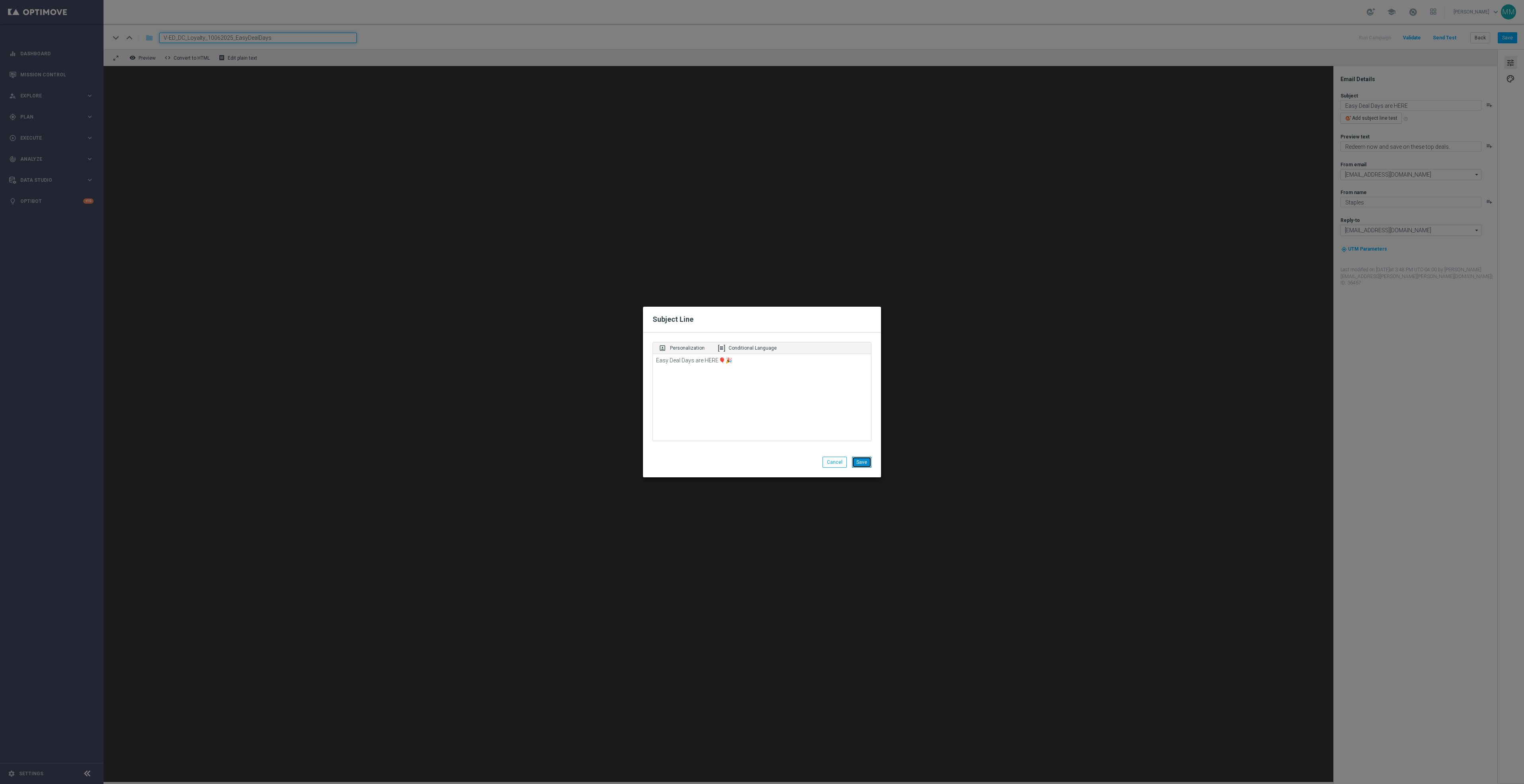
type textarea "Easy Deal Days are HERE🎈🎉"
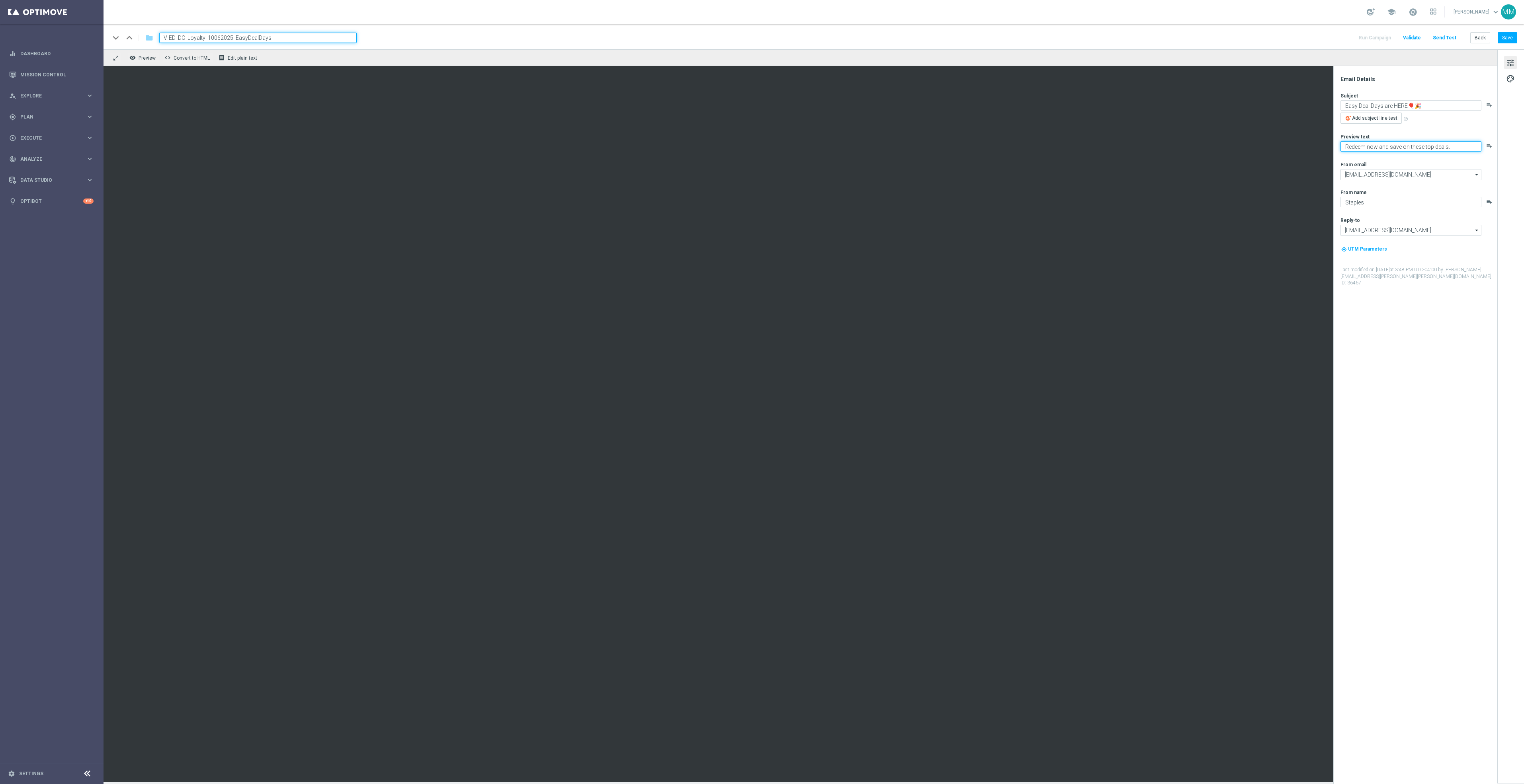
click at [1446, 145] on textarea "Redeem now and save on these top deals." at bounding box center [1411, 146] width 141 height 10
type textarea "7 days. 1,000+ products. Starting now!"
click at [1514, 36] on button "Save" at bounding box center [1507, 38] width 20 height 11
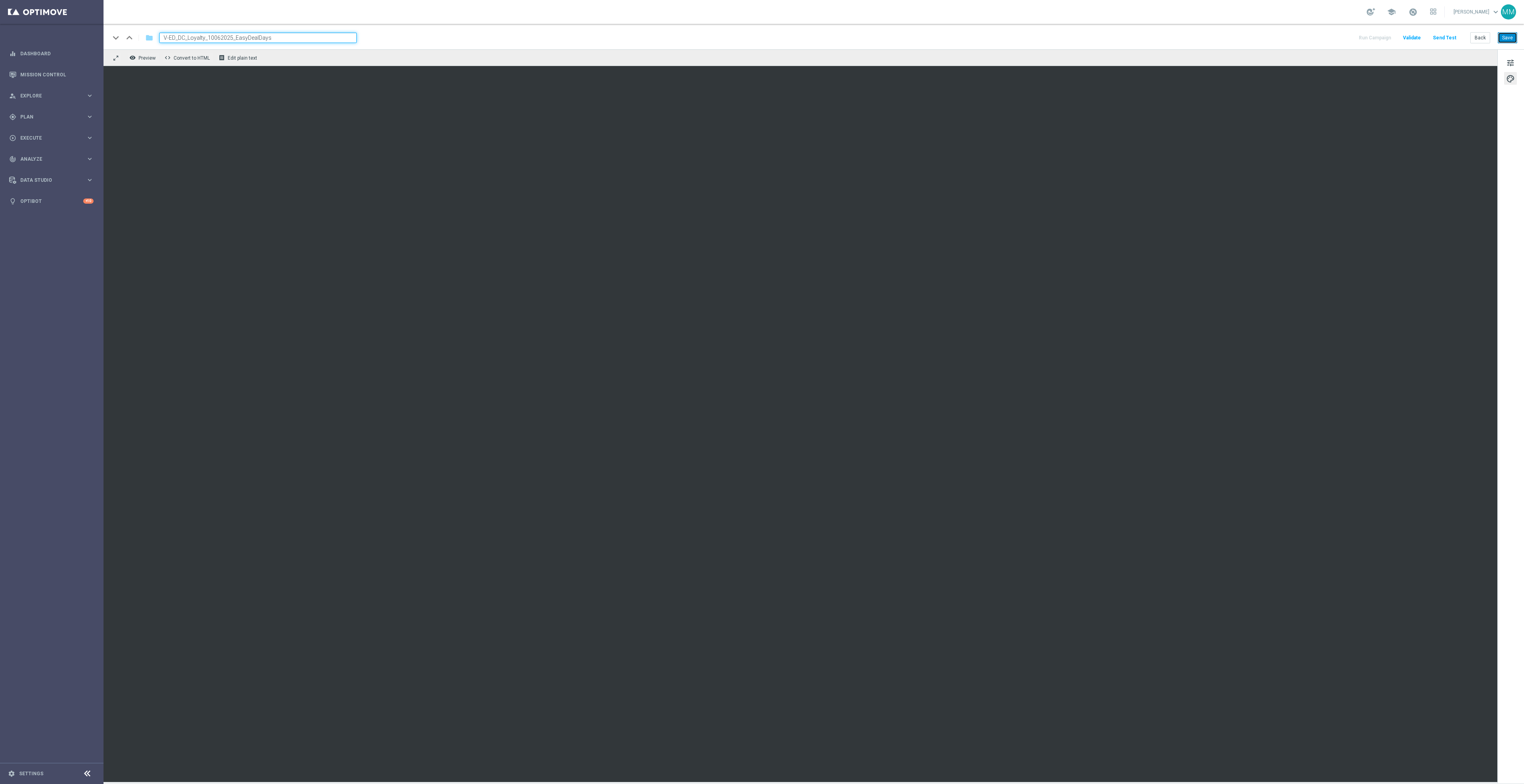
click at [1512, 34] on button "Save" at bounding box center [1507, 38] width 20 height 11
click at [1364, 66] on iframe at bounding box center [800, 424] width 1394 height 716
click at [1505, 37] on button "Save" at bounding box center [1507, 38] width 20 height 11
click at [1510, 36] on button "Save" at bounding box center [1507, 38] width 20 height 11
click at [1513, 38] on button "Save" at bounding box center [1507, 38] width 20 height 11
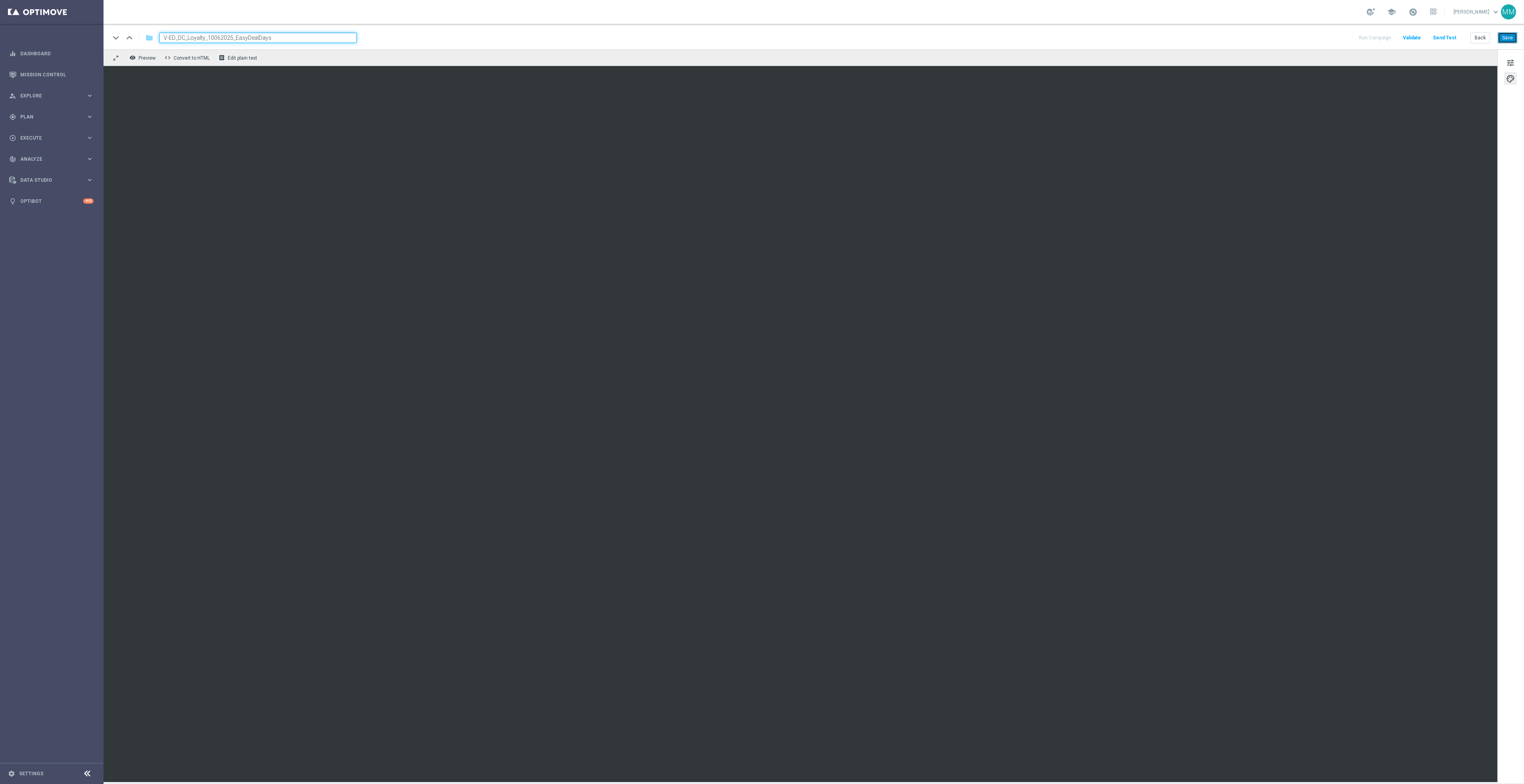
click at [1505, 37] on button "Save" at bounding box center [1507, 38] width 20 height 11
click at [1509, 35] on button "Save" at bounding box center [1507, 38] width 20 height 11
click at [1505, 37] on button "Save" at bounding box center [1507, 38] width 20 height 11
click at [1507, 40] on button "Save" at bounding box center [1507, 38] width 20 height 11
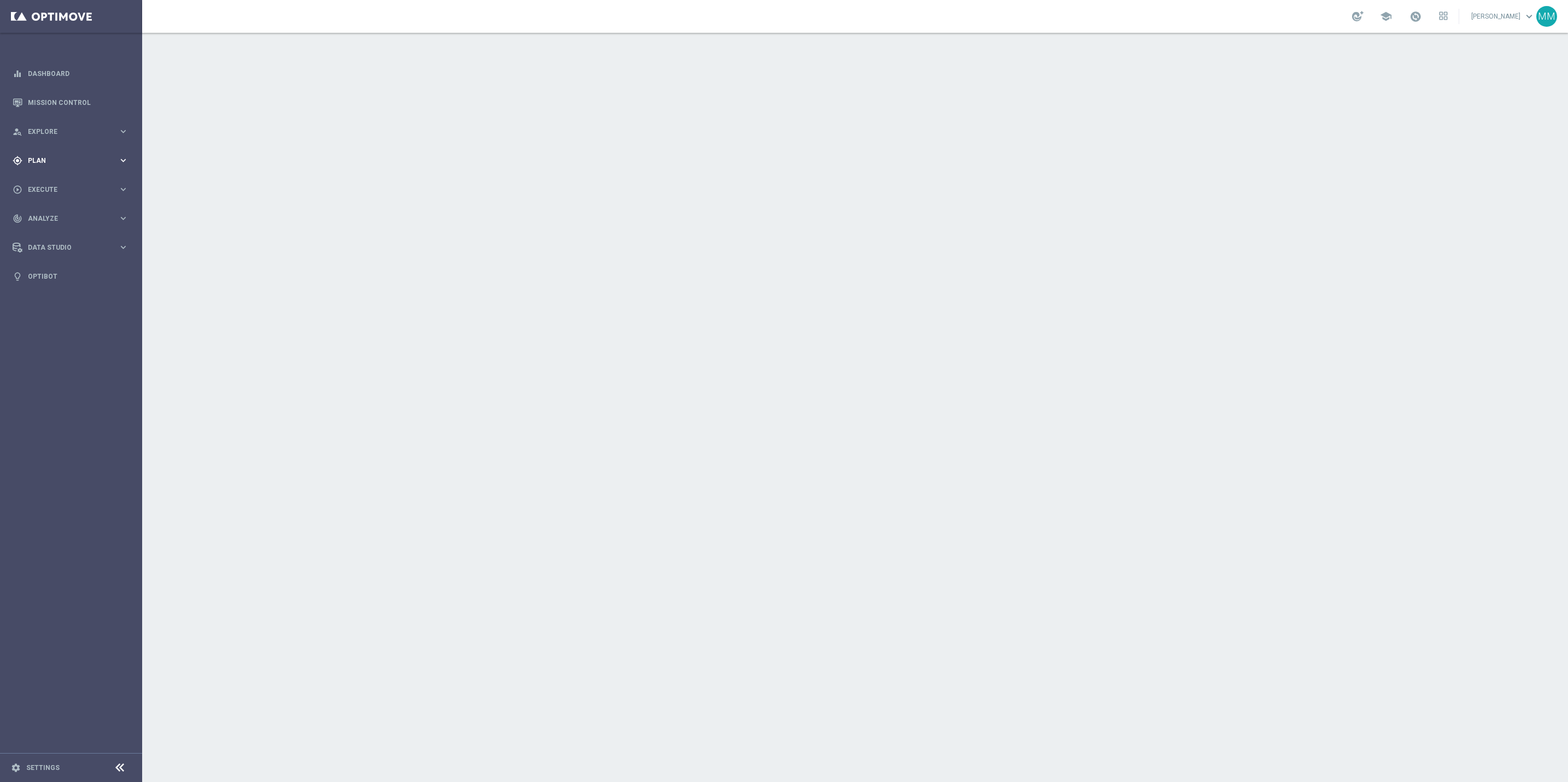
click at [69, 173] on div "gps_fixed Plan keyboard_arrow_right" at bounding box center [71, 161] width 141 height 29
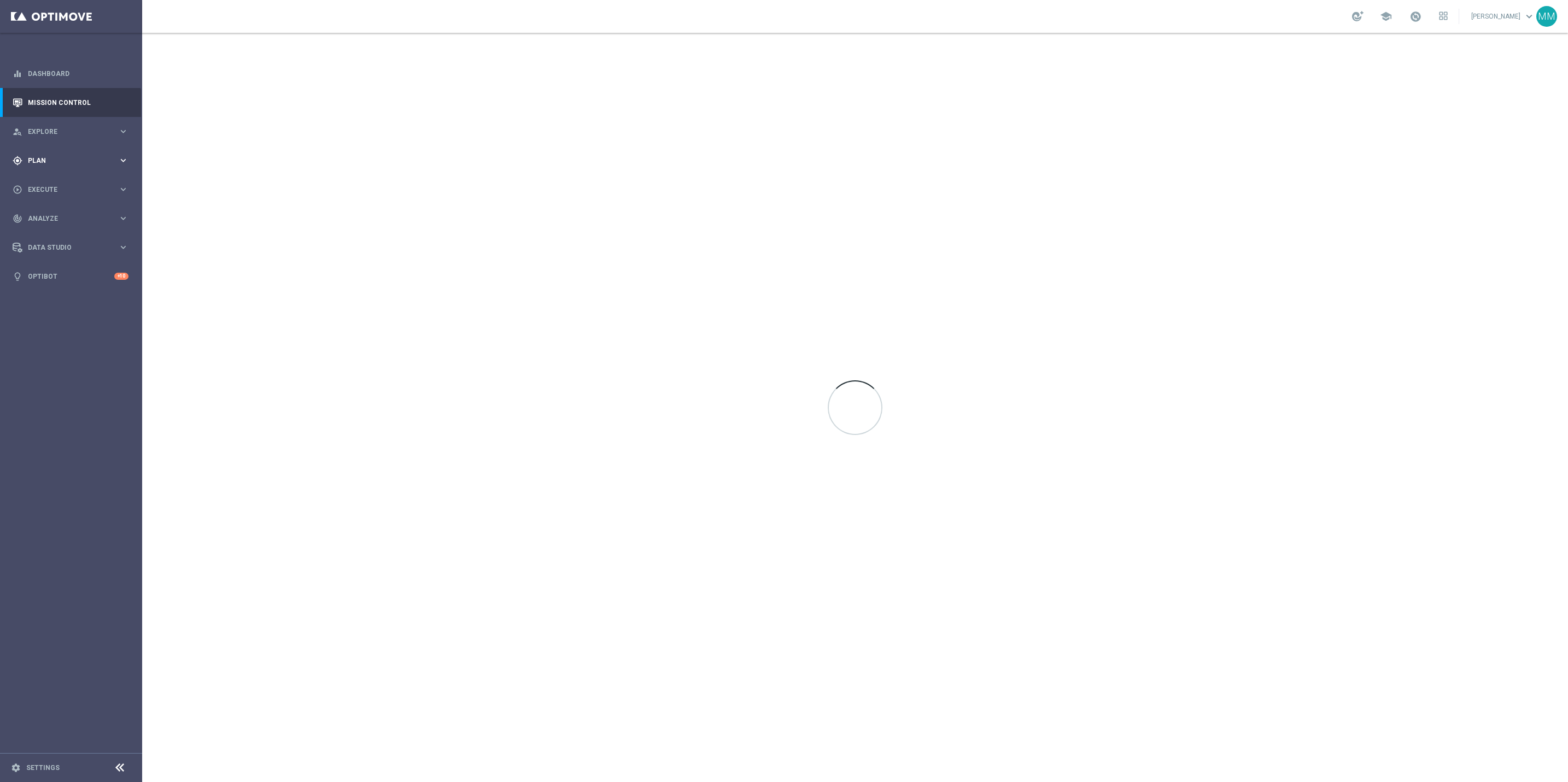
click at [69, 154] on div "gps_fixed Plan keyboard_arrow_right" at bounding box center [71, 161] width 141 height 29
click at [50, 213] on span "Templates" at bounding box center [68, 216] width 78 height 6
click at [54, 268] on link "OptiMobile Push" at bounding box center [74, 265] width 80 height 9
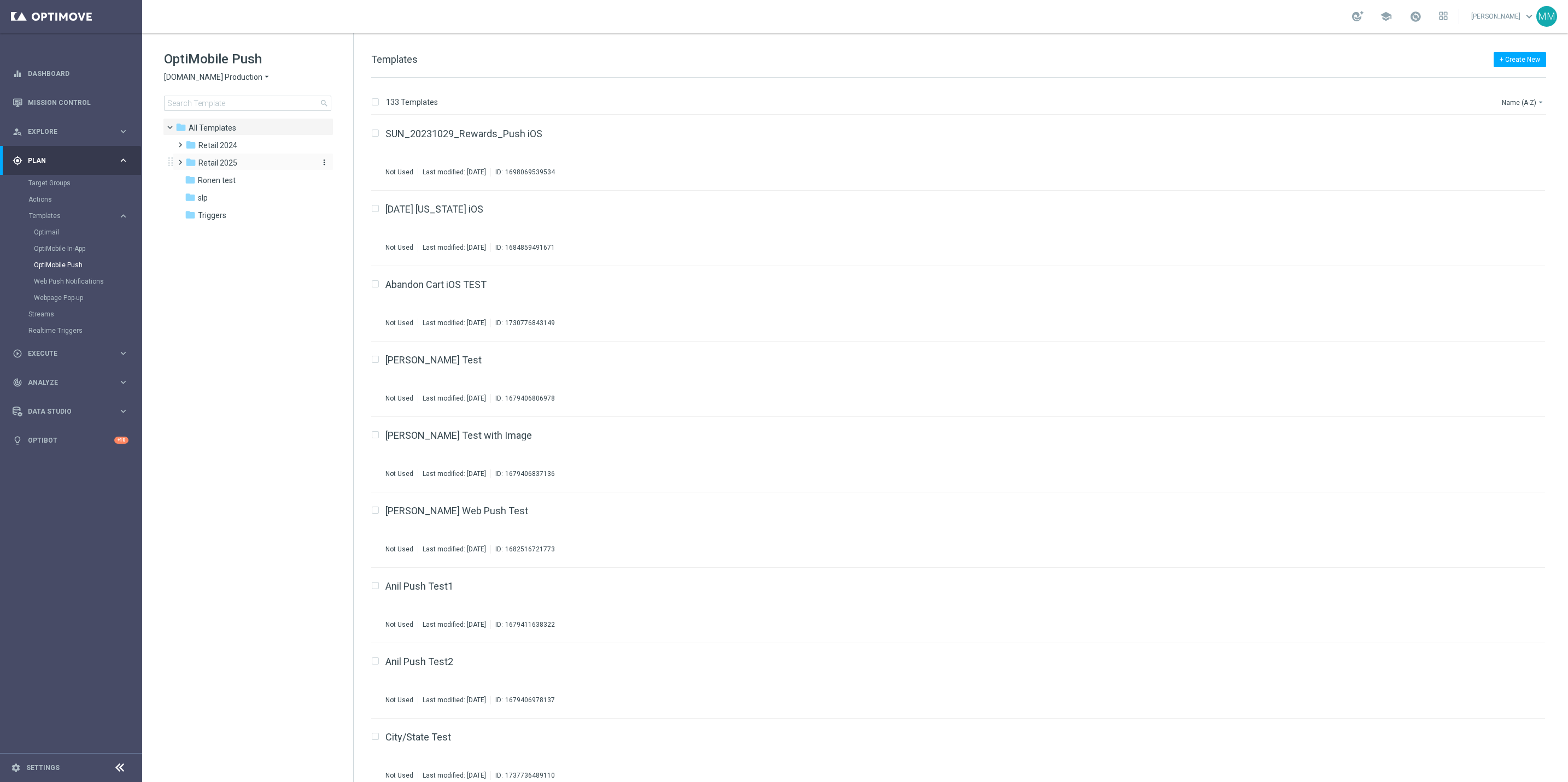
click at [210, 159] on span "Retail 2025" at bounding box center [218, 162] width 39 height 10
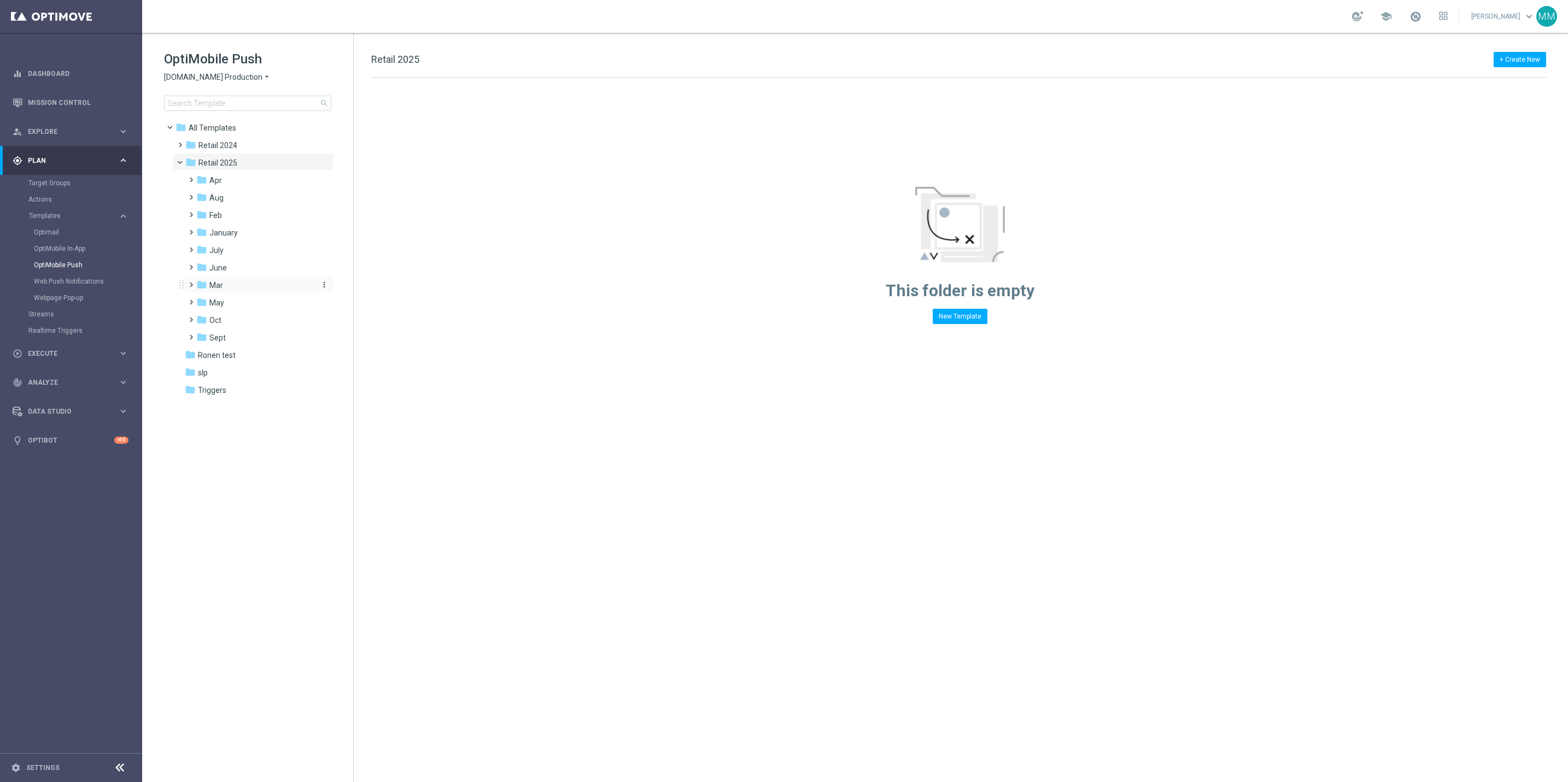
drag, startPoint x: 216, startPoint y: 278, endPoint x: 223, endPoint y: 280, distance: 7.3
click at [217, 278] on div "folder Mar more_vert" at bounding box center [258, 284] width 149 height 18
click at [236, 356] on div "folder Ronen test" at bounding box center [247, 355] width 126 height 12
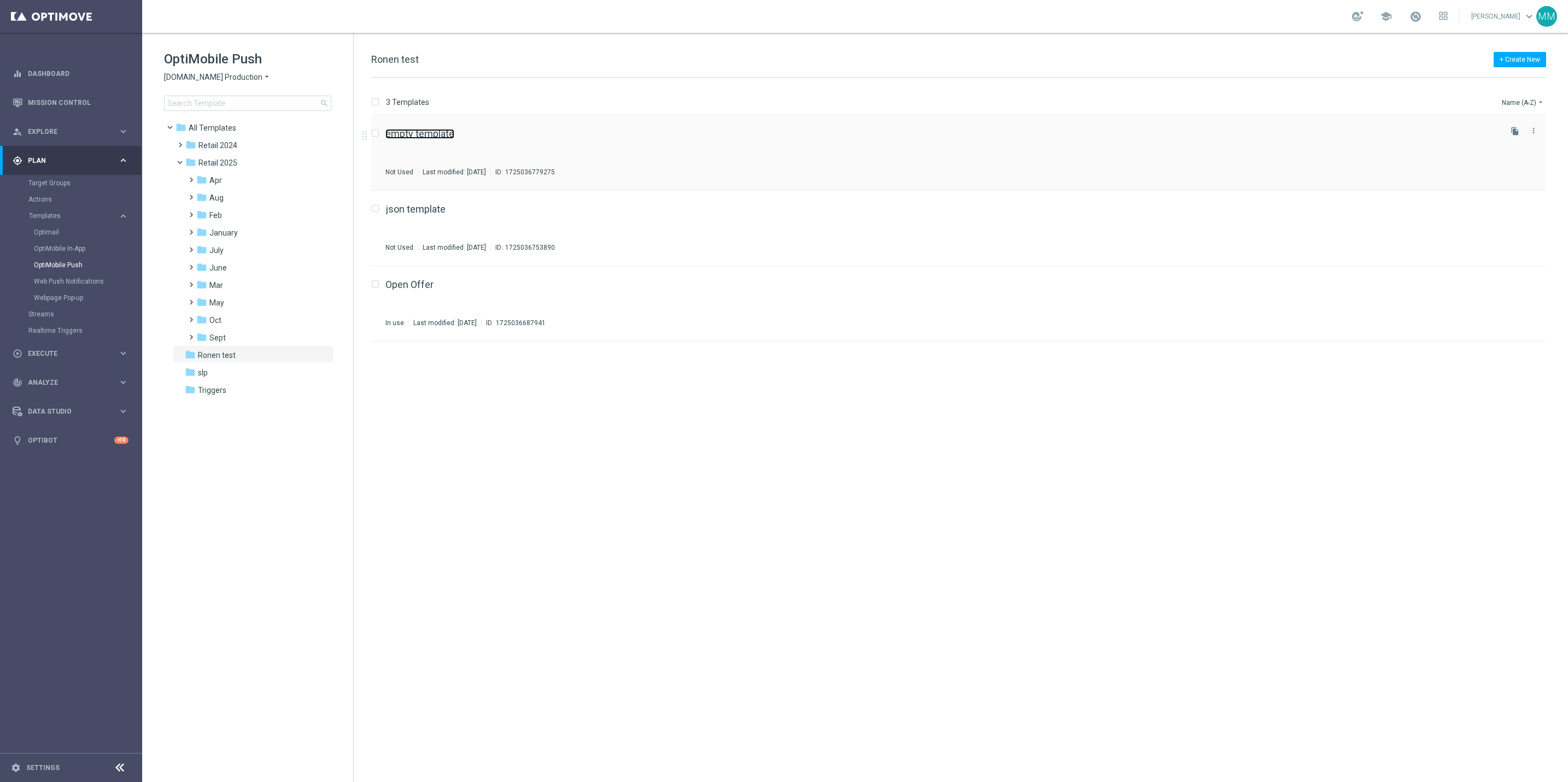
click at [428, 136] on link "empty template" at bounding box center [419, 134] width 69 height 10
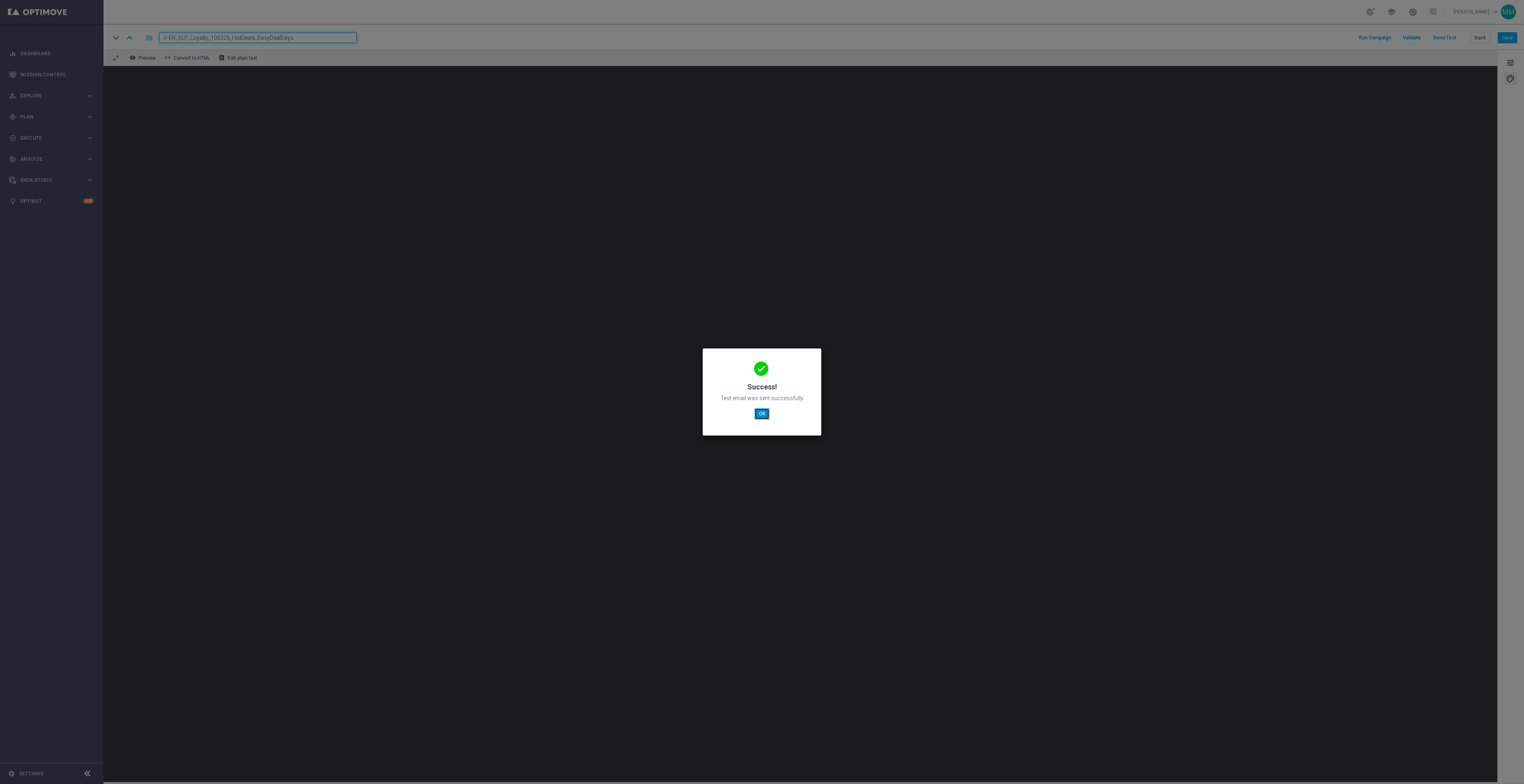
click at [769, 409] on button "OK" at bounding box center [762, 413] width 15 height 11
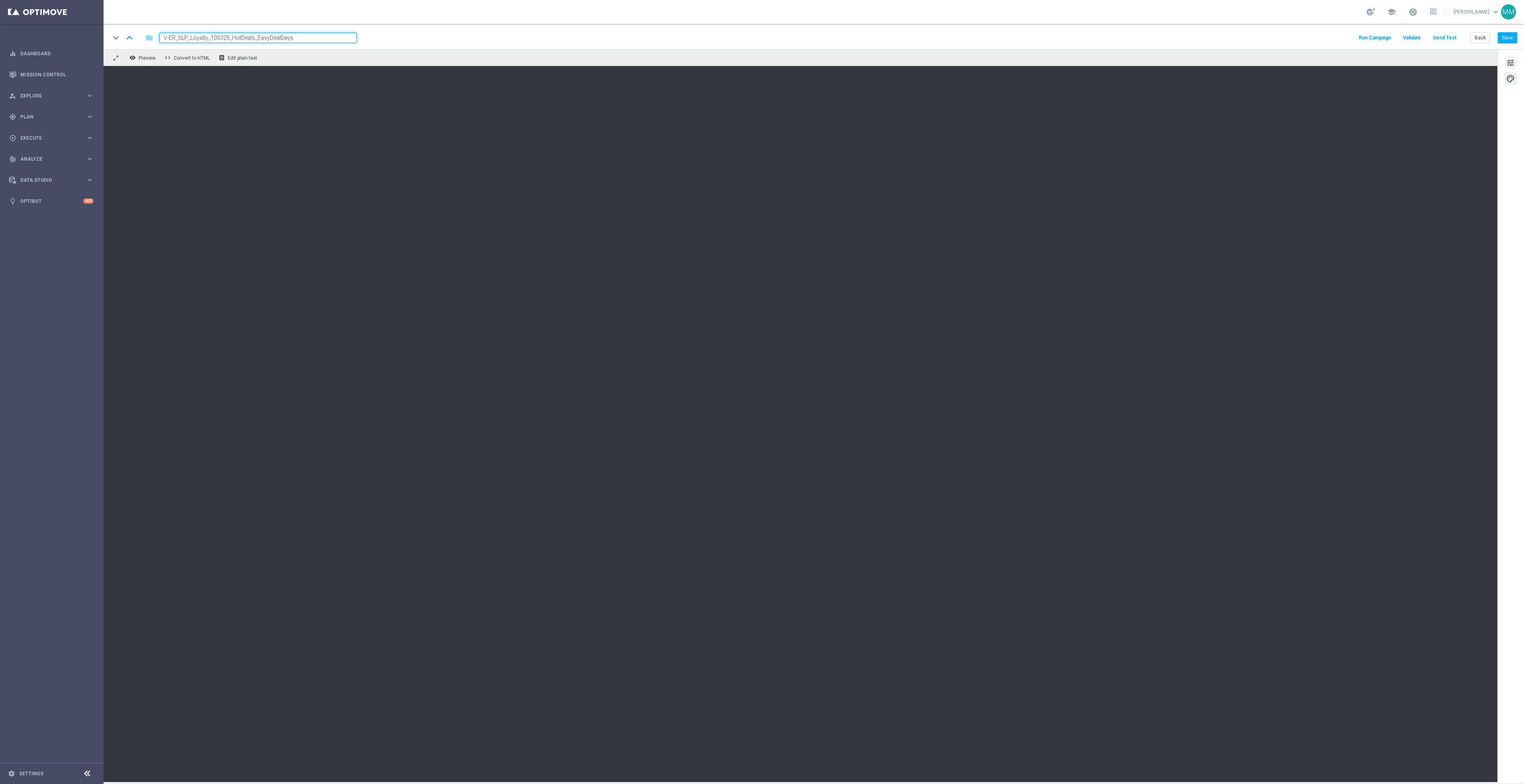
click at [1507, 66] on span "tune" at bounding box center [1510, 63] width 9 height 10
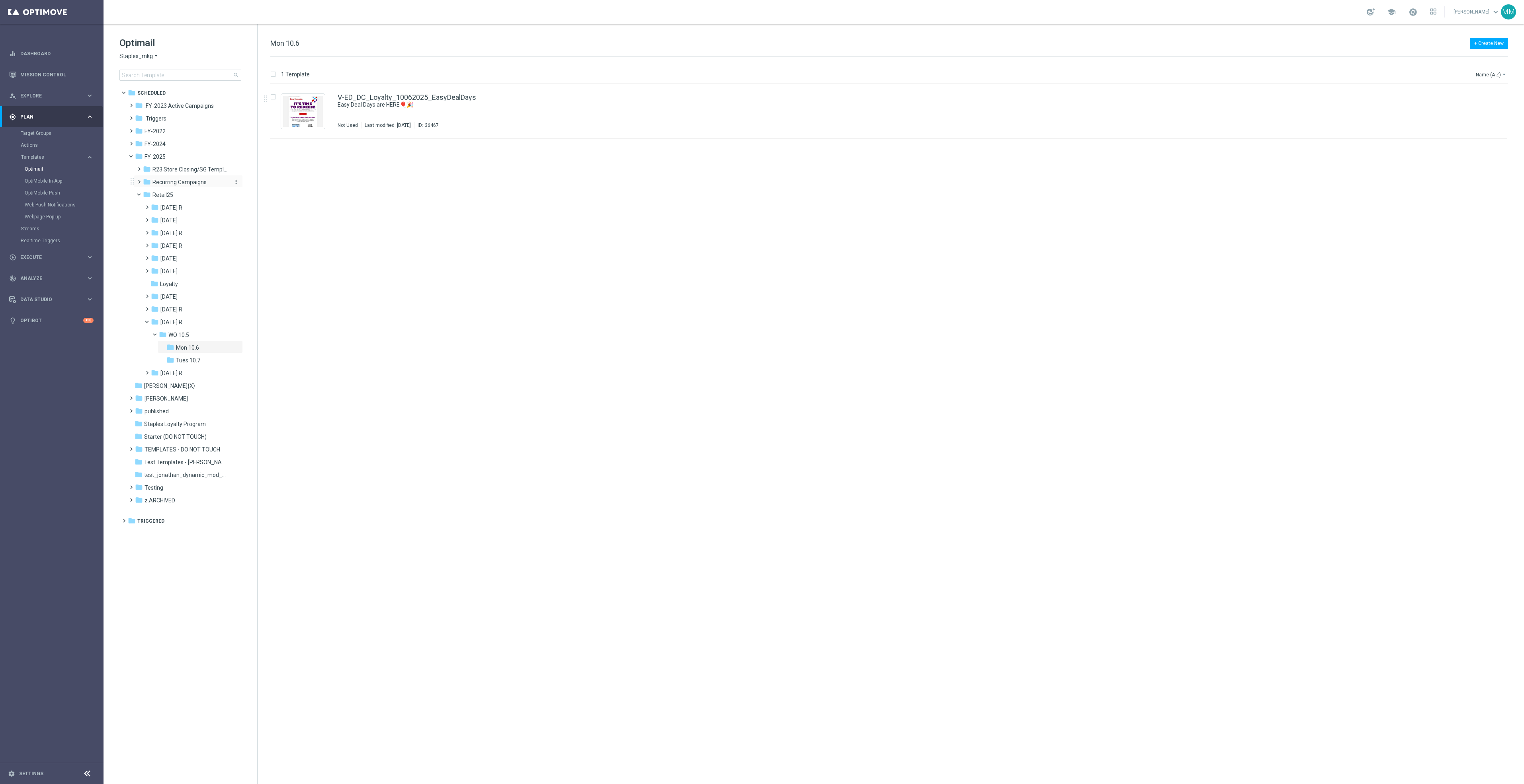
click at [178, 183] on span "Recurring Campaigns" at bounding box center [180, 182] width 54 height 7
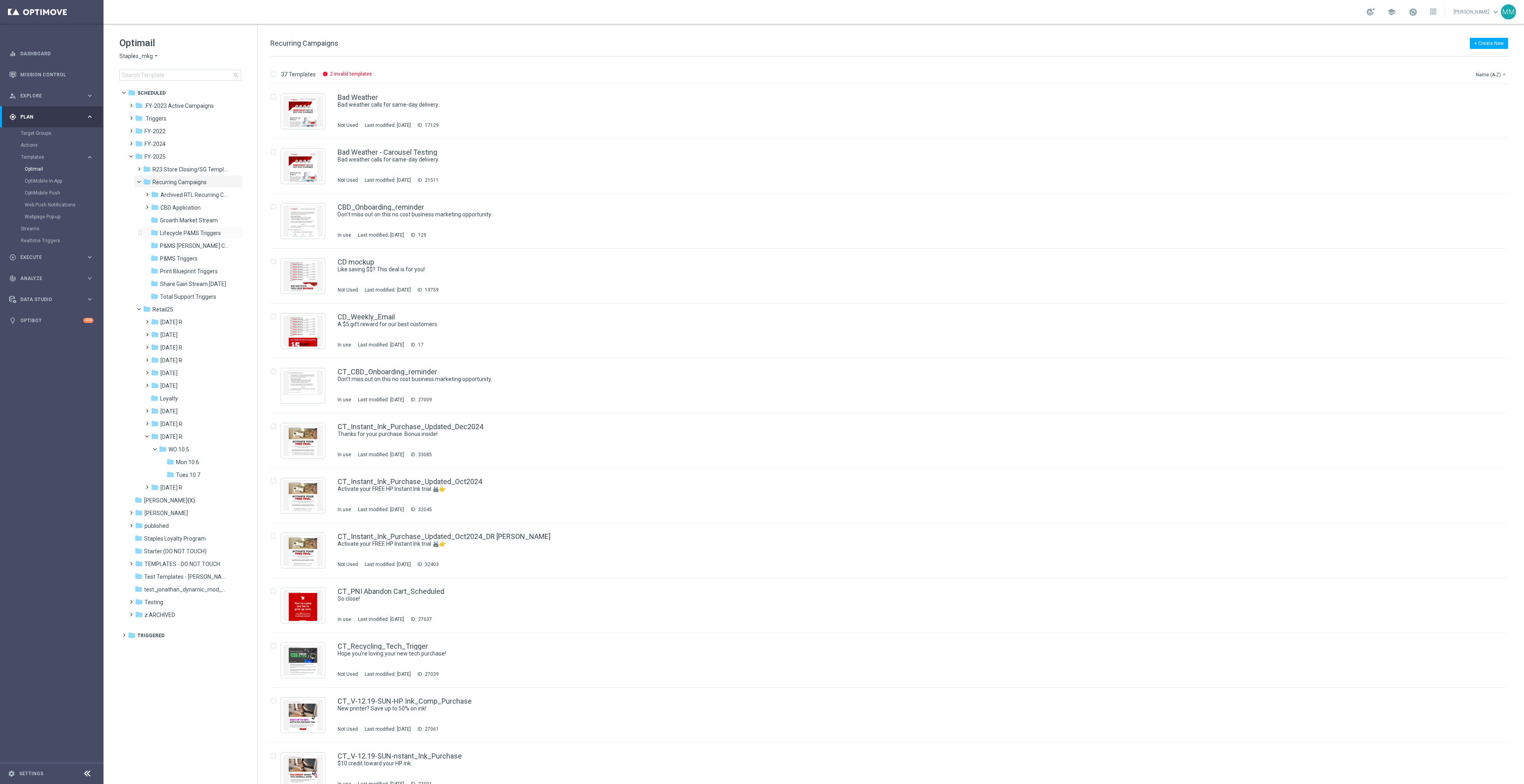
click at [196, 228] on div "folder Lifecycle P&MS Triggers more_vert" at bounding box center [192, 232] width 101 height 13
click at [196, 220] on span "Growth Market Stream" at bounding box center [189, 221] width 58 height 7
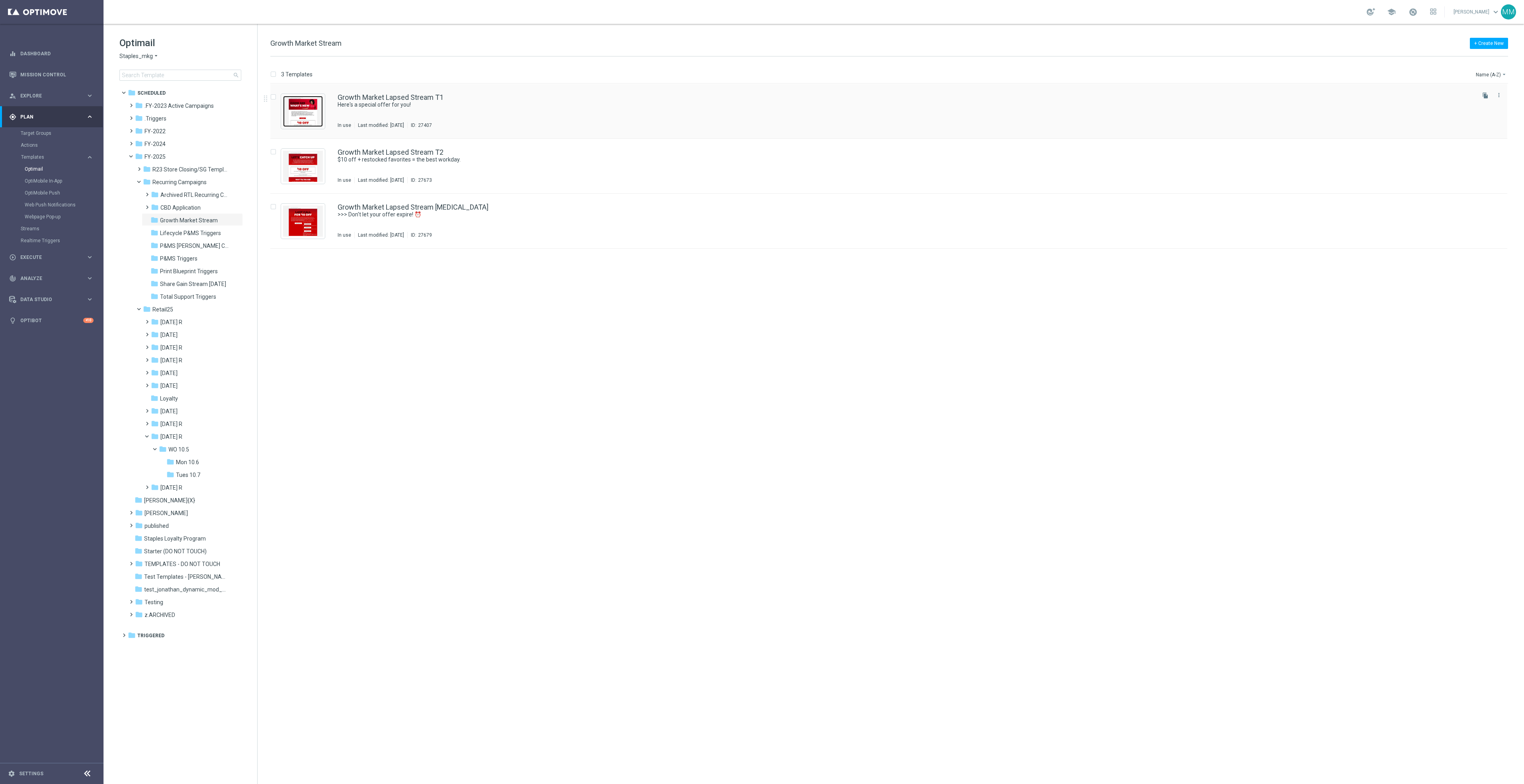
click at [289, 121] on img "Press SPACE to select this row." at bounding box center [302, 111] width 40 height 31
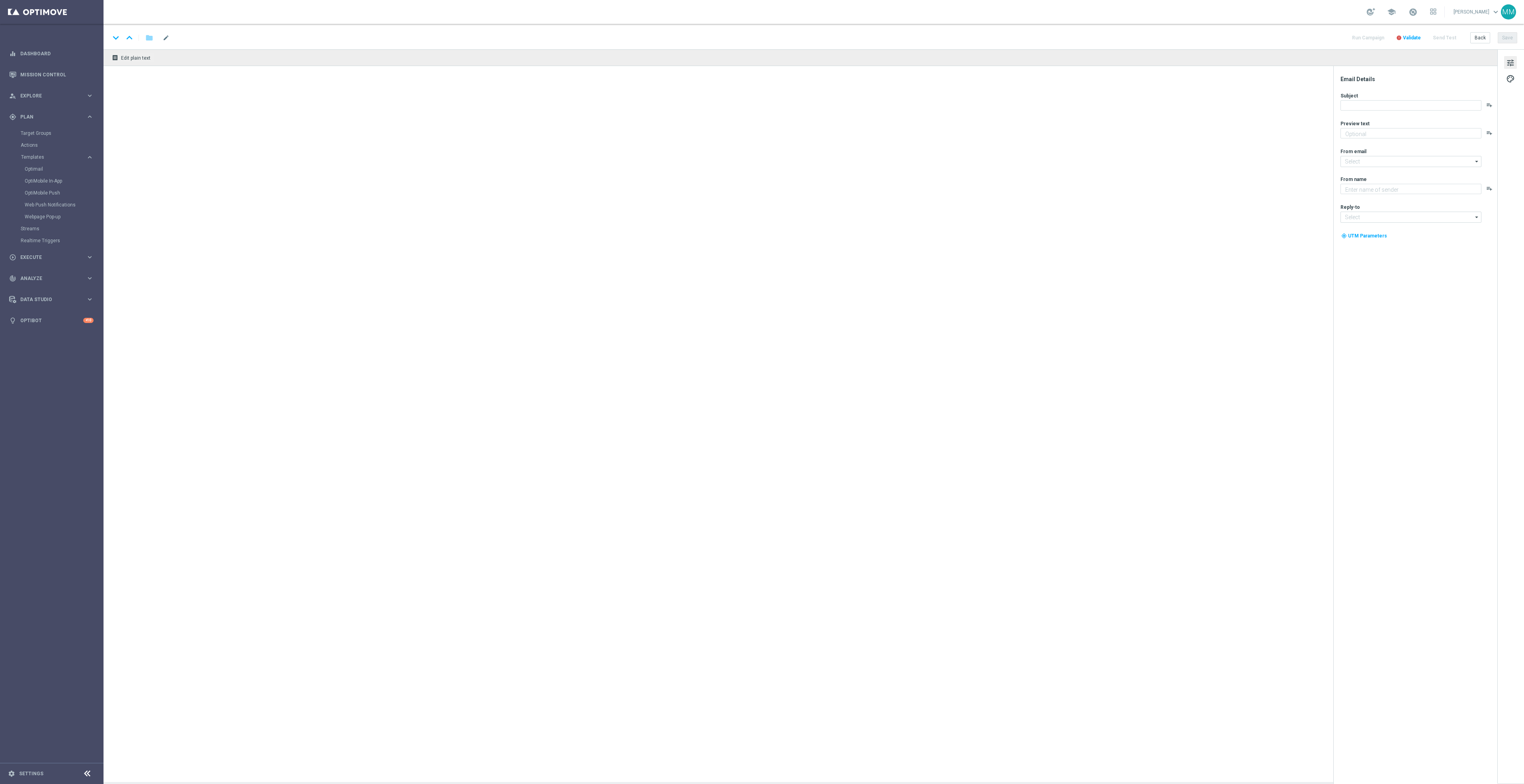
type textarea "Come see your reimagined store 👀 and save some cash."
type textarea "Staples"
type input "[EMAIL_ADDRESS][DOMAIN_NAME]"
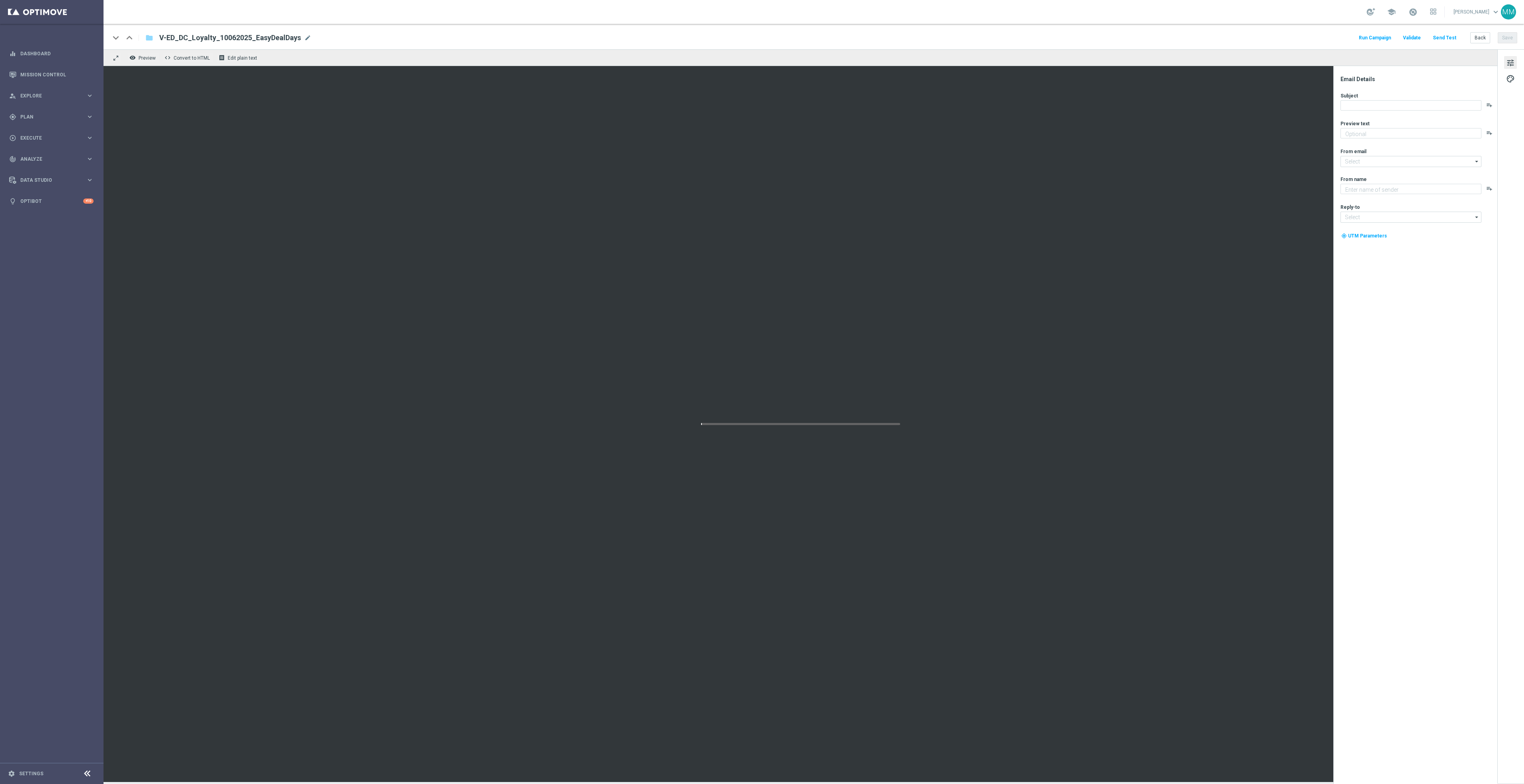
type textarea "7 days. 1,000+ products. Starting now!"
type input "[EMAIL_ADDRESS][DOMAIN_NAME]"
type textarea "Staples"
type input "[EMAIL_ADDRESS][DOMAIN_NAME]"
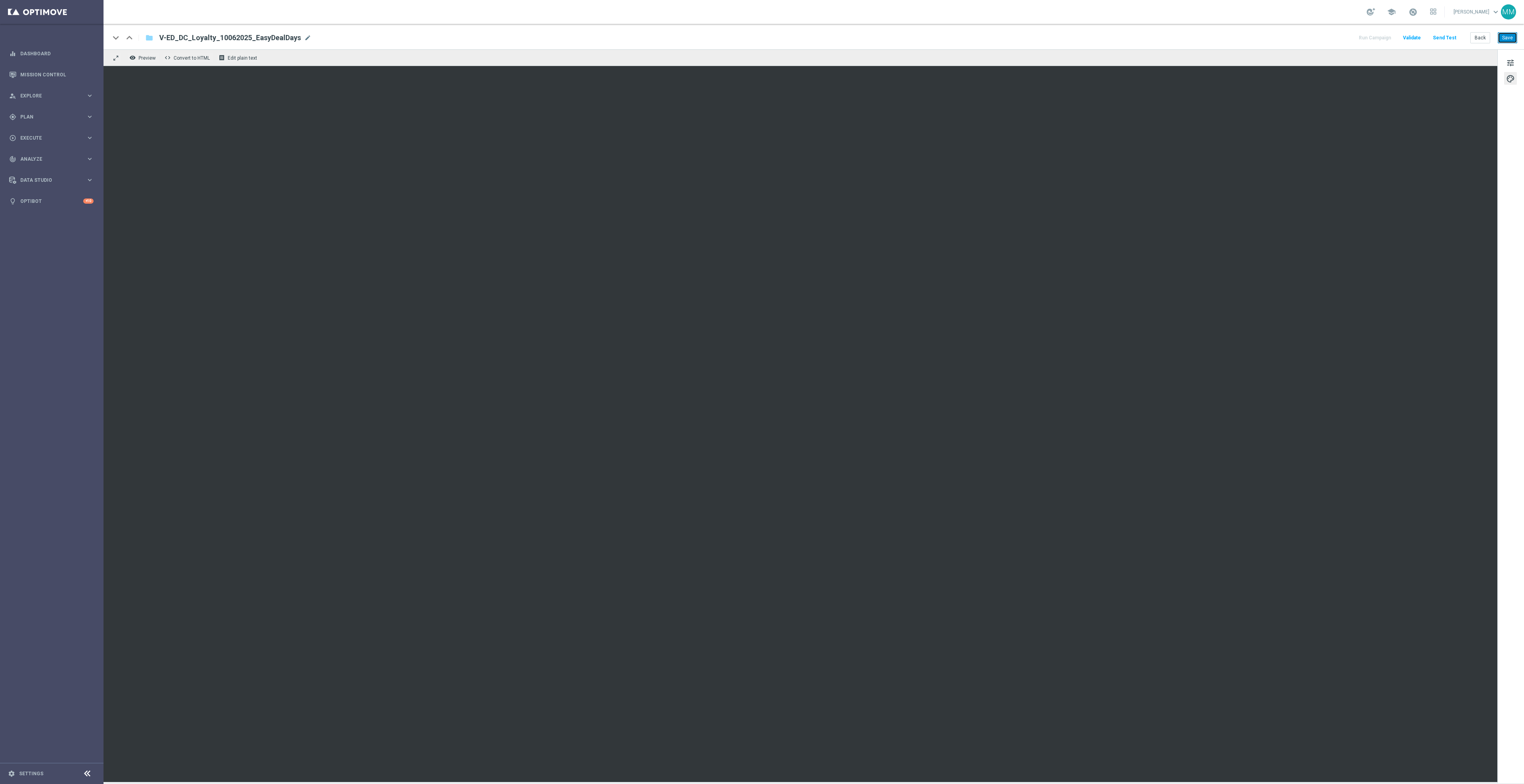
click at [1512, 35] on button "Save" at bounding box center [1507, 38] width 20 height 11
click at [1511, 35] on button "Save" at bounding box center [1507, 38] width 20 height 11
click at [1504, 37] on button "Save" at bounding box center [1507, 38] width 20 height 11
click at [1511, 38] on button "Save" at bounding box center [1507, 38] width 20 height 11
click at [1502, 40] on button "Save" at bounding box center [1507, 38] width 20 height 11
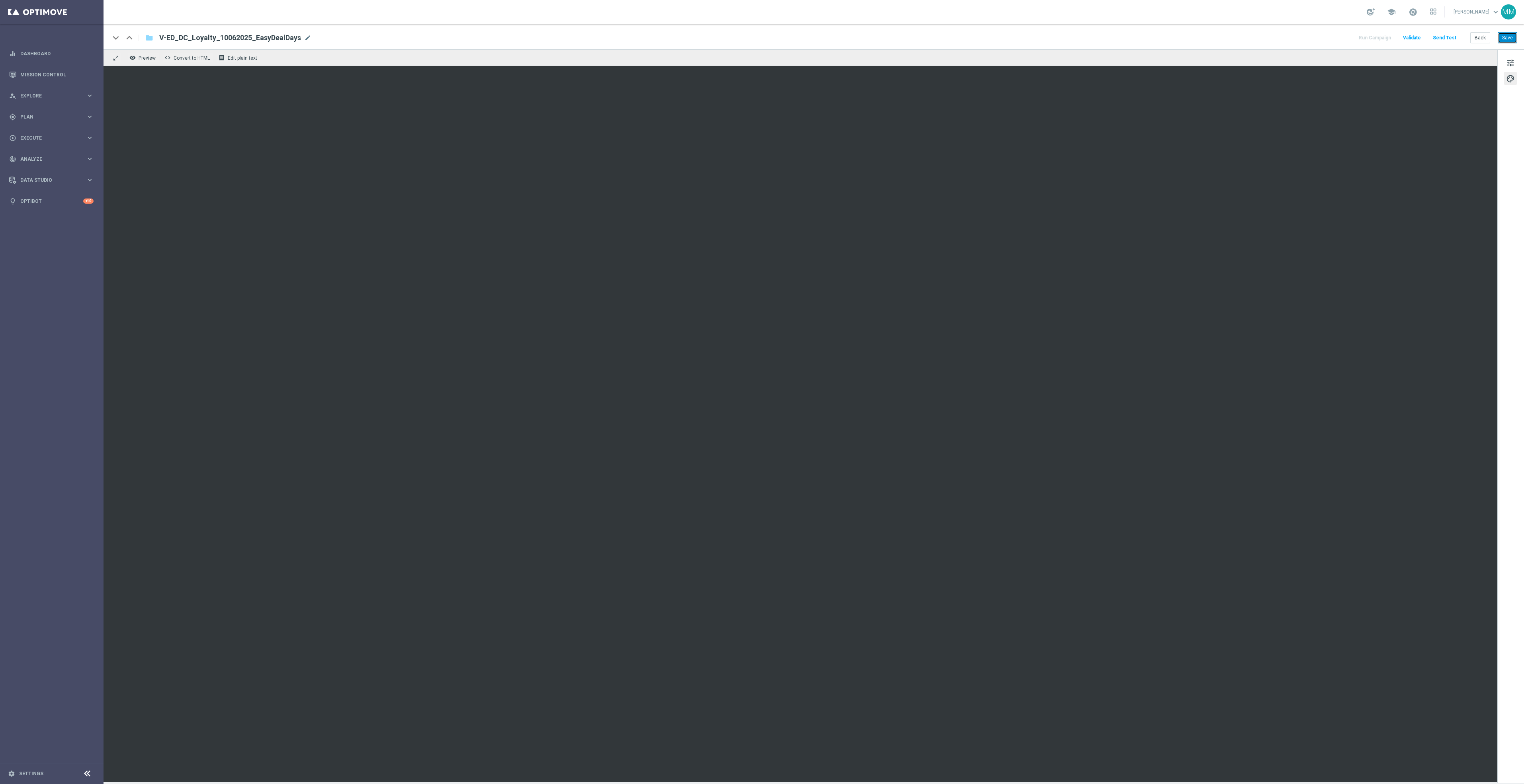
click at [1511, 40] on button "Save" at bounding box center [1507, 38] width 20 height 11
click at [1511, 63] on span "tune" at bounding box center [1510, 63] width 9 height 10
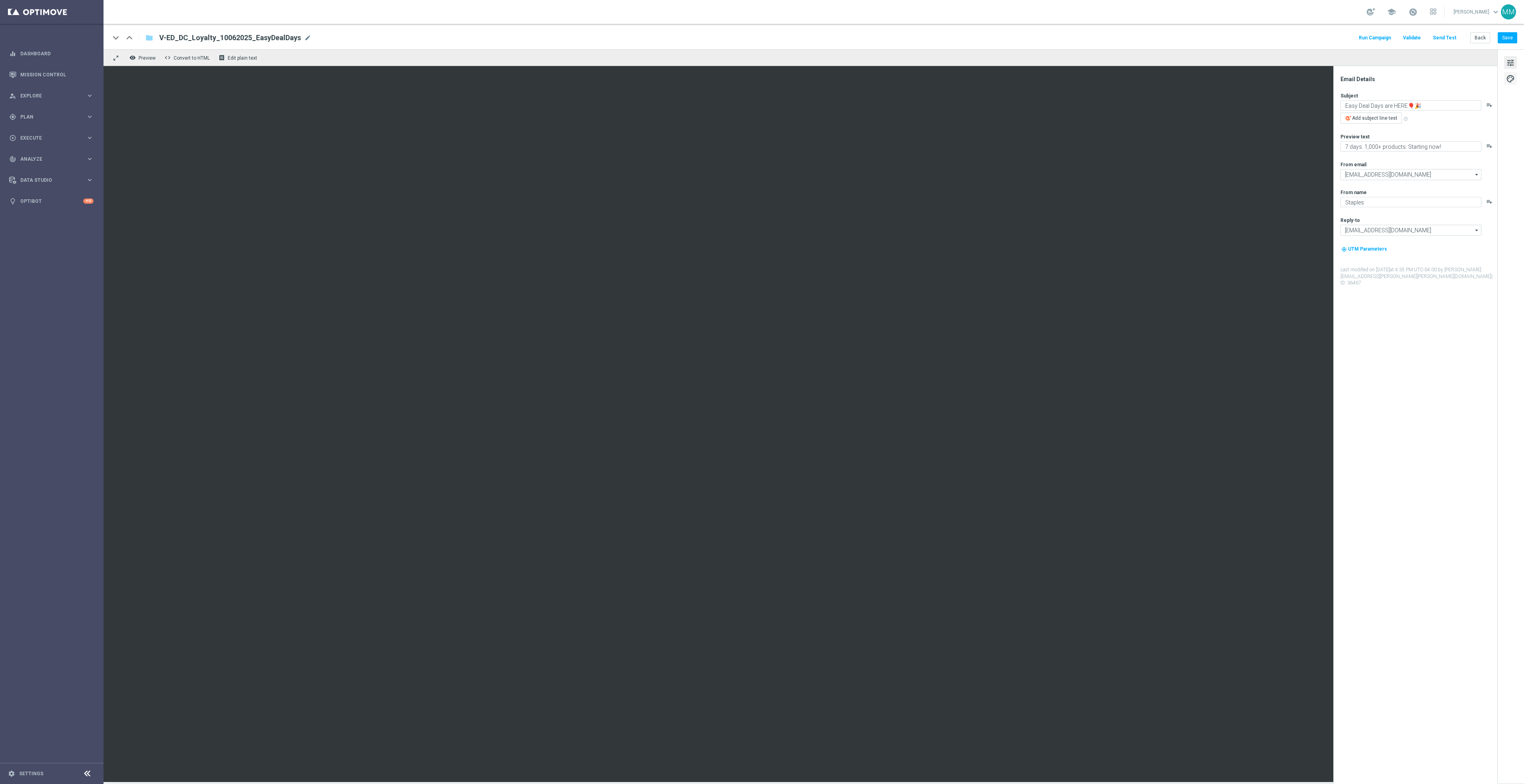
click at [1516, 81] on button "palette" at bounding box center [1510, 79] width 13 height 13
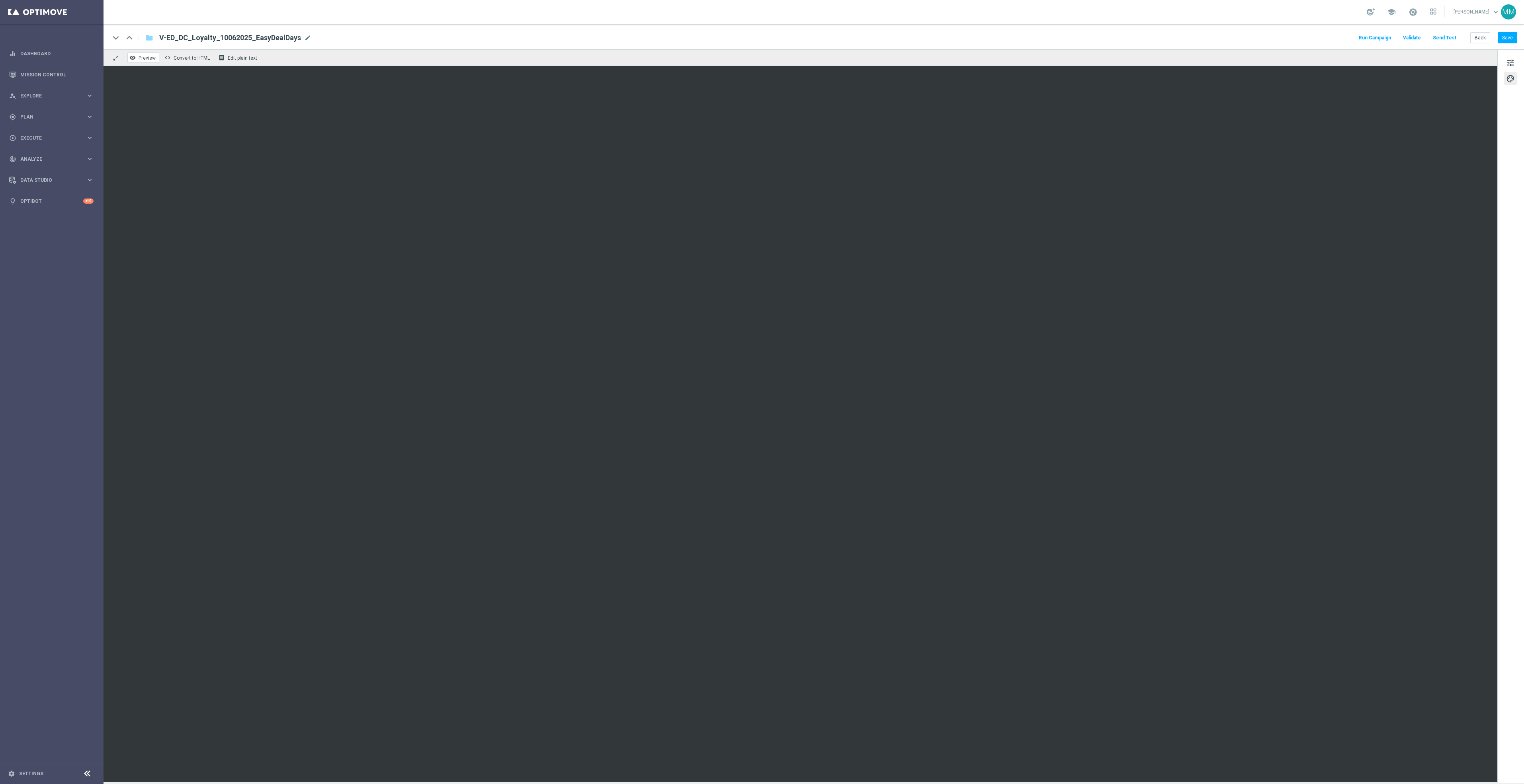
click at [150, 61] on span "Preview" at bounding box center [147, 58] width 17 height 5
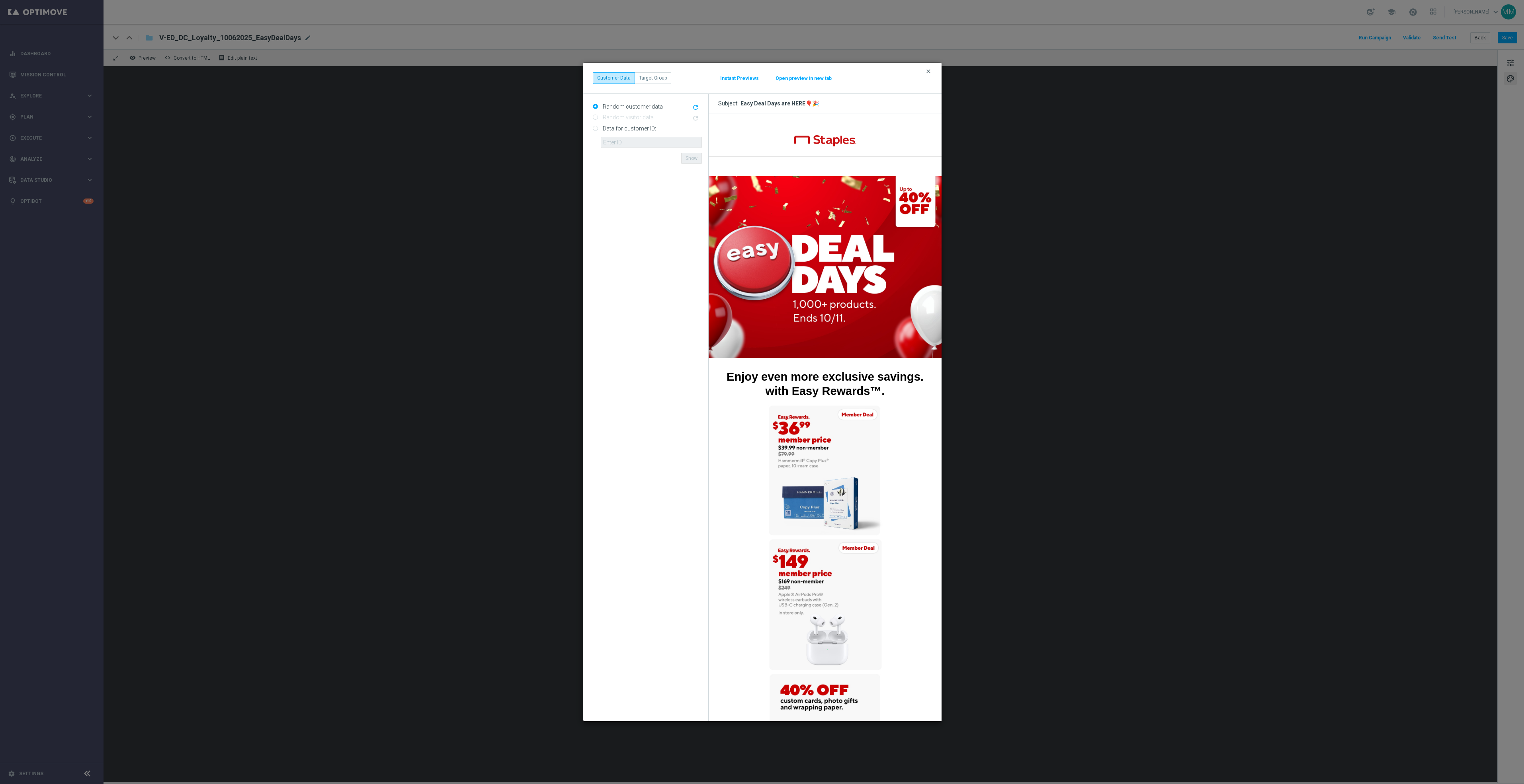
click at [926, 70] on icon "clear" at bounding box center [928, 71] width 7 height 7
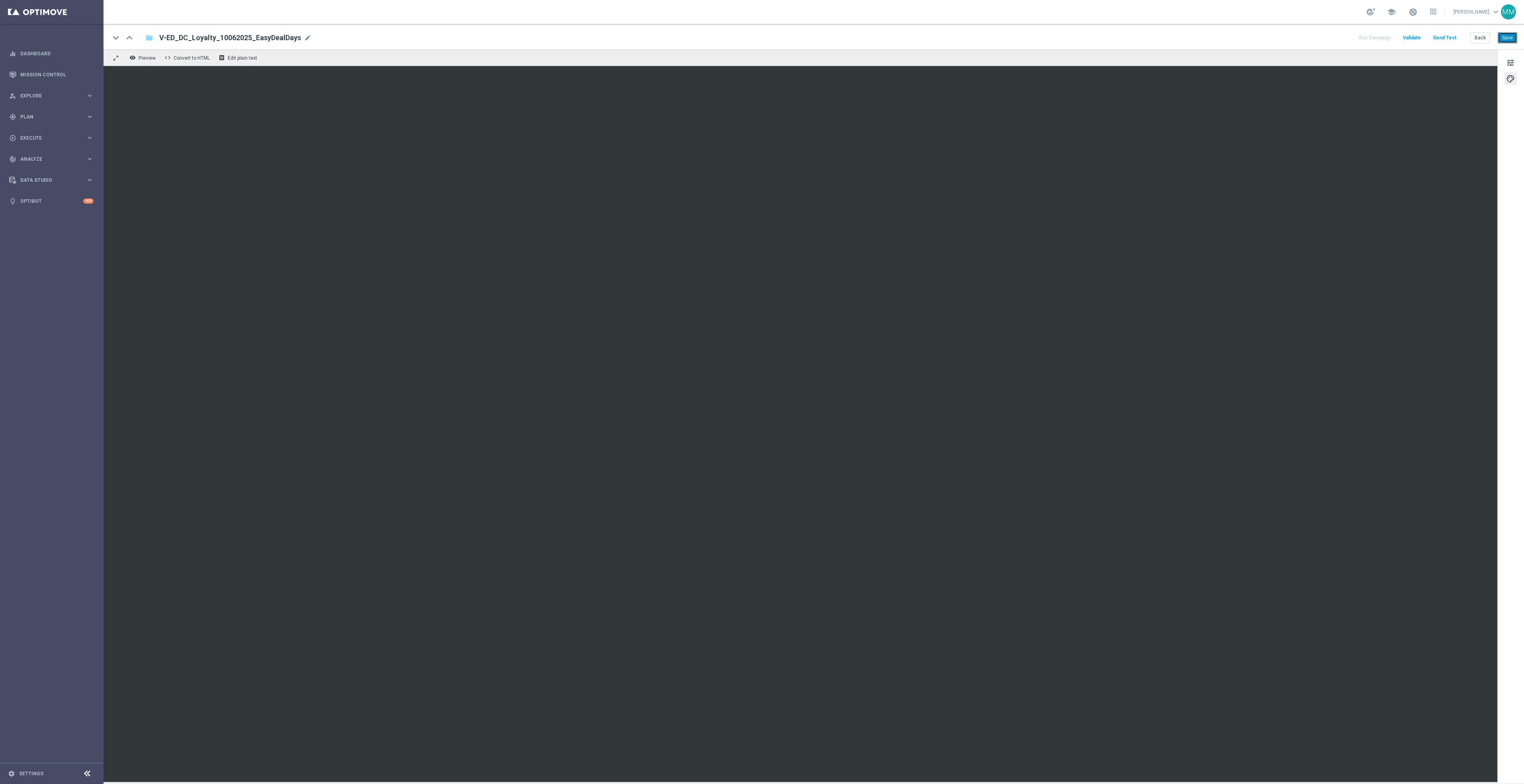
click at [1511, 35] on button "Save" at bounding box center [1507, 38] width 20 height 11
click at [1503, 38] on button "Save" at bounding box center [1507, 38] width 20 height 11
click at [1513, 42] on button "Save" at bounding box center [1507, 38] width 20 height 11
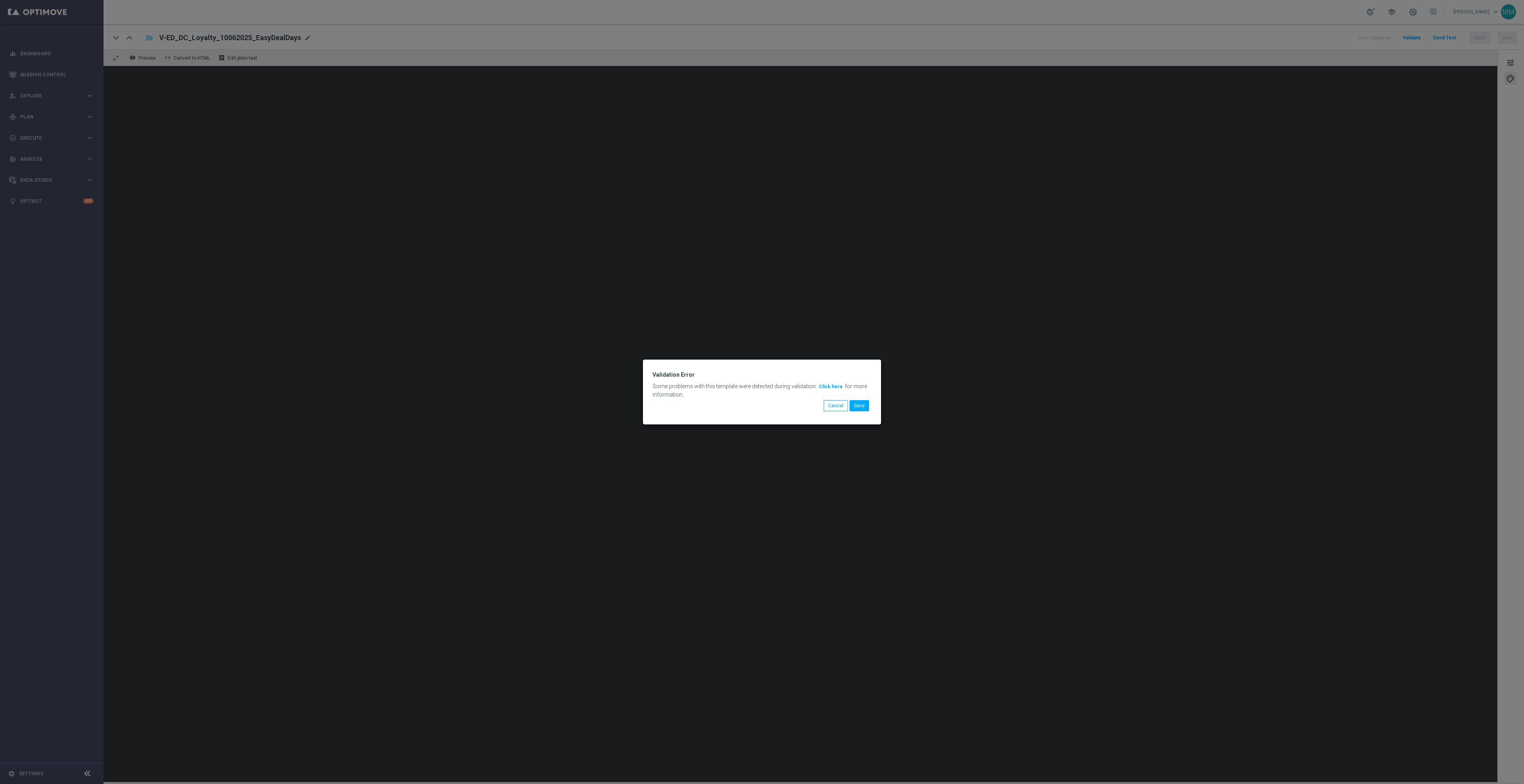
click at [829, 387] on button "Click here" at bounding box center [831, 387] width 25 height 9
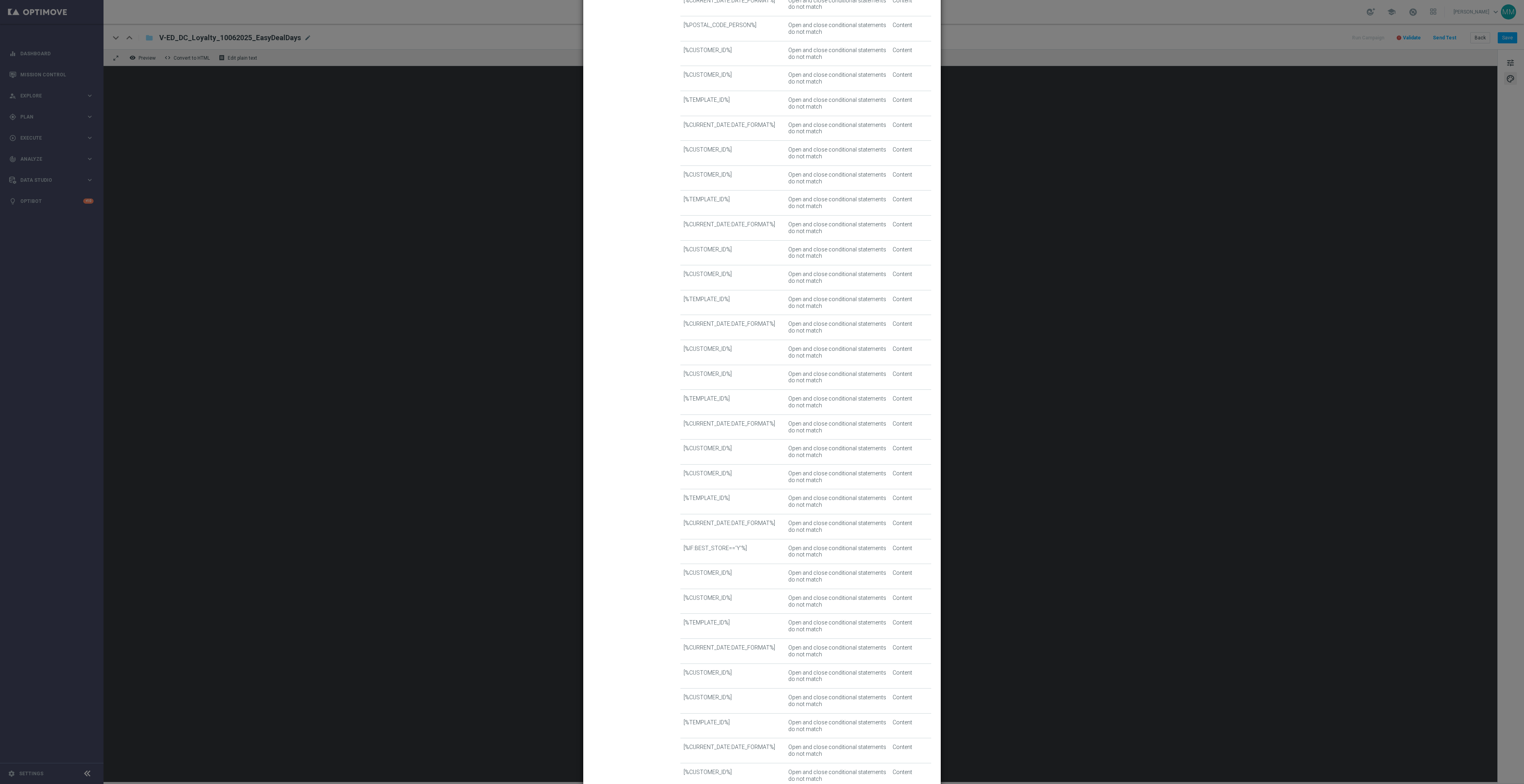
click at [1139, 388] on modal-container "Template Validation error Invalid template This template contains errors, preve…" at bounding box center [762, 392] width 1524 height 784
click at [860, 232] on td "Open and close conditional statements do not match" at bounding box center [837, 228] width 105 height 25
click at [924, 760] on button "OK" at bounding box center [924, 760] width 15 height 11
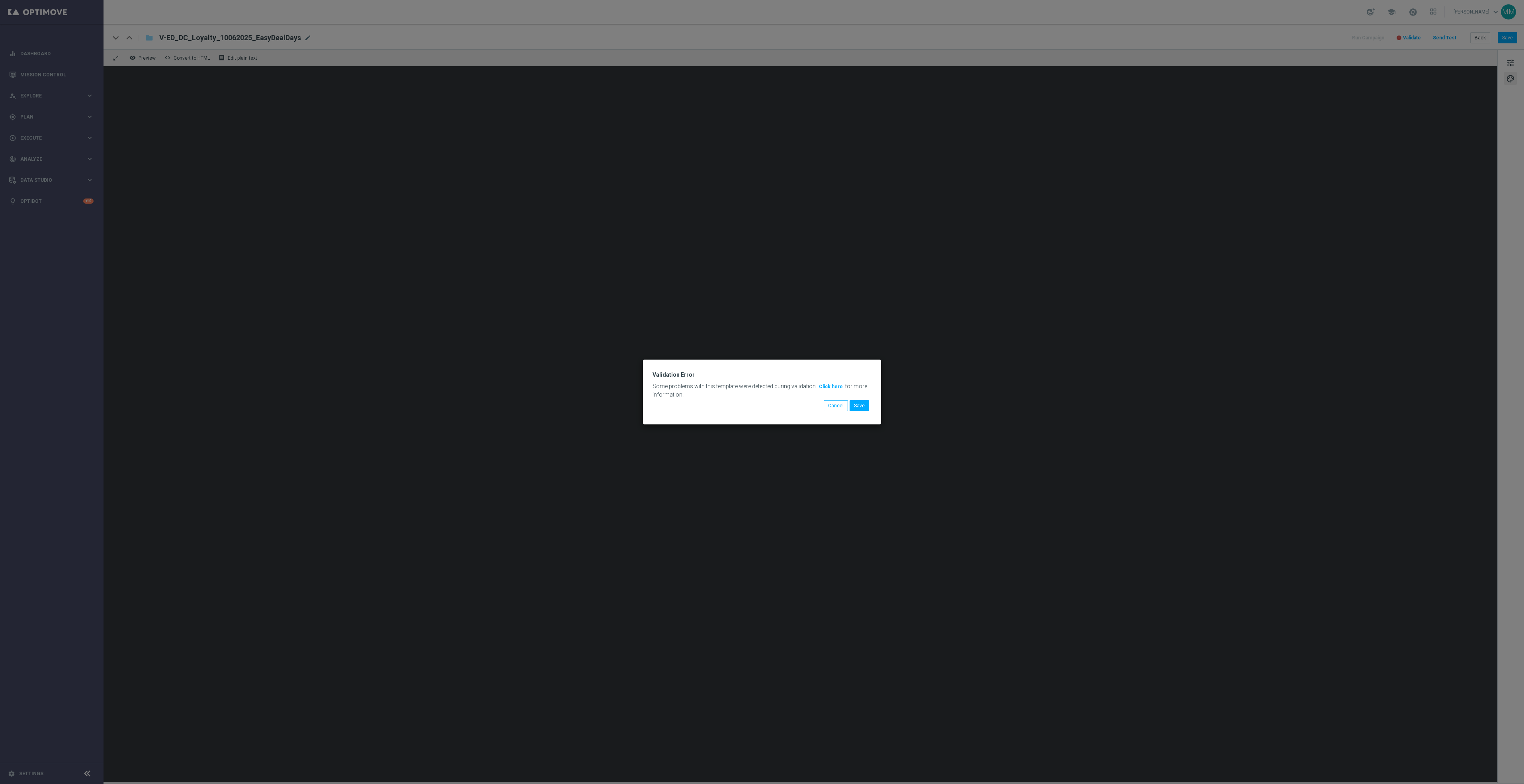
click at [988, 474] on modal-container "Validation Error Some problems with this template were detected during validati…" at bounding box center [762, 392] width 1524 height 784
click at [844, 407] on button "Cancel" at bounding box center [835, 406] width 24 height 11
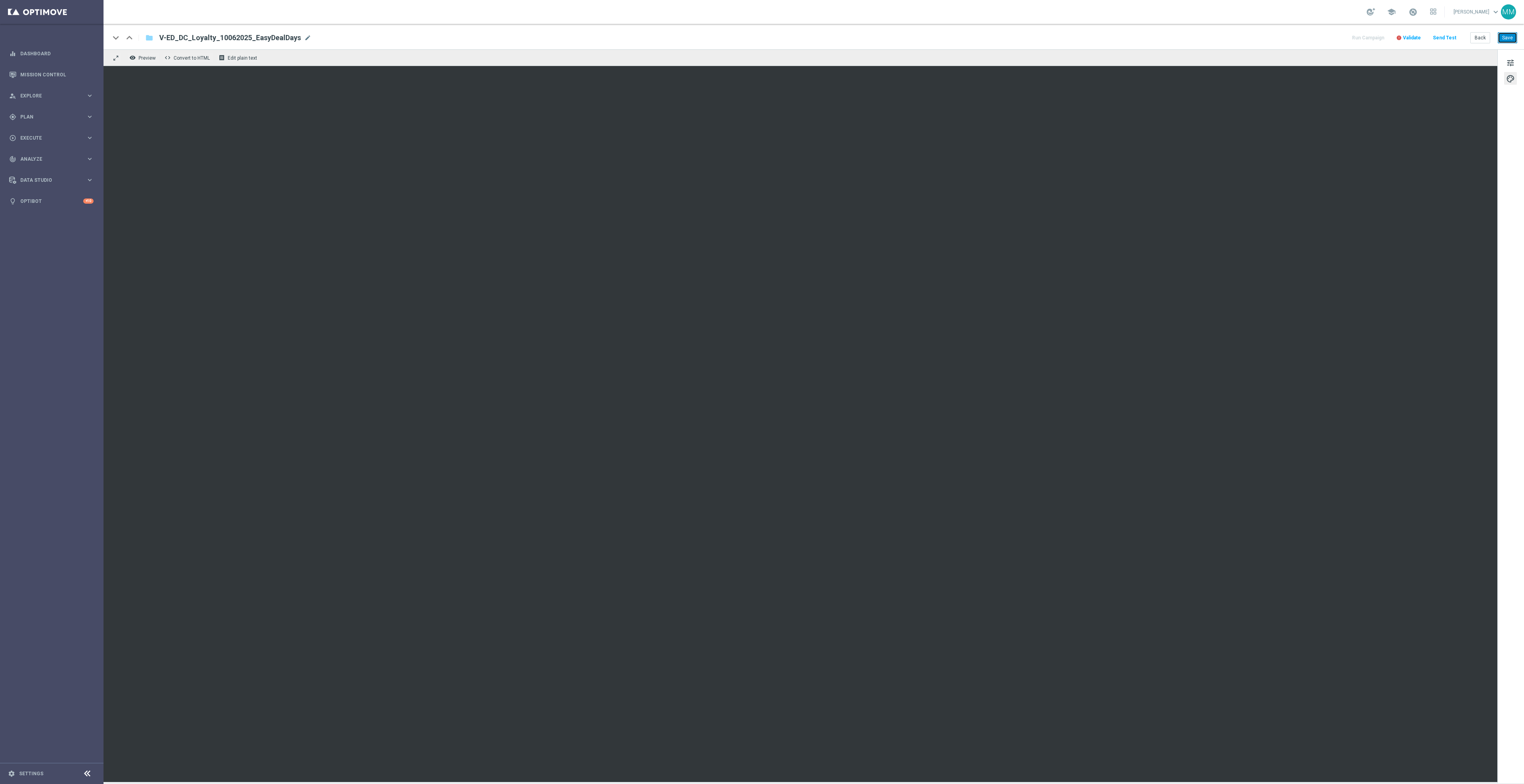
click at [1506, 34] on button "Save" at bounding box center [1507, 38] width 20 height 11
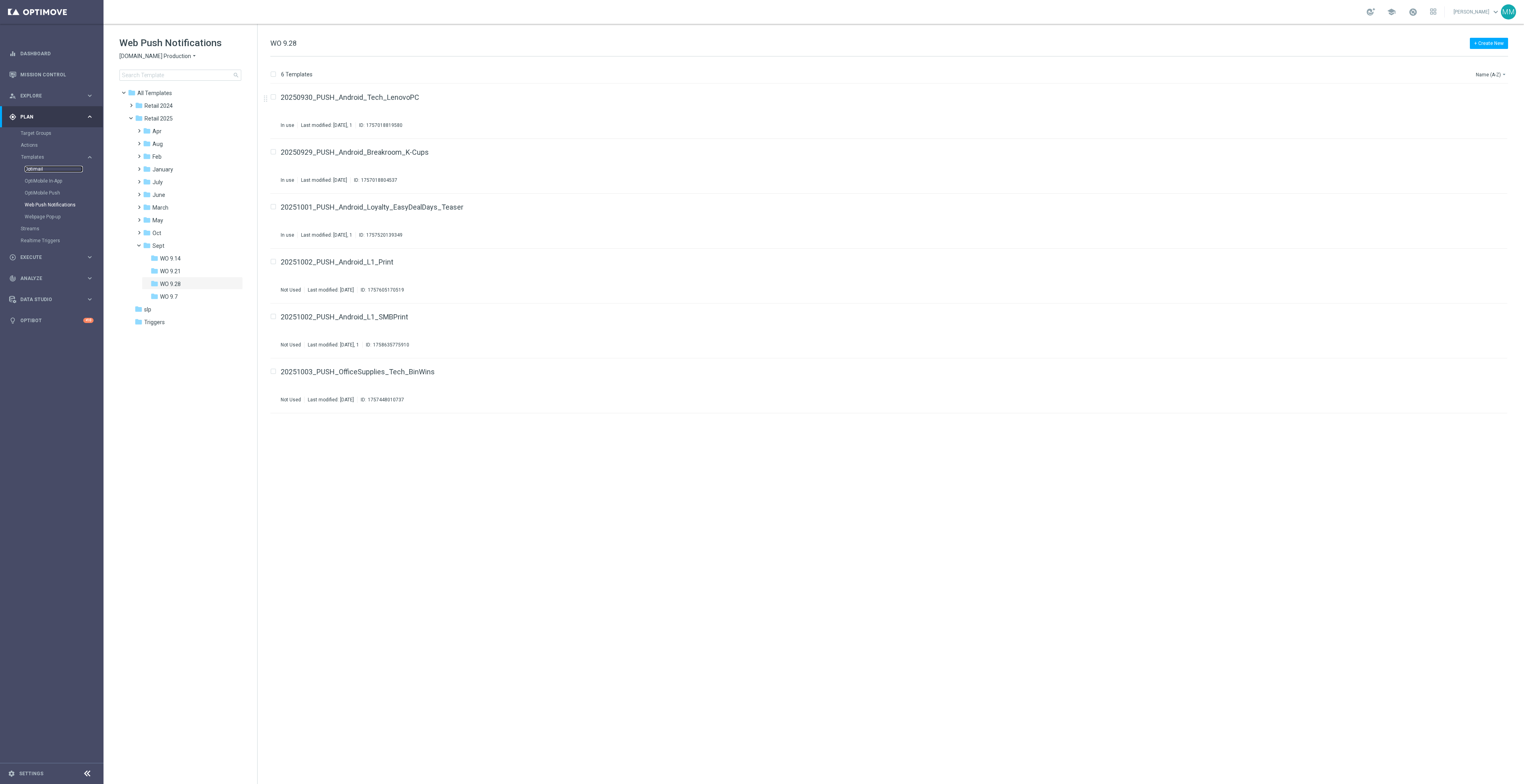
click at [37, 170] on link "Optimail" at bounding box center [54, 169] width 58 height 7
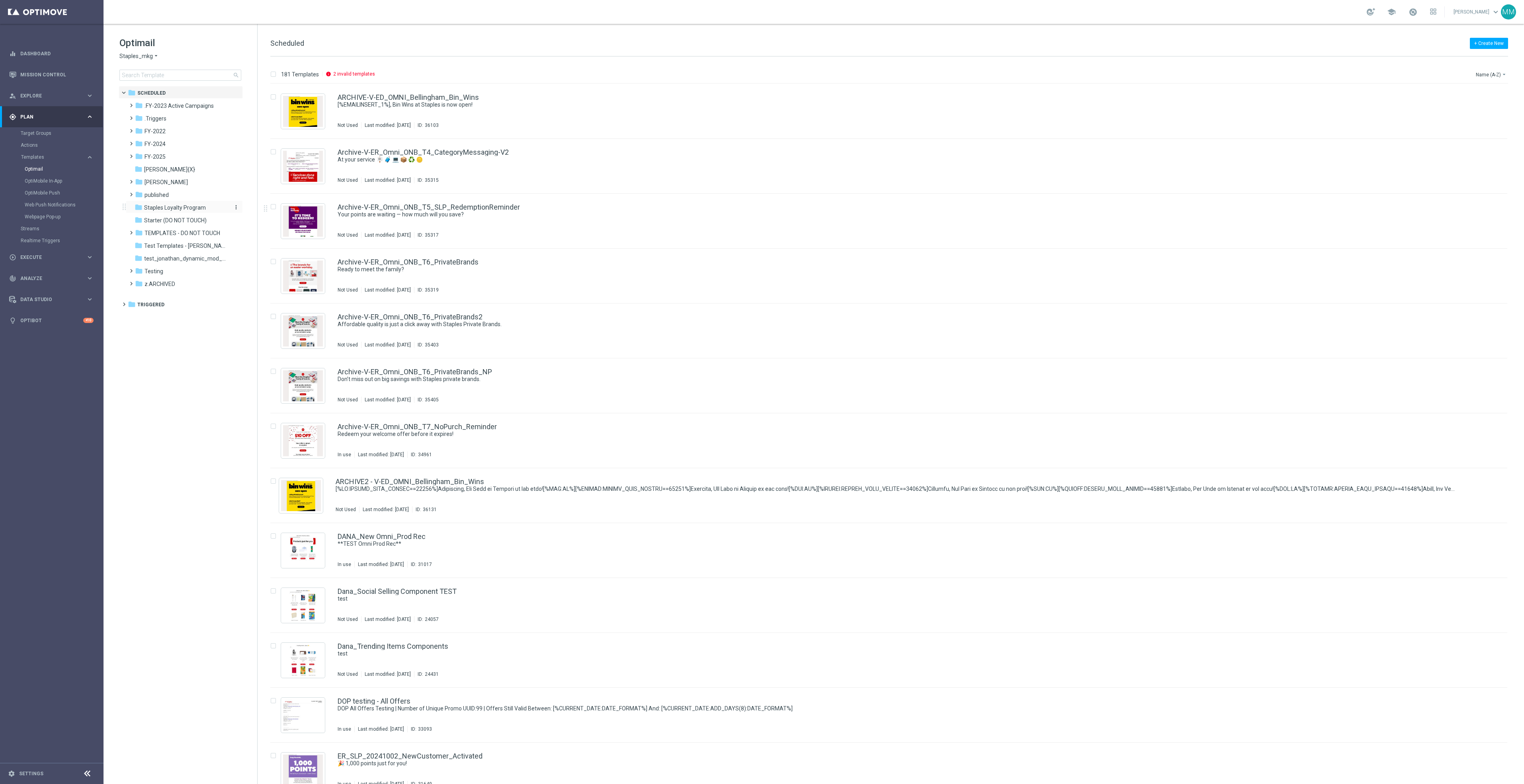
click at [189, 206] on span "Staples Loyalty Program" at bounding box center [175, 208] width 62 height 7
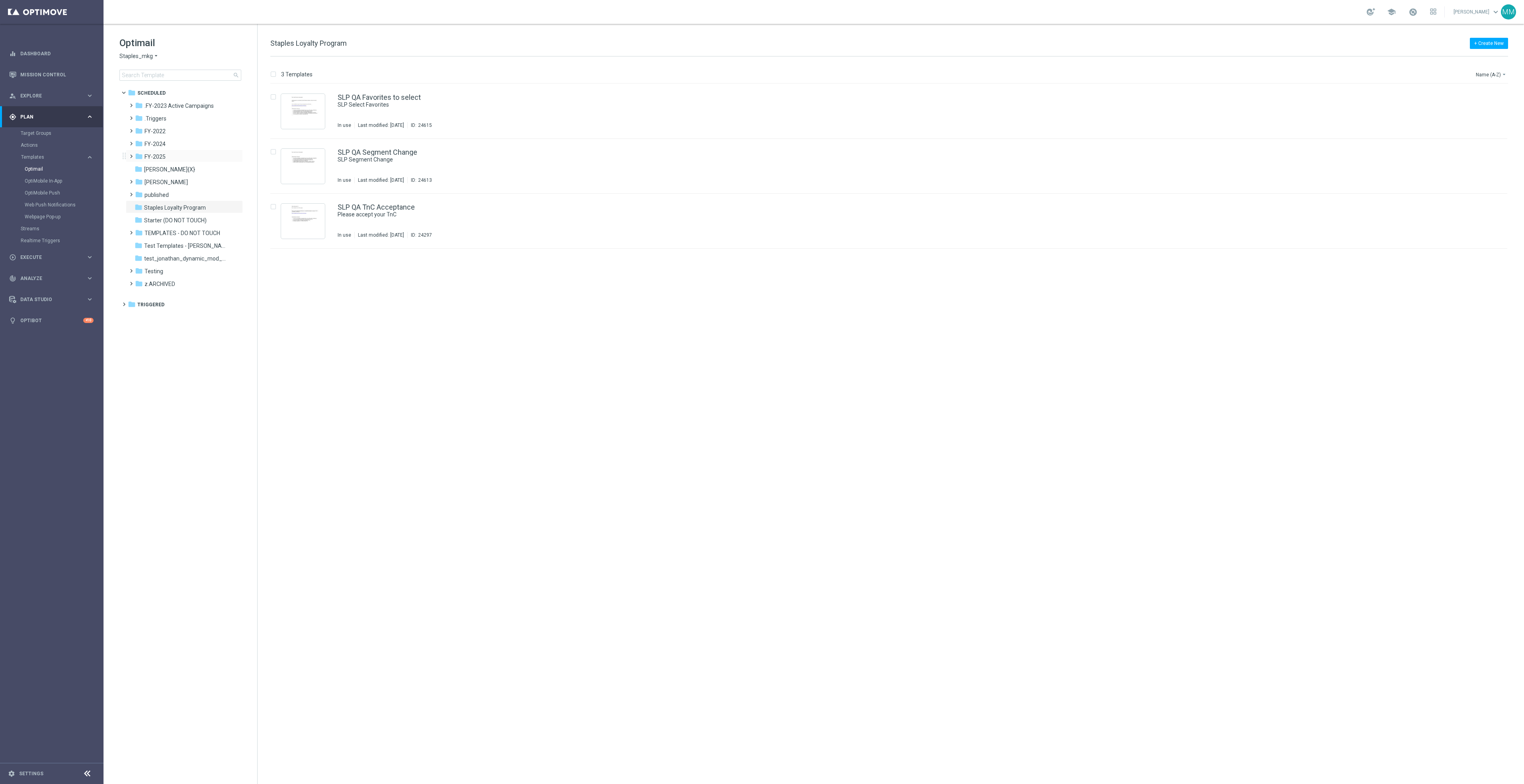
click at [171, 151] on div "folder FY-2025 more_vert" at bounding box center [185, 156] width 117 height 13
click at [170, 158] on div "folder FY-2025" at bounding box center [180, 157] width 92 height 9
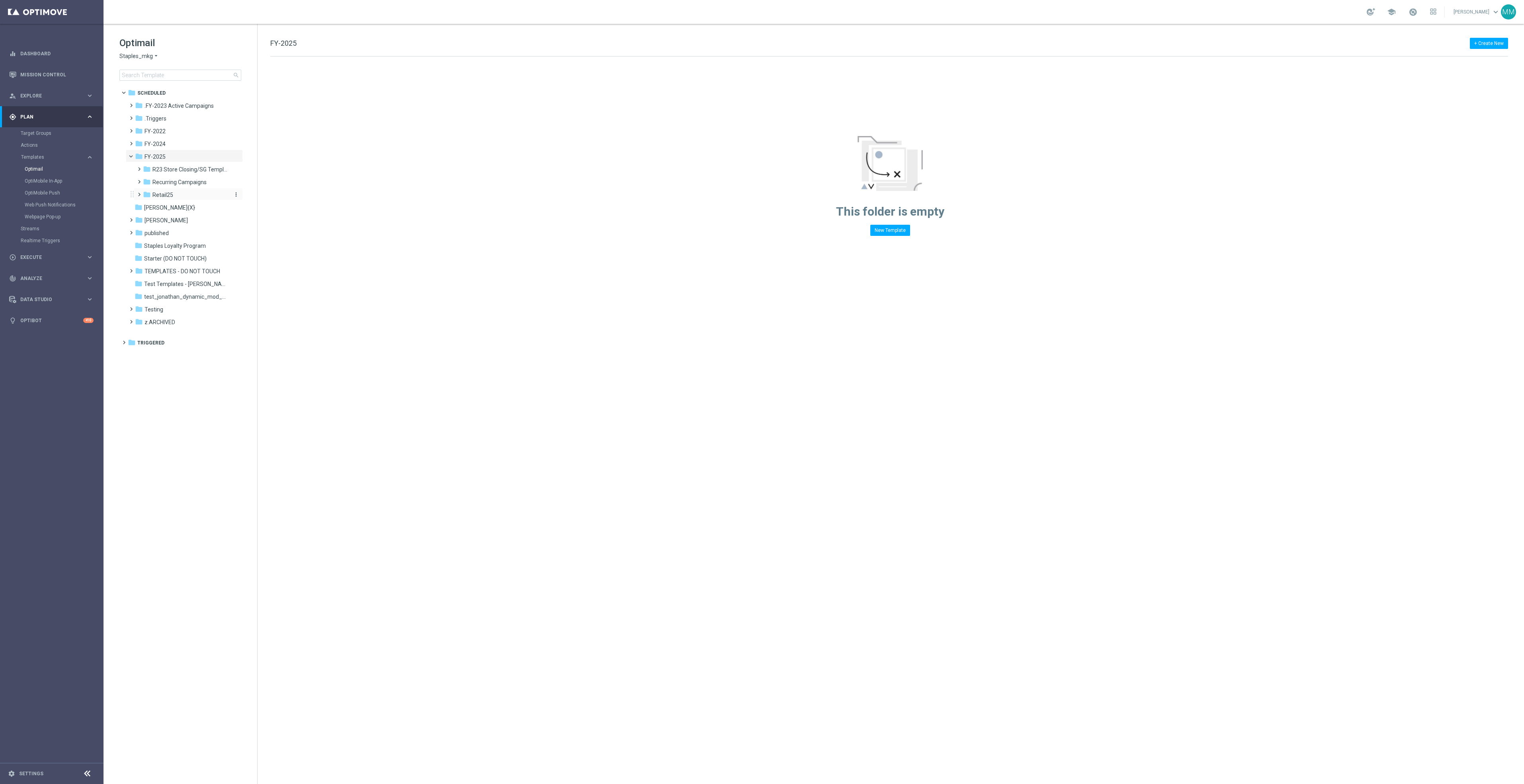
click at [182, 192] on div "folder Retail25" at bounding box center [185, 195] width 85 height 9
click at [180, 184] on span "Recurring Campaigns" at bounding box center [180, 182] width 54 height 7
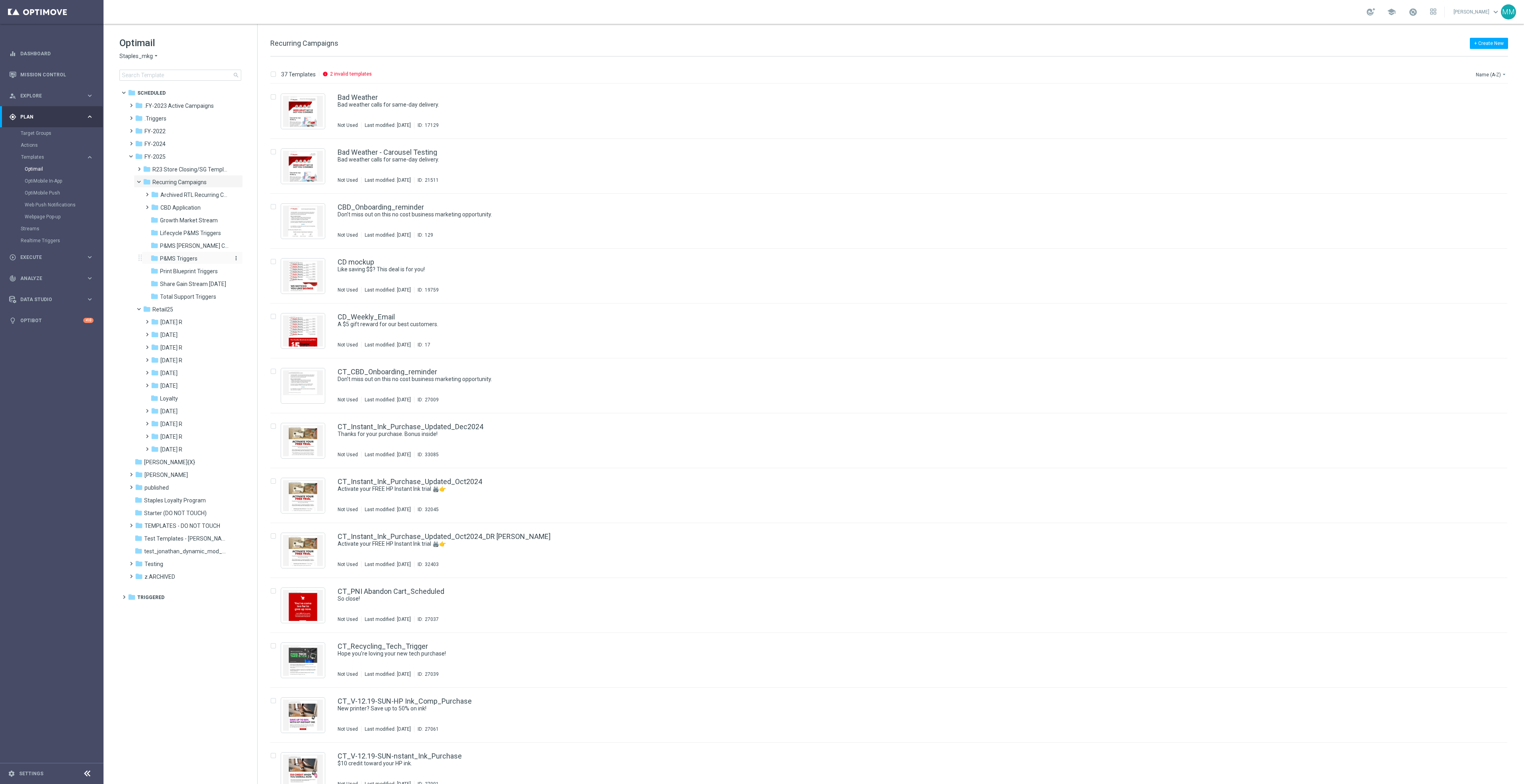
click at [190, 257] on span "P&MS Triggers" at bounding box center [179, 258] width 37 height 7
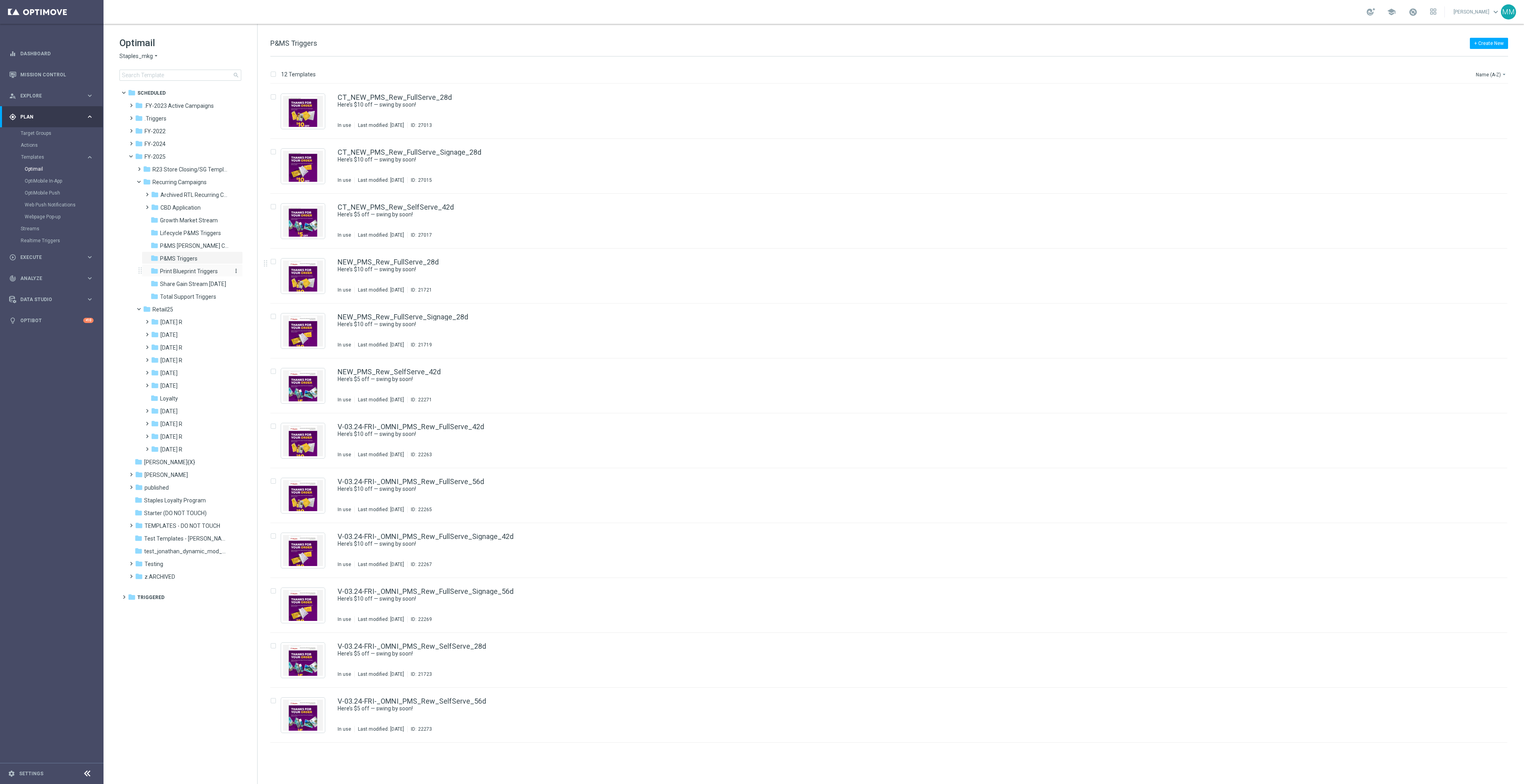
click at [216, 269] on span "Print Blueprint Triggers" at bounding box center [189, 271] width 58 height 7
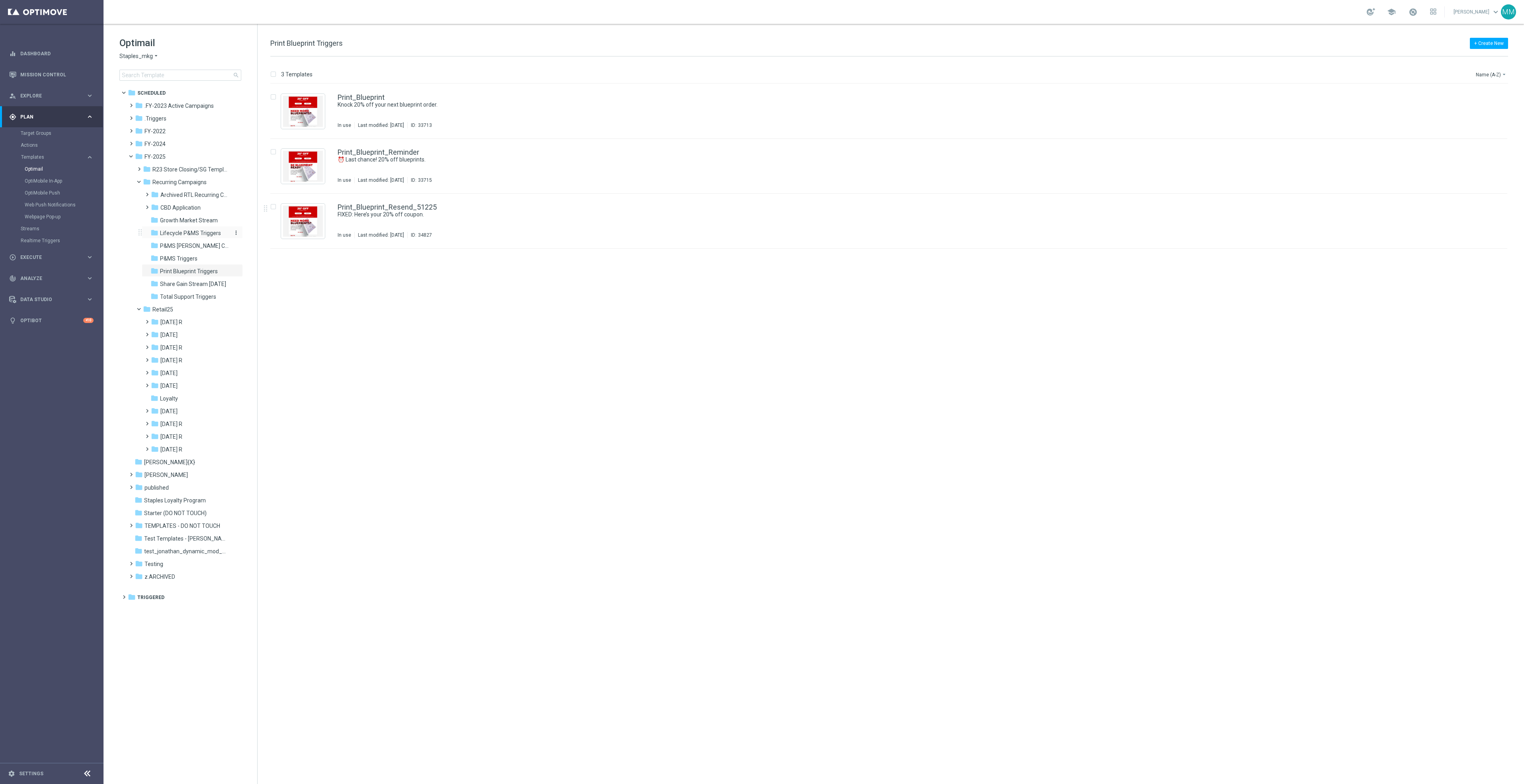
click at [184, 231] on span "Lifecycle P&MS Triggers" at bounding box center [190, 233] width 61 height 7
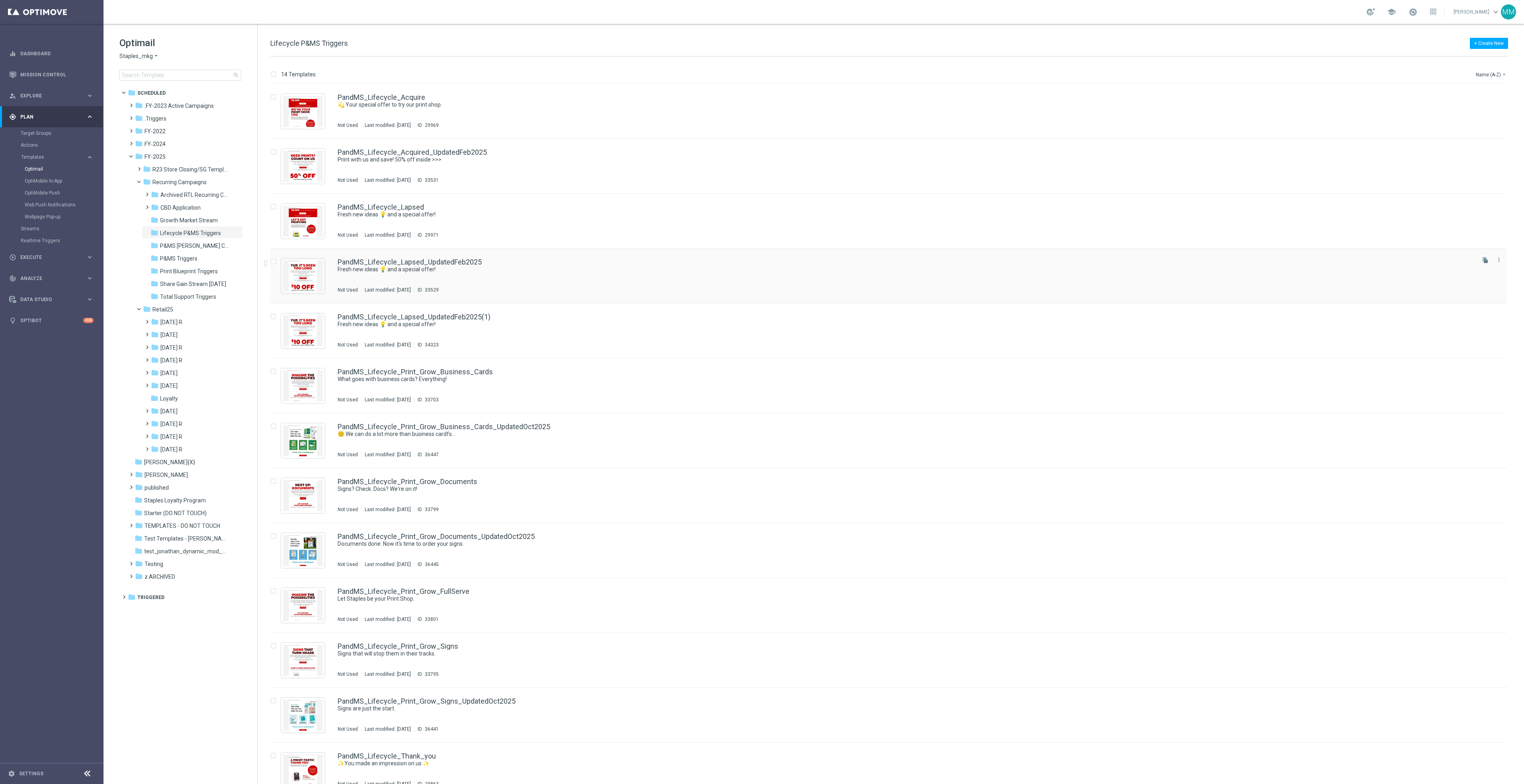
scroll to position [69, 0]
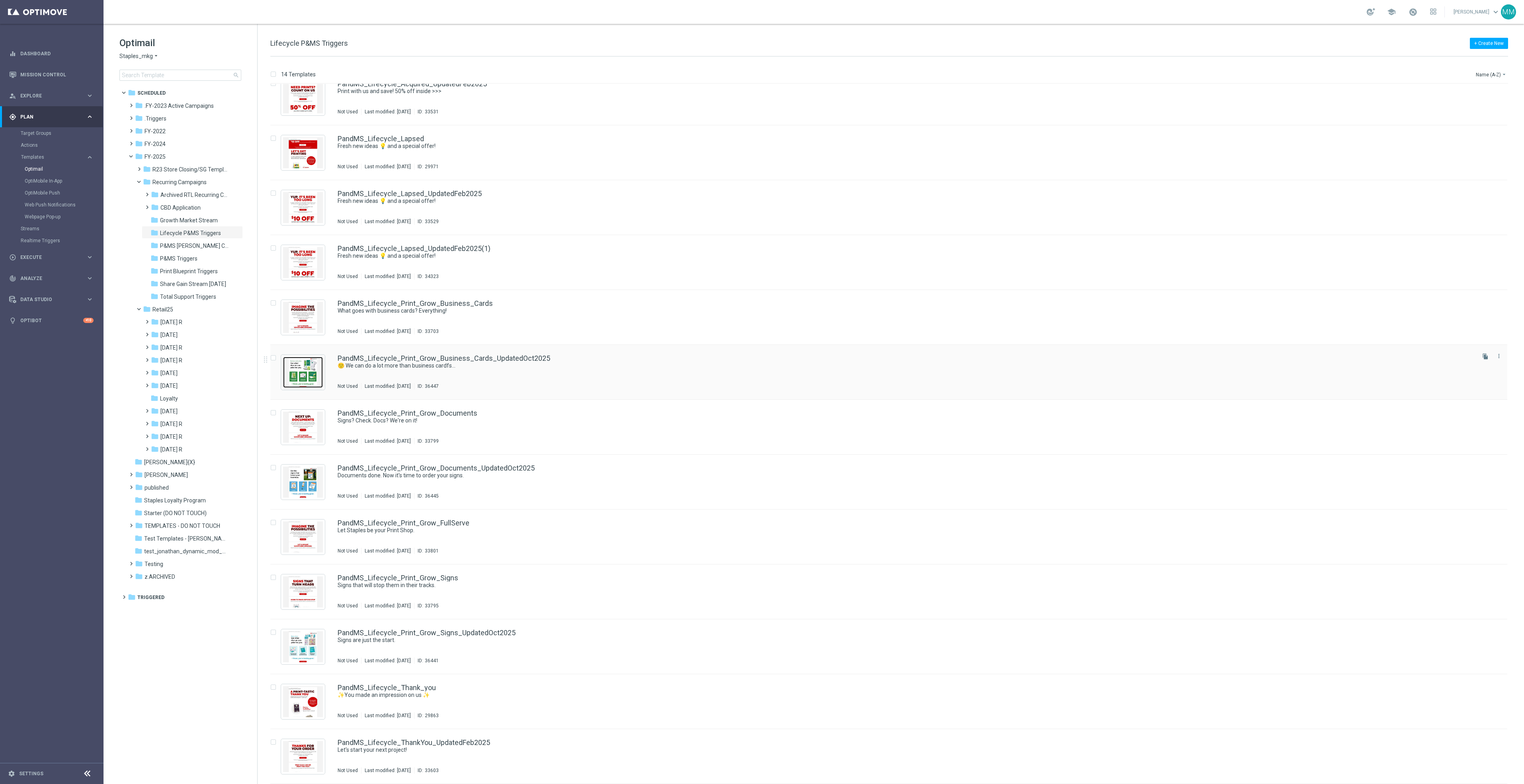
click at [300, 373] on img "Press SPACE to select this row." at bounding box center [302, 372] width 40 height 31
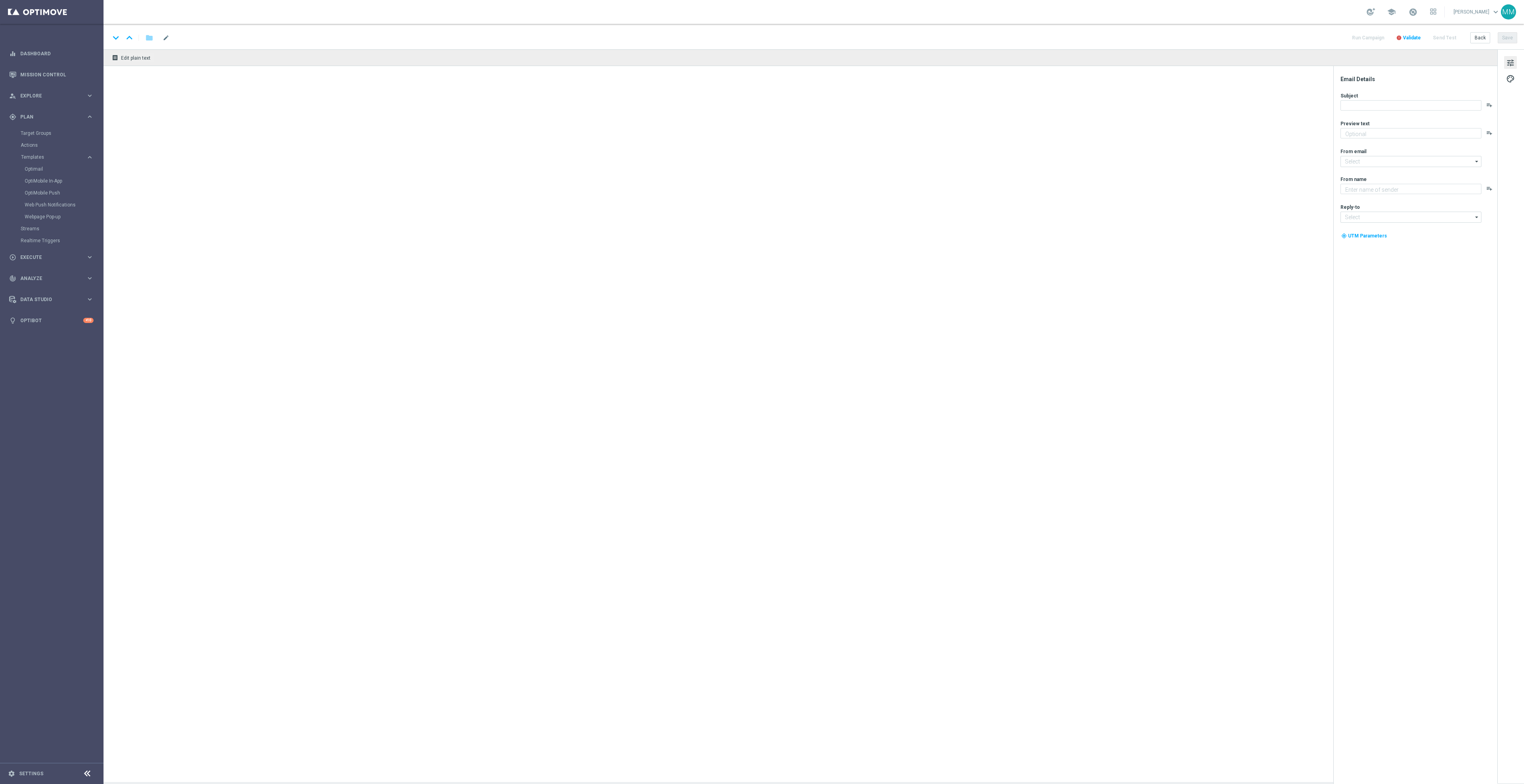
type textarea "A whole lot more!"
type input "[EMAIL_ADDRESS][DOMAIN_NAME]"
type textarea "Staples"
type input "[EMAIL_ADDRESS][DOMAIN_NAME]"
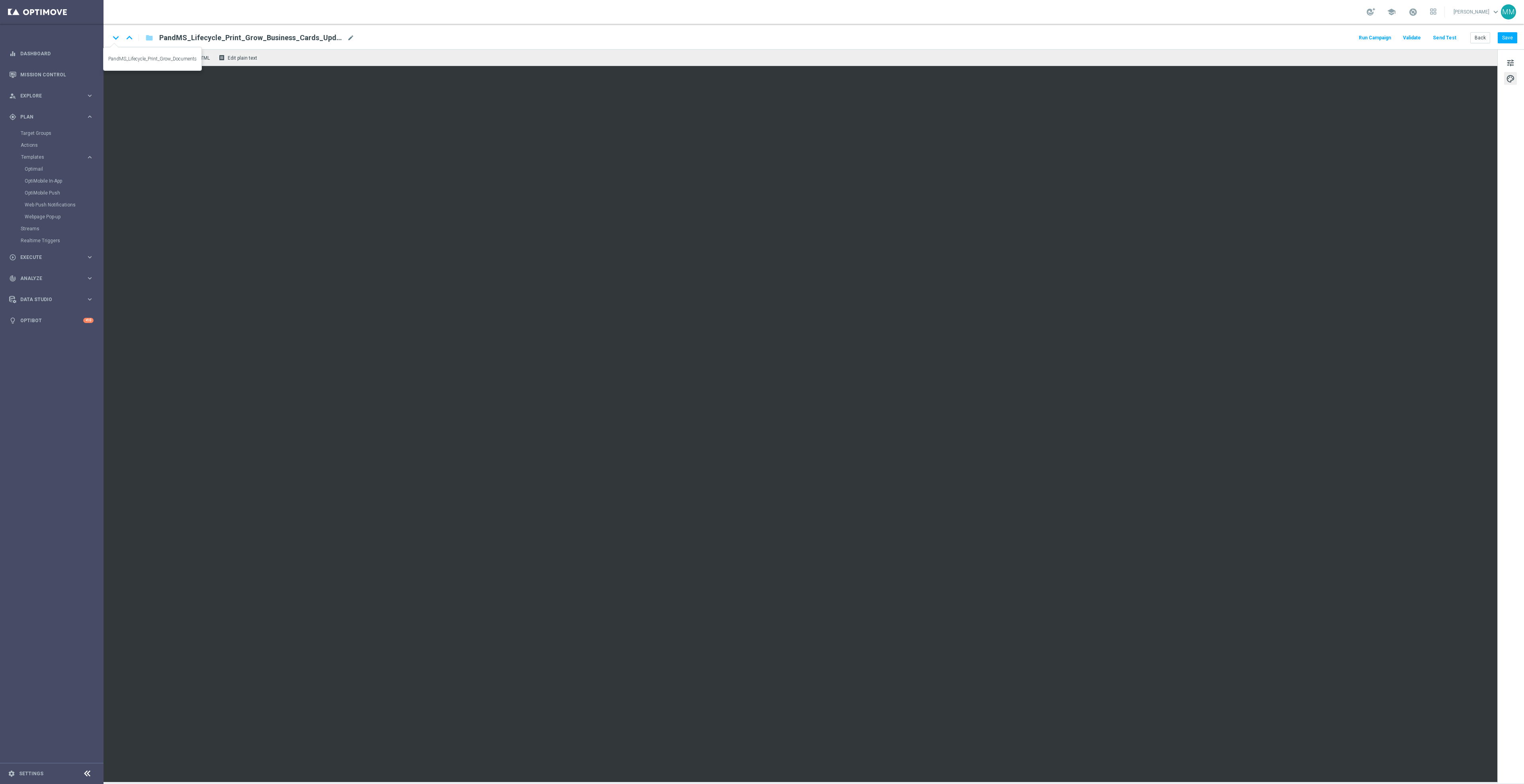
click at [116, 36] on icon "keyboard_arrow_down" at bounding box center [116, 38] width 12 height 12
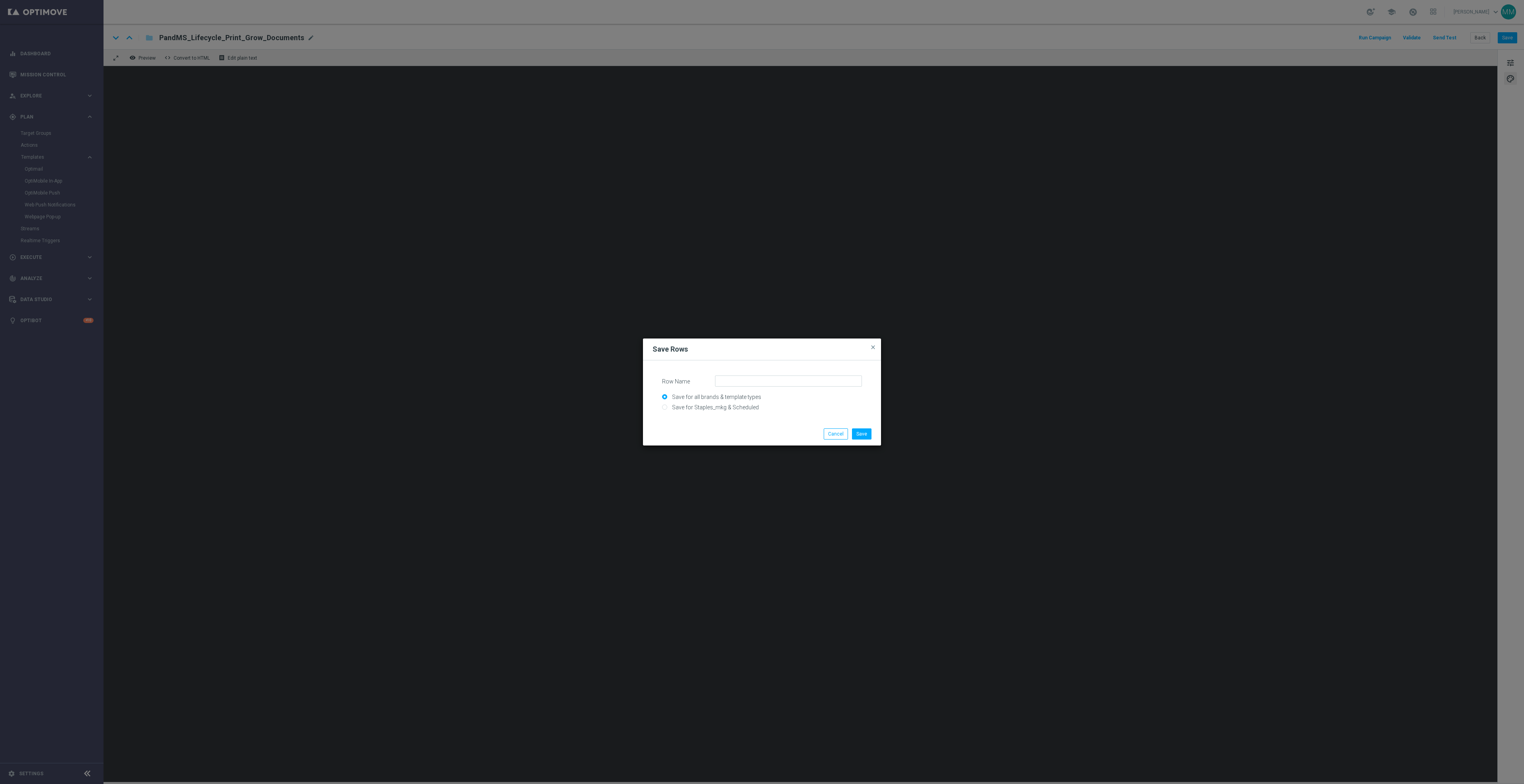
click at [850, 429] on li "Save" at bounding box center [862, 434] width 24 height 11
click at [842, 433] on button "Cancel" at bounding box center [835, 434] width 24 height 11
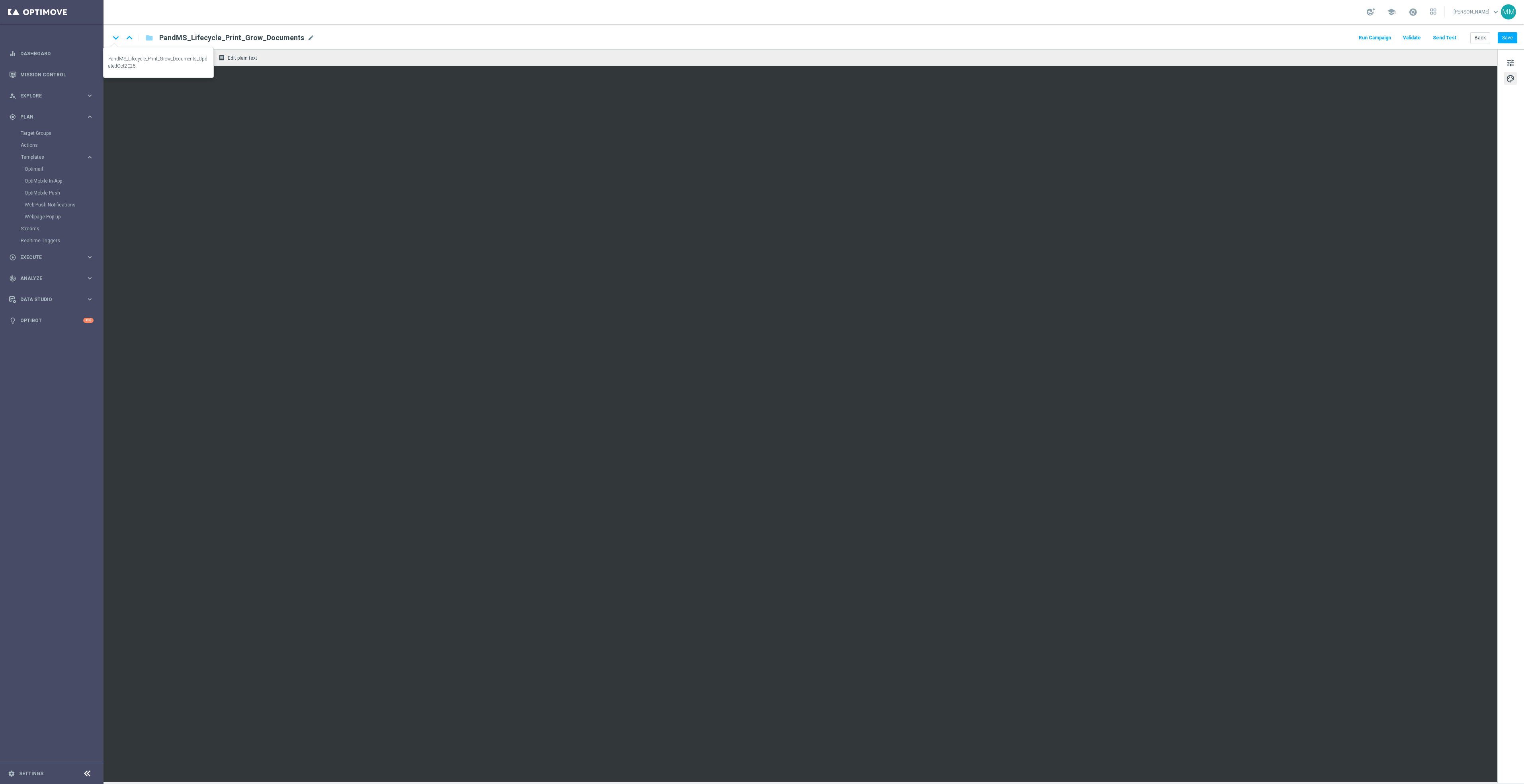
click at [116, 41] on icon "keyboard_arrow_down" at bounding box center [116, 38] width 12 height 12
click at [1476, 40] on button "Back" at bounding box center [1480, 38] width 20 height 11
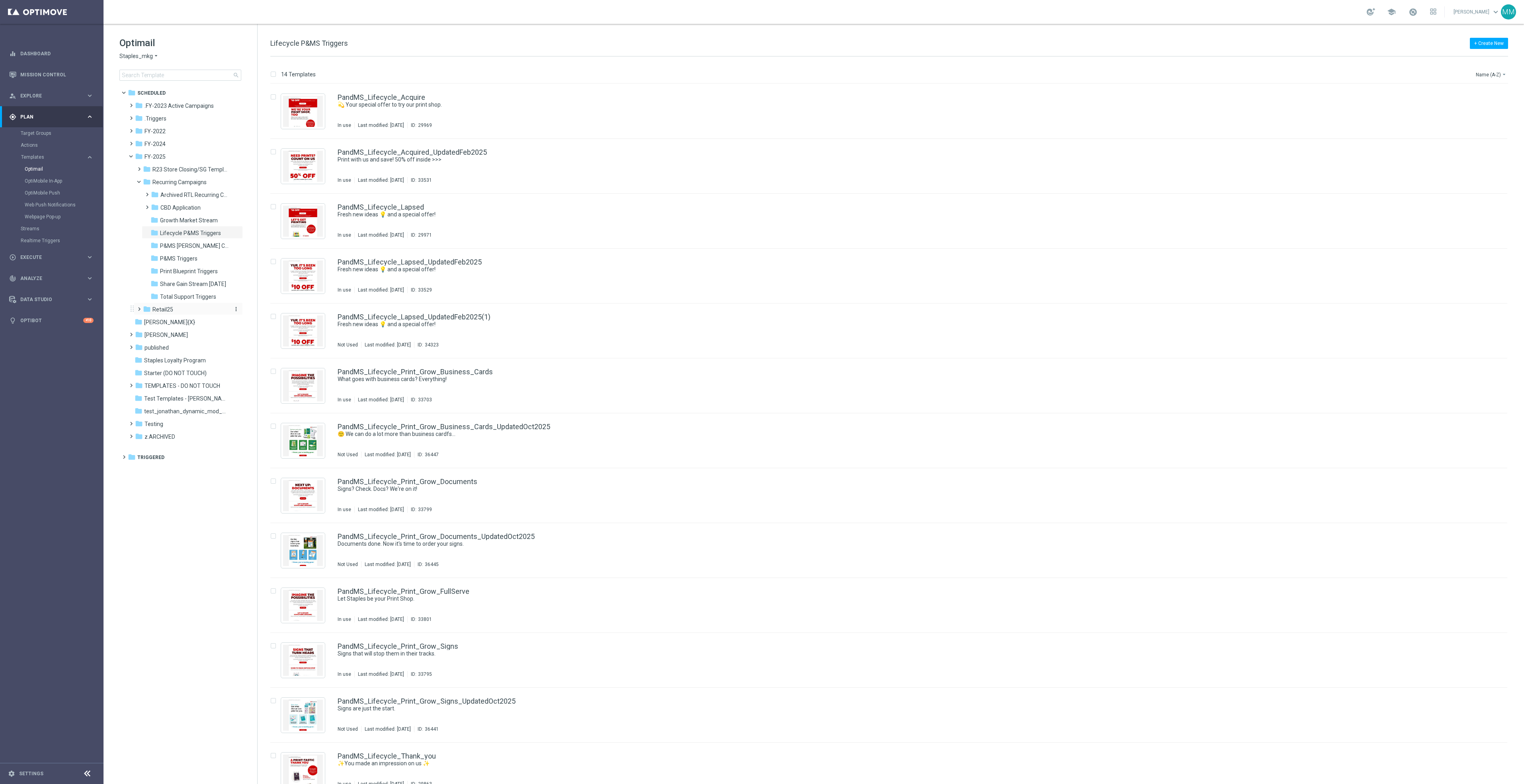
click at [189, 312] on div "folder Retail25" at bounding box center [185, 309] width 85 height 9
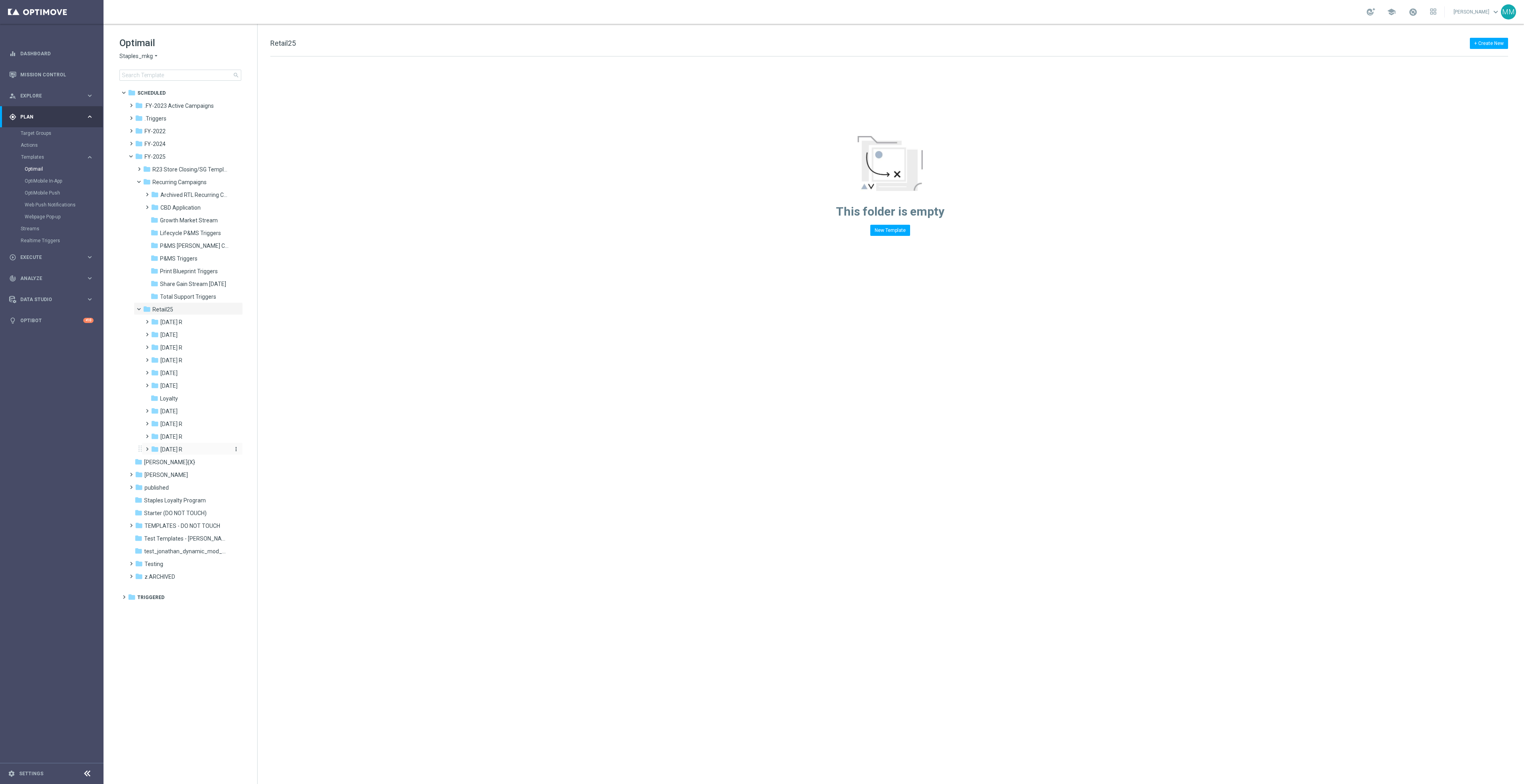
click at [189, 446] on div "folder [DATE] R" at bounding box center [190, 449] width 78 height 9
click at [186, 461] on span "WO 9.14" at bounding box center [179, 462] width 21 height 7
click at [189, 477] on span "[DATE]" at bounding box center [184, 475] width 17 height 7
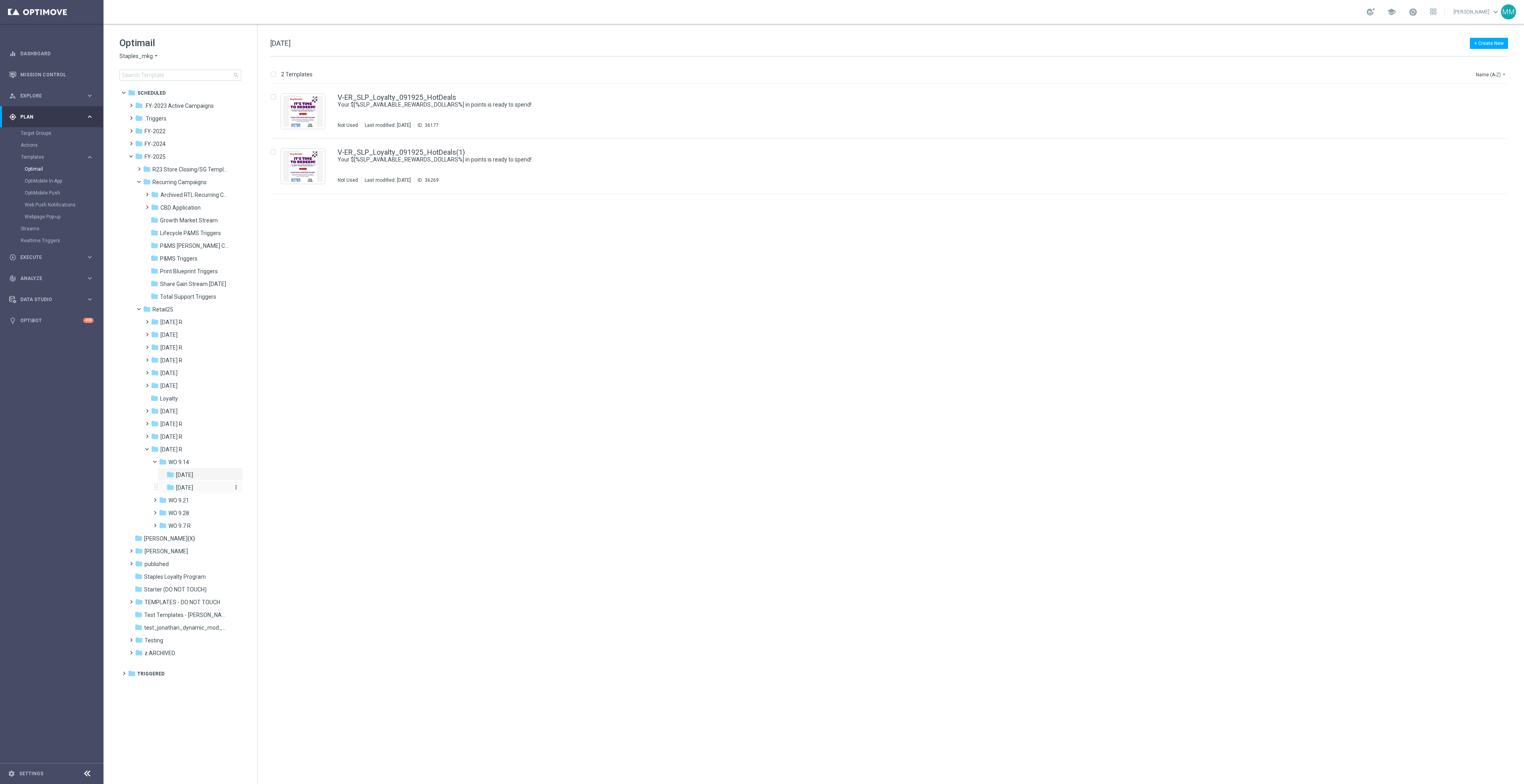
drag, startPoint x: 189, startPoint y: 477, endPoint x: 190, endPoint y: 487, distance: 10.0
click at [190, 487] on span "[DATE]" at bounding box center [184, 488] width 17 height 7
click at [204, 498] on div "folder WO 9.21" at bounding box center [195, 500] width 71 height 9
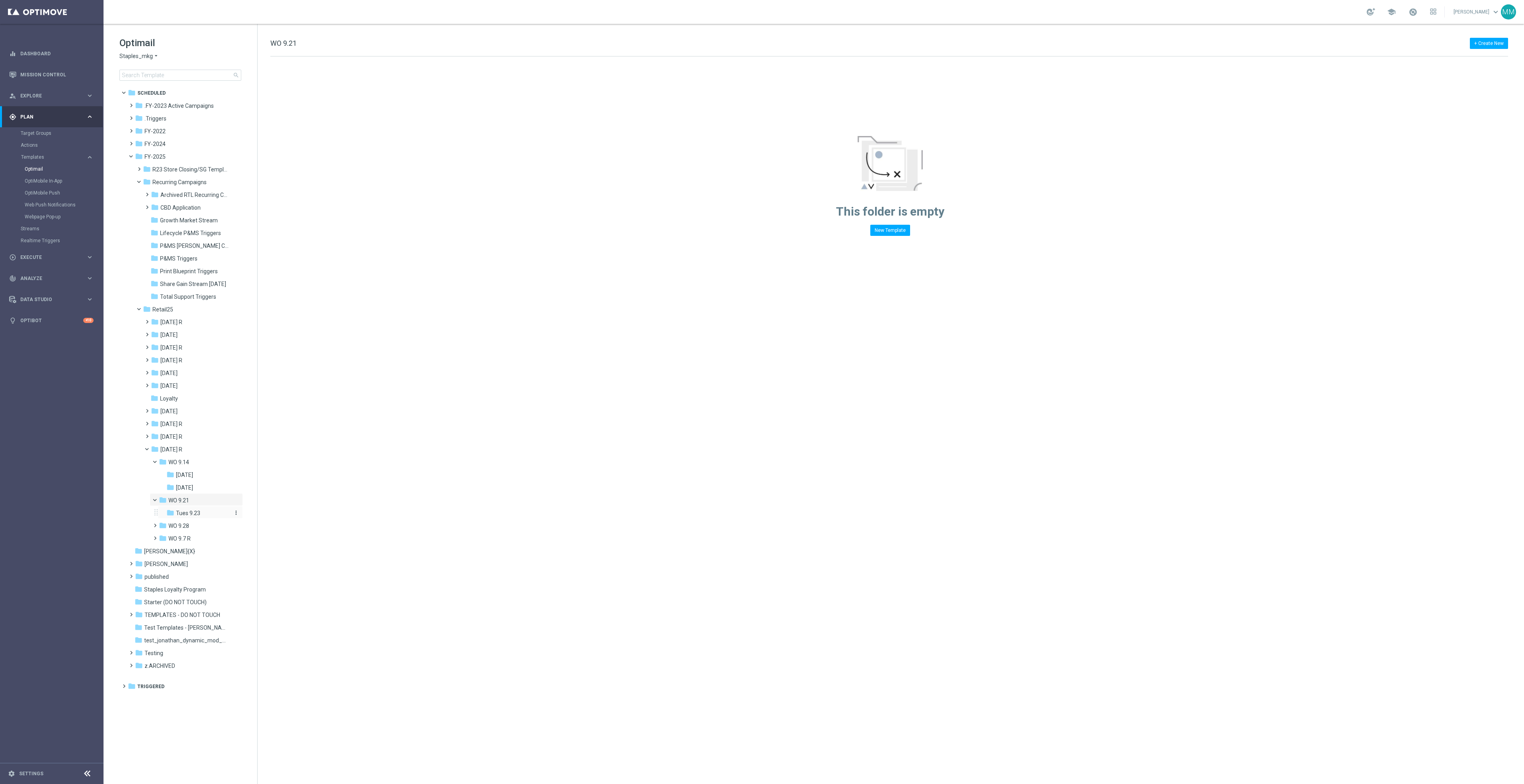
click at [195, 516] on span "Tues 9.23" at bounding box center [188, 513] width 24 height 7
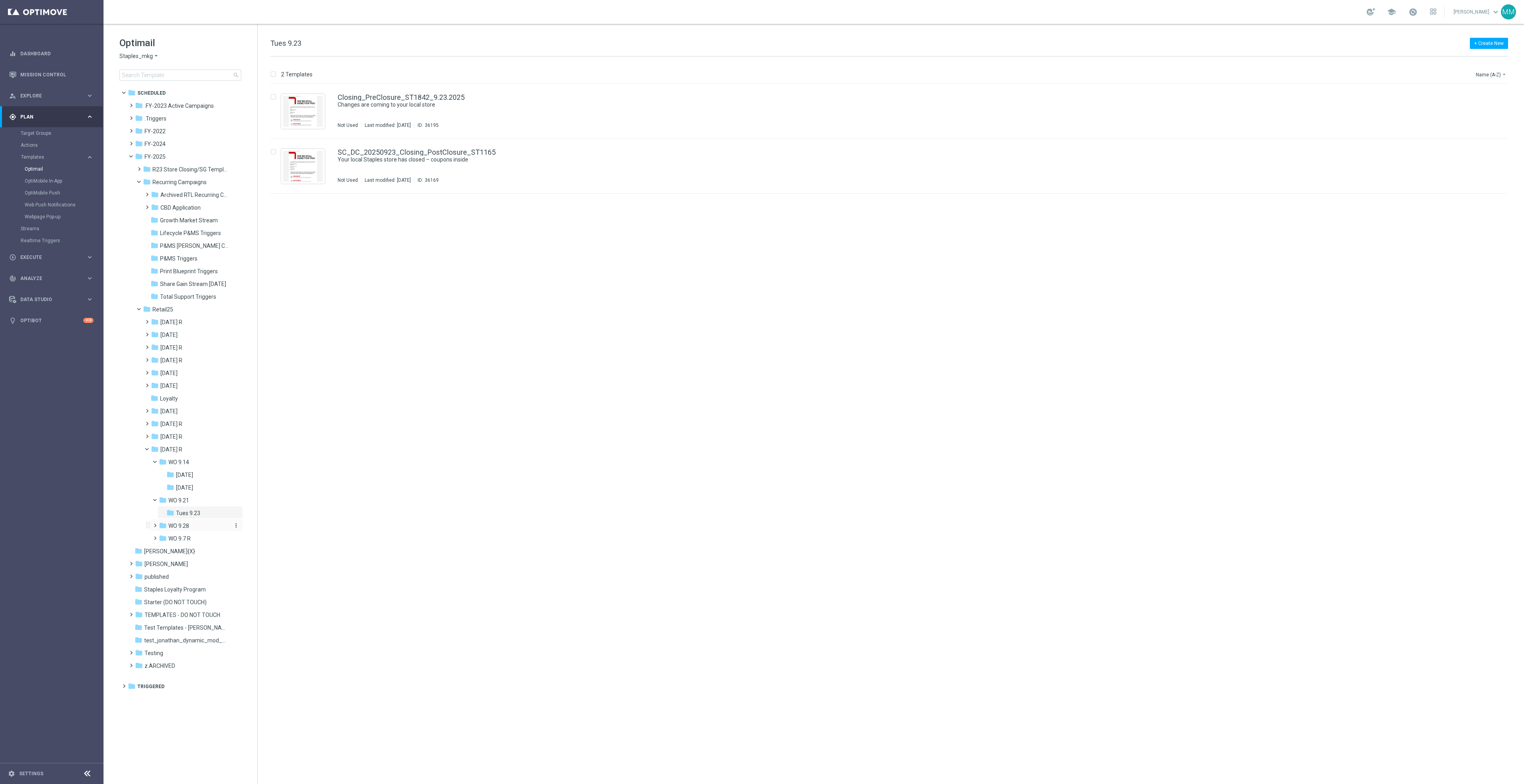
click at [194, 526] on div "folder WO 9.28" at bounding box center [195, 526] width 71 height 9
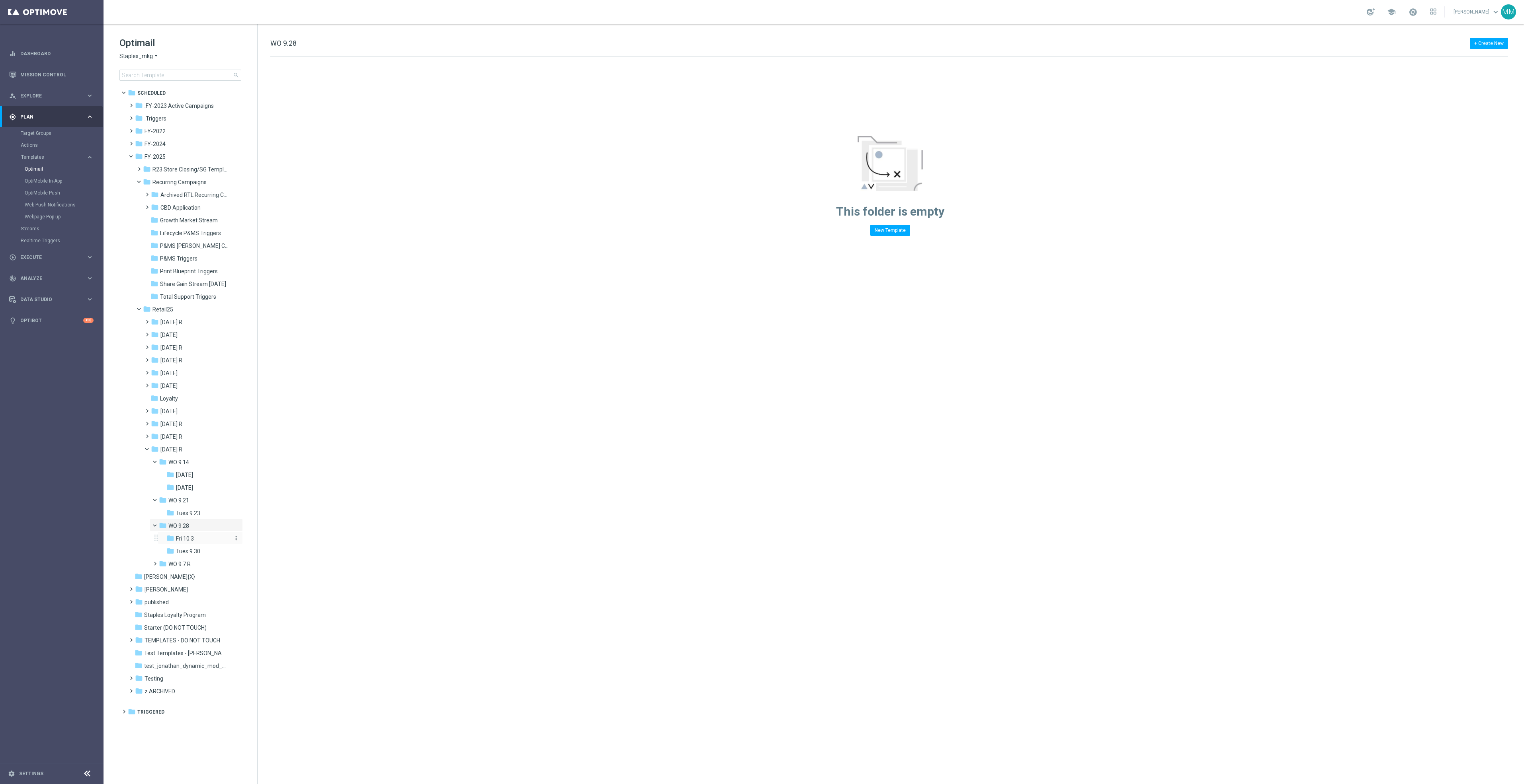
click at [193, 536] on span "Fri 10.3" at bounding box center [185, 539] width 18 height 7
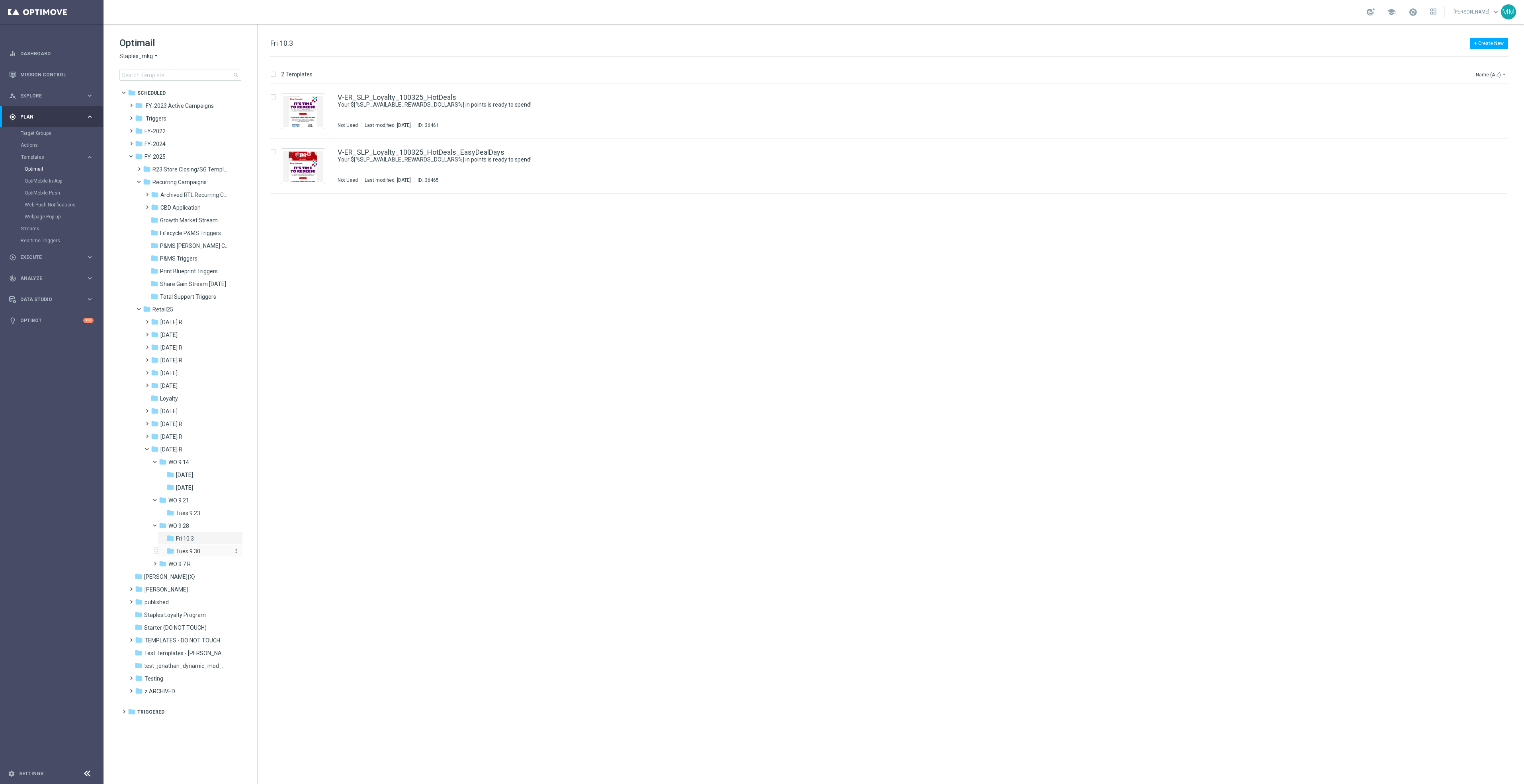
click at [195, 548] on span "Tues 9.30" at bounding box center [188, 552] width 24 height 7
click at [183, 369] on div "folder July 25" at bounding box center [190, 373] width 78 height 9
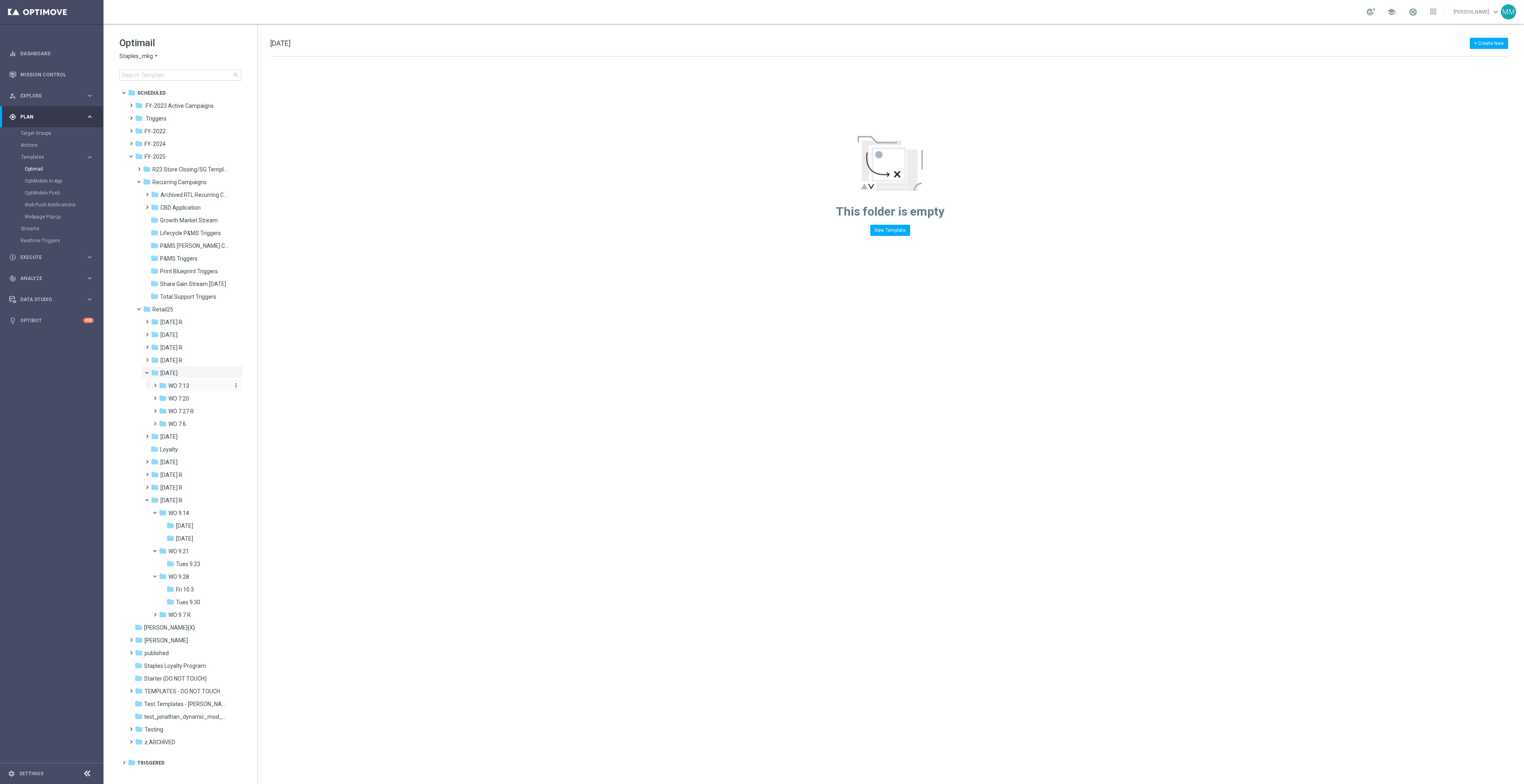
click at [188, 387] on span "WO 7.13" at bounding box center [179, 386] width 21 height 7
click at [187, 350] on div "folder Feb 25 R" at bounding box center [190, 348] width 78 height 9
click at [188, 361] on span "WO 2.16 2025" at bounding box center [186, 361] width 35 height 7
drag, startPoint x: 187, startPoint y: 350, endPoint x: 193, endPoint y: 374, distance: 24.7
click at [193, 374] on span "2.18 Tues R" at bounding box center [190, 373] width 29 height 7
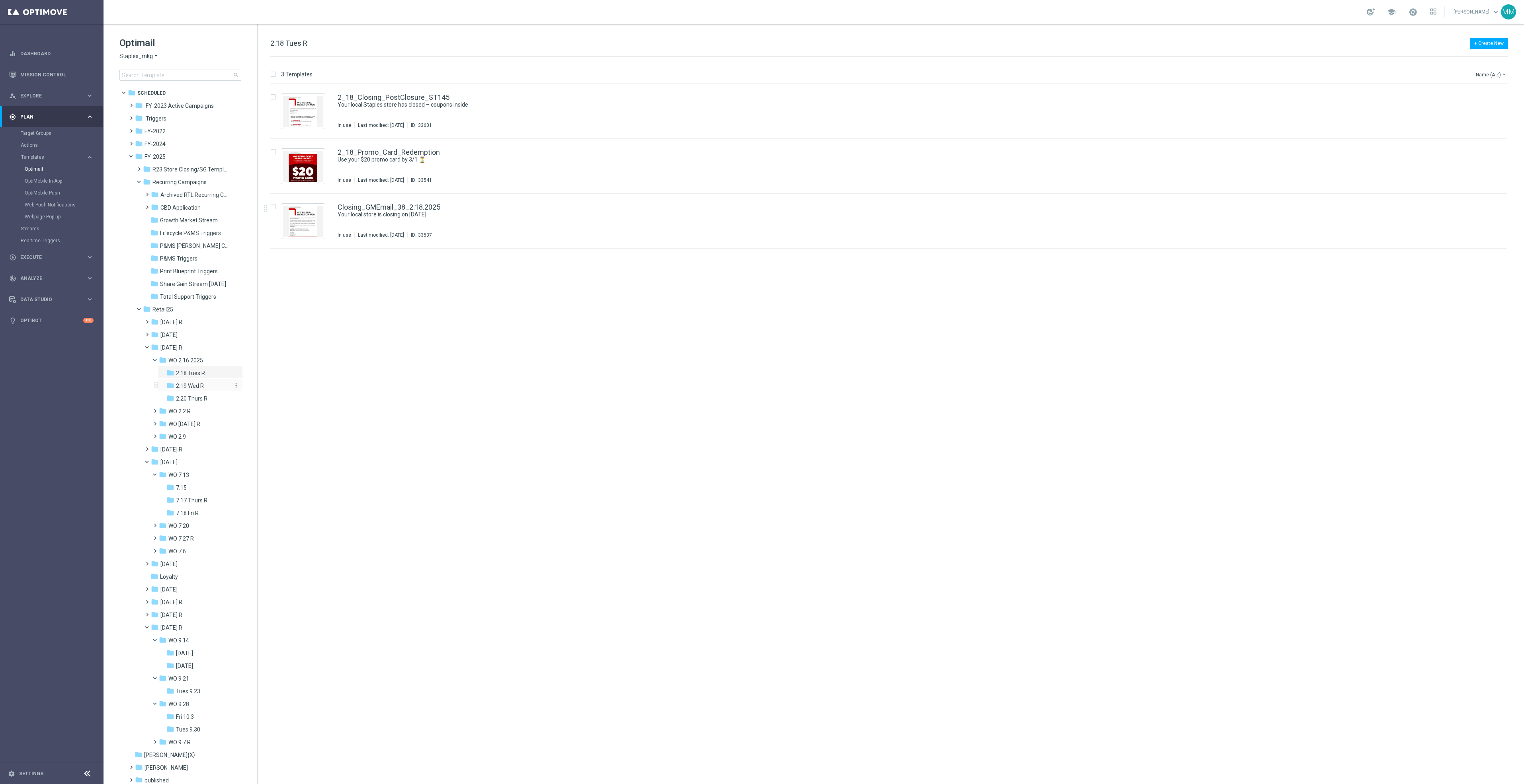
click at [201, 383] on span "2.19 Wed R" at bounding box center [189, 386] width 28 height 7
click at [202, 393] on div "folder 2.20 Thurs R more_vert" at bounding box center [200, 398] width 85 height 13
click at [202, 403] on div "folder 2.20 Thurs R" at bounding box center [199, 399] width 65 height 9
click at [182, 414] on span "WO 2.2 R" at bounding box center [180, 412] width 22 height 7
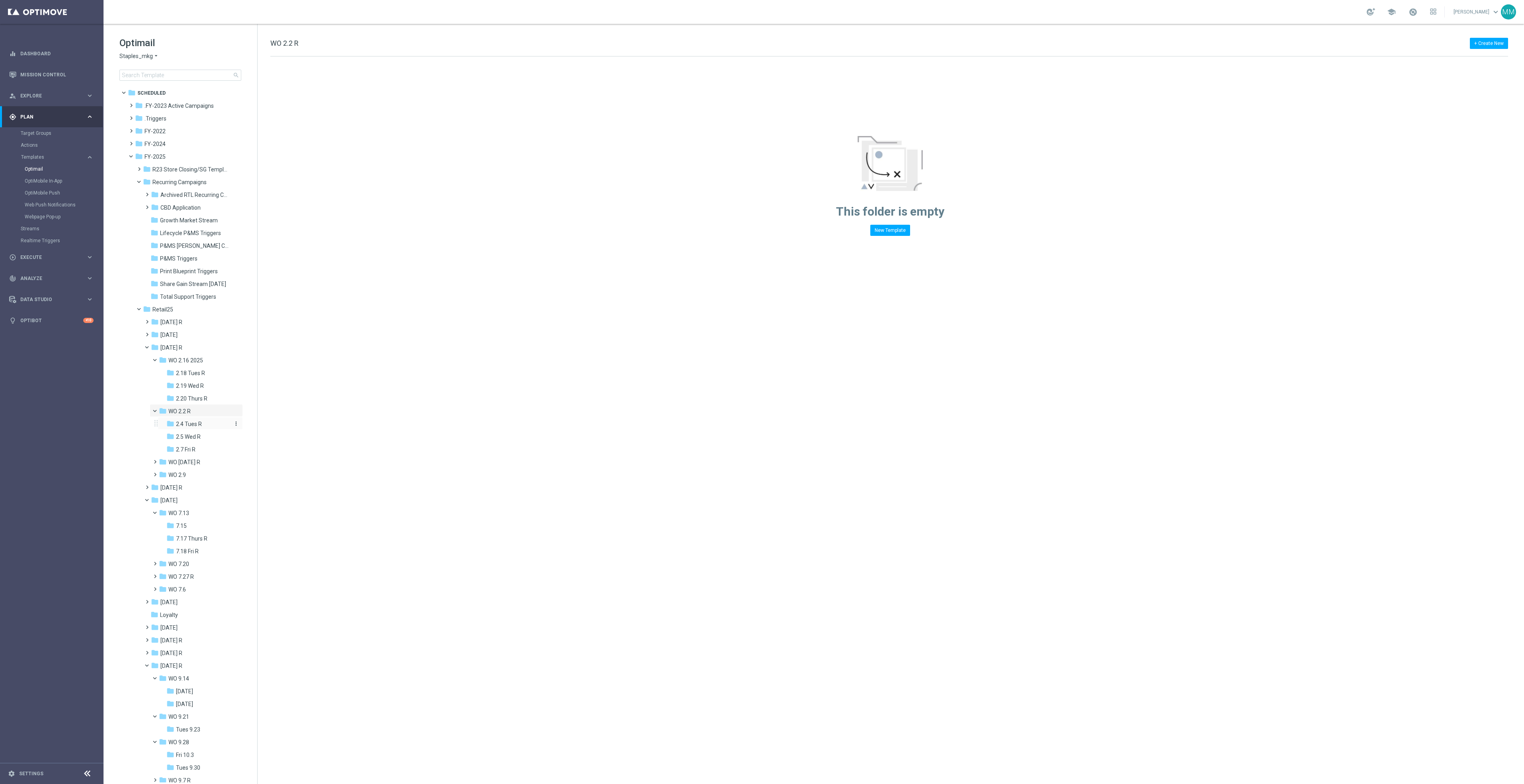
click at [188, 425] on span "2.4 Tues R" at bounding box center [189, 424] width 26 height 7
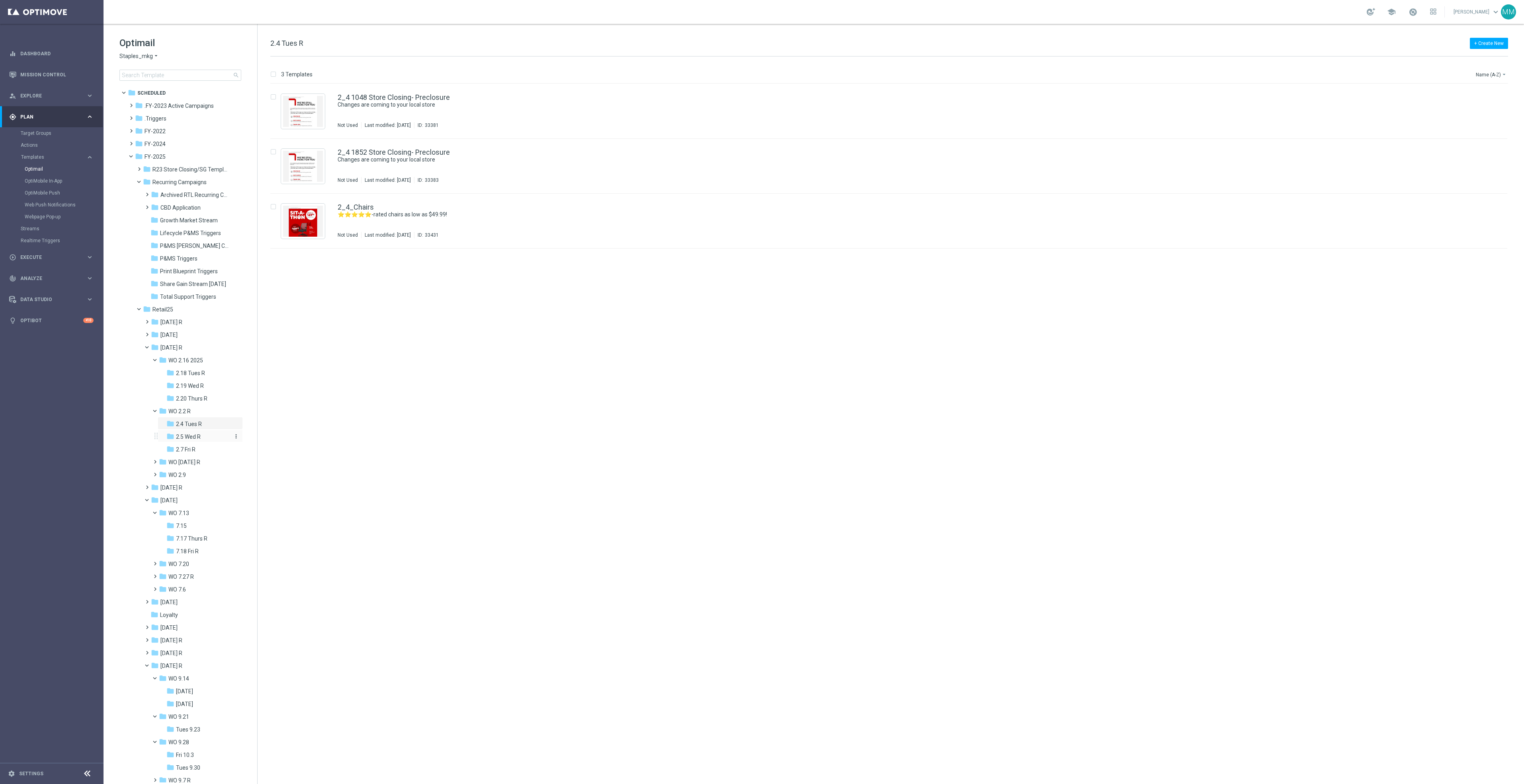
drag, startPoint x: 188, startPoint y: 425, endPoint x: 190, endPoint y: 435, distance: 10.2
click at [190, 435] on span "2.5 Wed R" at bounding box center [188, 437] width 25 height 7
click at [187, 451] on span "2.7 Fri R" at bounding box center [185, 449] width 20 height 7
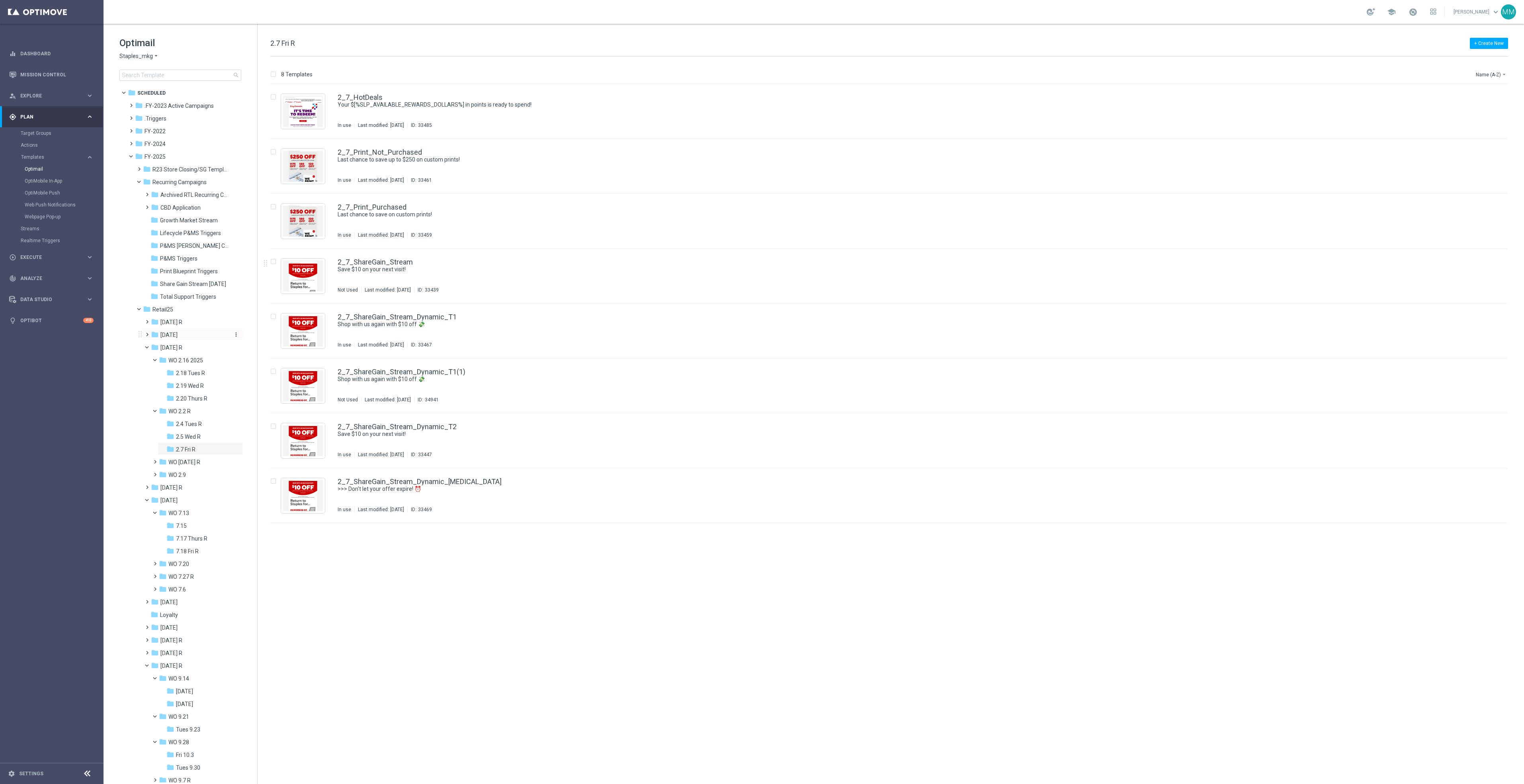
click at [192, 332] on div "folder August 25" at bounding box center [190, 335] width 78 height 9
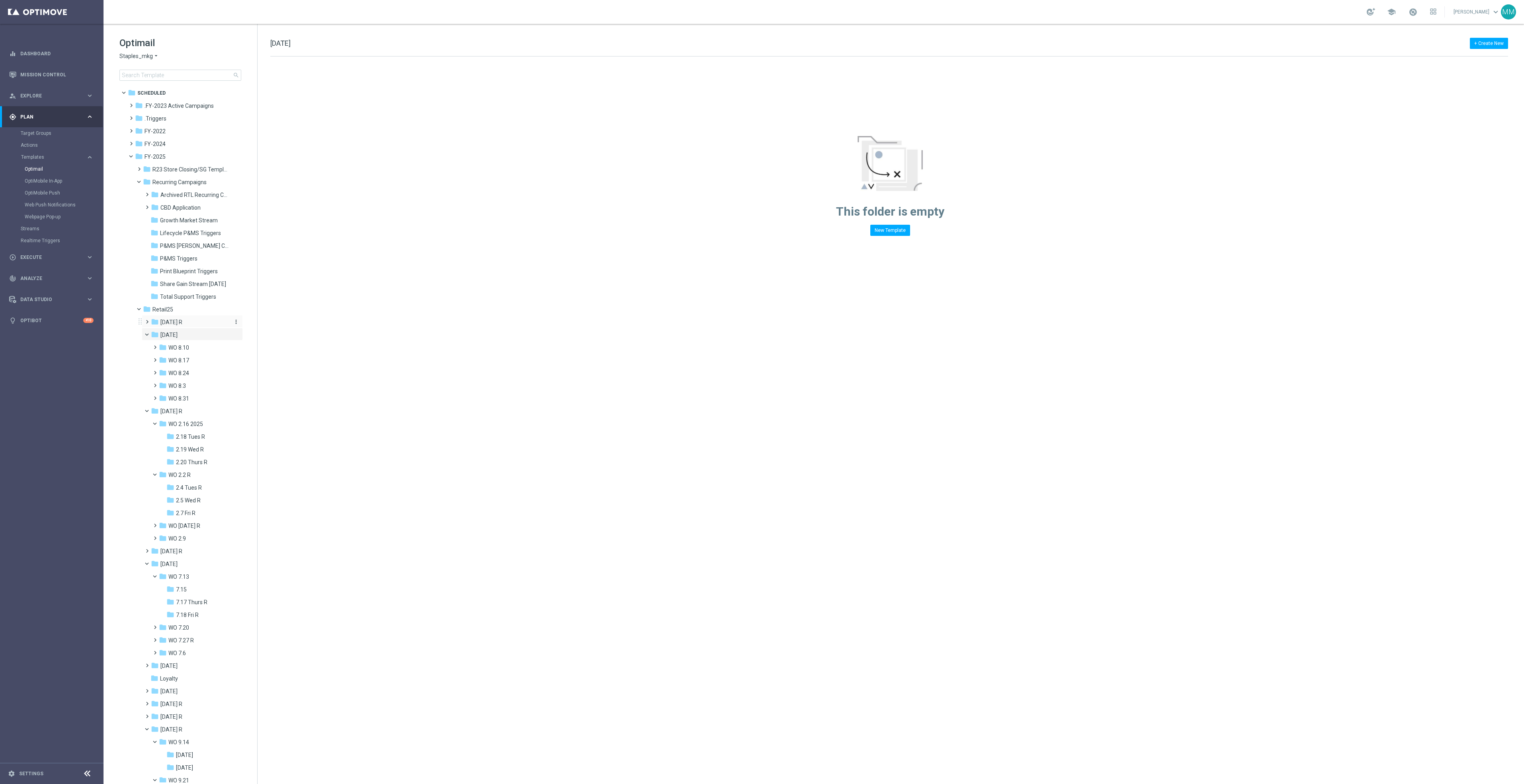
click at [186, 325] on div "folder Apr 25 R" at bounding box center [190, 322] width 78 height 9
click at [186, 333] on span "WO 4.13" at bounding box center [179, 335] width 21 height 7
click at [189, 345] on span "Fri 4.18 R" at bounding box center [187, 348] width 22 height 7
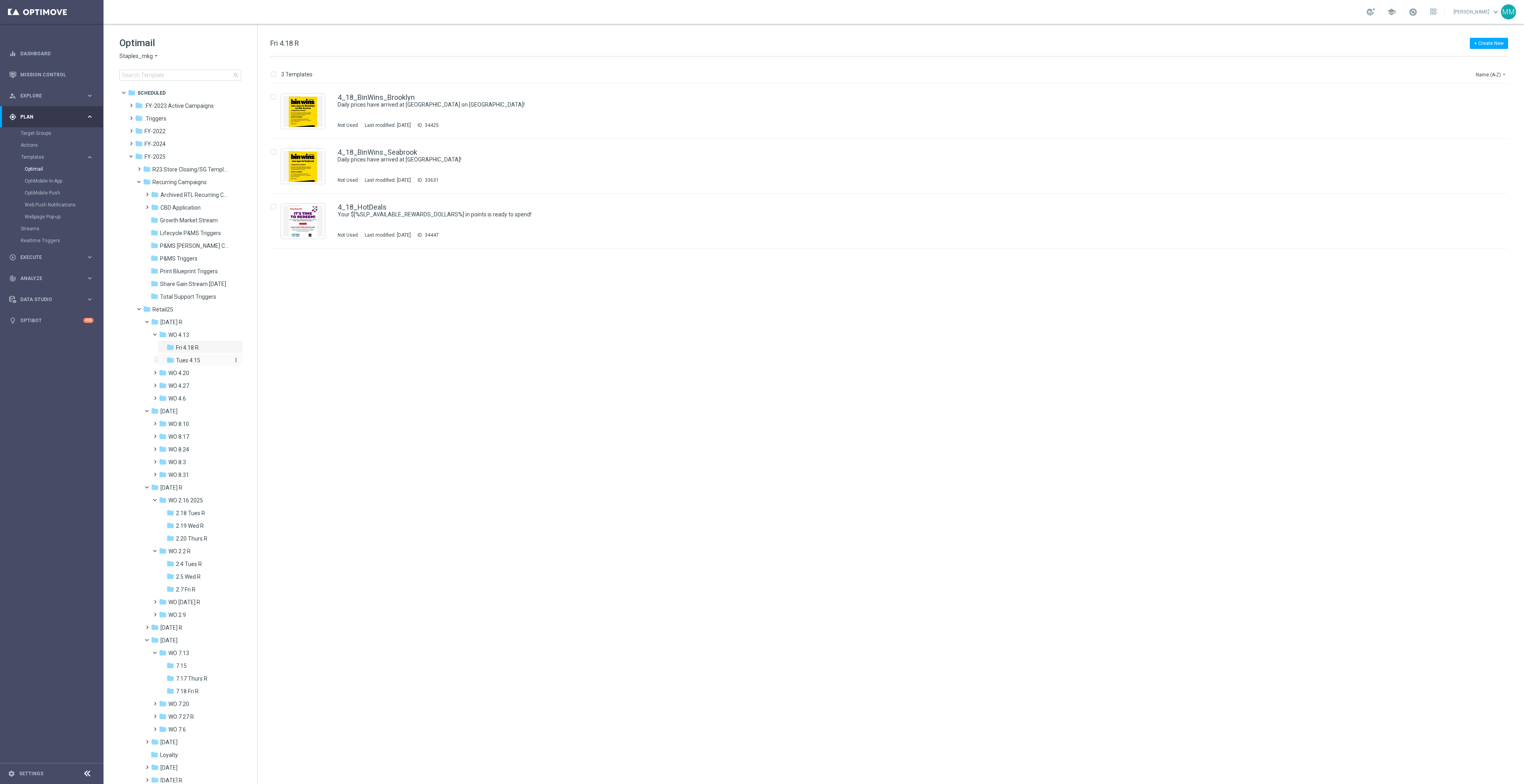
click at [191, 357] on span "Tues 4.15" at bounding box center [188, 361] width 24 height 7
click at [195, 372] on div "folder WO 4.20" at bounding box center [195, 373] width 71 height 9
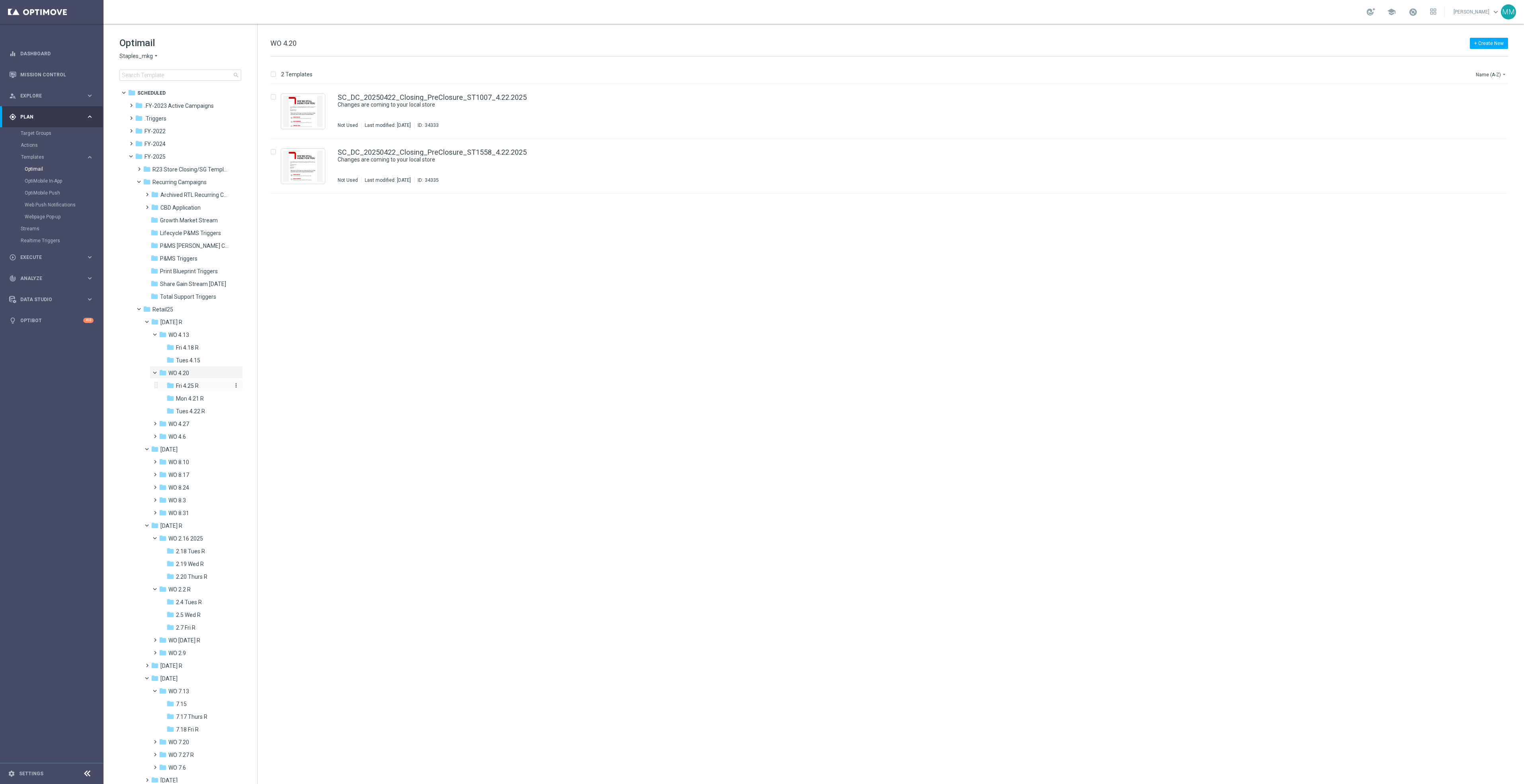
click at [195, 384] on span "Fri 4.25 R" at bounding box center [187, 386] width 22 height 7
click at [196, 391] on div "folder Mon 4.21 R more_vert" at bounding box center [200, 398] width 85 height 13
click at [205, 408] on span "Tues 4.22 R" at bounding box center [190, 412] width 29 height 7
click at [212, 400] on div "folder Mon 4.21 R" at bounding box center [199, 399] width 65 height 9
click at [141, 182] on span at bounding box center [142, 180] width 3 height 4
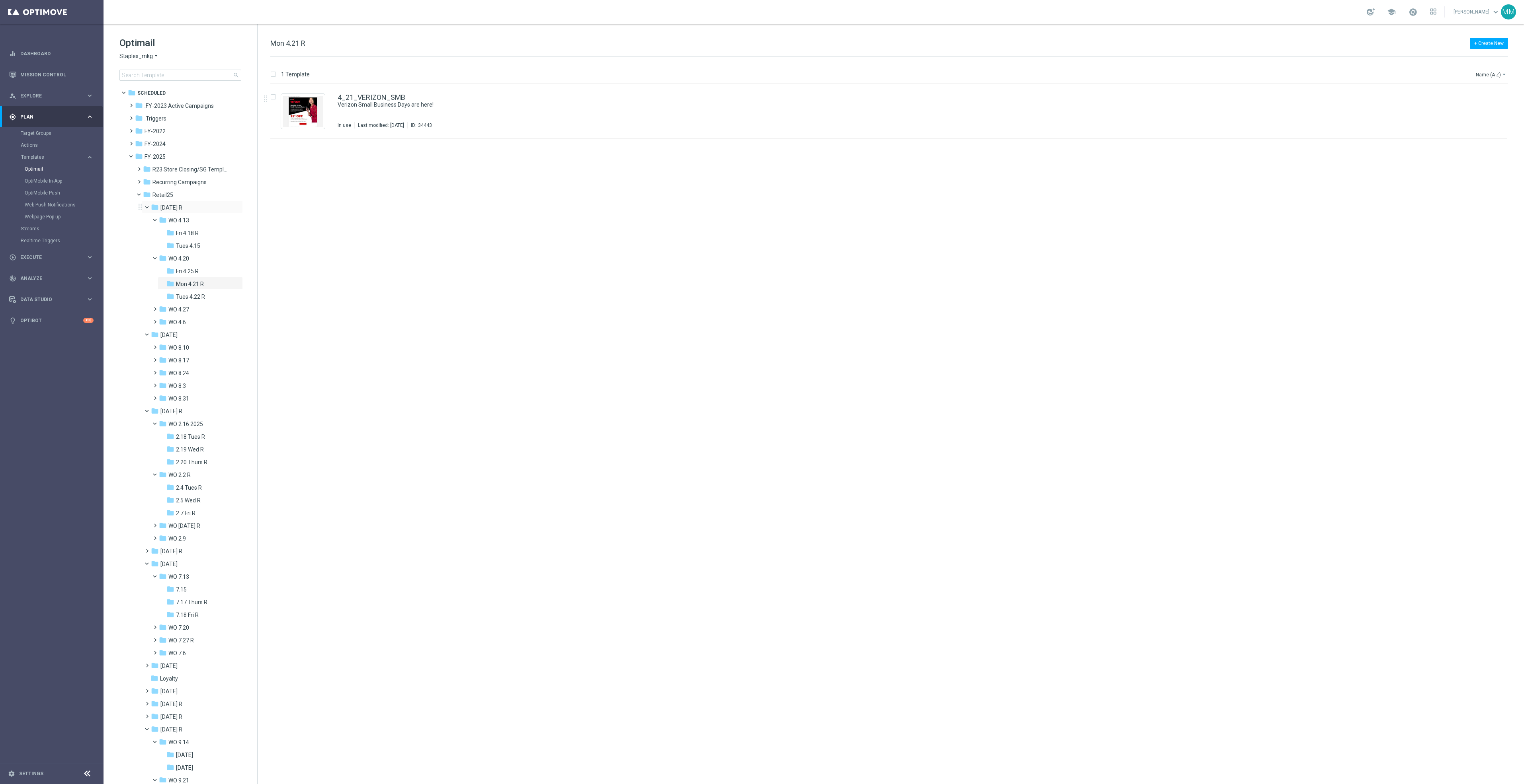
click at [149, 206] on span at bounding box center [150, 206] width 3 height 4
click at [149, 296] on span at bounding box center [150, 294] width 3 height 4
click at [149, 320] on span at bounding box center [150, 320] width 3 height 4
click at [210, 488] on div "folder Fri 10.3" at bounding box center [199, 488] width 65 height 9
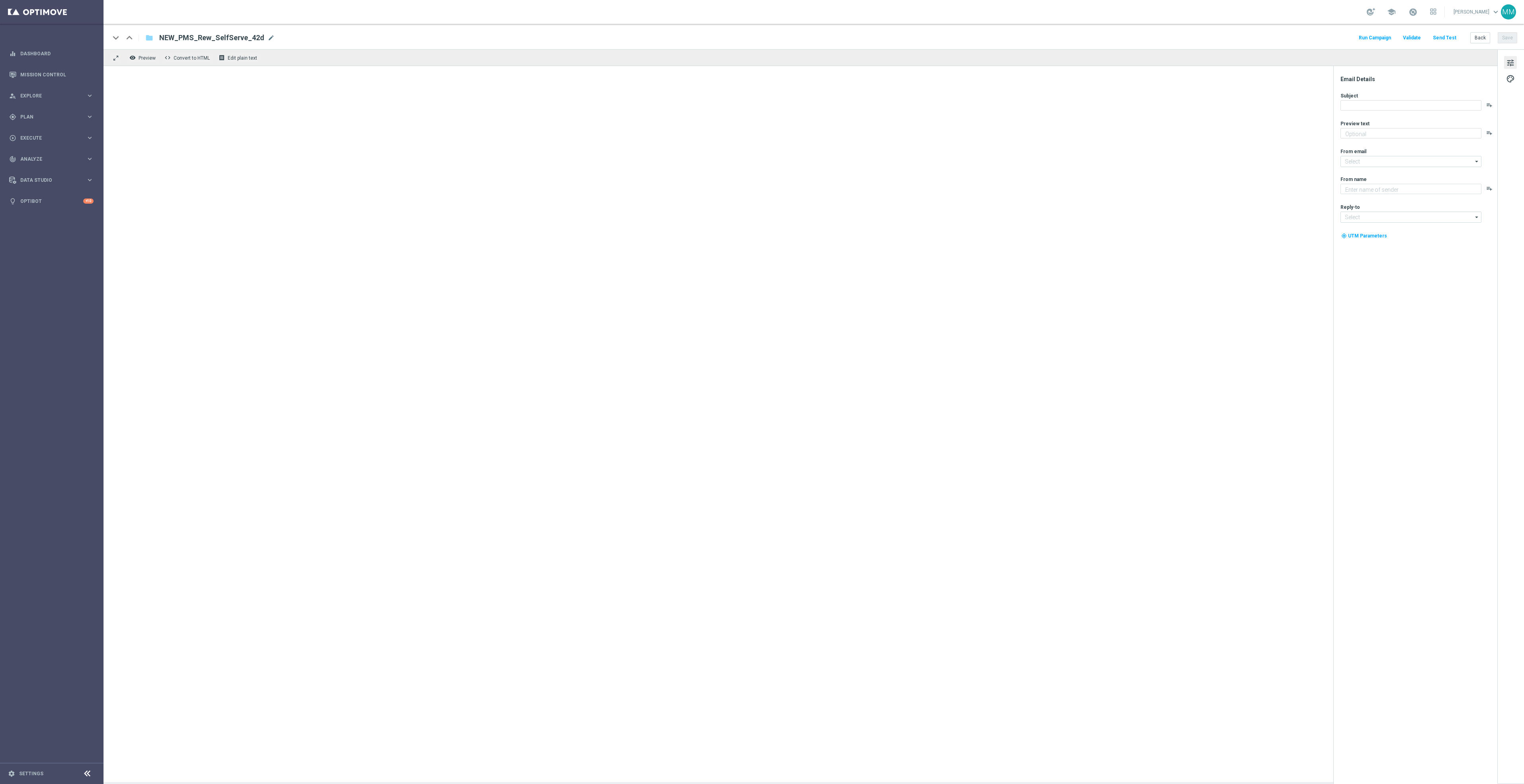
type textarea "Bring the ideas and we’ll help you bring it to life."
type textarea "Staples"
type input "[EMAIL_ADDRESS][DOMAIN_NAME]"
type textarea "Don't worry, we've still got you covered"
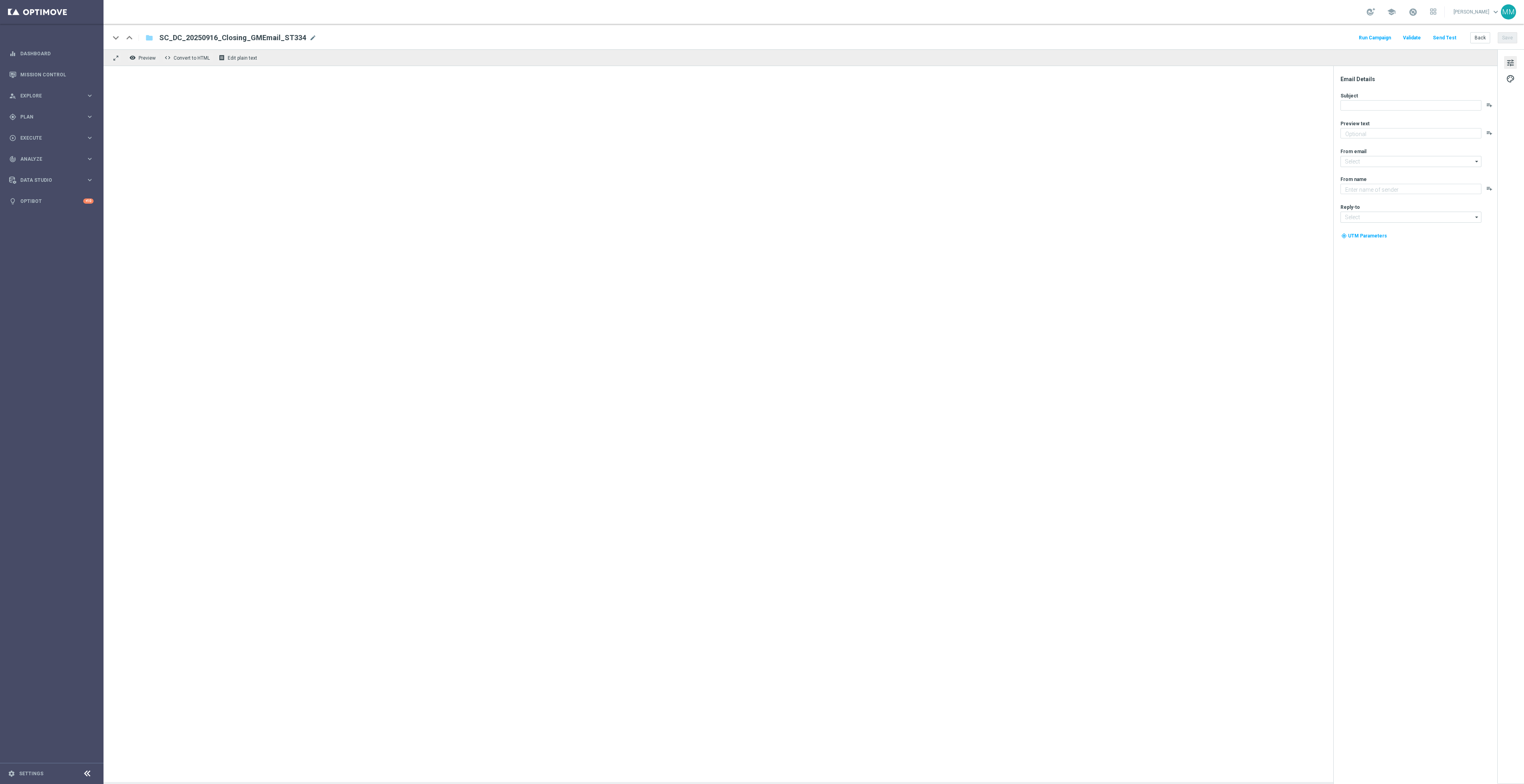
type input "[EMAIL_ADDRESS][DOMAIN_NAME]"
type textarea "Staples"
type input "[EMAIL_ADDRESS][DOMAIN_NAME]"
type textarea "And save even more with Hot Deals!"
type input "[EMAIL_ADDRESS][DOMAIN_NAME]"
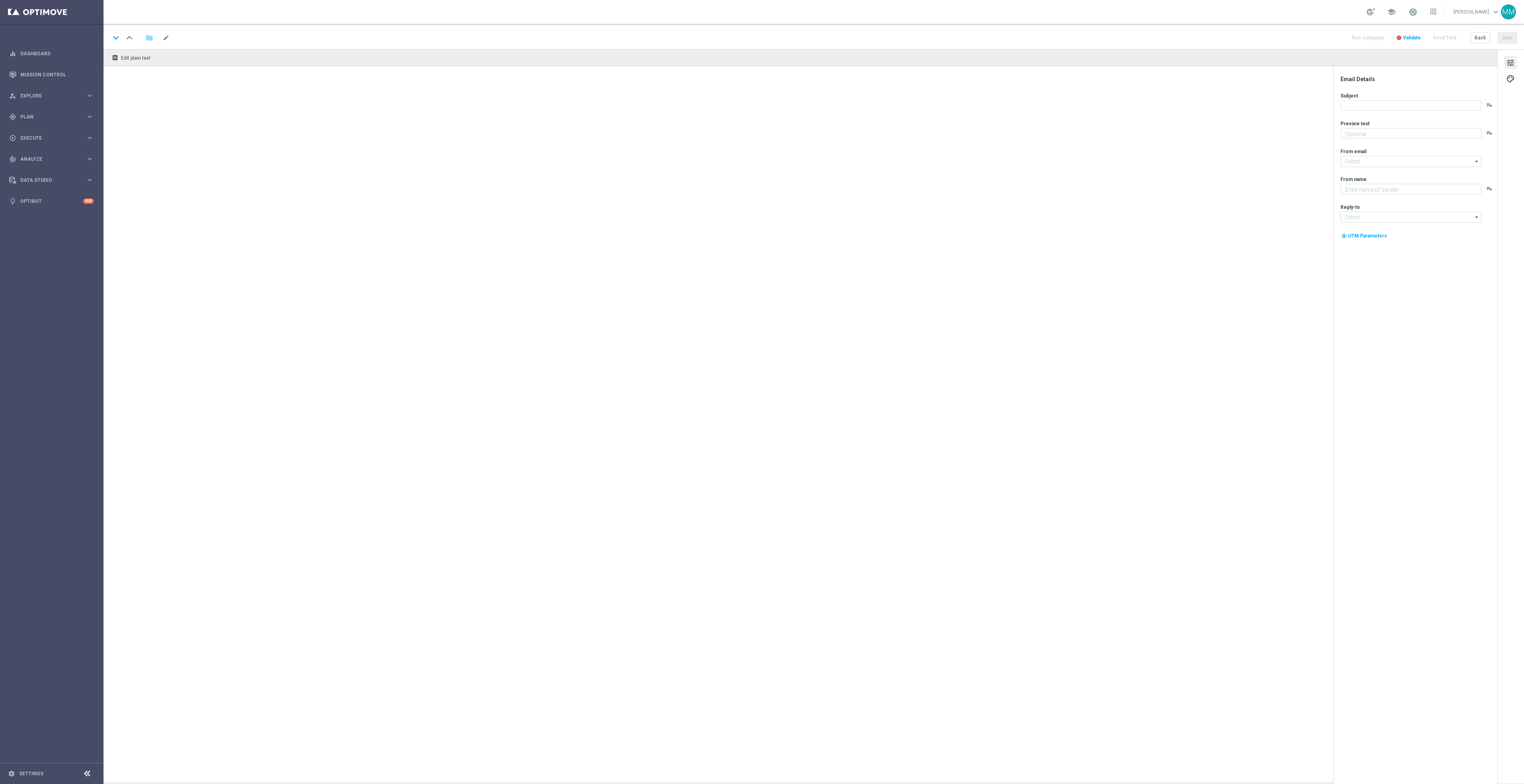
type textarea "Staples"
type input "[EMAIL_ADDRESS][DOMAIN_NAME]"
type textarea "Hurry in on huge savings on phones, internet and more."
type textarea "Staples"
type input "[EMAIL_ADDRESS][DOMAIN_NAME]"
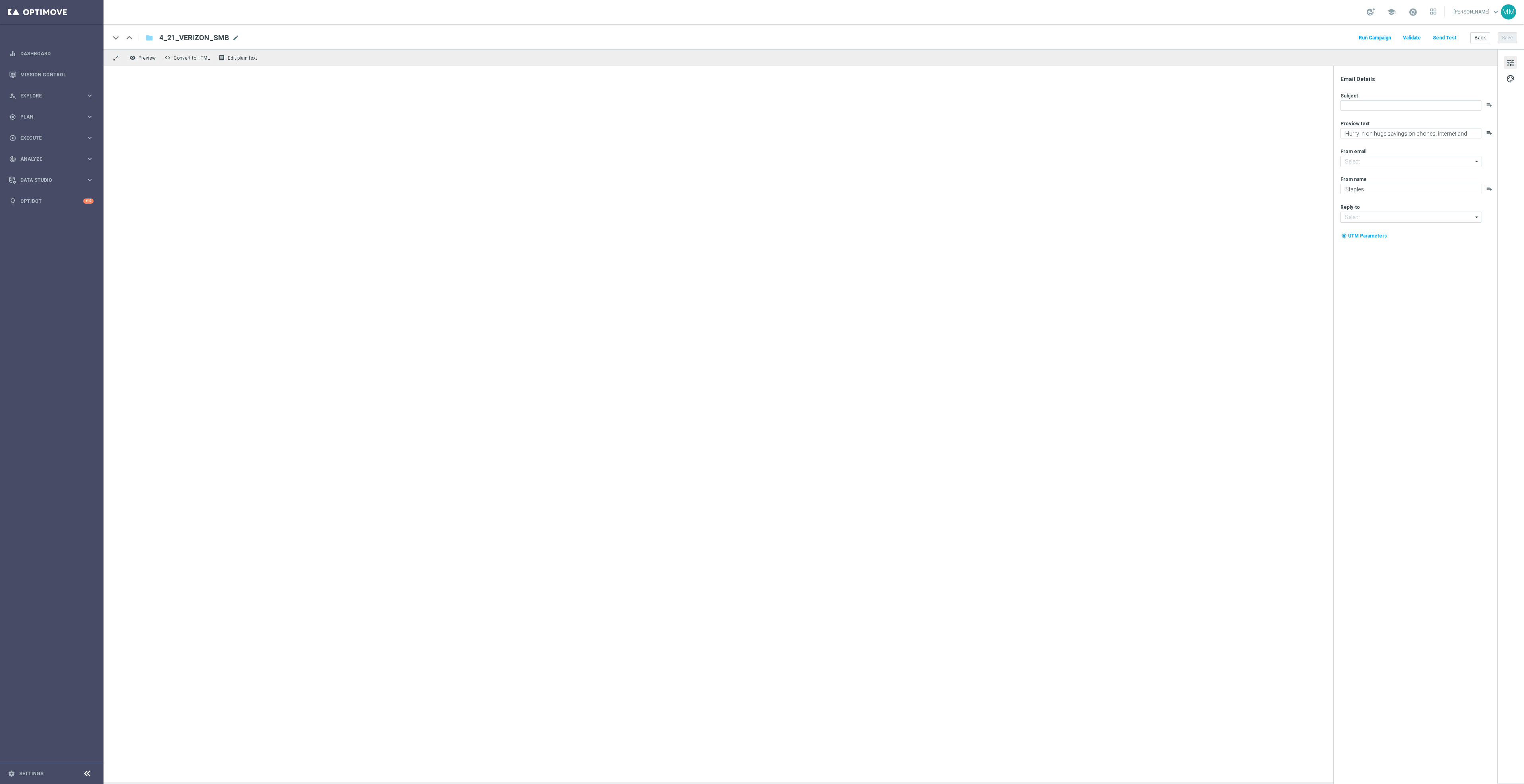
type input "[EMAIL_ADDRESS][DOMAIN_NAME]"
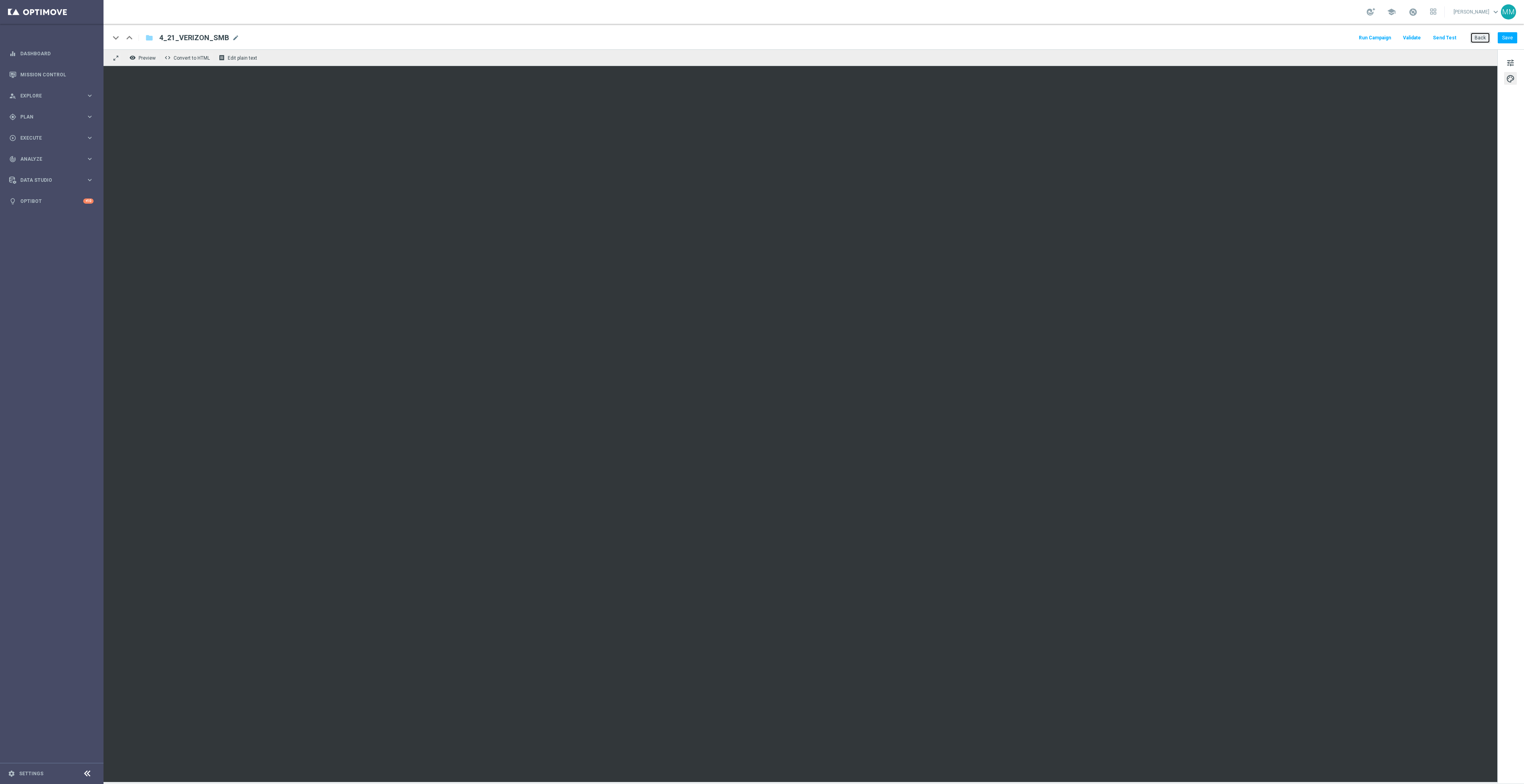
click at [1472, 35] on button "Back" at bounding box center [1480, 38] width 20 height 11
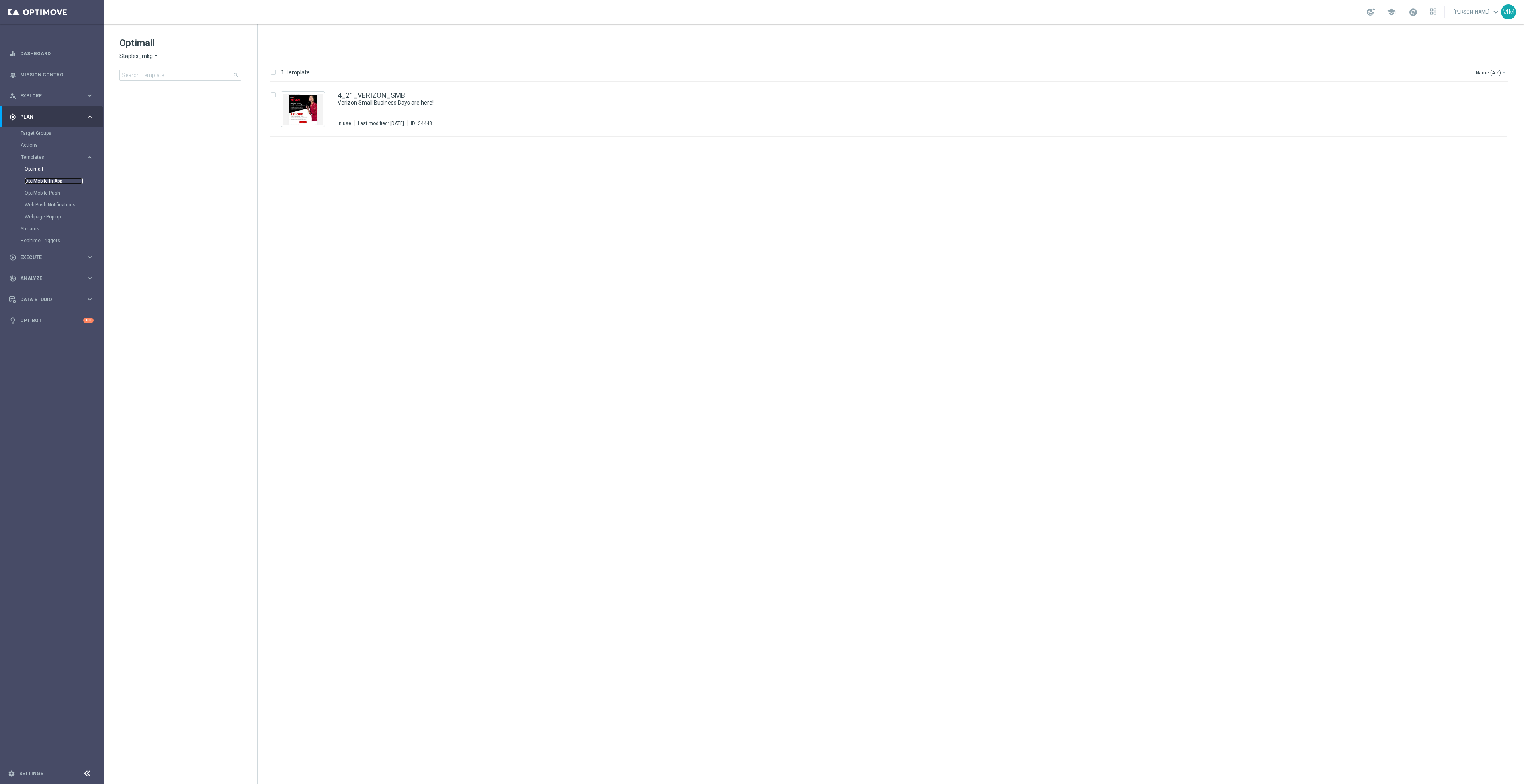
click at [40, 183] on link "OptiMobile In-App" at bounding box center [54, 181] width 58 height 7
click at [38, 170] on link "Optimail" at bounding box center [54, 169] width 58 height 7
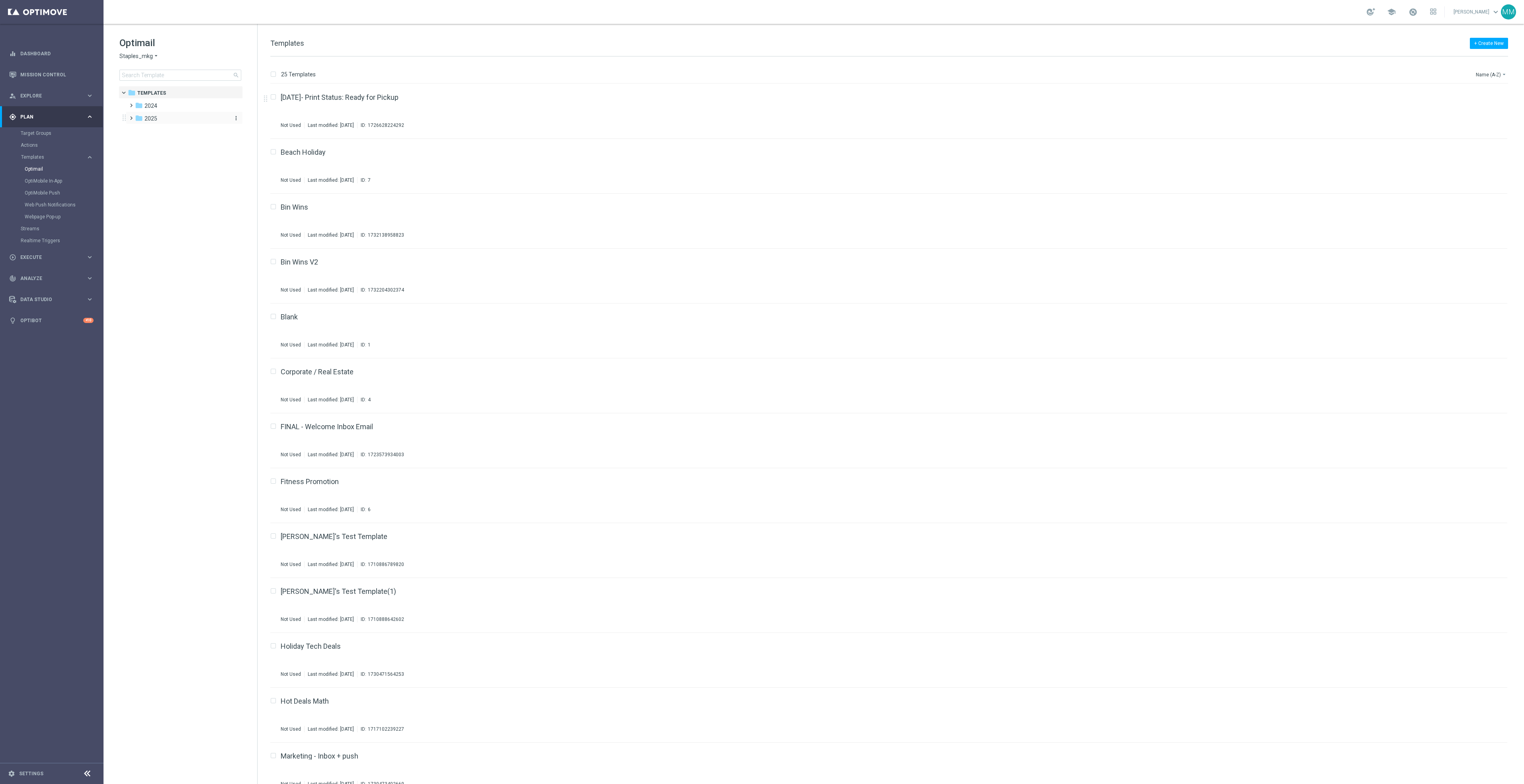
click at [185, 116] on div "folder 2025" at bounding box center [180, 118] width 92 height 9
click at [43, 165] on div "Optimail" at bounding box center [64, 169] width 78 height 12
click at [41, 166] on link "Optimail" at bounding box center [54, 169] width 58 height 7
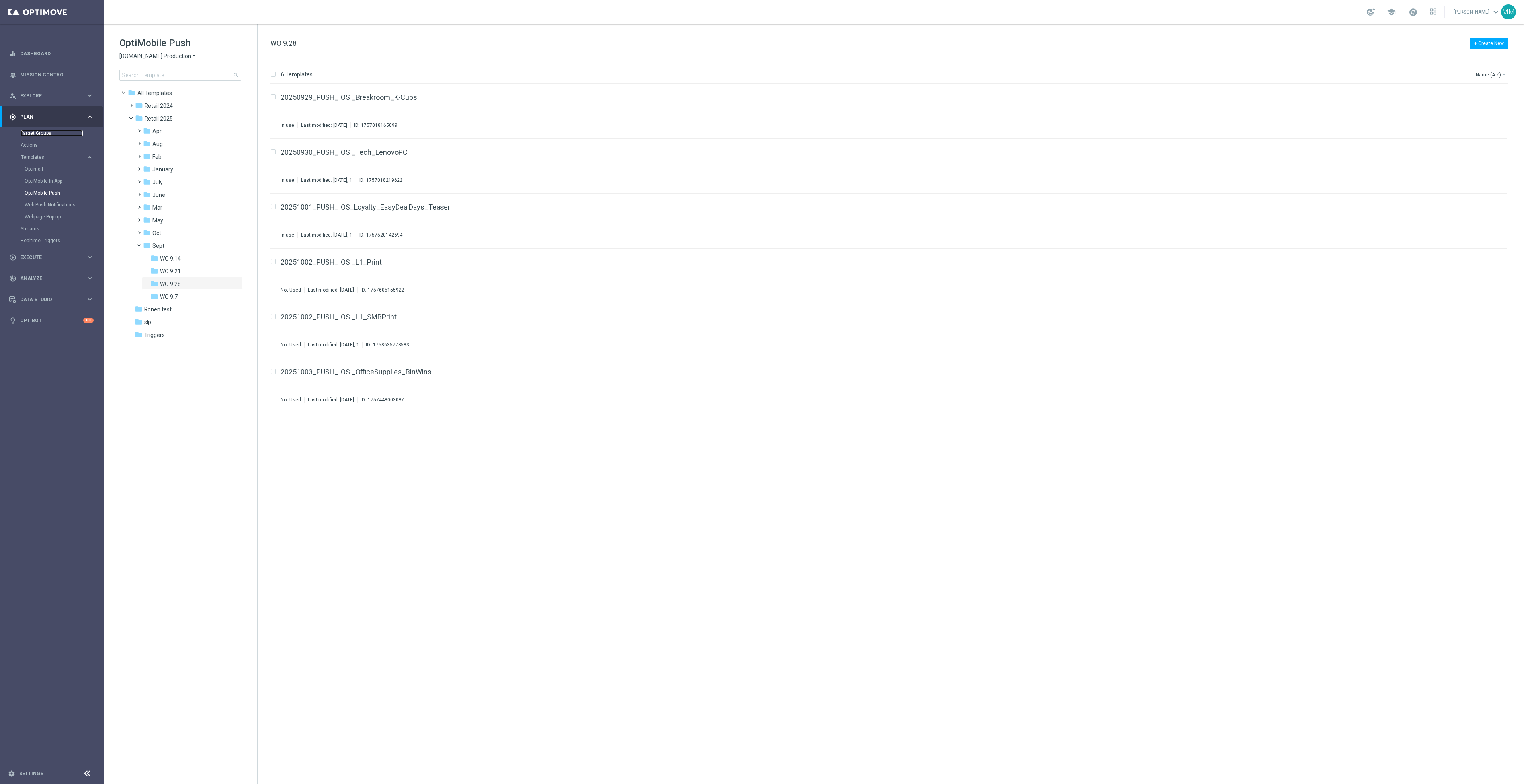
click at [36, 131] on link "Target Groups" at bounding box center [51, 133] width 62 height 7
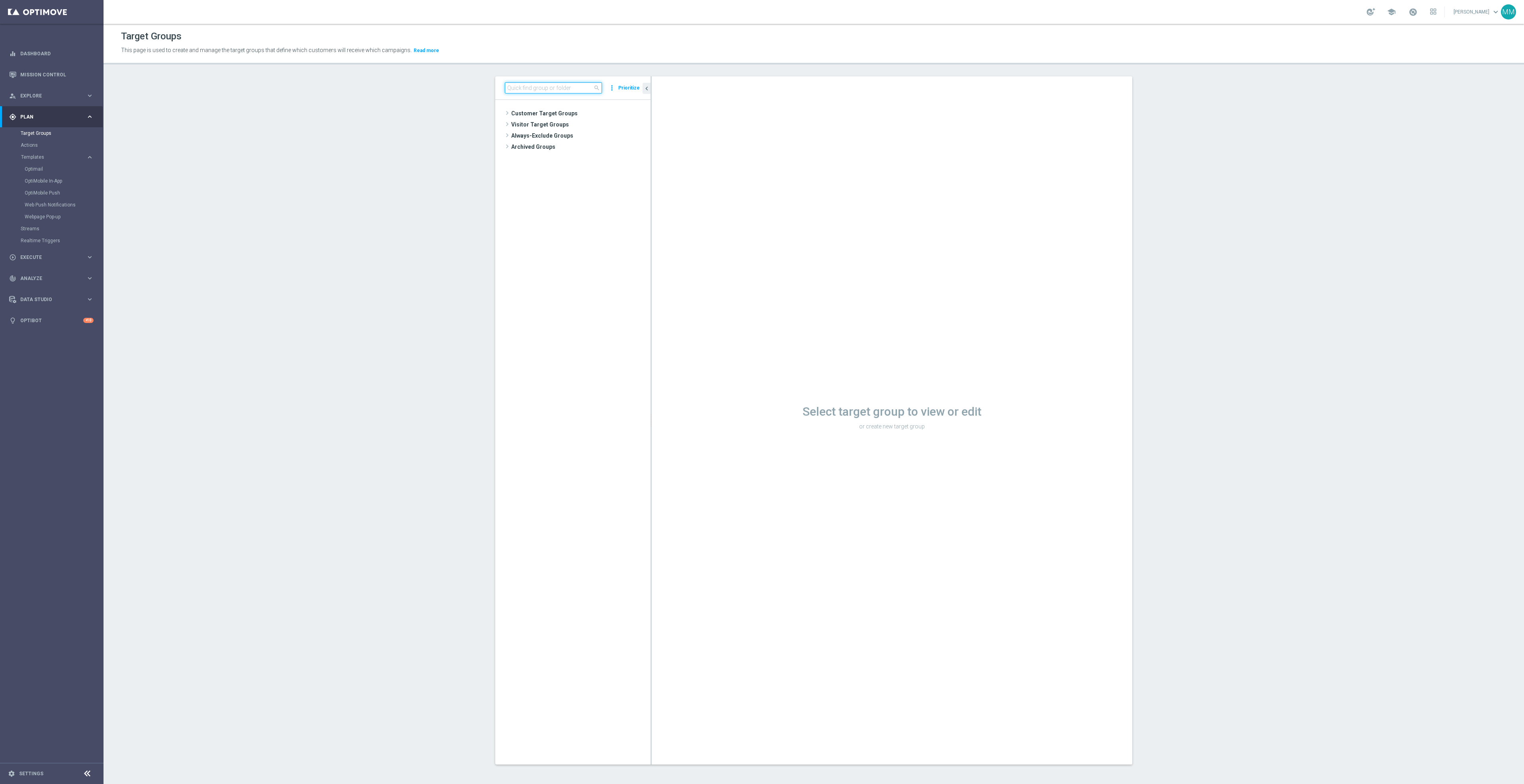
click at [552, 93] on input at bounding box center [553, 88] width 97 height 11
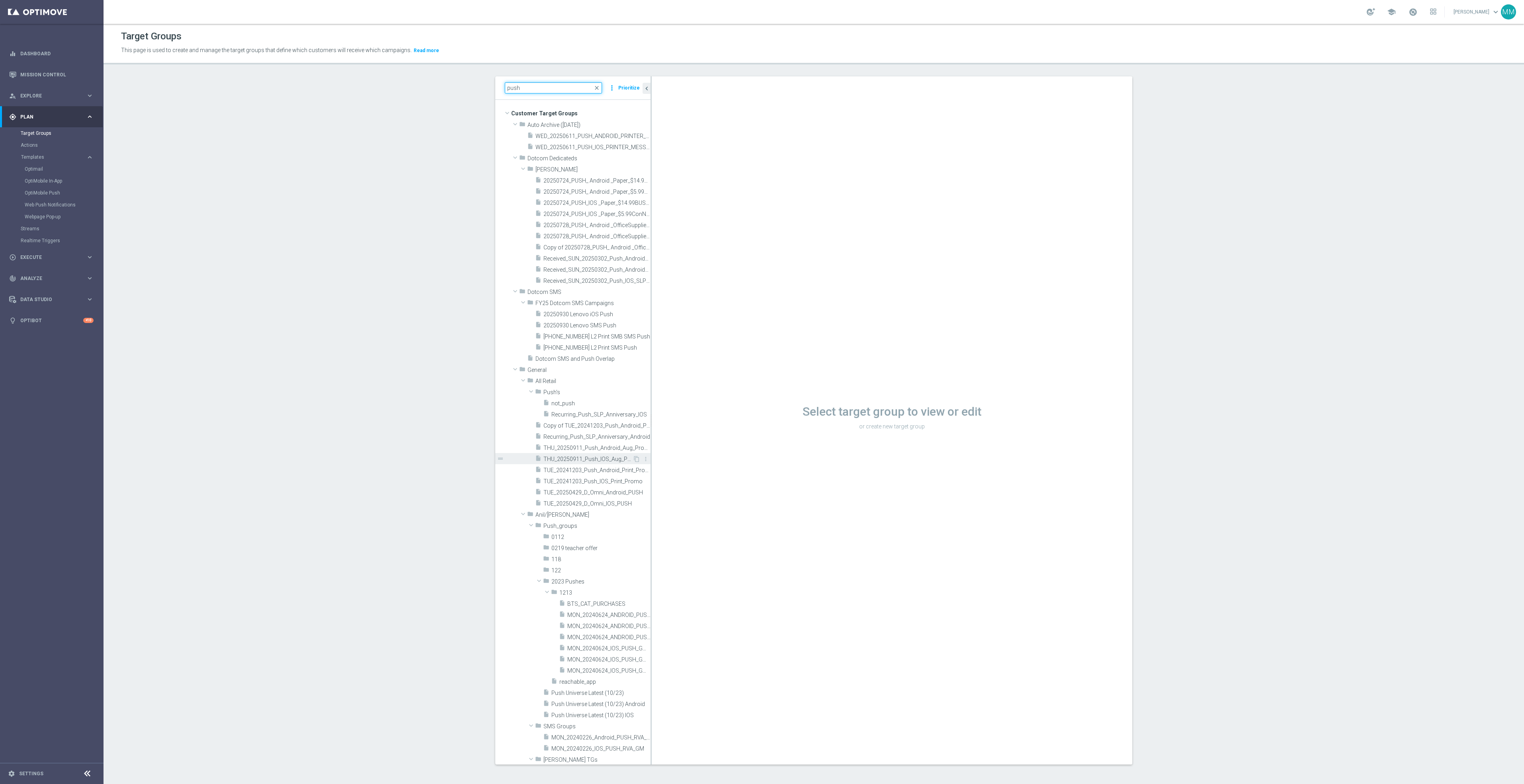
type input "push"
click at [608, 460] on span "THU_20250911_Push_IOS_Aug_Promo" at bounding box center [588, 459] width 89 height 7
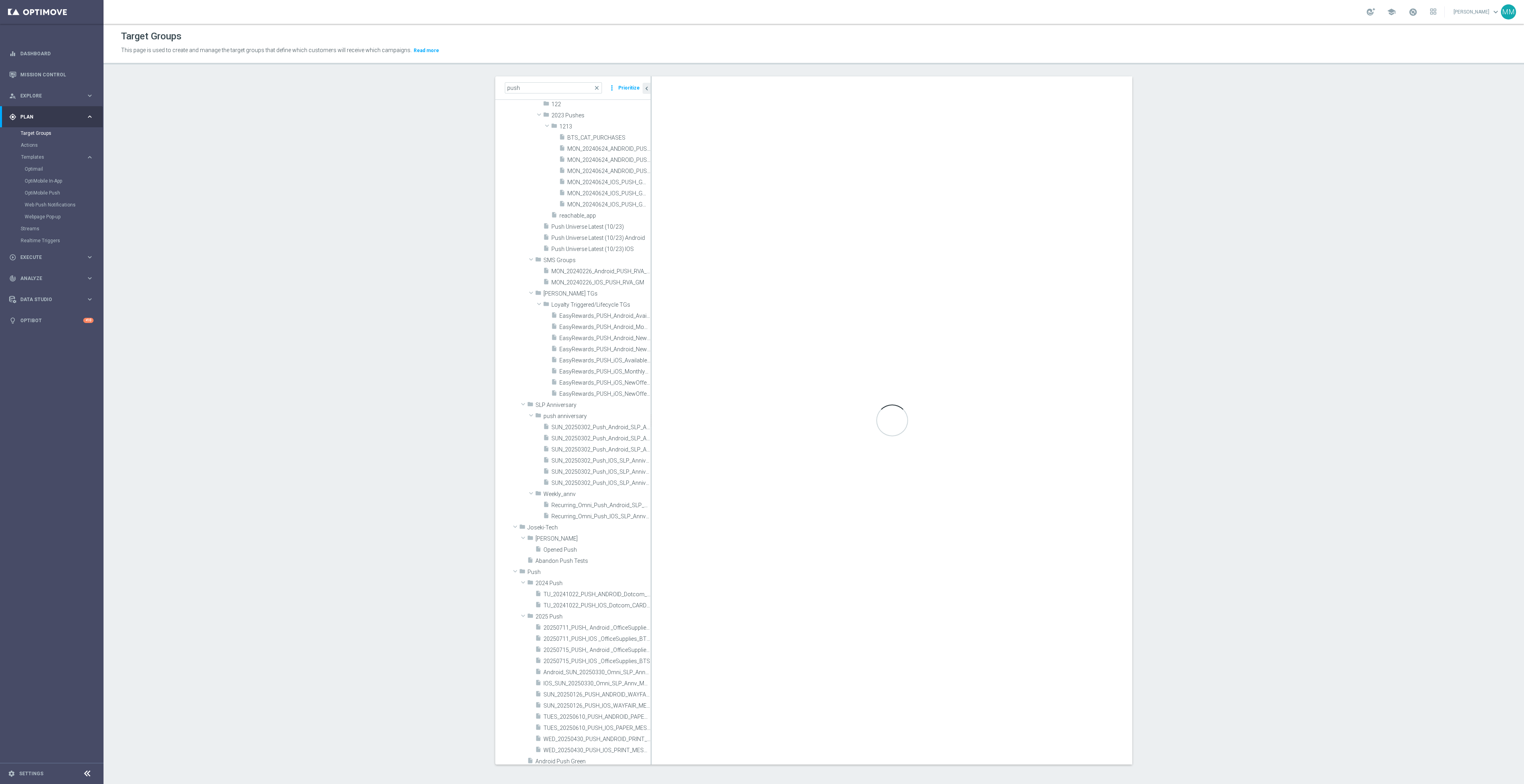
scroll to position [478, 0]
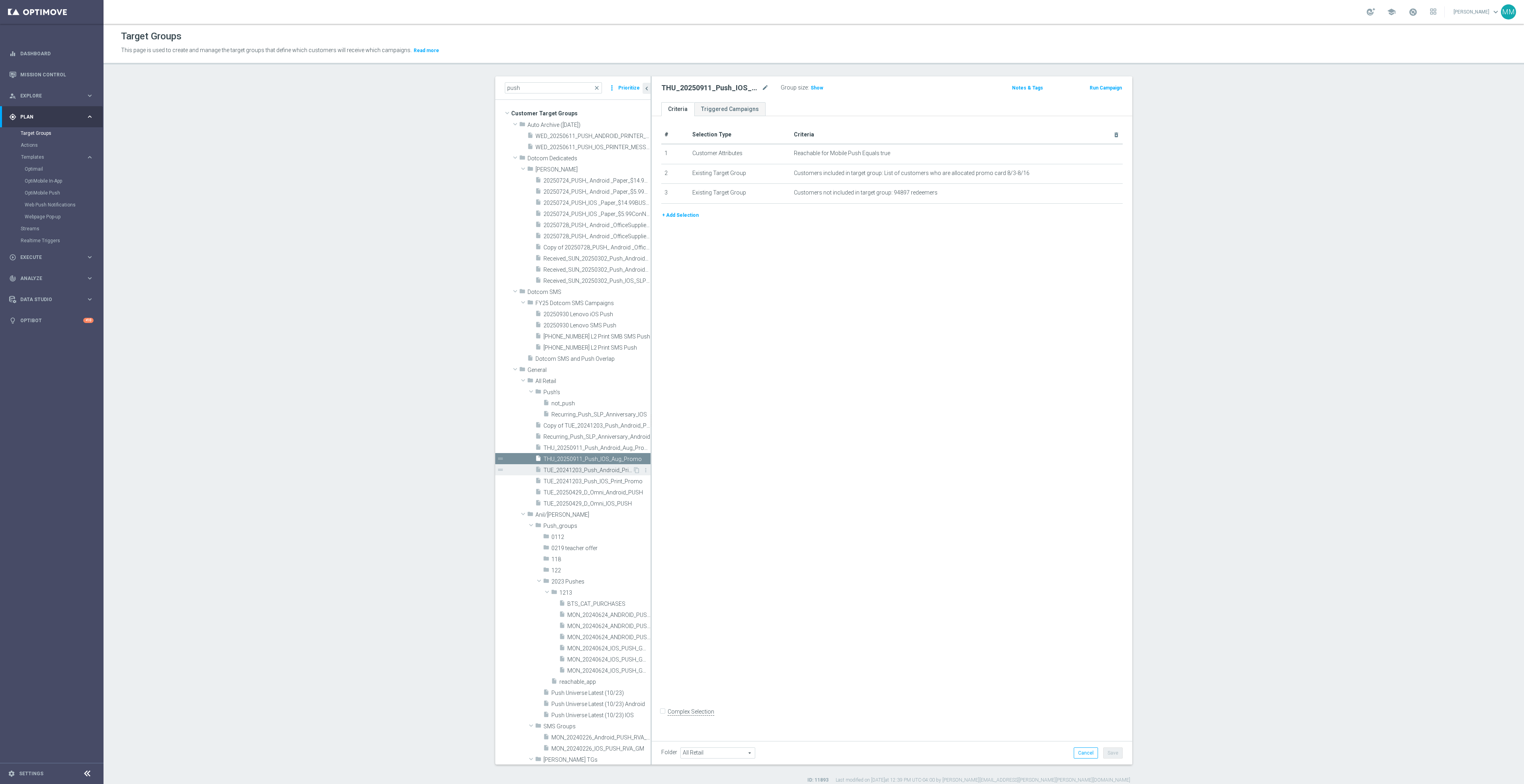
click at [589, 471] on span "TUE_20241203_Push_Android_Print_Promo" at bounding box center [588, 470] width 89 height 7
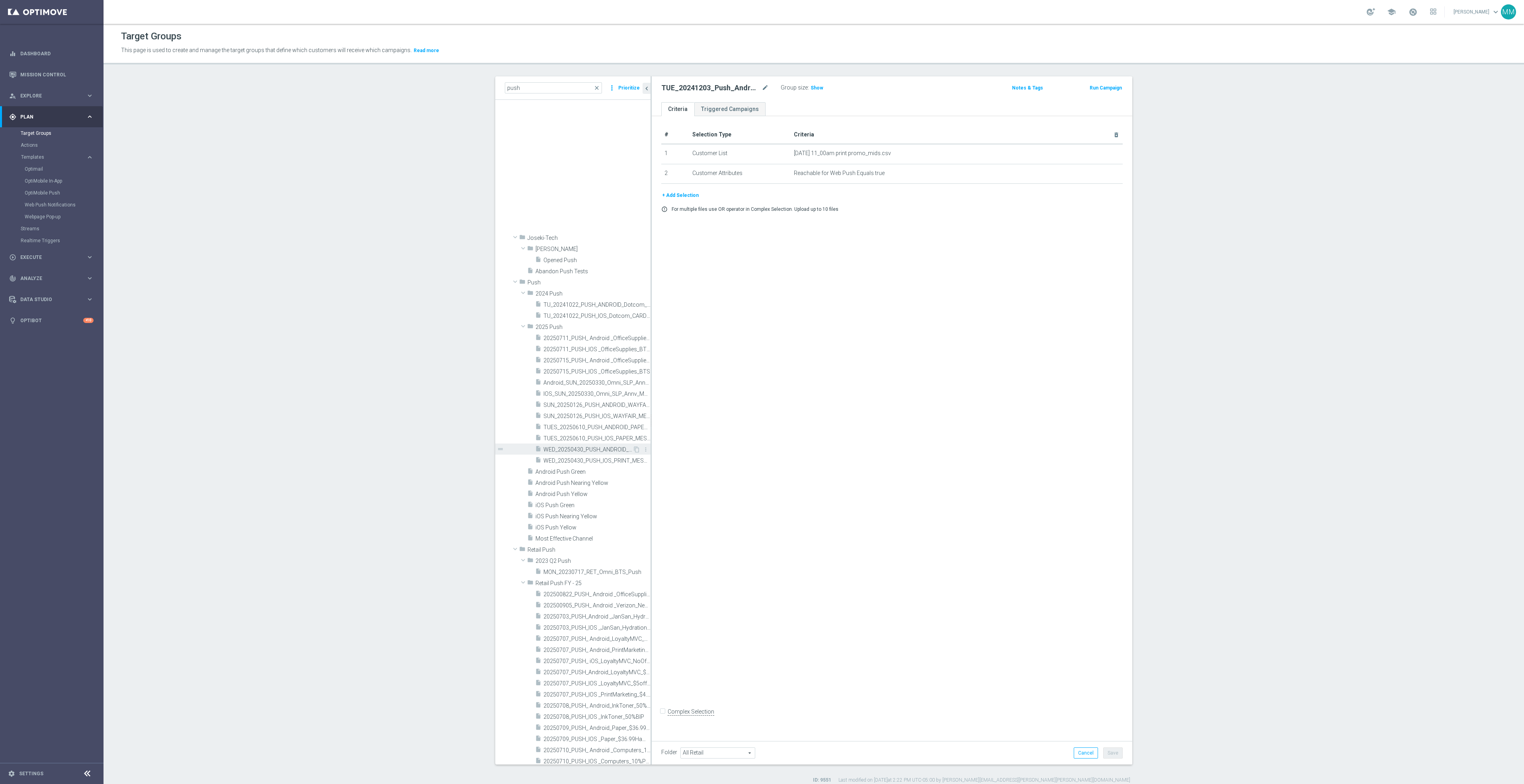
scroll to position [955, 0]
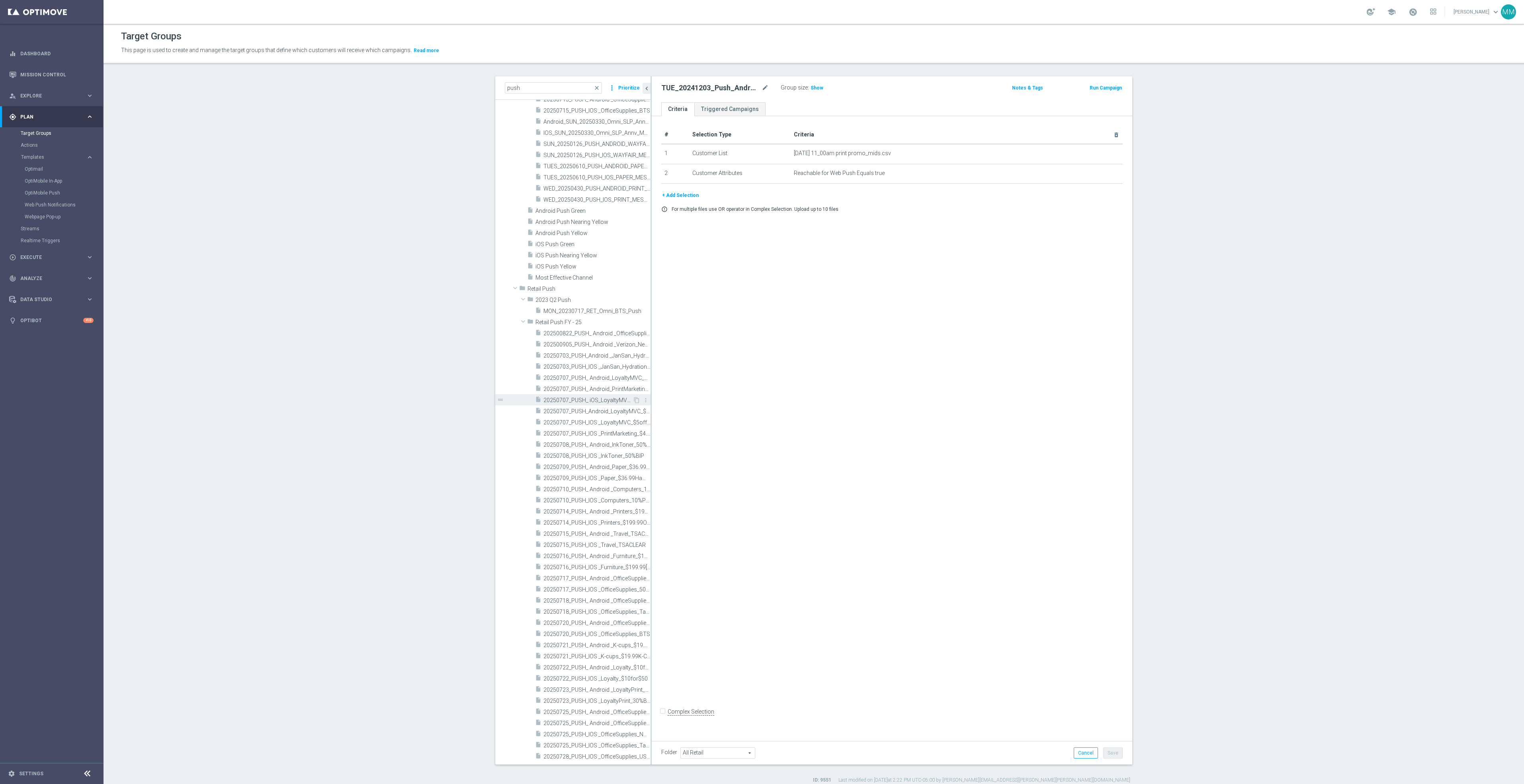
click at [593, 400] on span "20250707_PUSH_ iOS_LoyaltyMVC_NoOffer" at bounding box center [588, 400] width 89 height 7
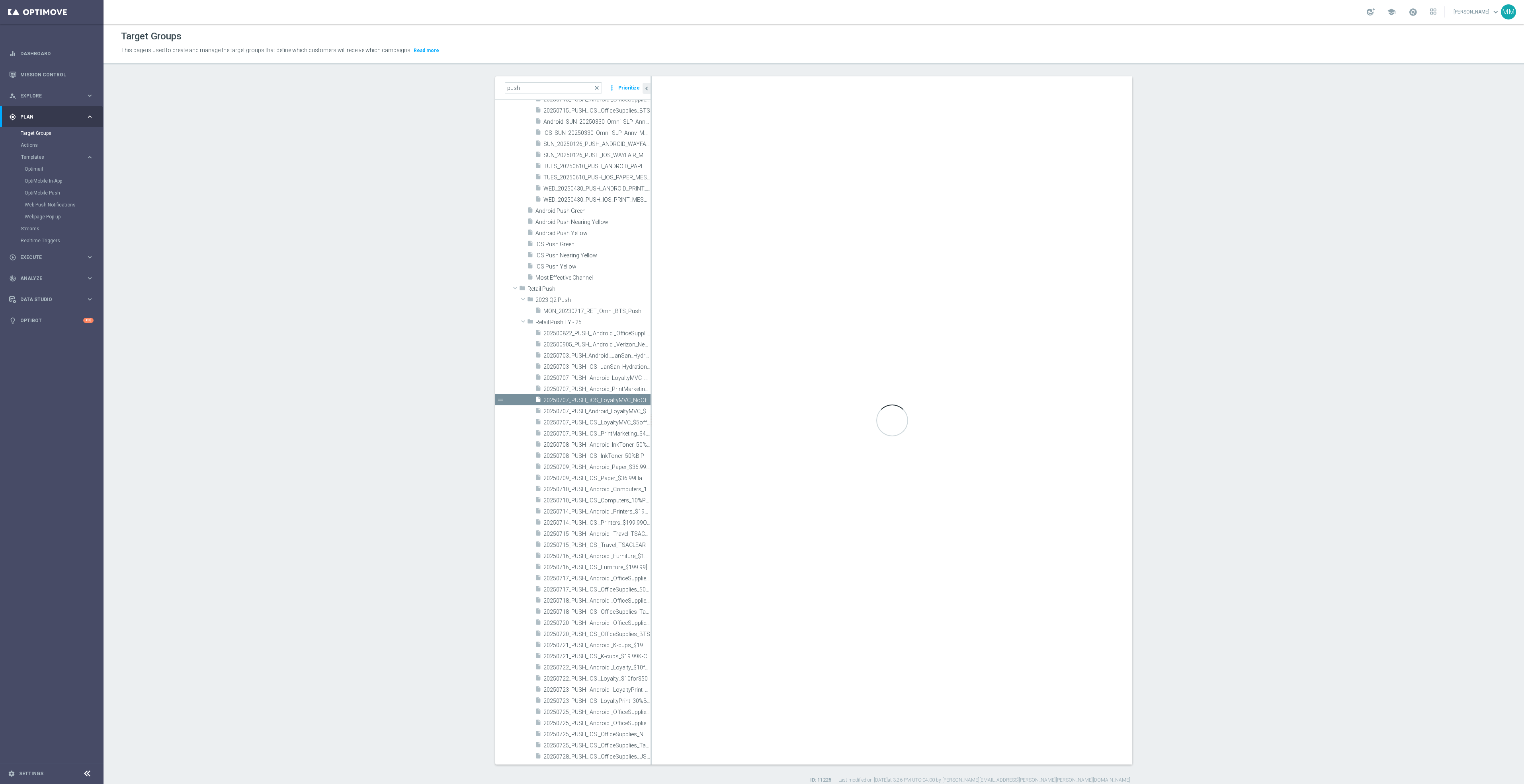
type input "Retail Push FY - 25"
click at [570, 696] on div "insert_drive_file 20250723_PUSH_IOS _LoyaltyPrint_30%BIP" at bounding box center [583, 701] width 98 height 11
checkbox input "true"
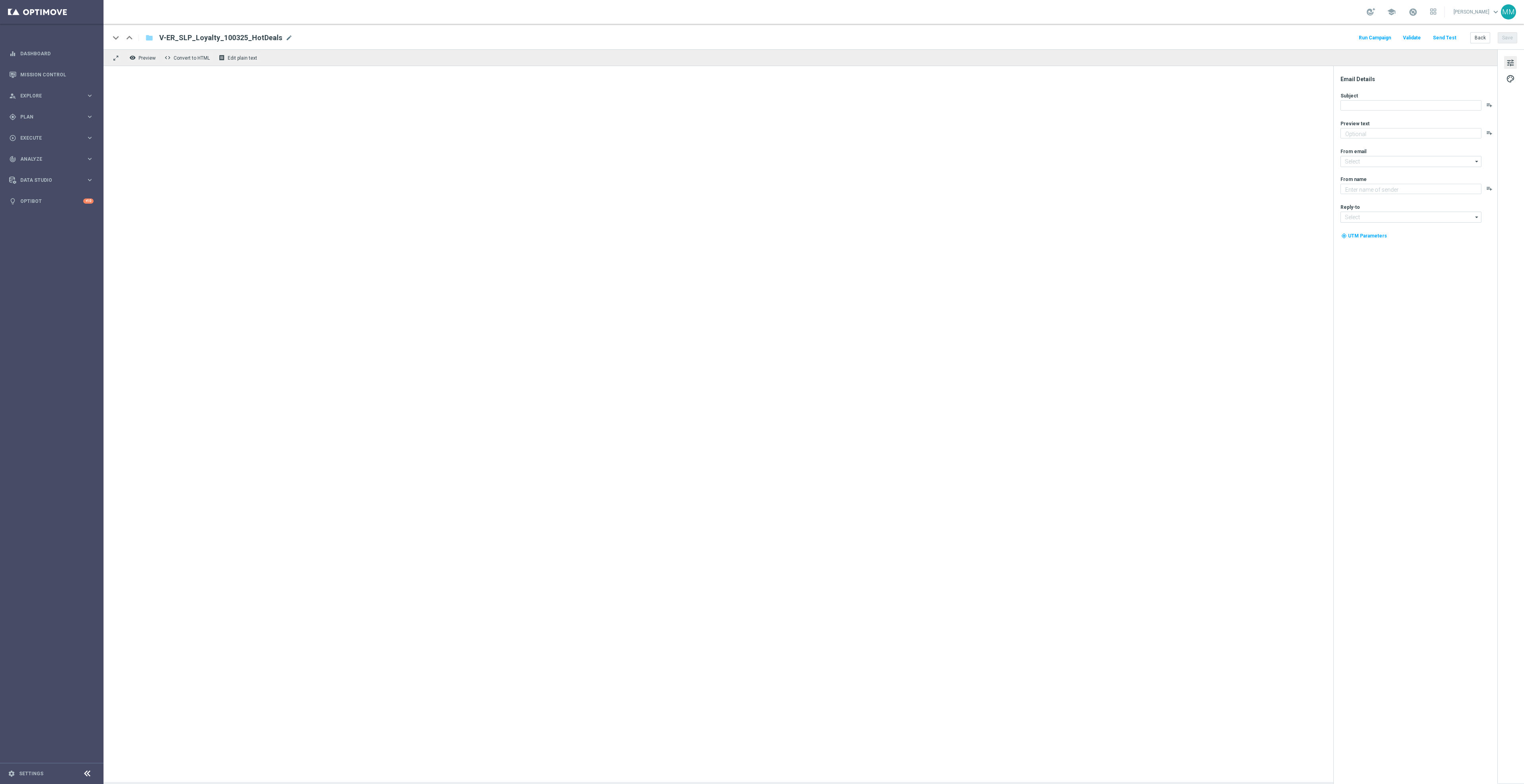
type textarea "Redeem now and save on these top deals."
type input "[EMAIL_ADDRESS][DOMAIN_NAME]"
type textarea "Staples"
type input "[EMAIL_ADDRESS][DOMAIN_NAME]"
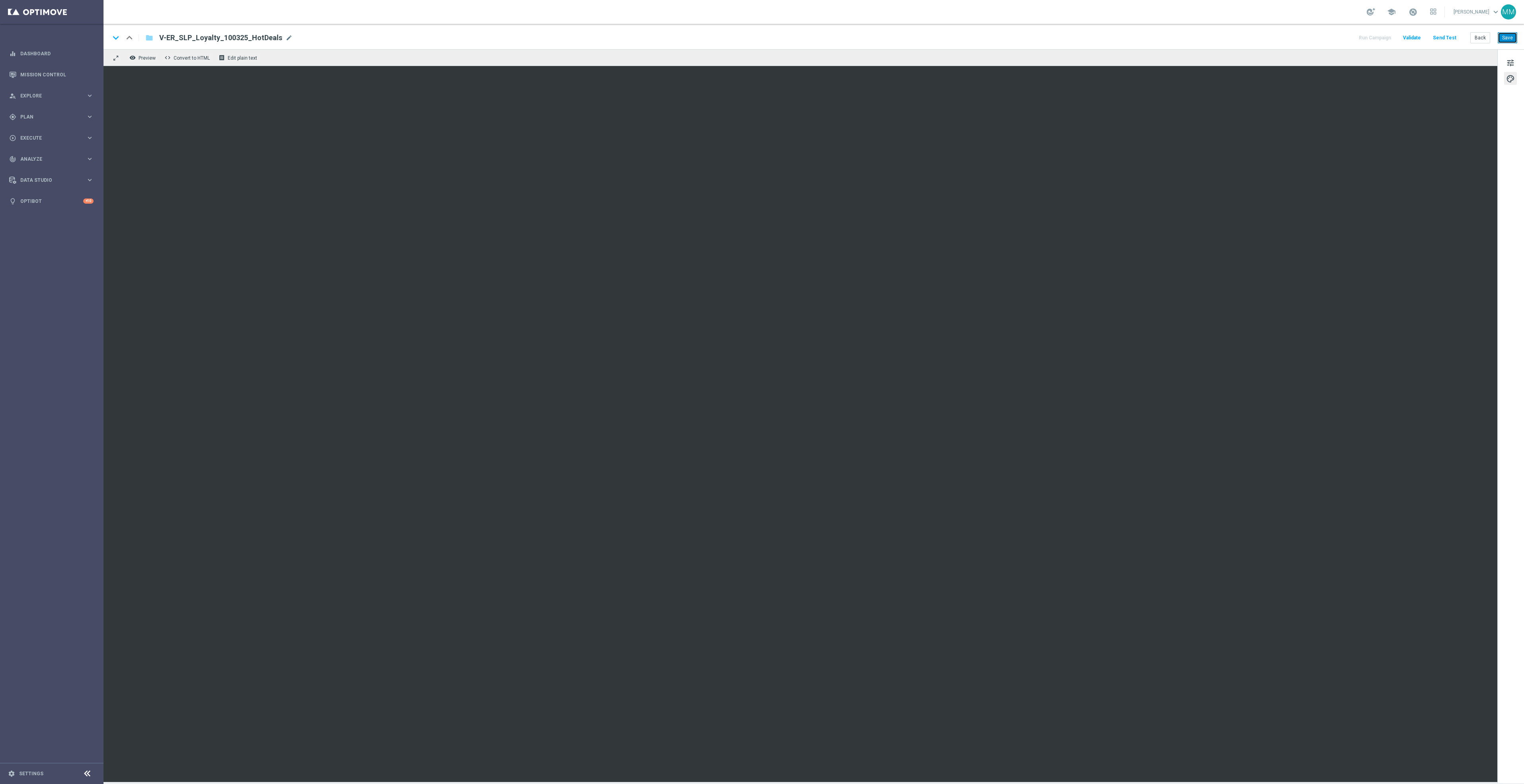
click at [1510, 36] on button "Save" at bounding box center [1507, 38] width 20 height 11
click at [1455, 38] on button "Send Test" at bounding box center [1445, 38] width 26 height 11
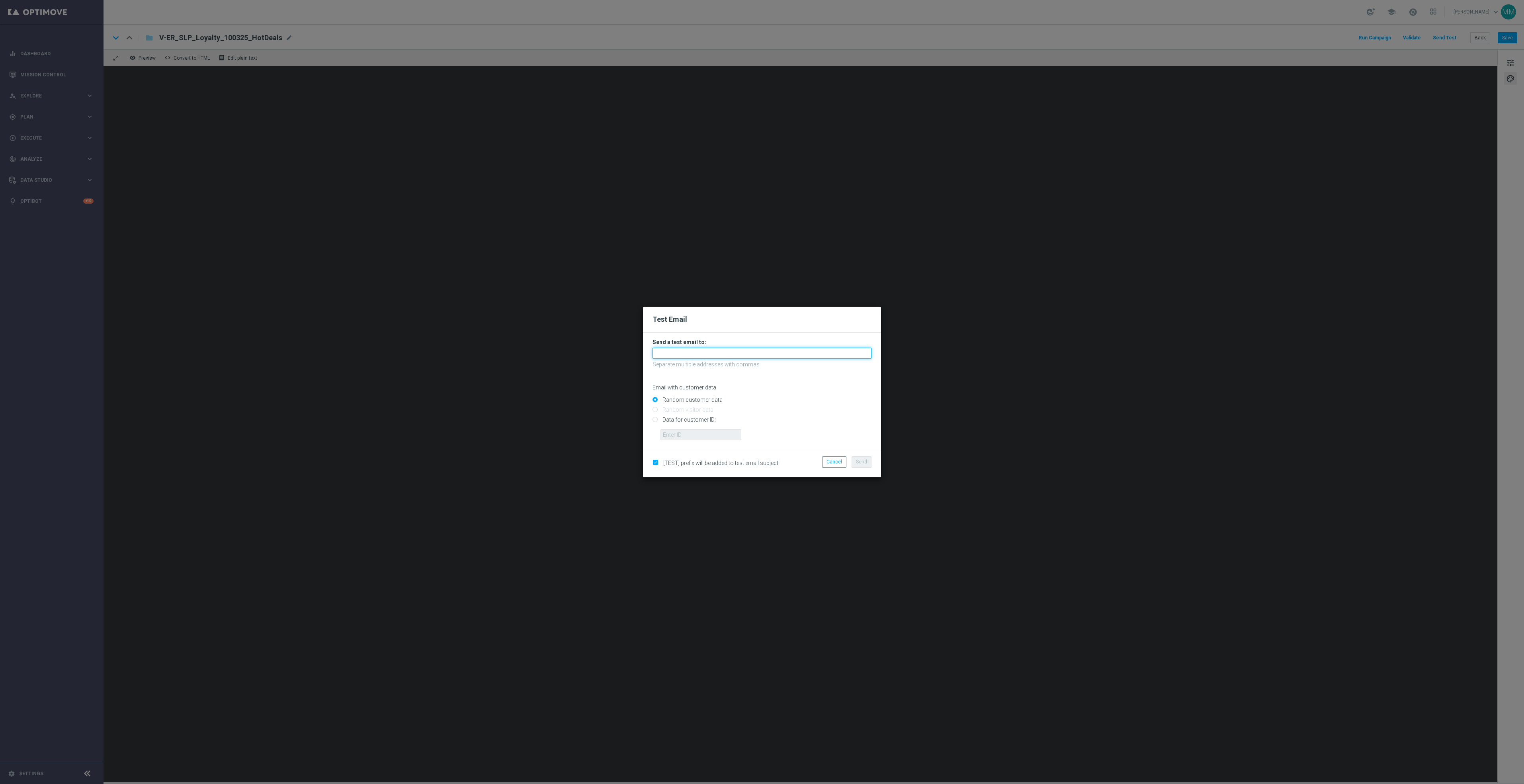
click at [714, 354] on input "text" at bounding box center [762, 353] width 219 height 11
paste input "[EMAIL_ADDRESS][DOMAIN_NAME]"
type input "[EMAIL_ADDRESS][DOMAIN_NAME]"
click at [852, 462] on button "Send" at bounding box center [861, 462] width 20 height 11
click at [865, 459] on span "Send" at bounding box center [861, 462] width 11 height 5
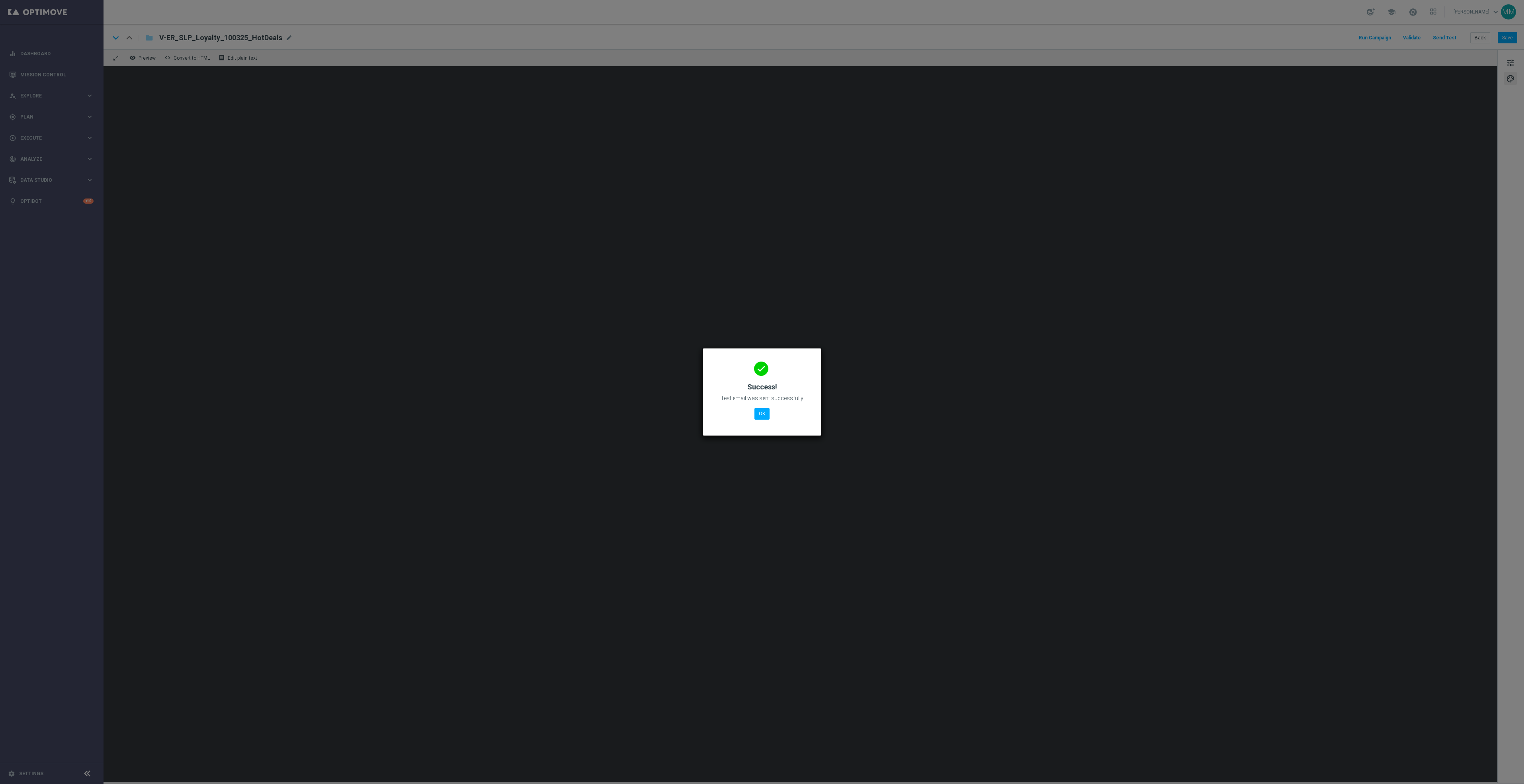
click at [1164, 288] on modal-container "done Success! Test email was sent successfully OK" at bounding box center [762, 392] width 1524 height 784
click at [760, 417] on button "OK" at bounding box center [762, 413] width 15 height 11
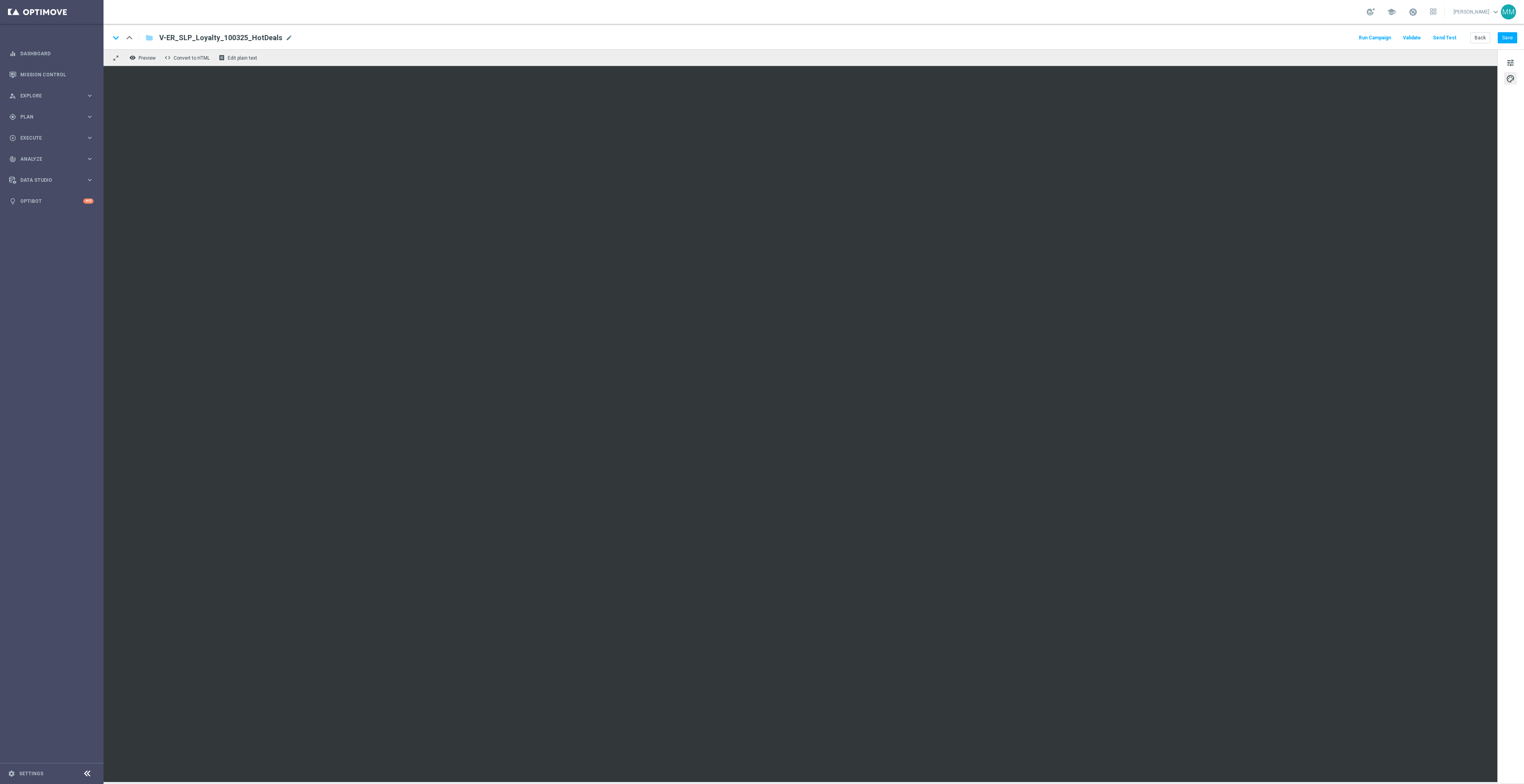
click at [1439, 37] on button "Send Test" at bounding box center [1445, 38] width 26 height 11
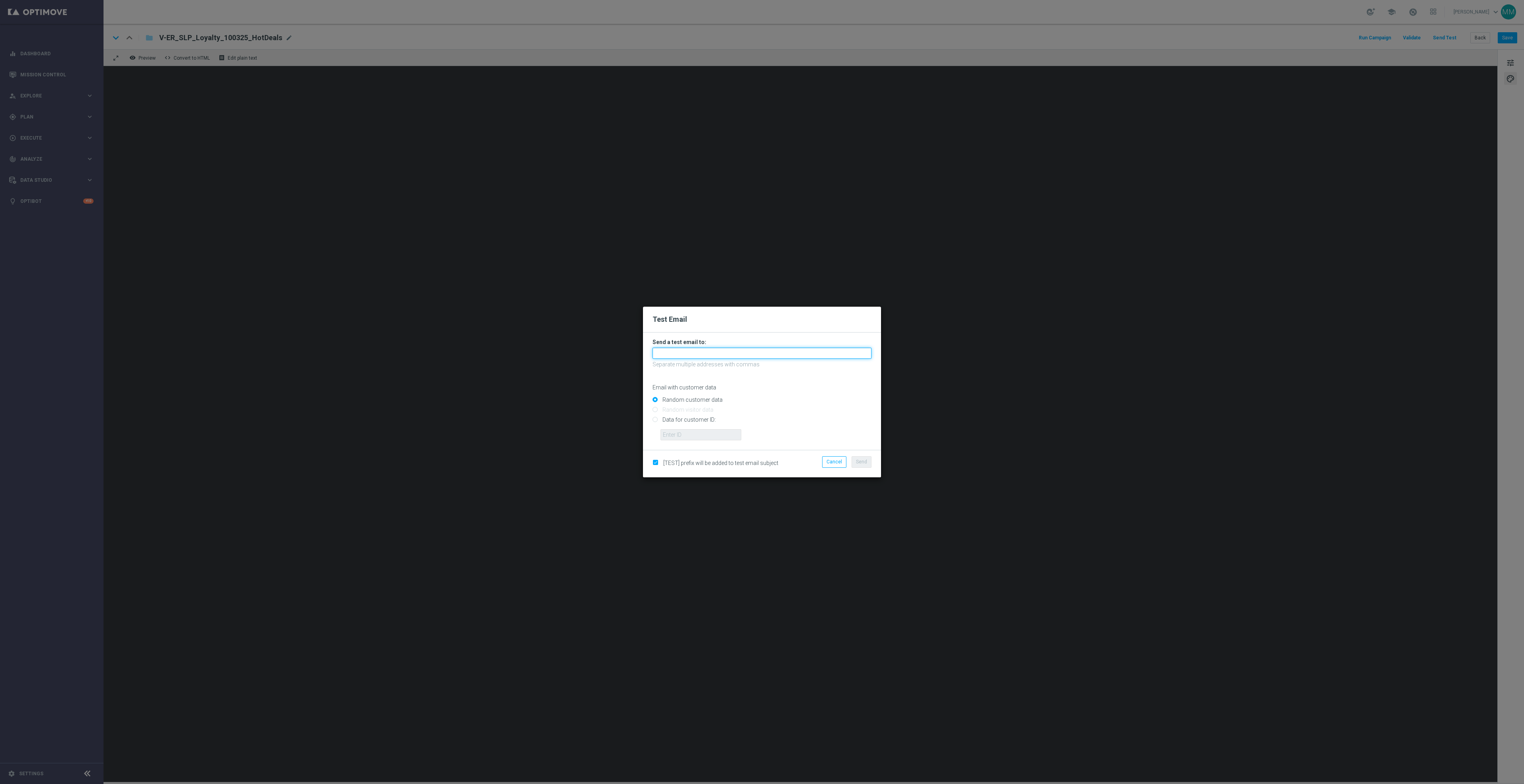
click at [825, 355] on input "text" at bounding box center [762, 353] width 219 height 11
paste input "[EMAIL_ADDRESS][DOMAIN_NAME]"
type input "[EMAIL_ADDRESS][DOMAIN_NAME]"
click at [865, 460] on span "Send" at bounding box center [861, 462] width 11 height 5
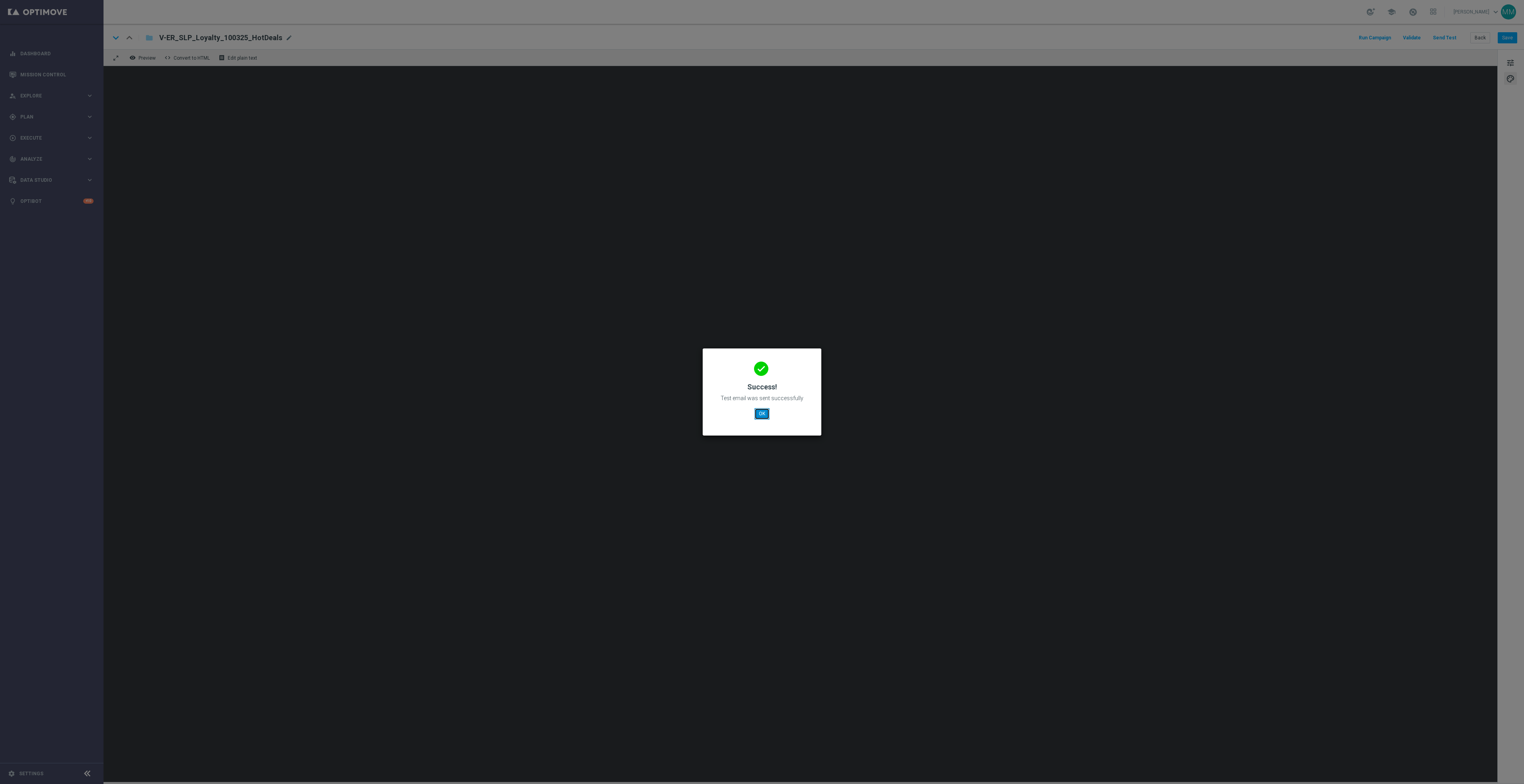
click at [765, 416] on button "OK" at bounding box center [762, 413] width 15 height 11
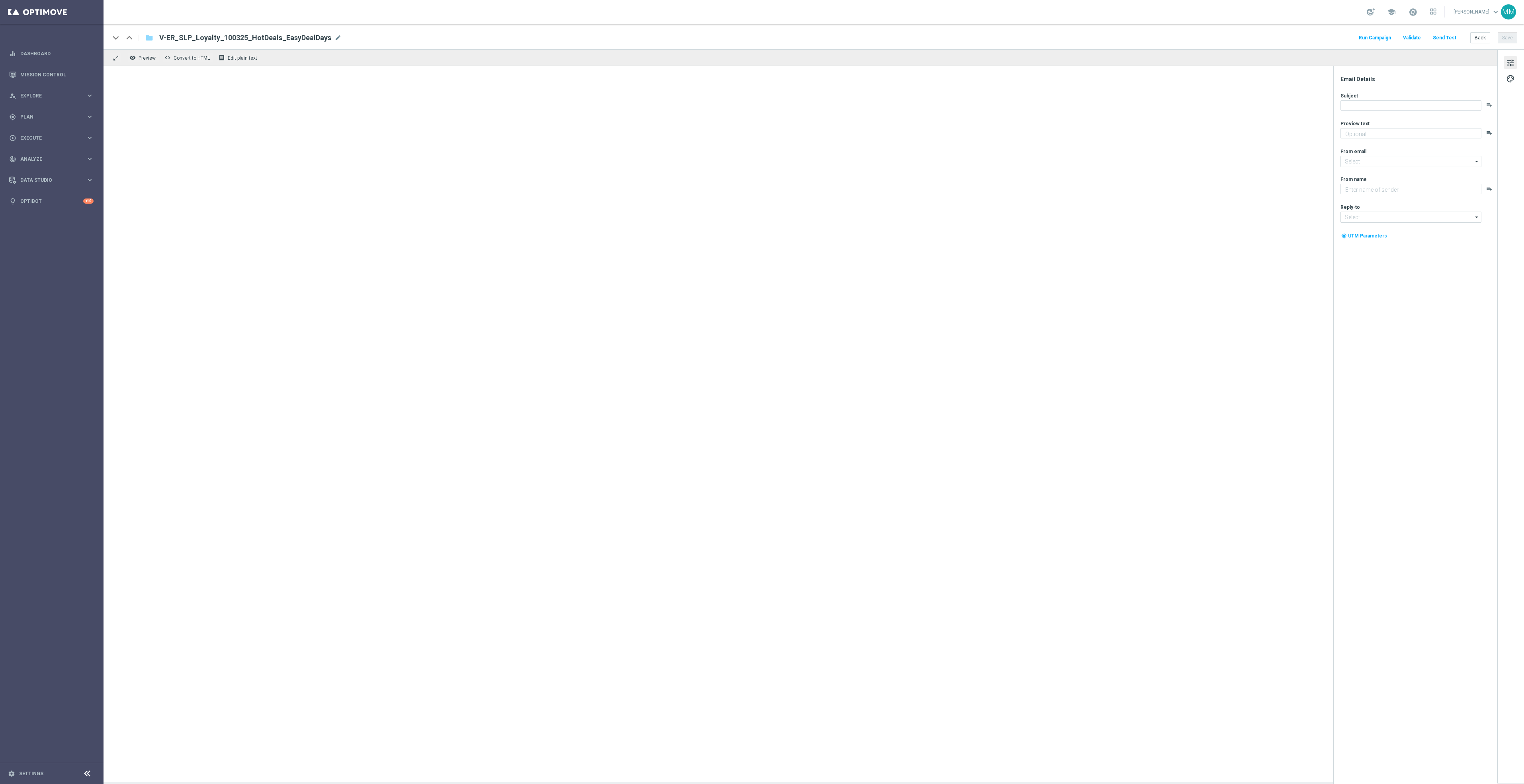
type textarea "Redeem now and save on these top deals."
type input "[EMAIL_ADDRESS][DOMAIN_NAME]"
type textarea "Staples"
type input "[EMAIL_ADDRESS][DOMAIN_NAME]"
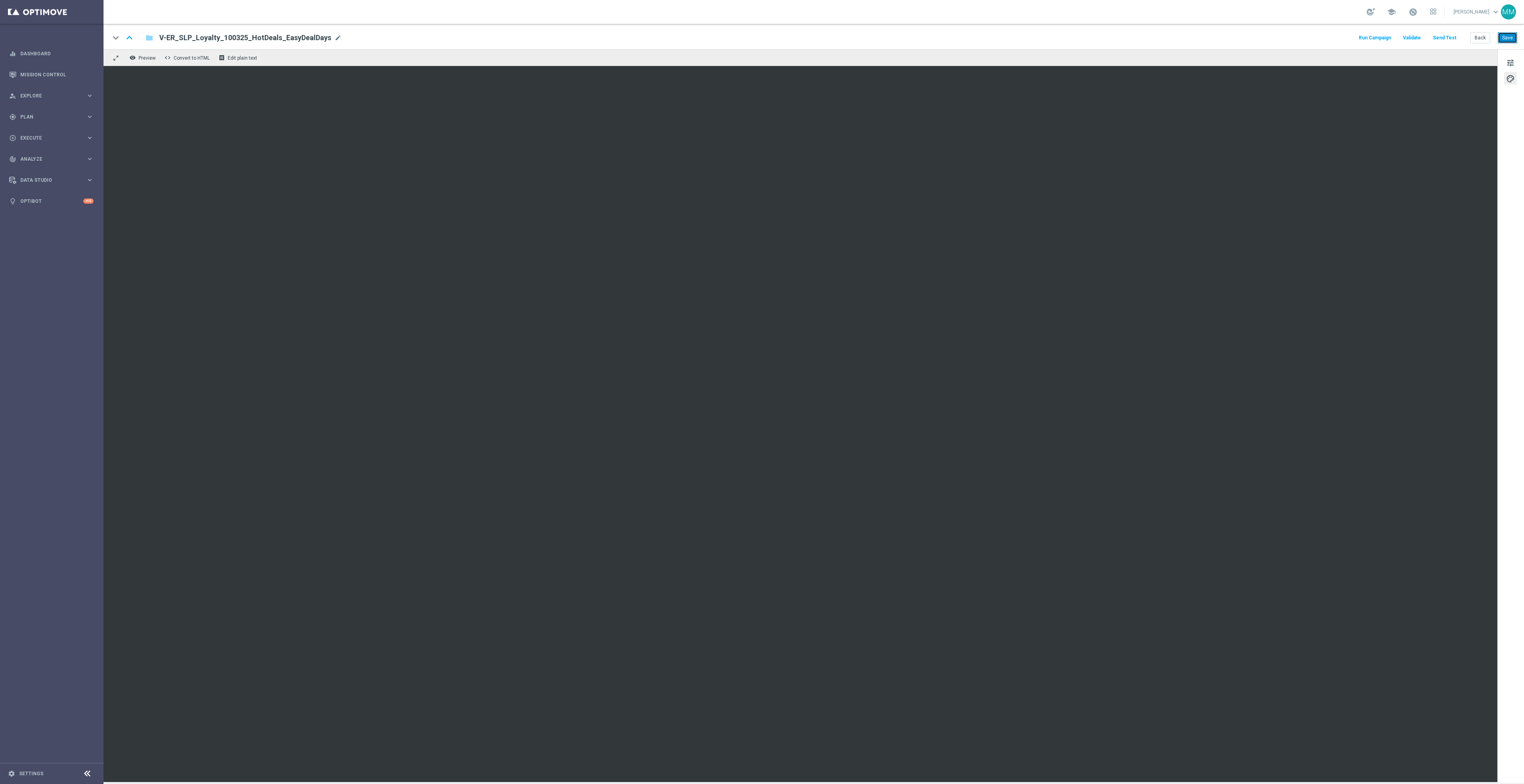
click at [1513, 36] on button "Save" at bounding box center [1507, 38] width 20 height 11
click at [1446, 36] on button "Send Test" at bounding box center [1445, 38] width 26 height 11
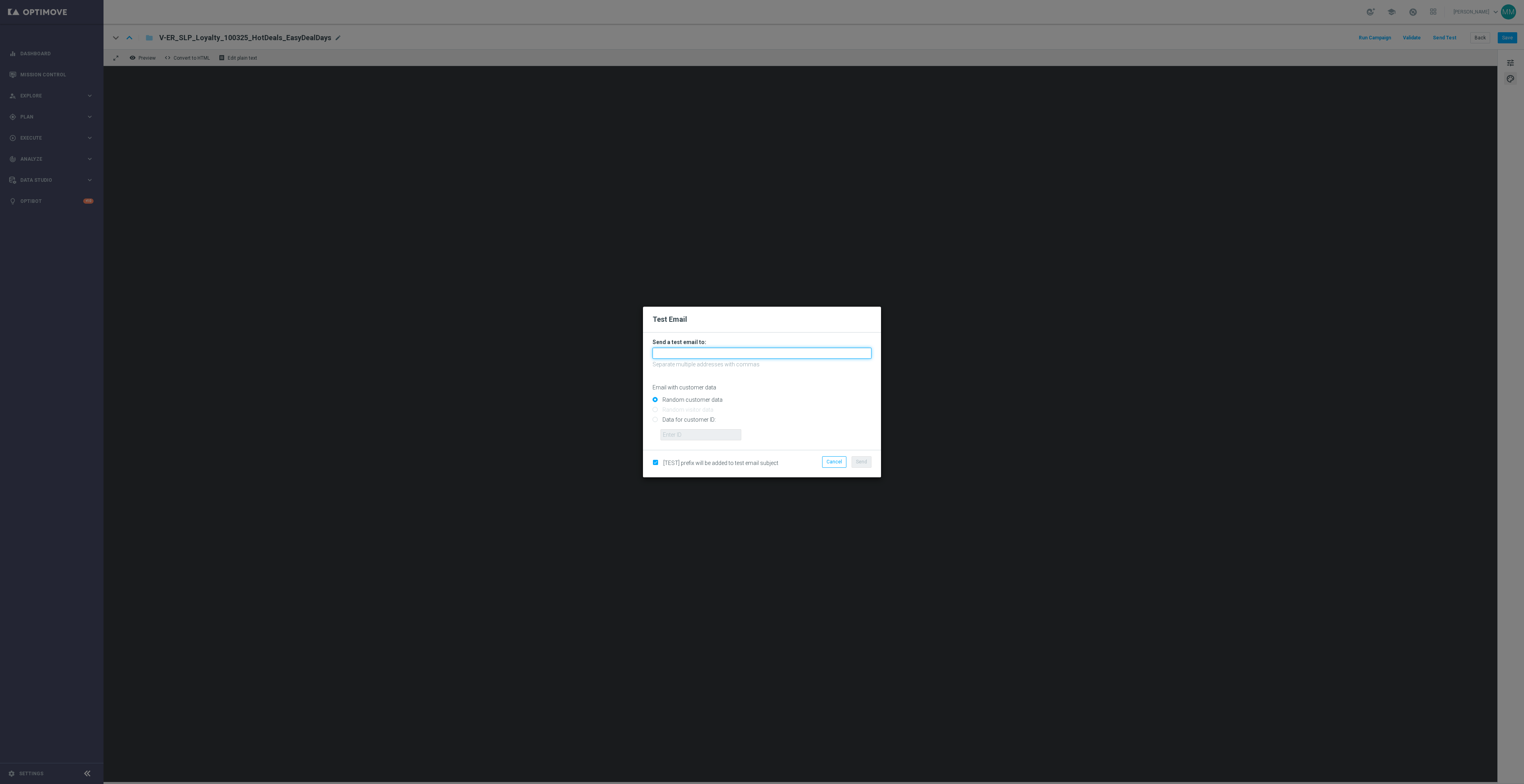
click at [775, 355] on input "text" at bounding box center [762, 353] width 219 height 11
paste input "[EMAIL_ADDRESS][DOMAIN_NAME]"
type input "[EMAIL_ADDRESS][DOMAIN_NAME]"
click at [861, 461] on span "Send" at bounding box center [861, 462] width 11 height 5
click at [864, 459] on span "Send" at bounding box center [861, 462] width 11 height 5
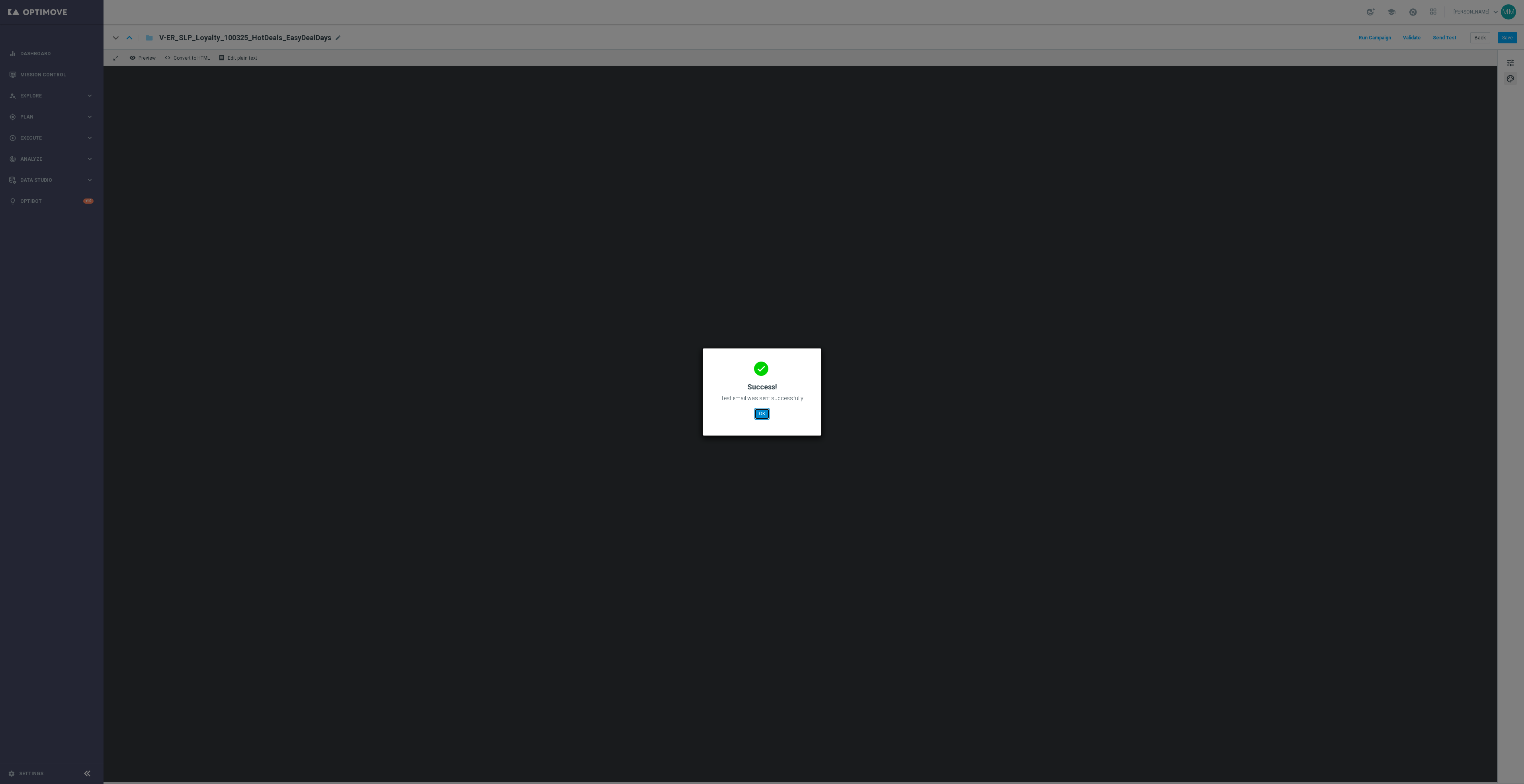
click at [757, 416] on button "OK" at bounding box center [762, 413] width 15 height 11
